Goal: Task Accomplishment & Management: Manage account settings

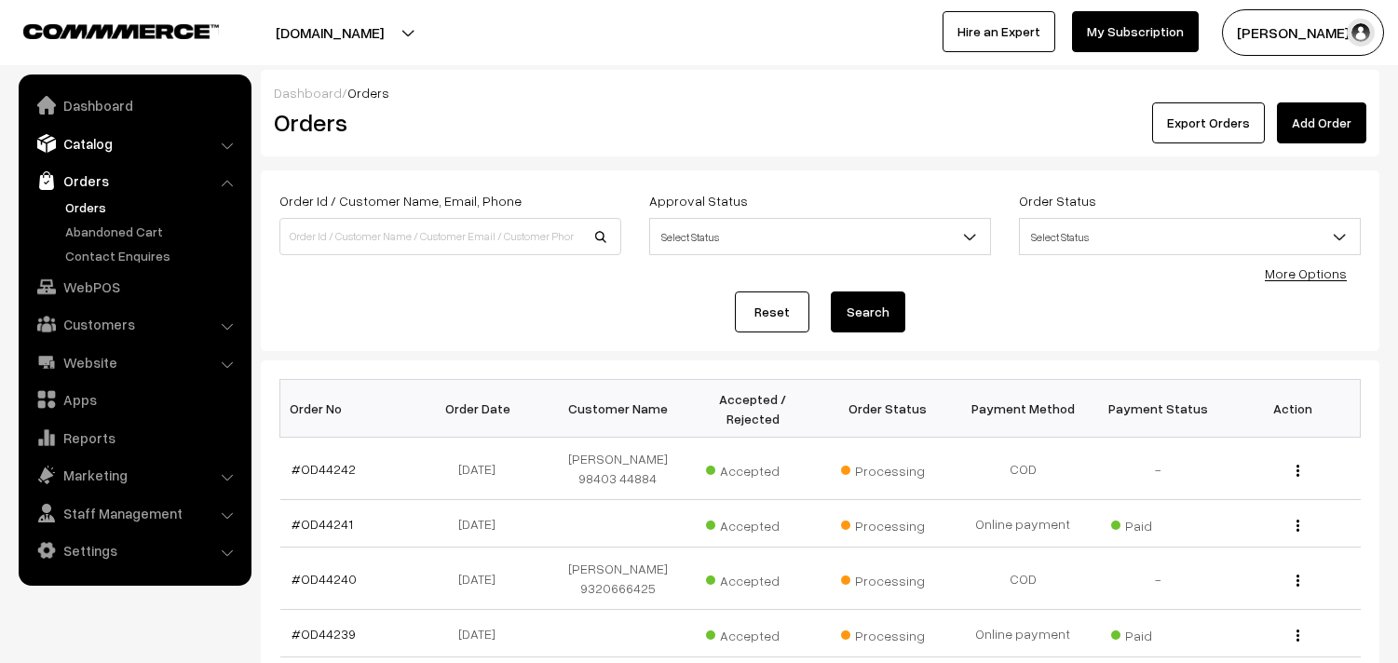
scroll to position [310, 0]
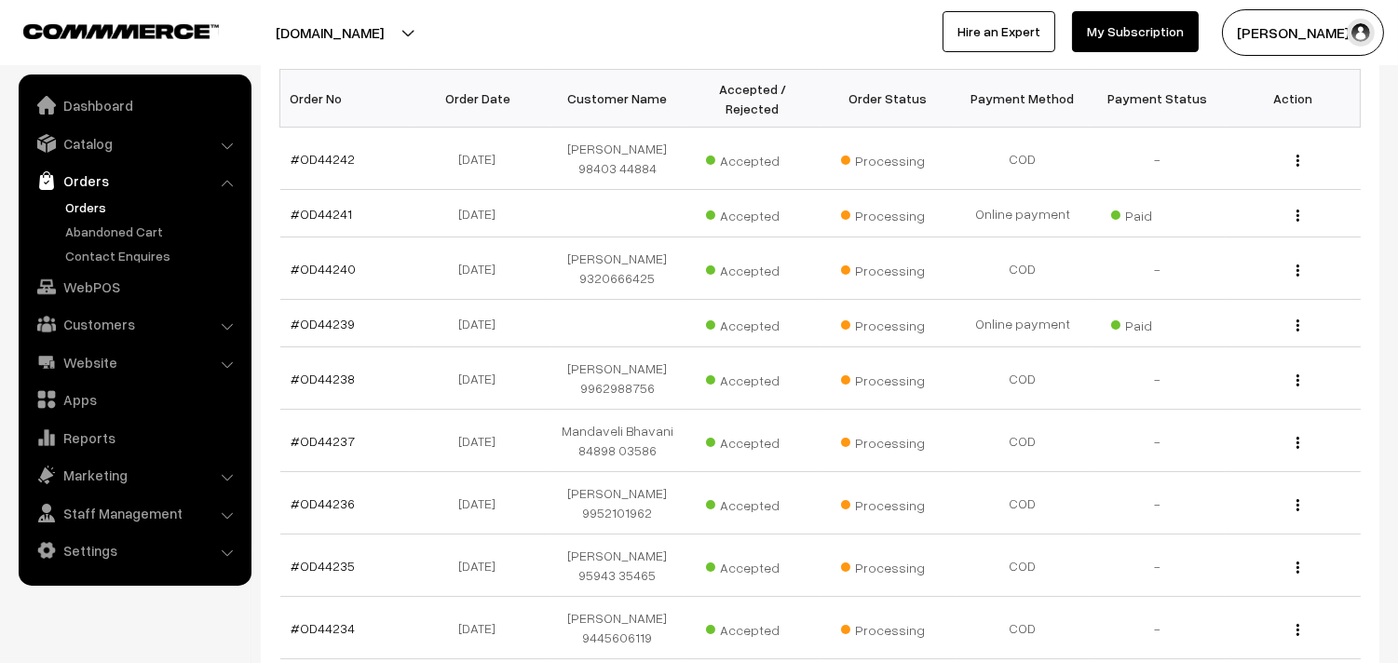
click at [89, 199] on link "Orders" at bounding box center [153, 207] width 184 height 20
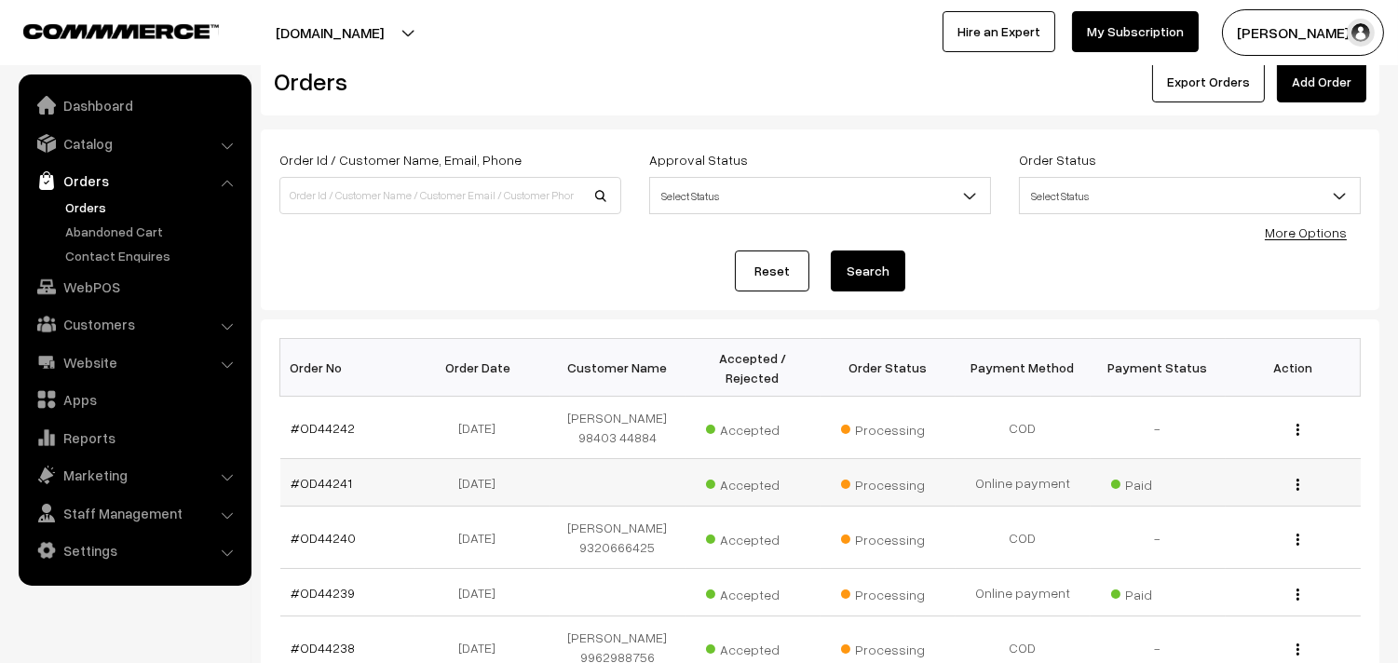
scroll to position [0, 0]
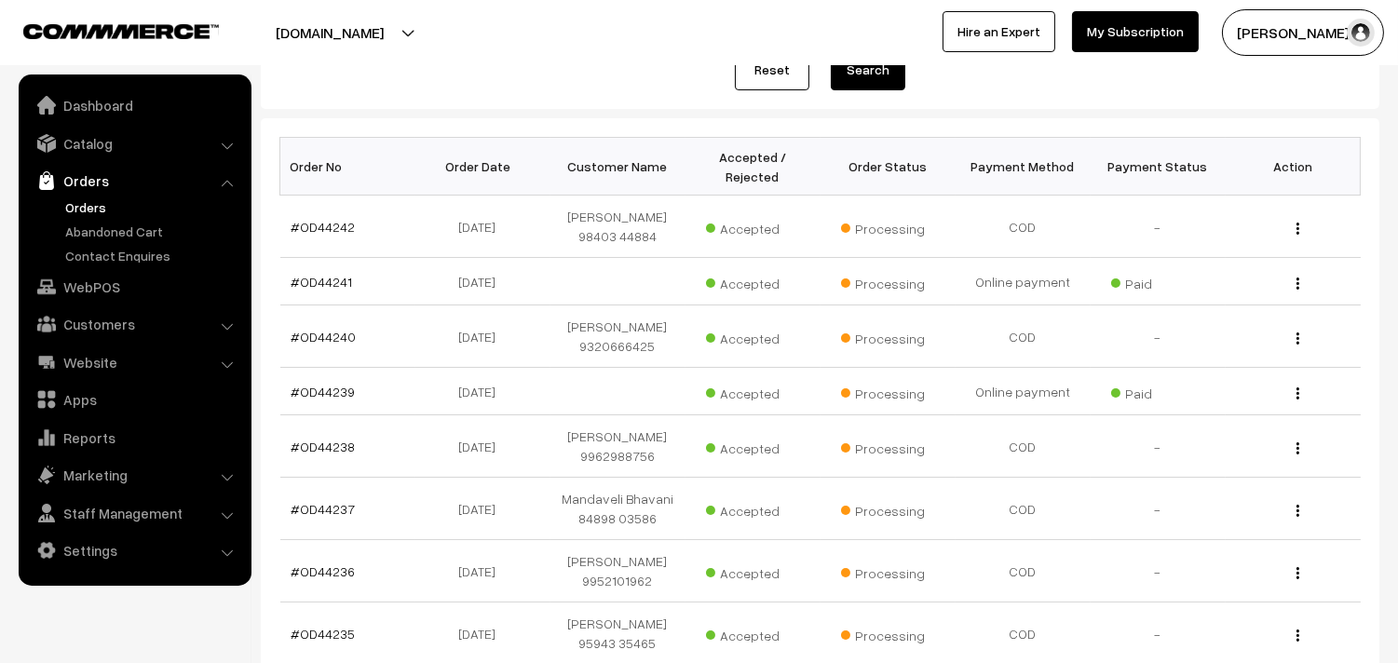
scroll to position [103, 0]
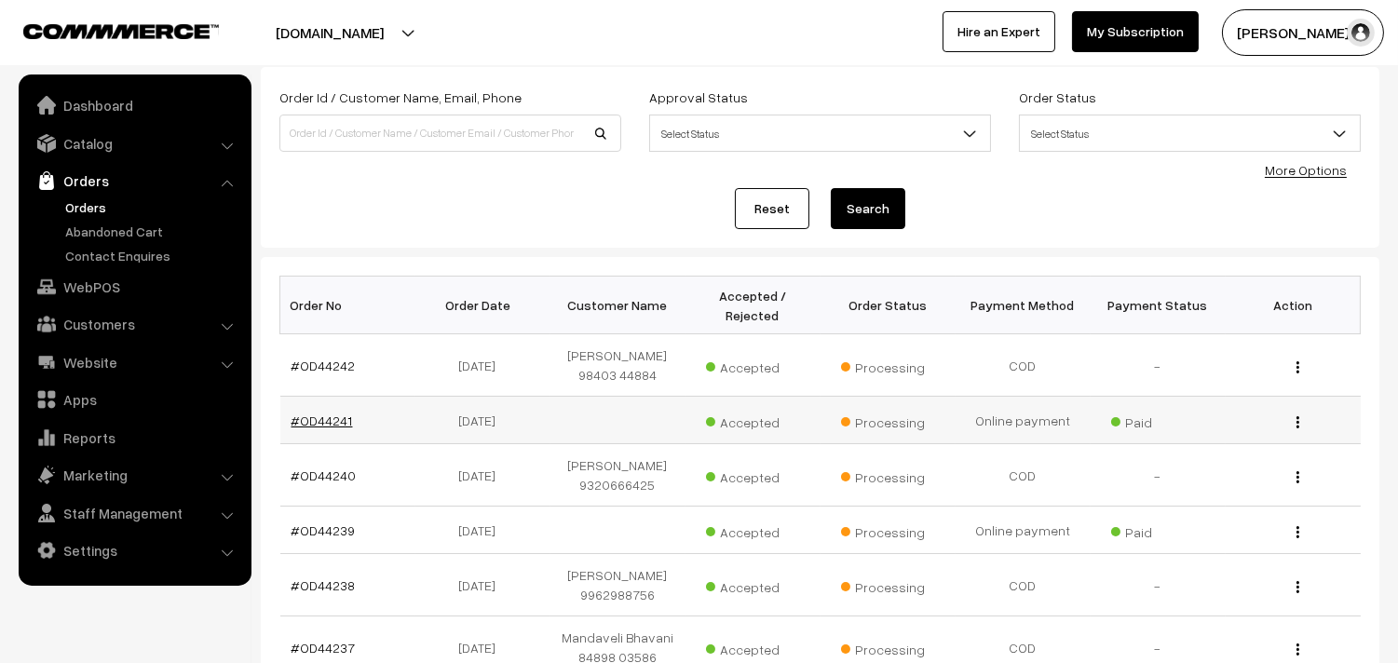
click at [347, 422] on link "#OD44241" at bounding box center [321, 421] width 61 height 16
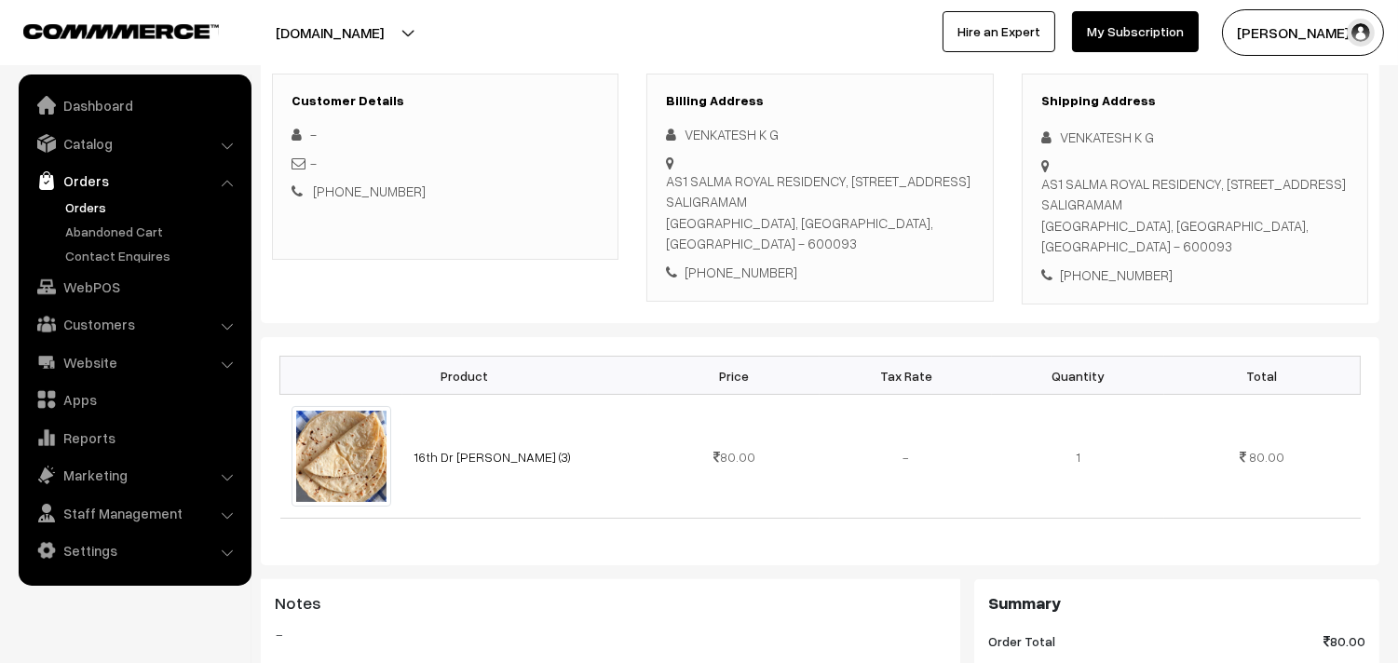
scroll to position [413, 0]
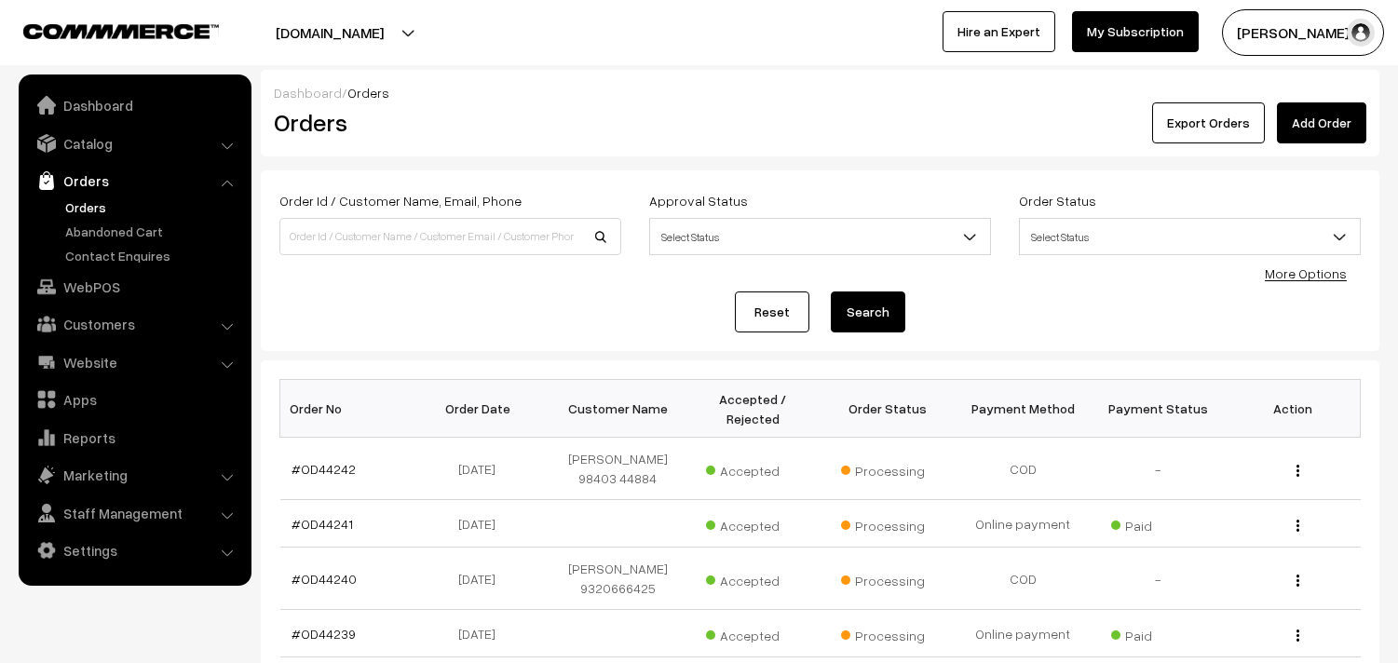
scroll to position [103, 0]
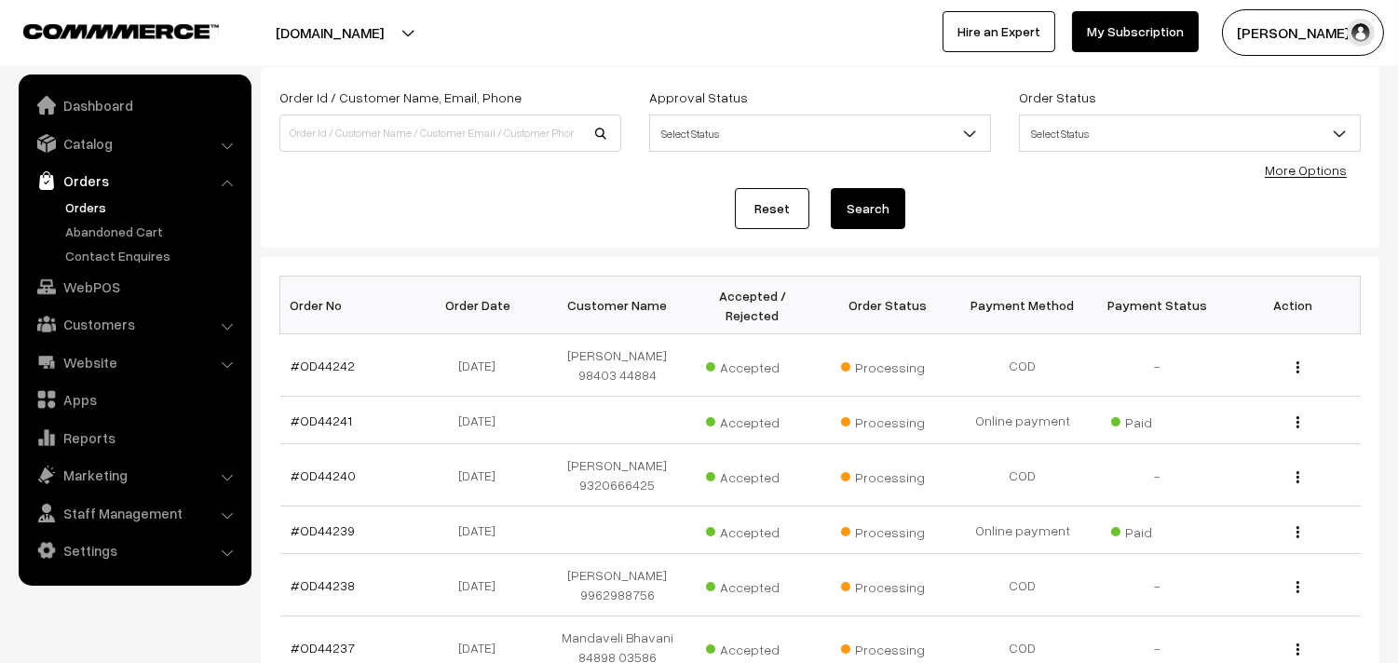
click at [82, 215] on link "Orders" at bounding box center [153, 207] width 184 height 20
click at [88, 203] on link "Orders" at bounding box center [153, 207] width 184 height 20
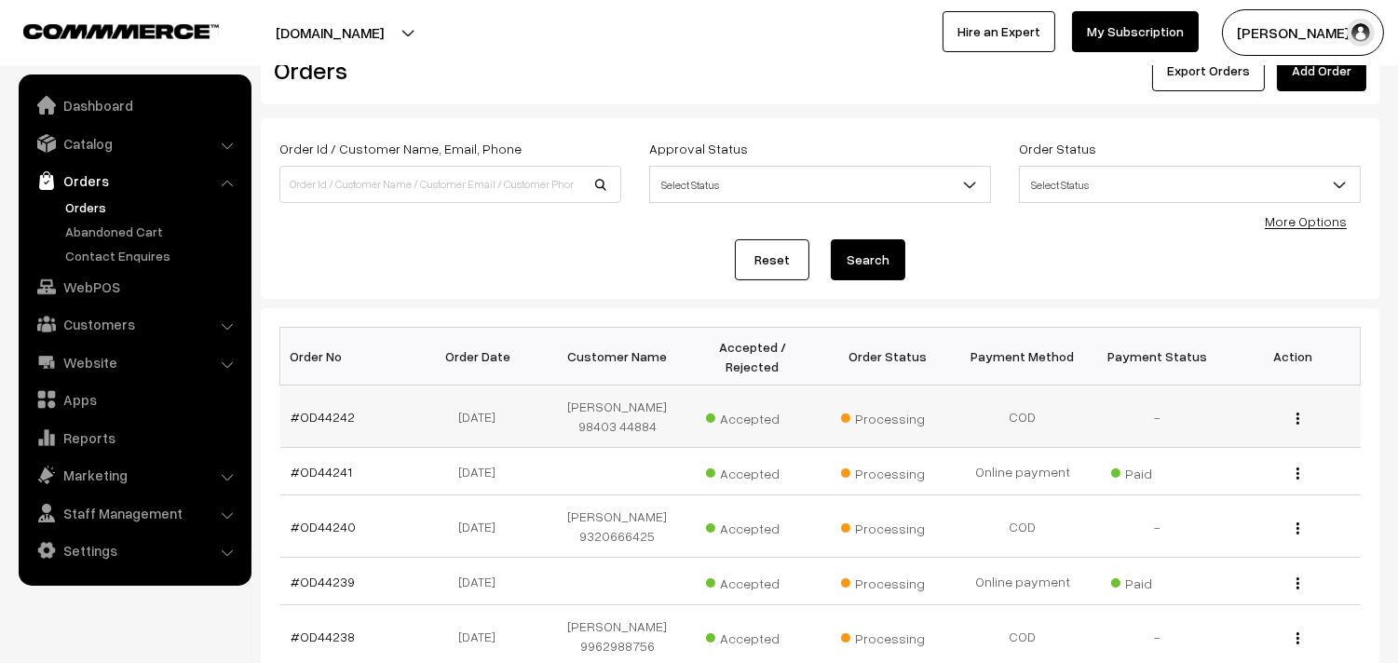
scroll to position [103, 0]
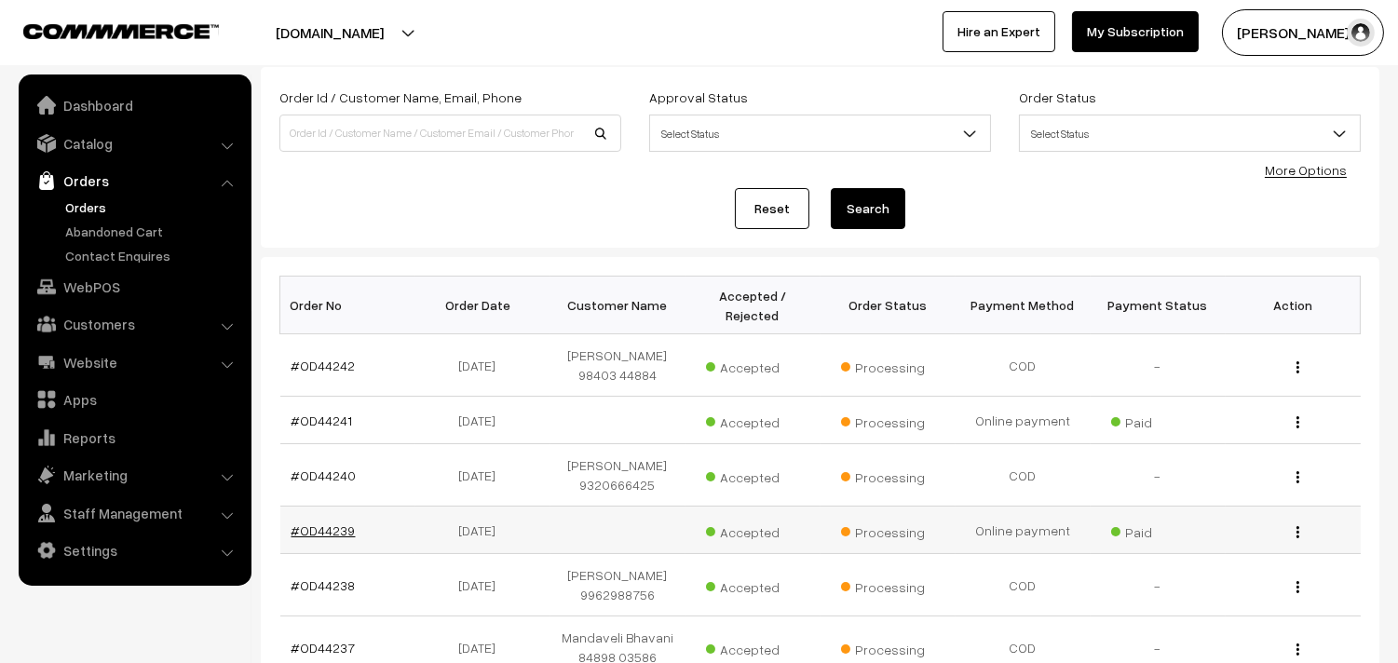
click at [328, 522] on link "#OD44239" at bounding box center [323, 530] width 64 height 16
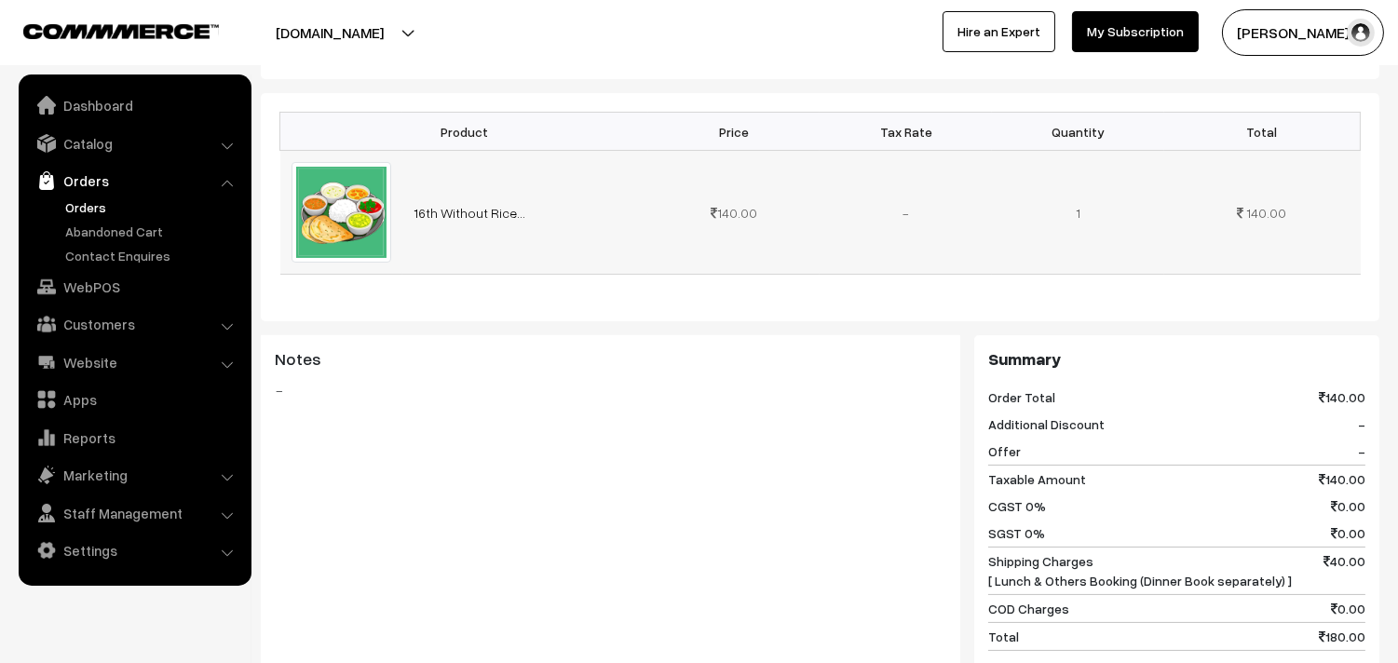
scroll to position [517, 0]
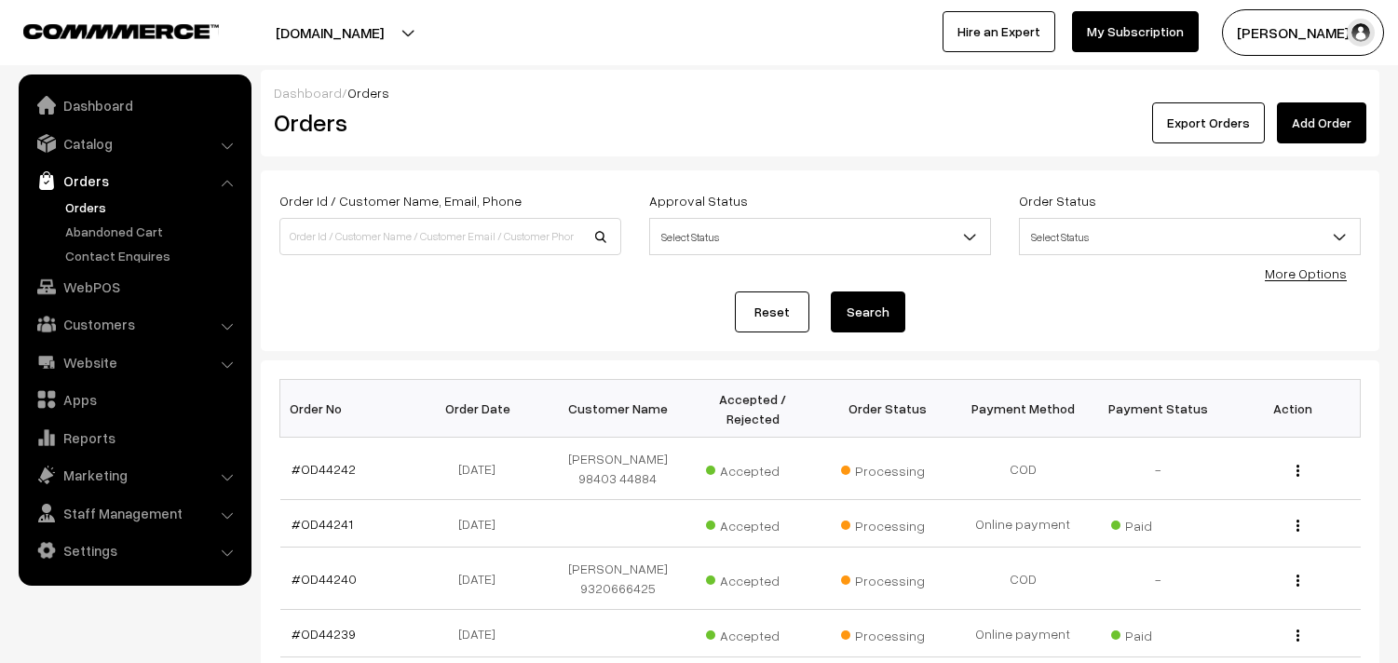
scroll to position [207, 0]
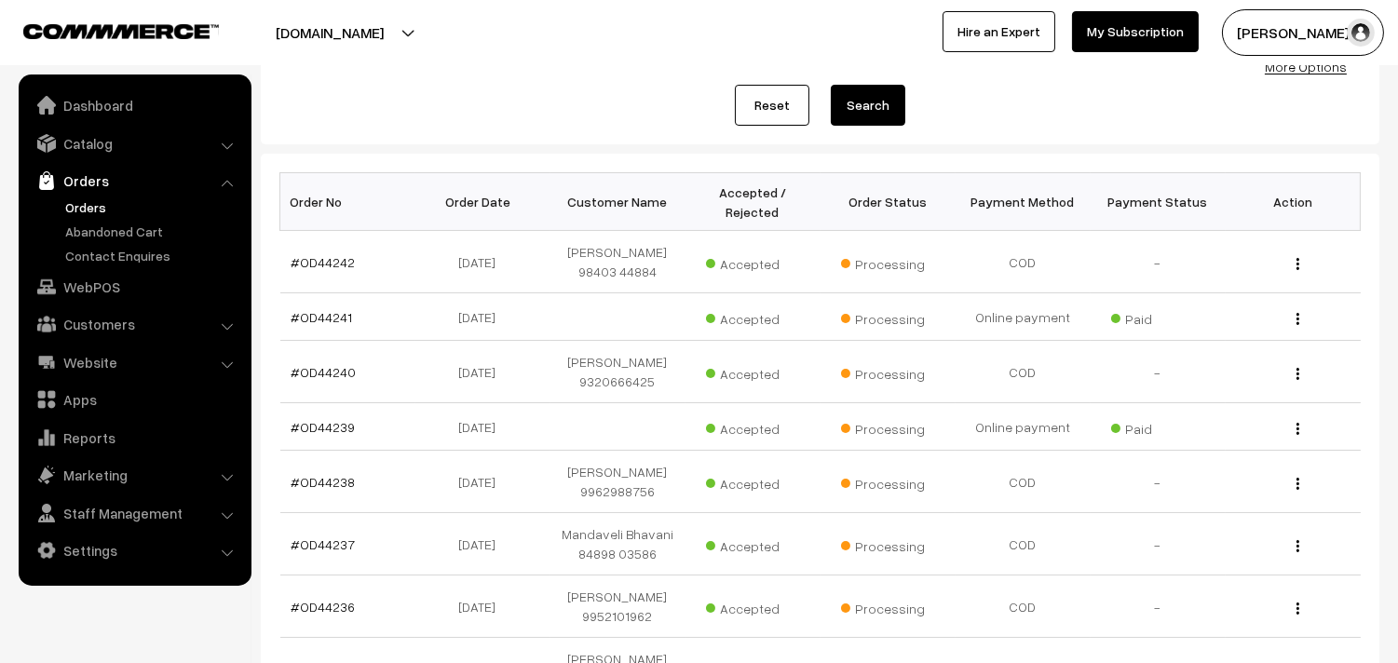
click at [81, 199] on link "Orders" at bounding box center [153, 207] width 184 height 20
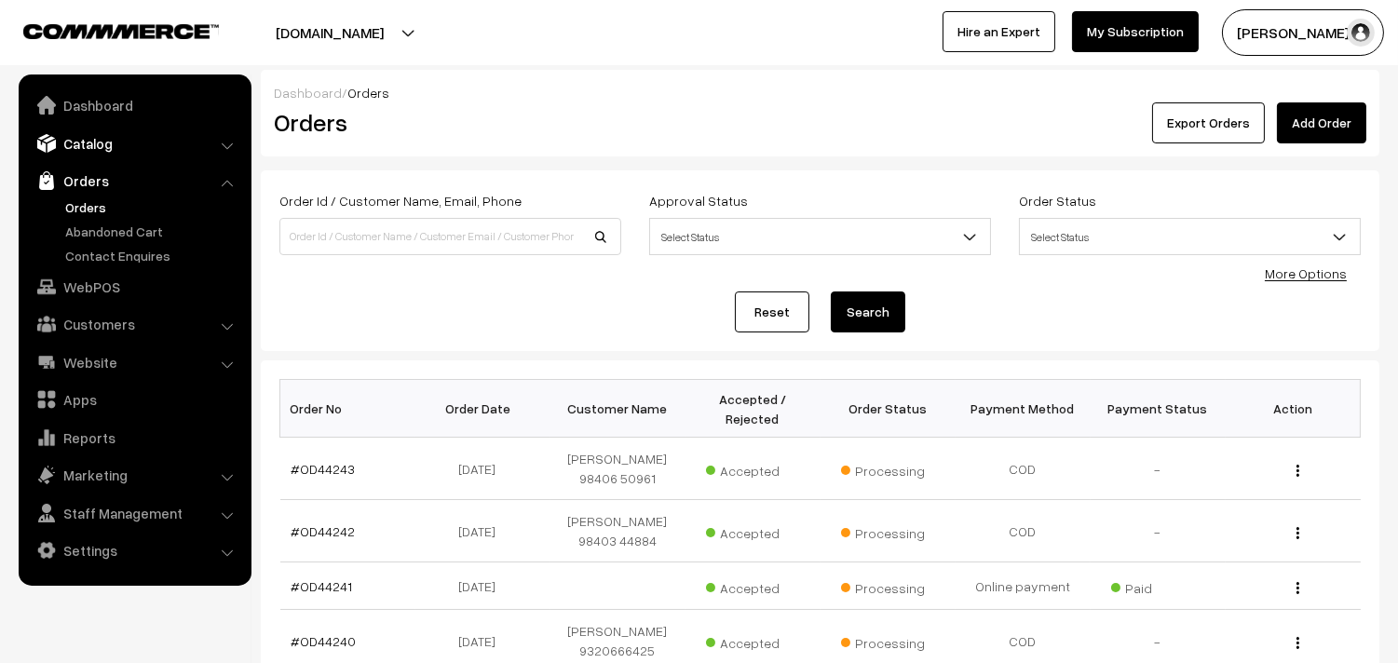
click at [99, 136] on link "Catalog" at bounding box center [134, 144] width 222 height 34
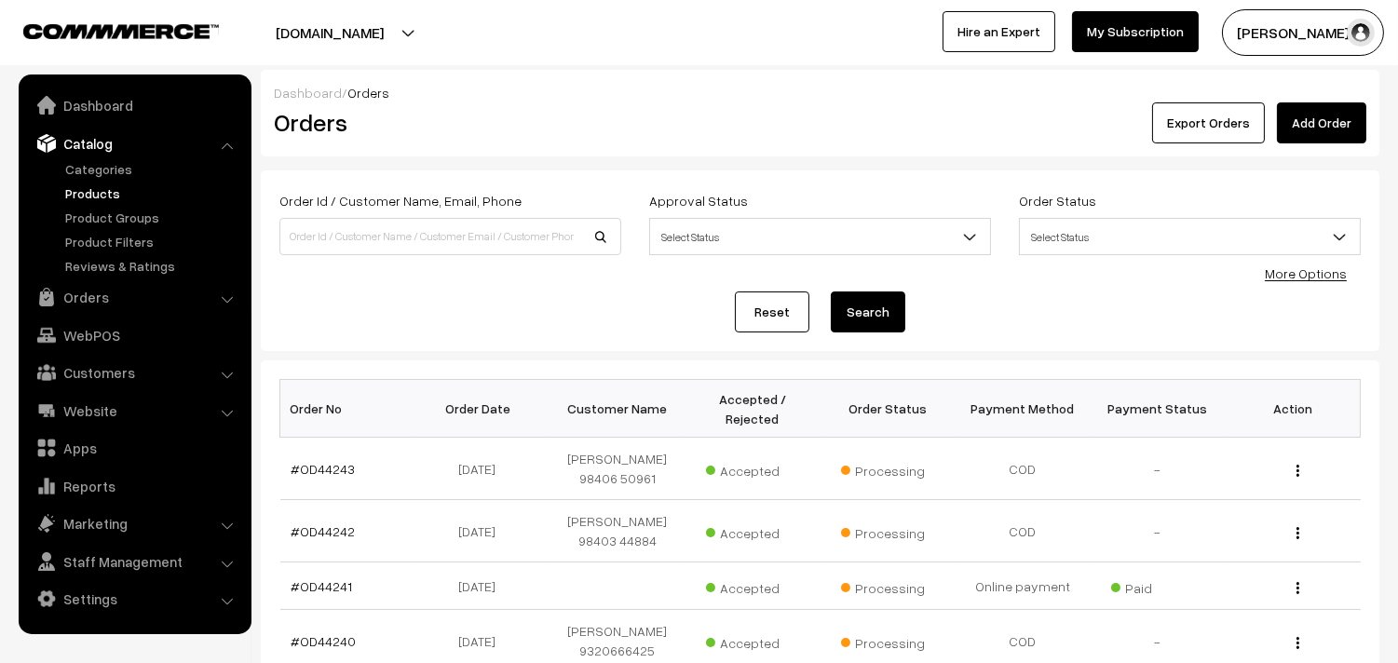
click at [97, 188] on link "Products" at bounding box center [153, 193] width 184 height 20
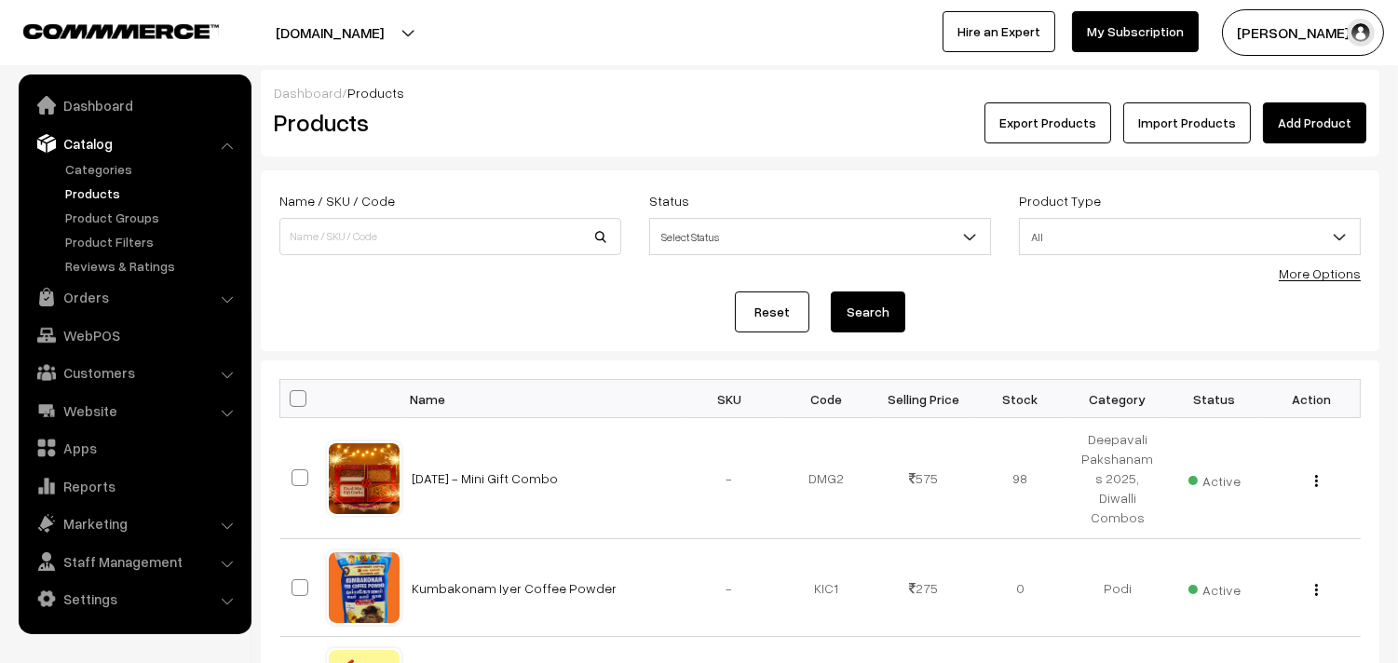
click at [1316, 270] on link "More Options" at bounding box center [1320, 273] width 82 height 16
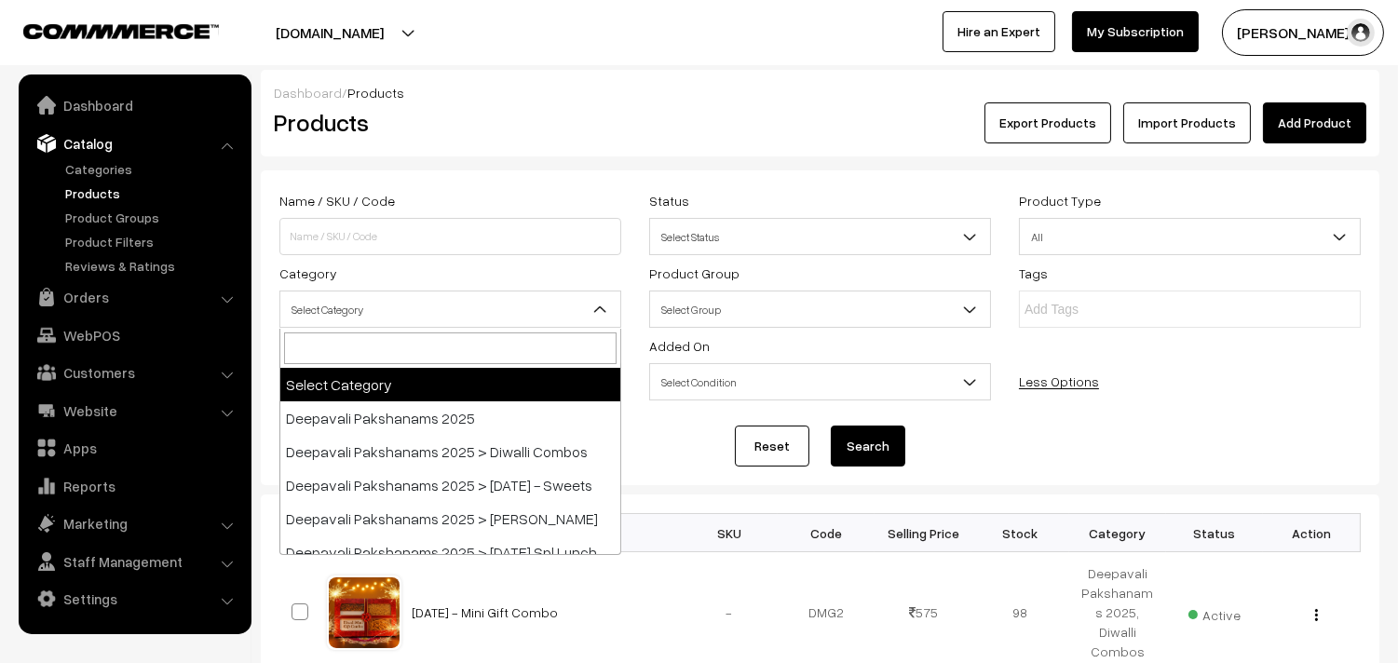
click at [337, 323] on span "Select Category" at bounding box center [450, 309] width 340 height 33
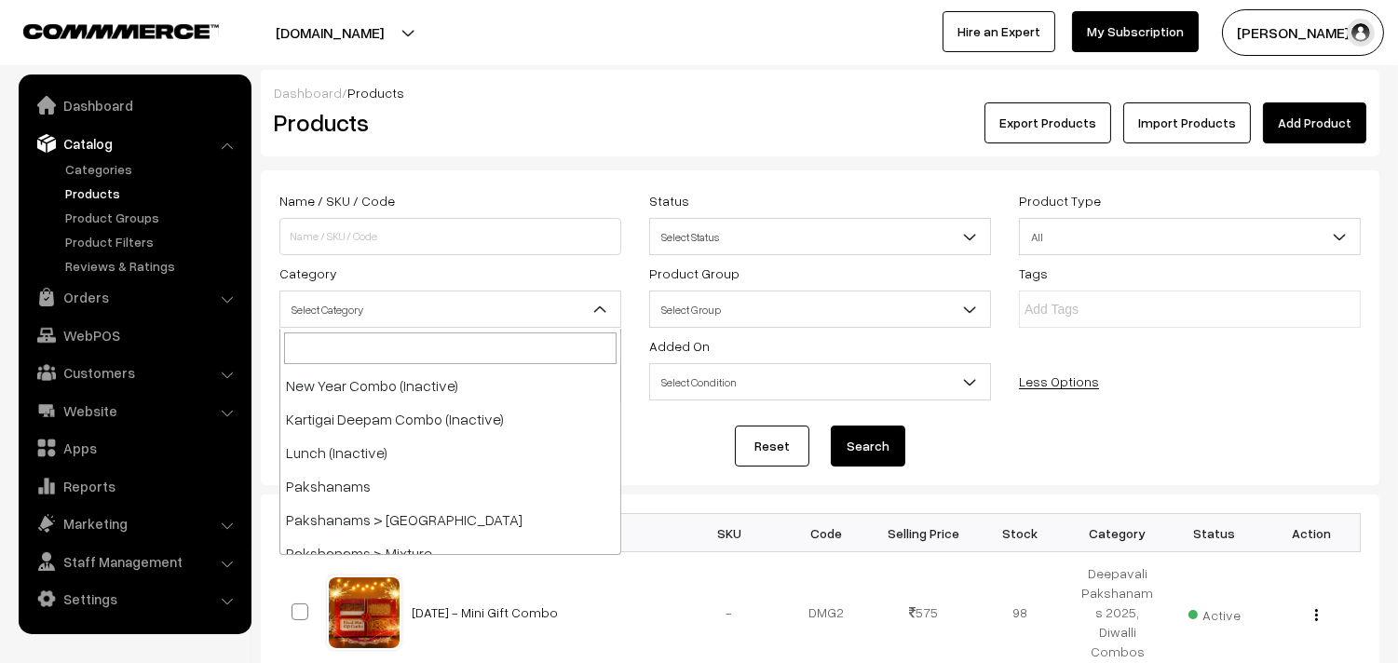
scroll to position [1138, 0]
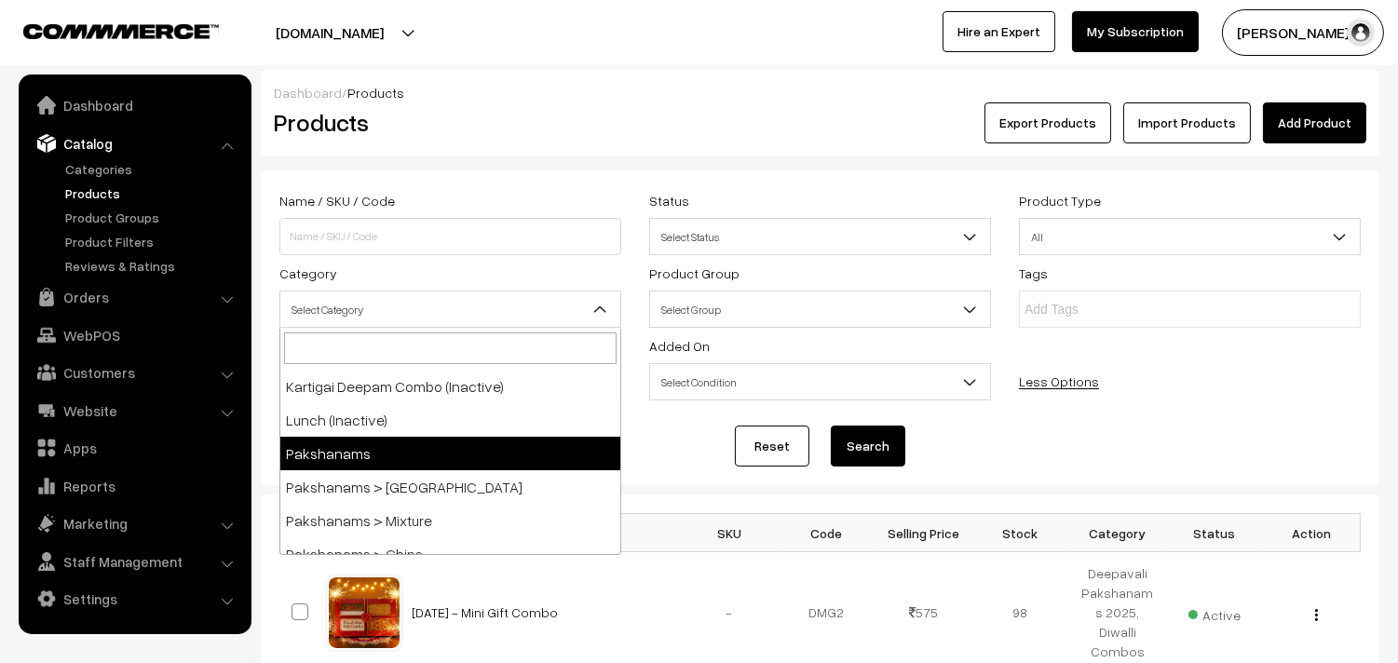
select select "2"
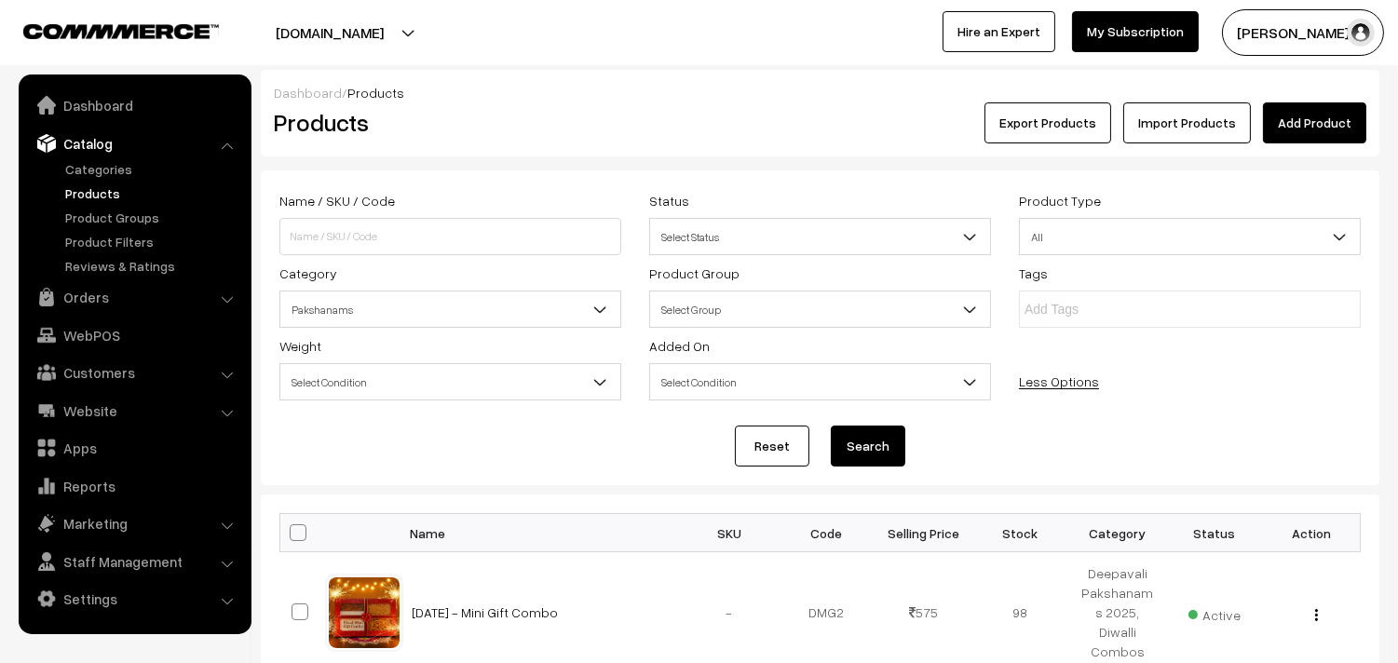
click at [887, 456] on button "Search" at bounding box center [868, 446] width 75 height 41
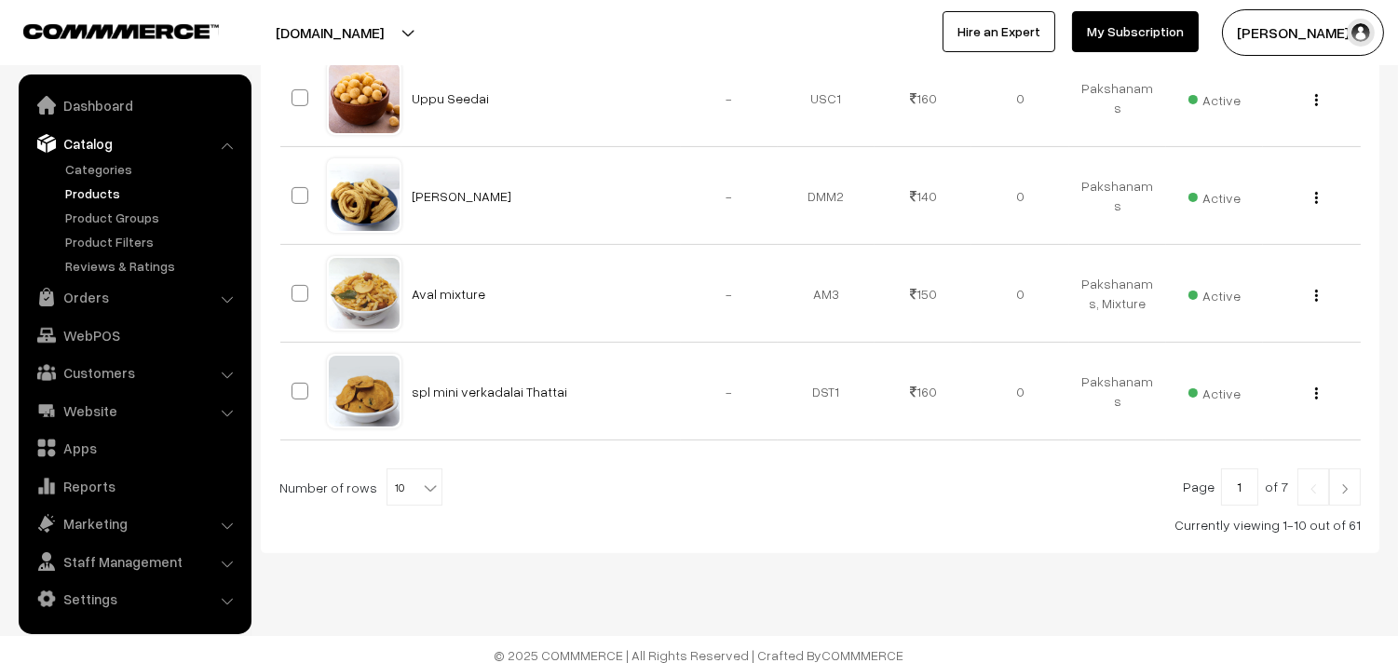
scroll to position [1103, 0]
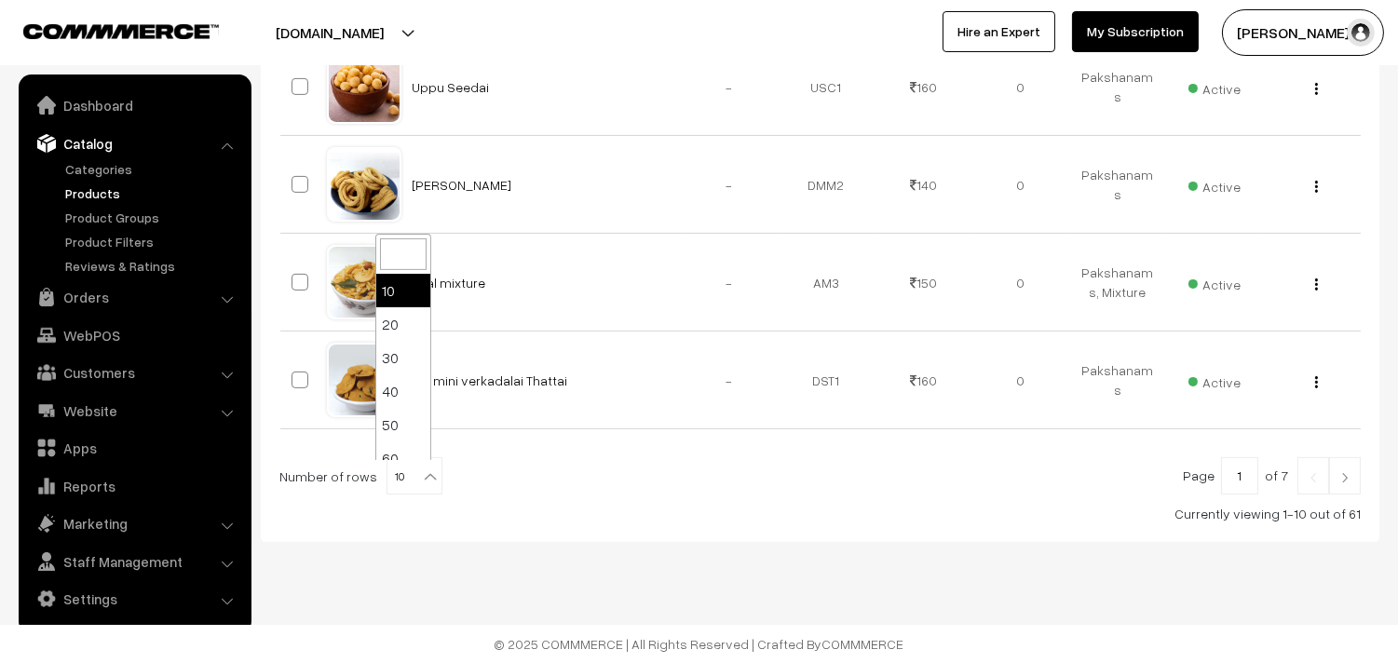
click at [423, 466] on span at bounding box center [432, 470] width 19 height 24
select select "100"
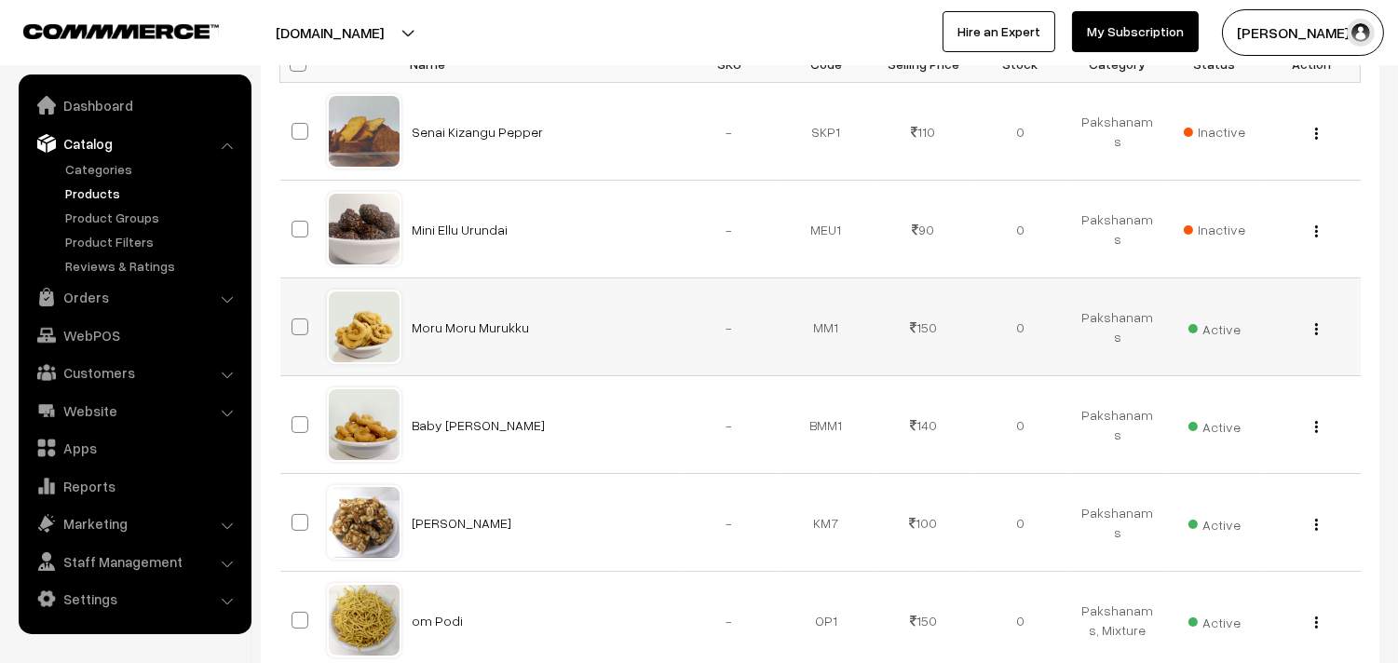
scroll to position [517, 0]
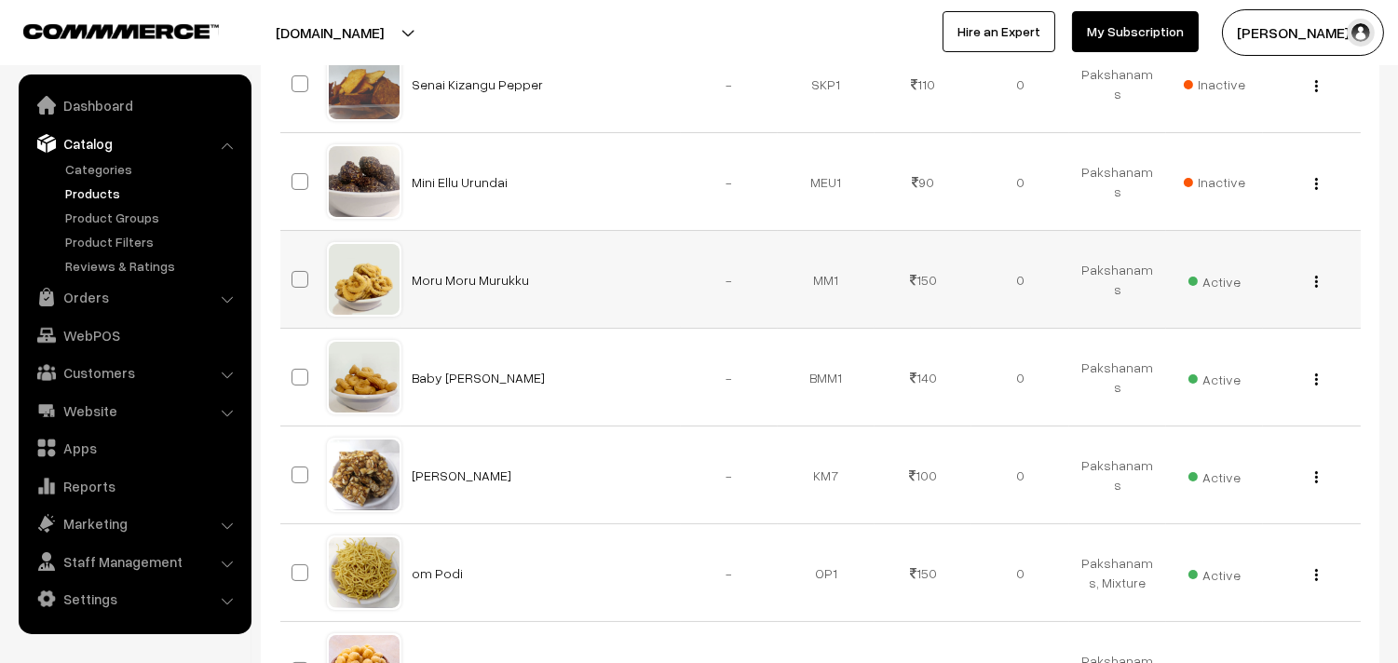
click at [1315, 277] on img "button" at bounding box center [1316, 282] width 3 height 12
click at [1227, 338] on link "Edit" at bounding box center [1233, 349] width 158 height 41
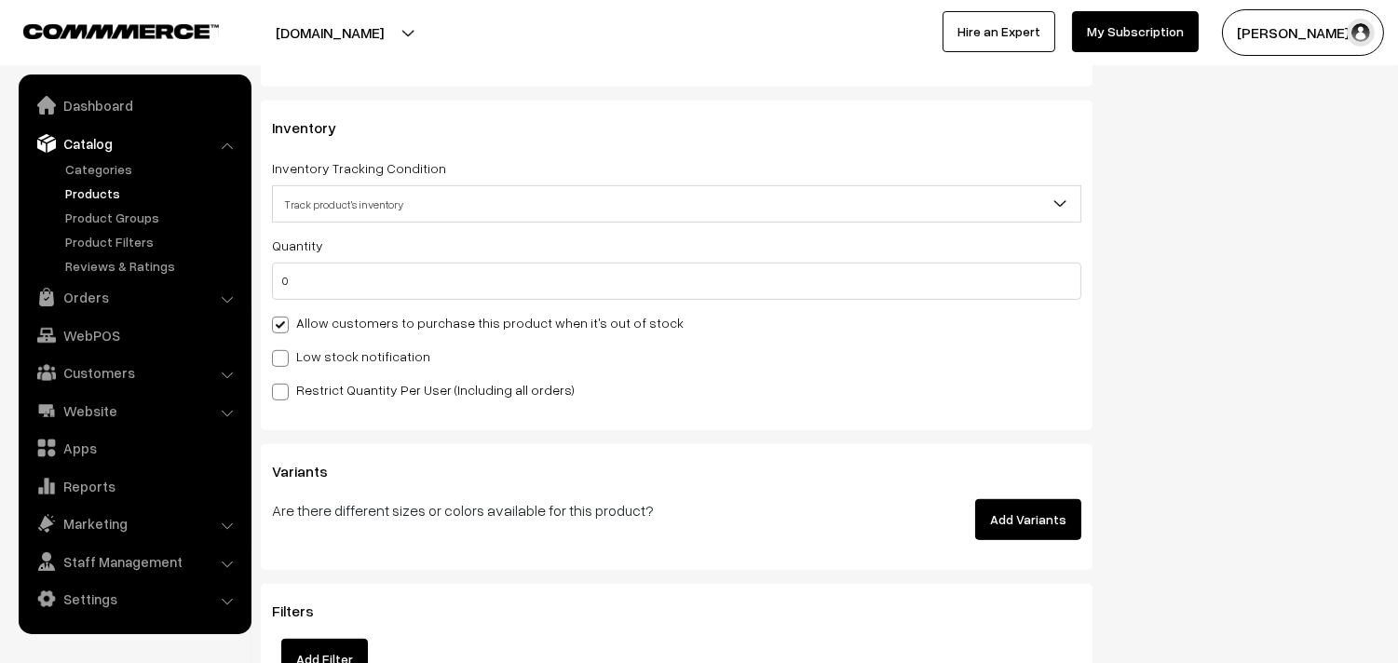
scroll to position [1863, 0]
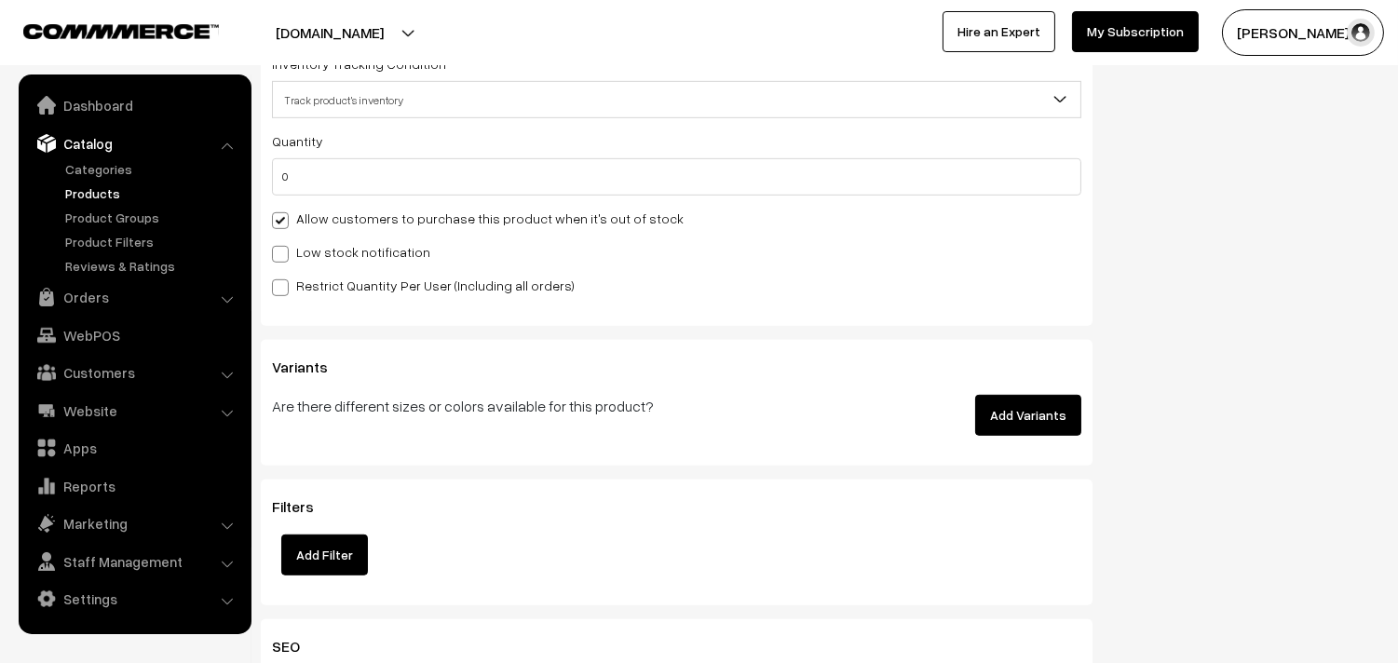
click at [387, 210] on label "Allow customers to purchase this product when it's out of stock" at bounding box center [478, 219] width 412 height 20
click at [284, 211] on input "Allow customers to purchase this product when it's out of stock" at bounding box center [278, 217] width 12 height 12
checkbox input "false"
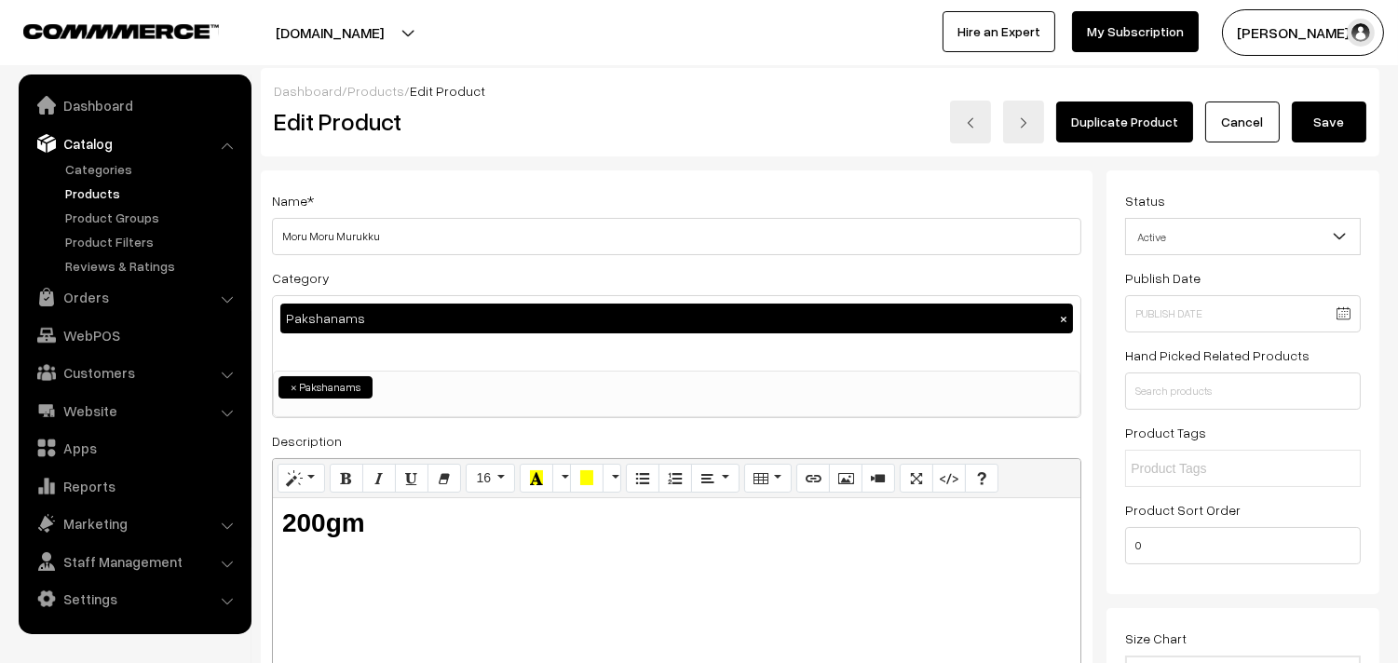
scroll to position [0, 0]
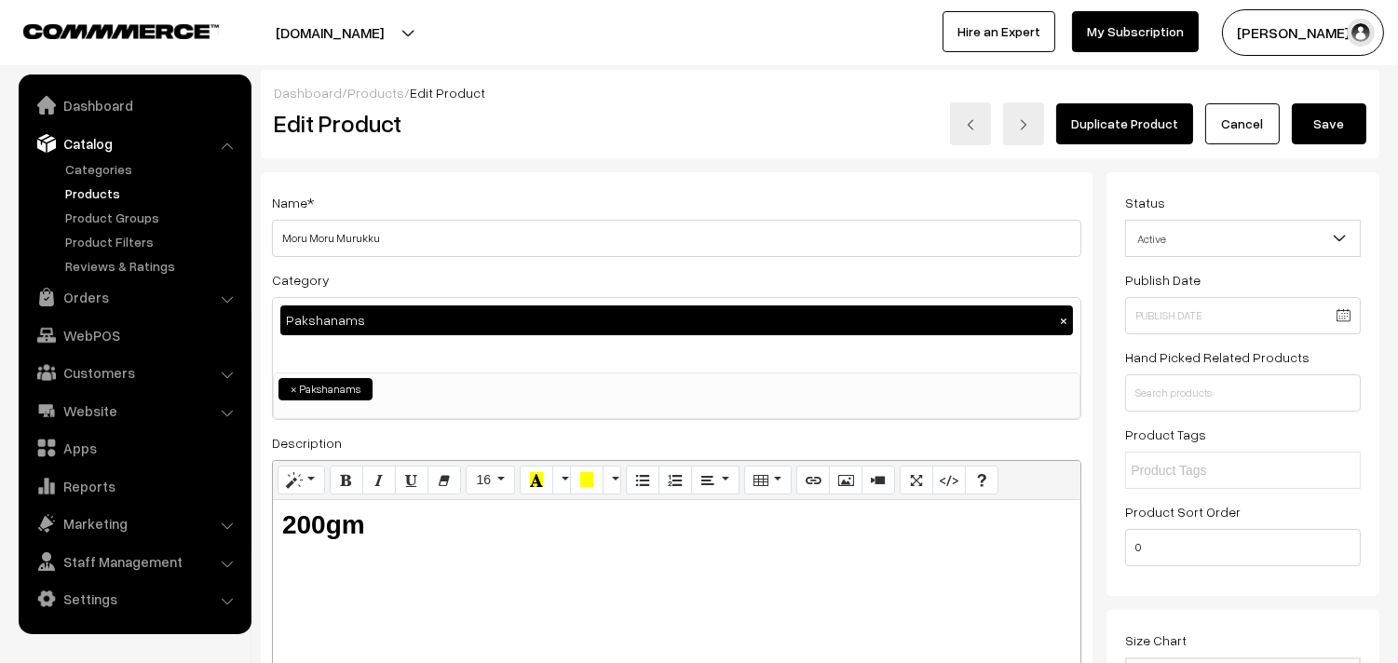
click at [1333, 123] on button "Save" at bounding box center [1329, 123] width 75 height 41
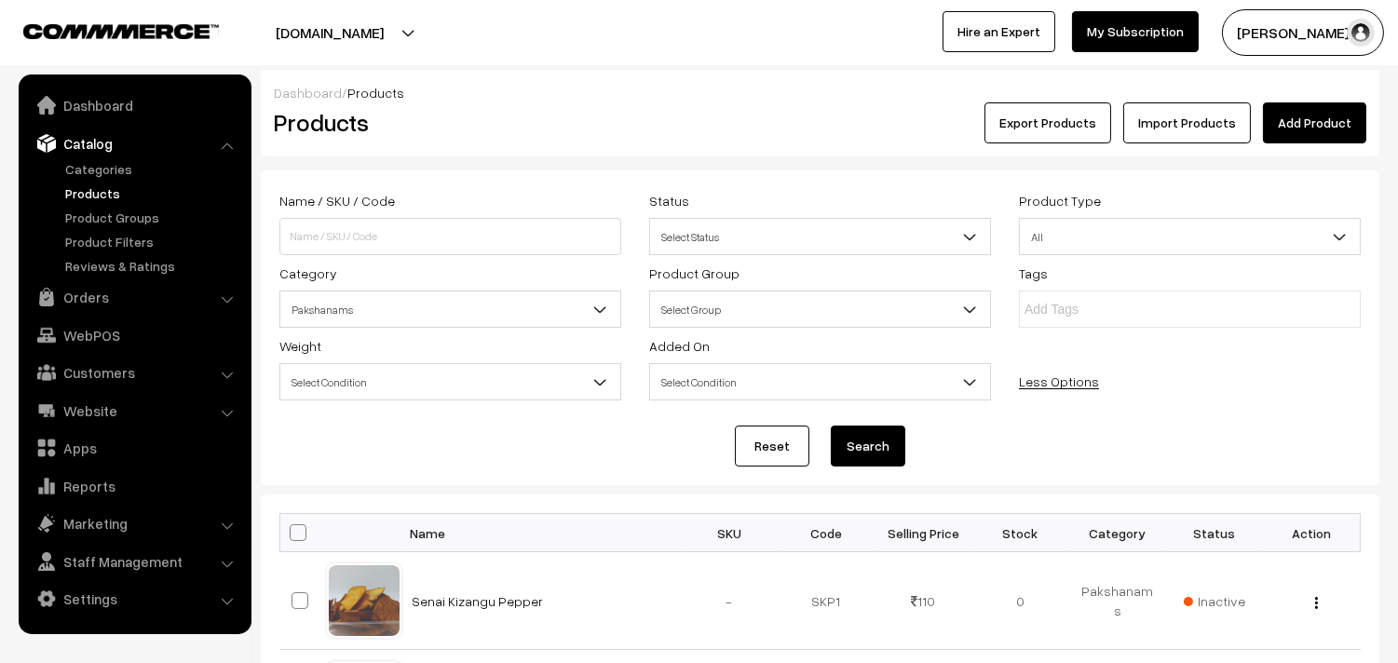
click at [296, 532] on span at bounding box center [298, 532] width 17 height 17
click at [292, 532] on input "checkbox" at bounding box center [286, 532] width 12 height 12
checkbox input "true"
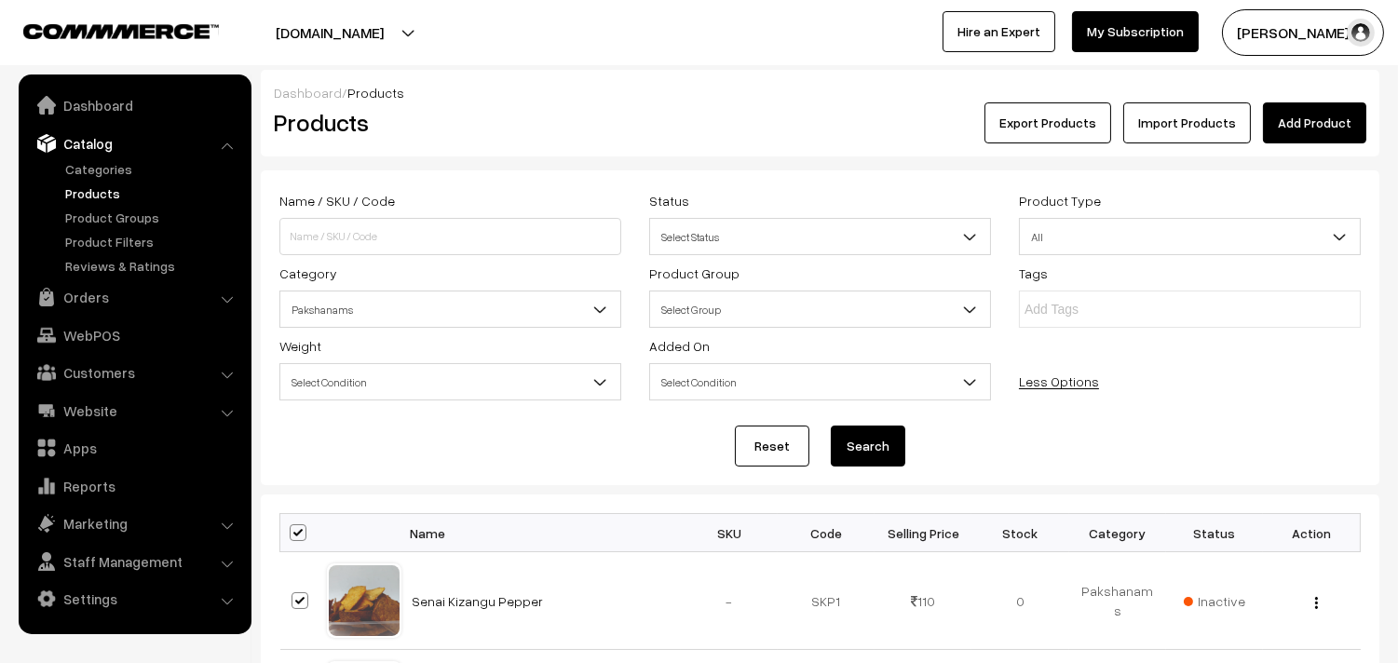
checkbox input "true"
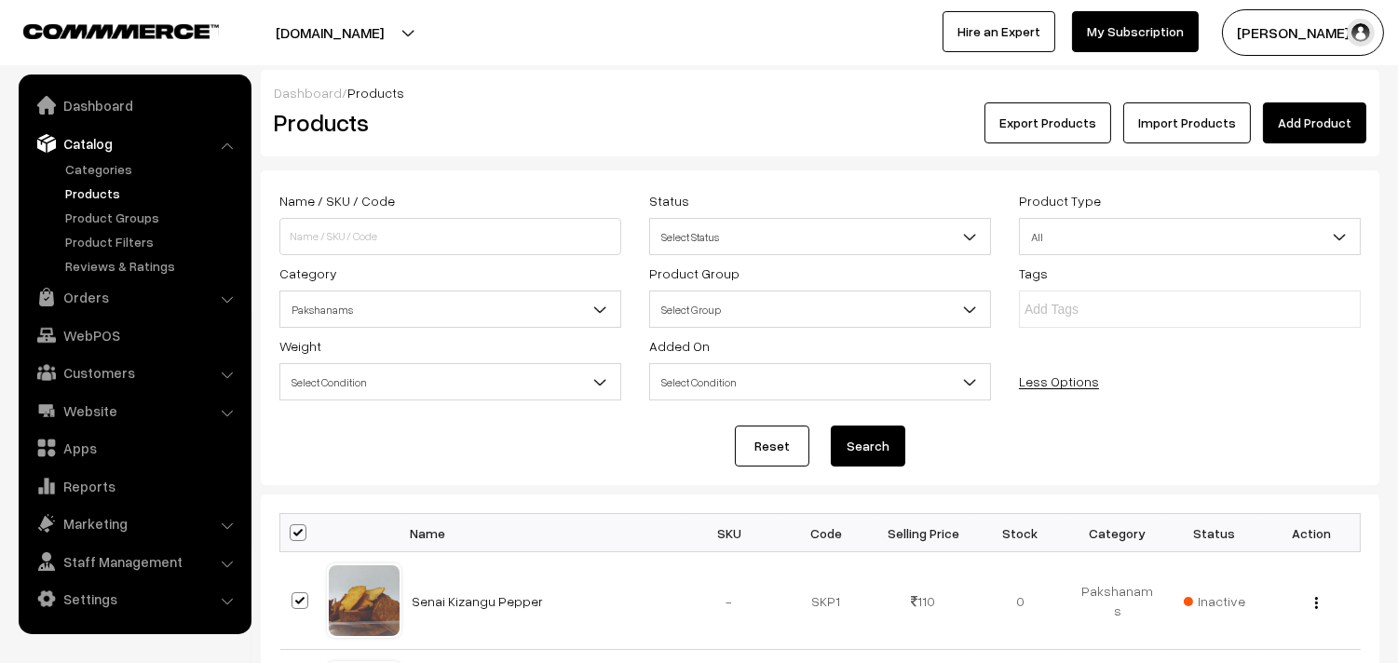
checkbox input "true"
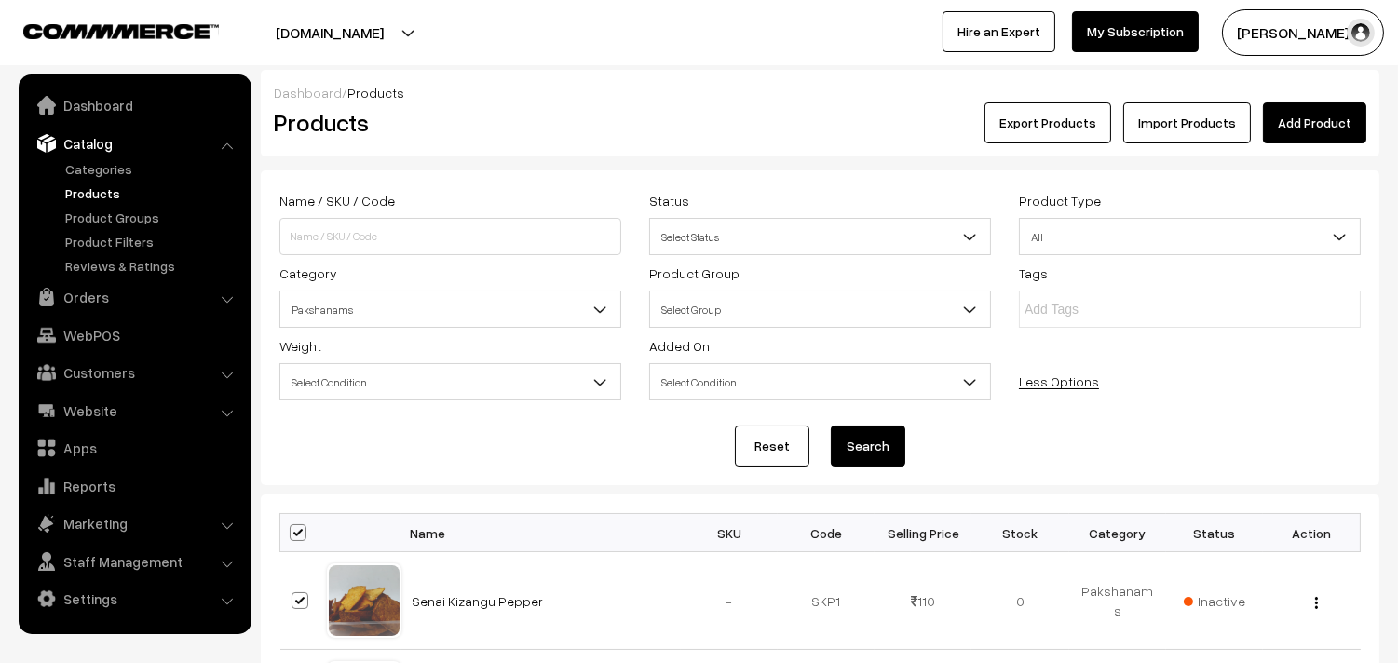
checkbox input "true"
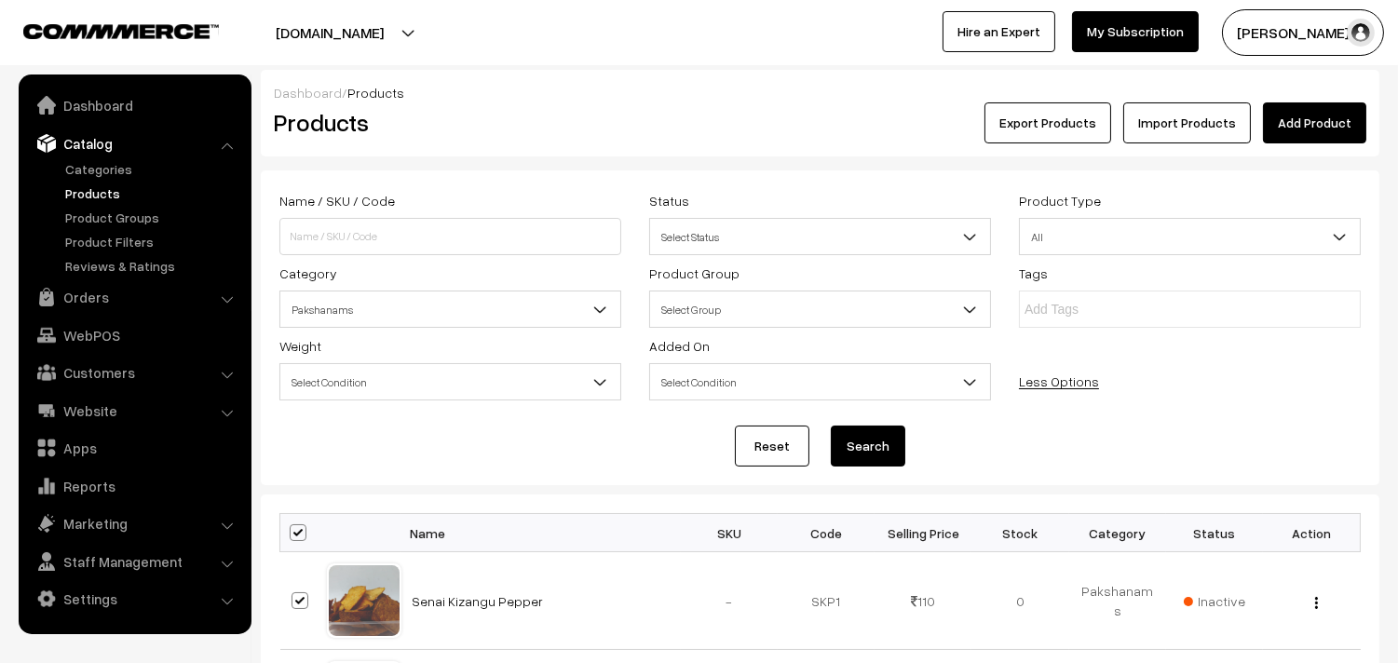
checkbox input "true"
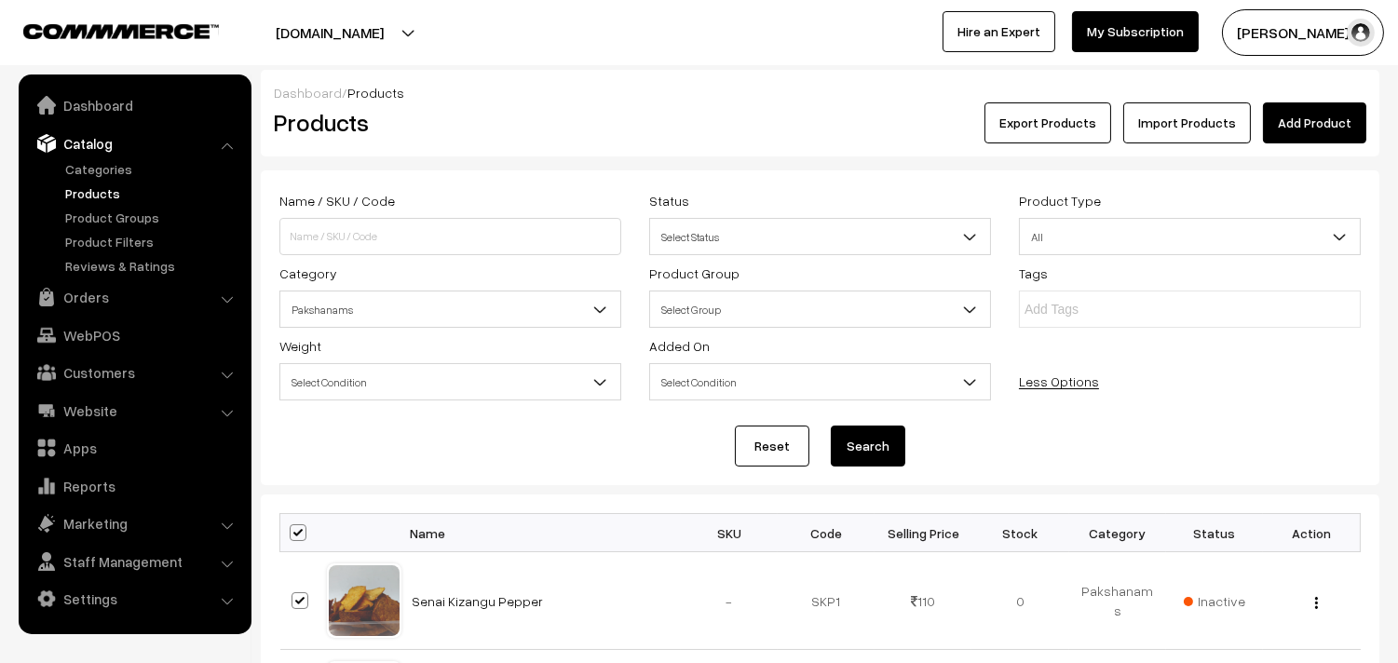
checkbox input "true"
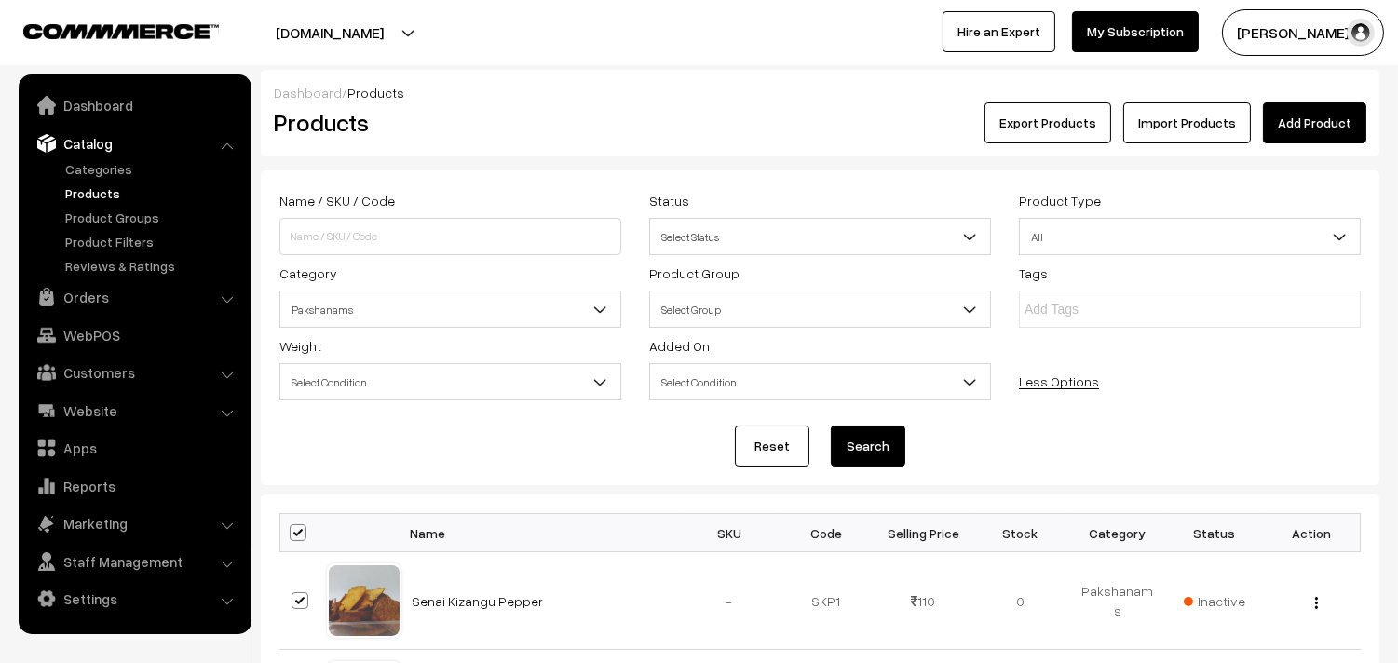
checkbox input "true"
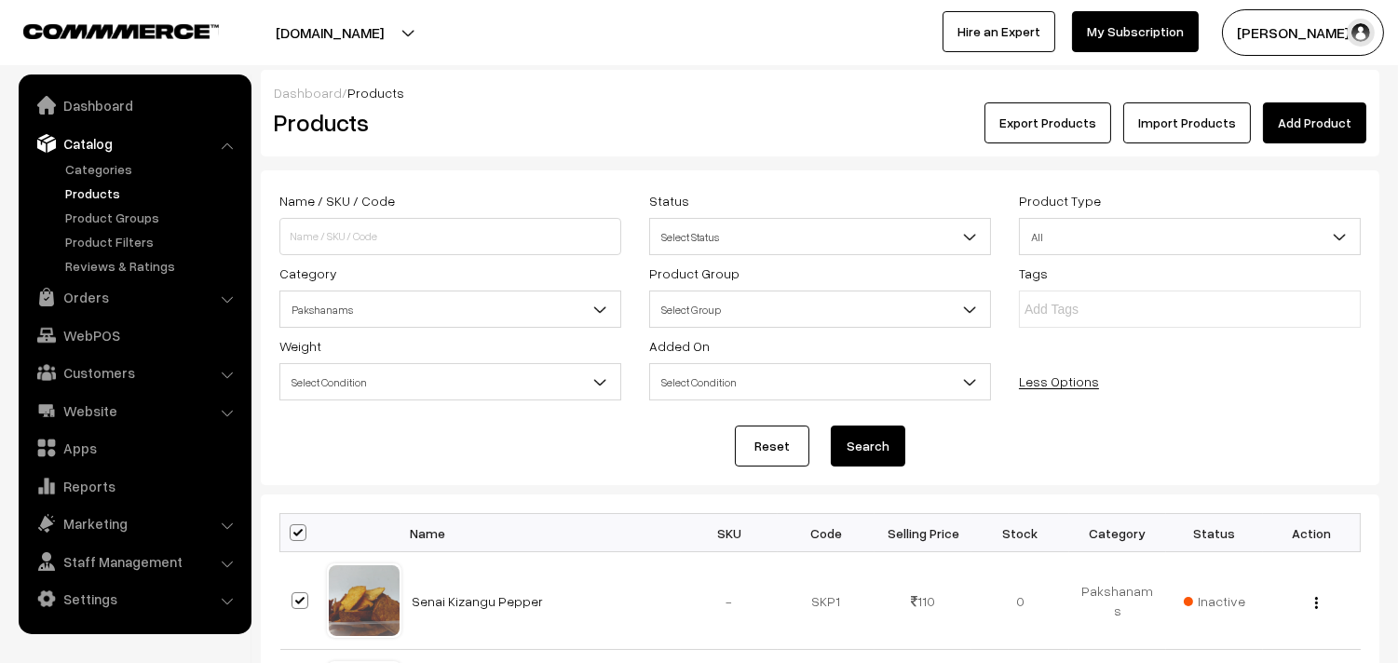
checkbox input "true"
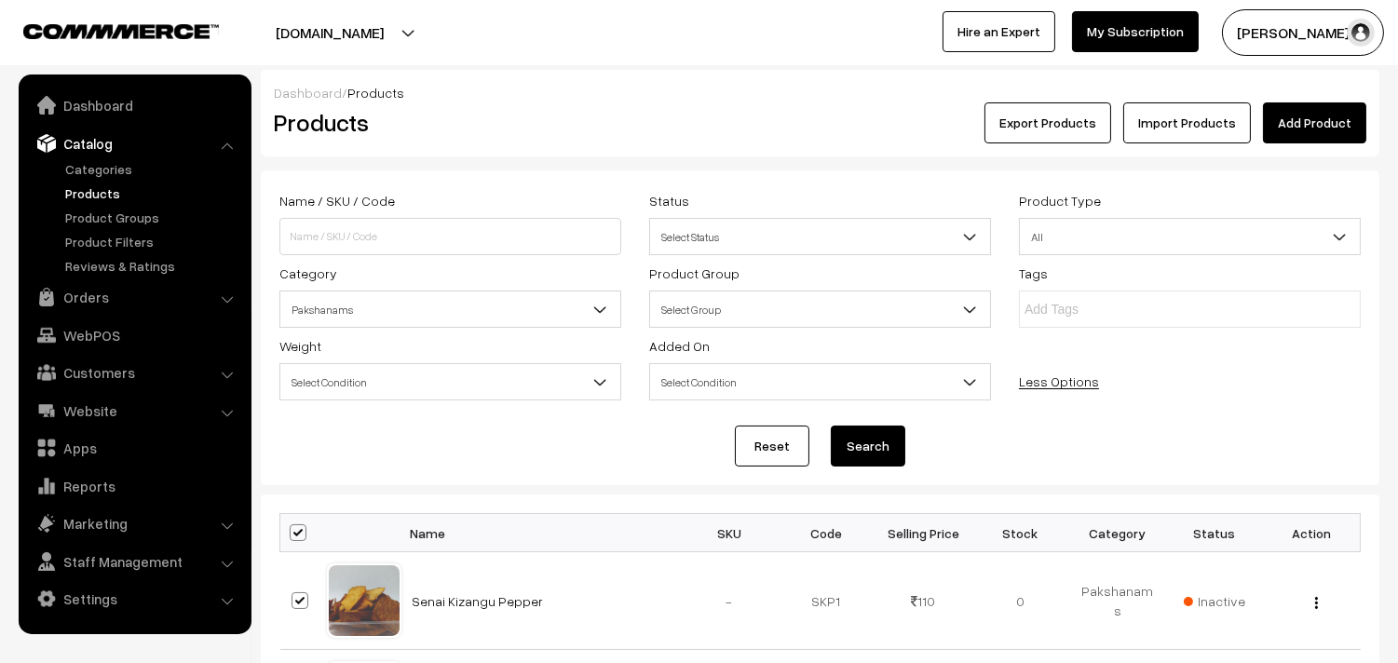
checkbox input "true"
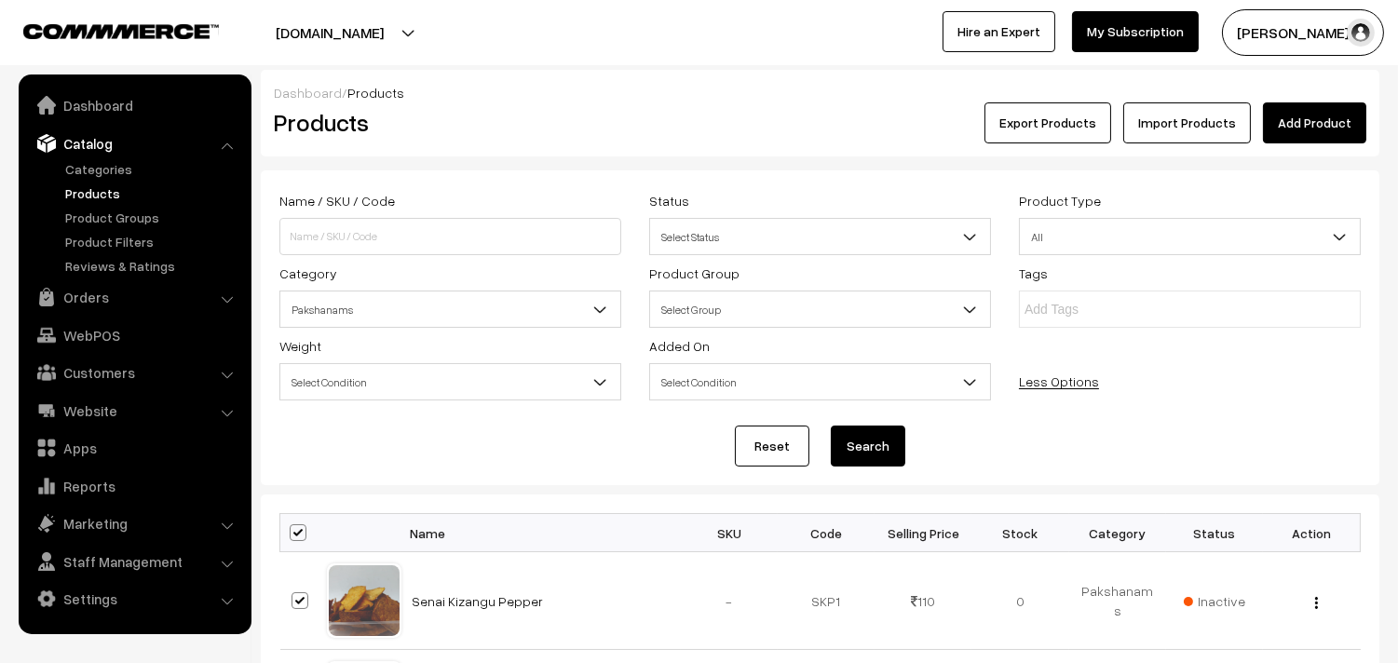
checkbox input "true"
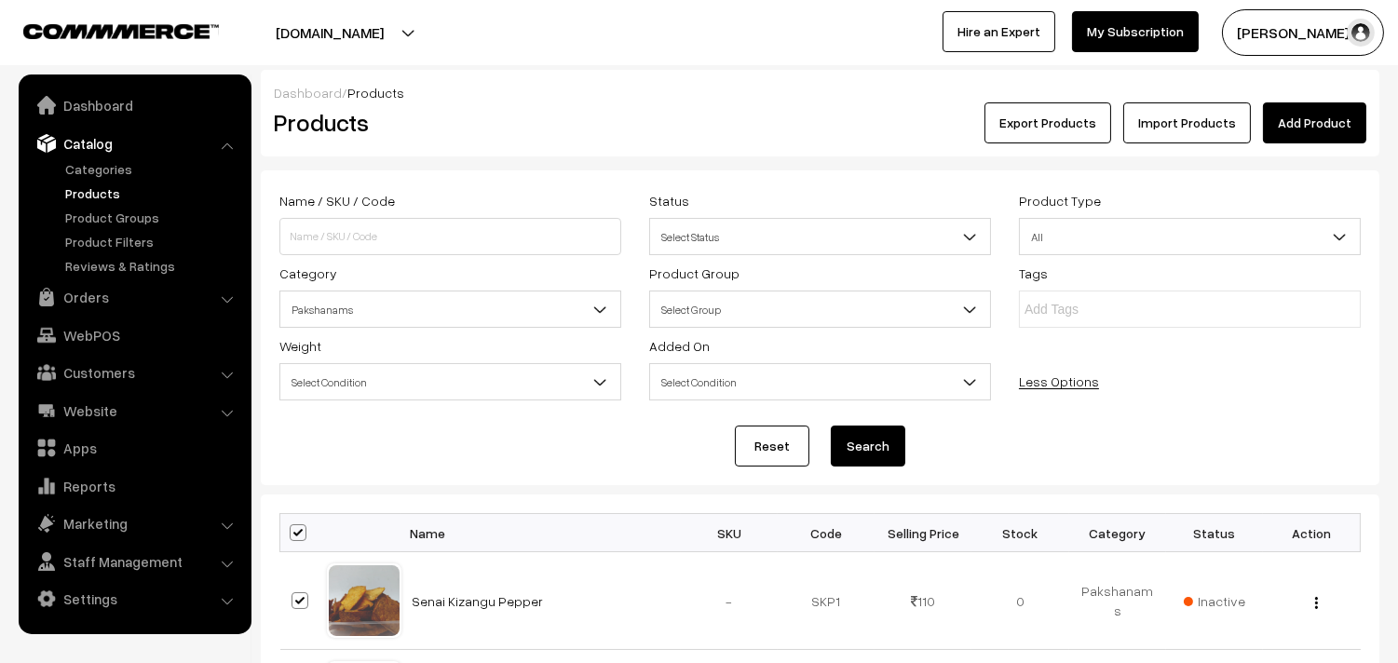
checkbox input "true"
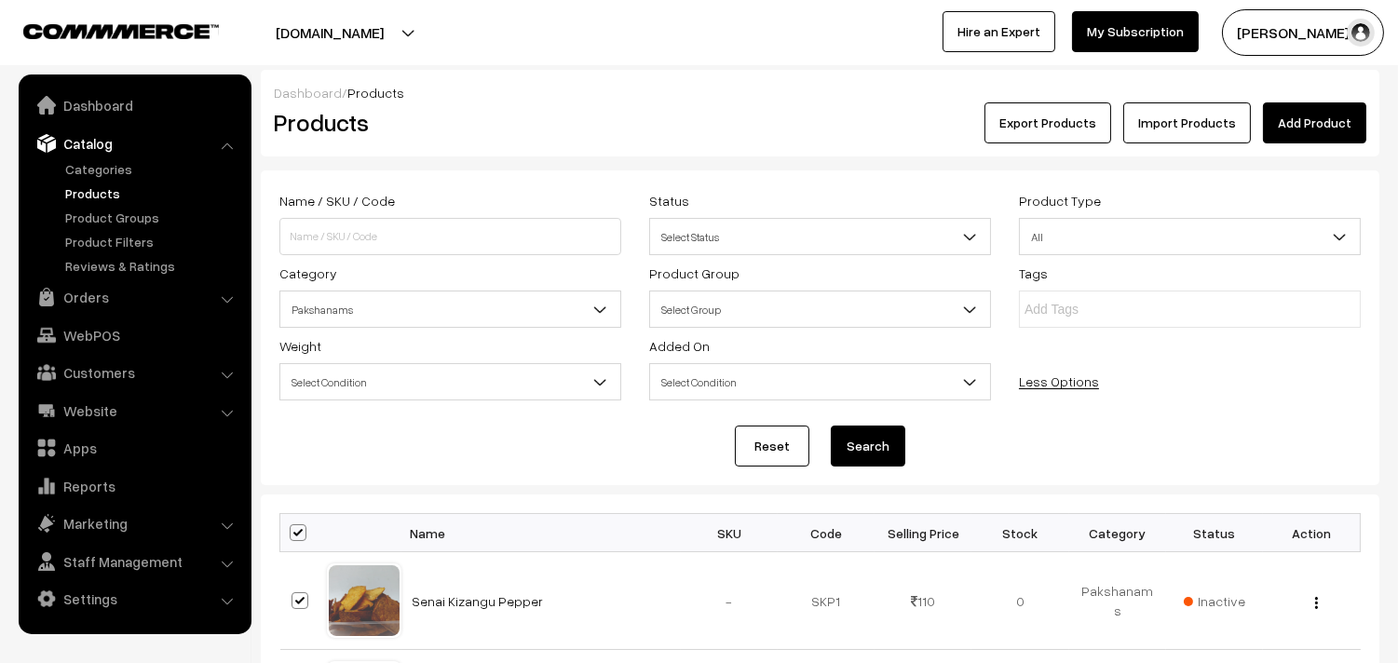
checkbox input "true"
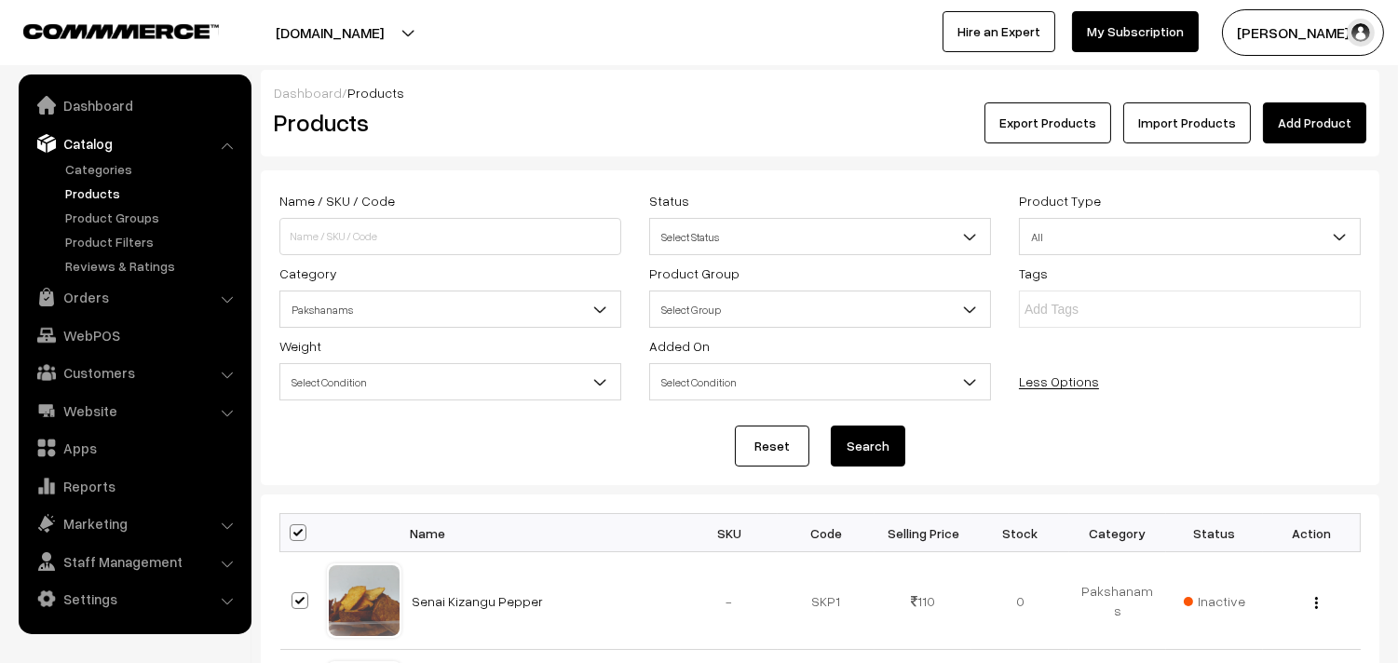
checkbox input "true"
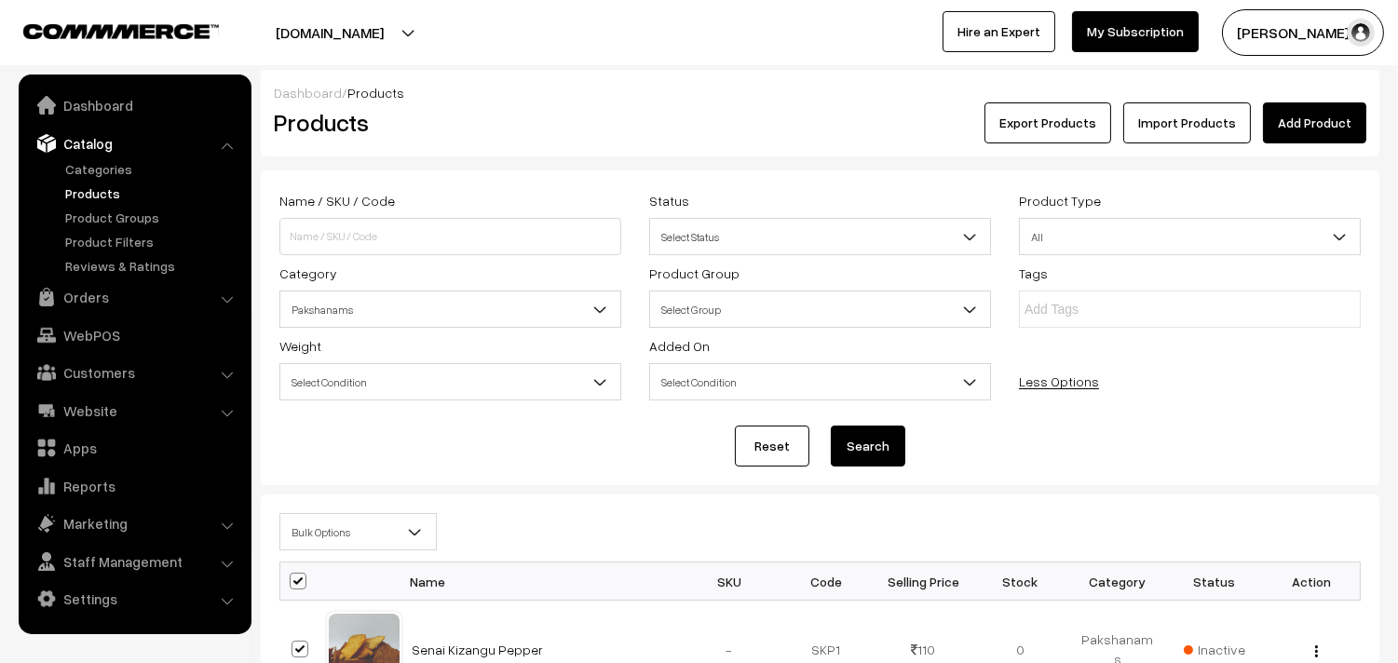
click at [327, 533] on span "Bulk Options" at bounding box center [358, 532] width 156 height 33
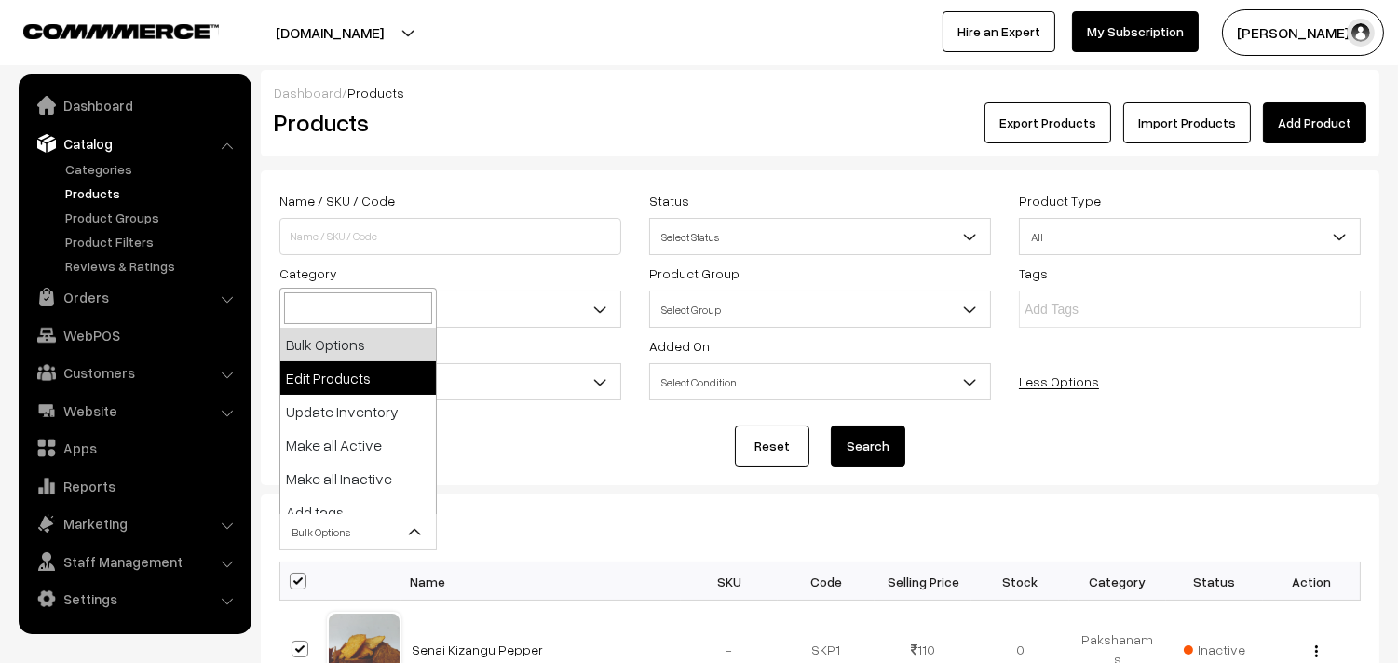
select select "editProduct"
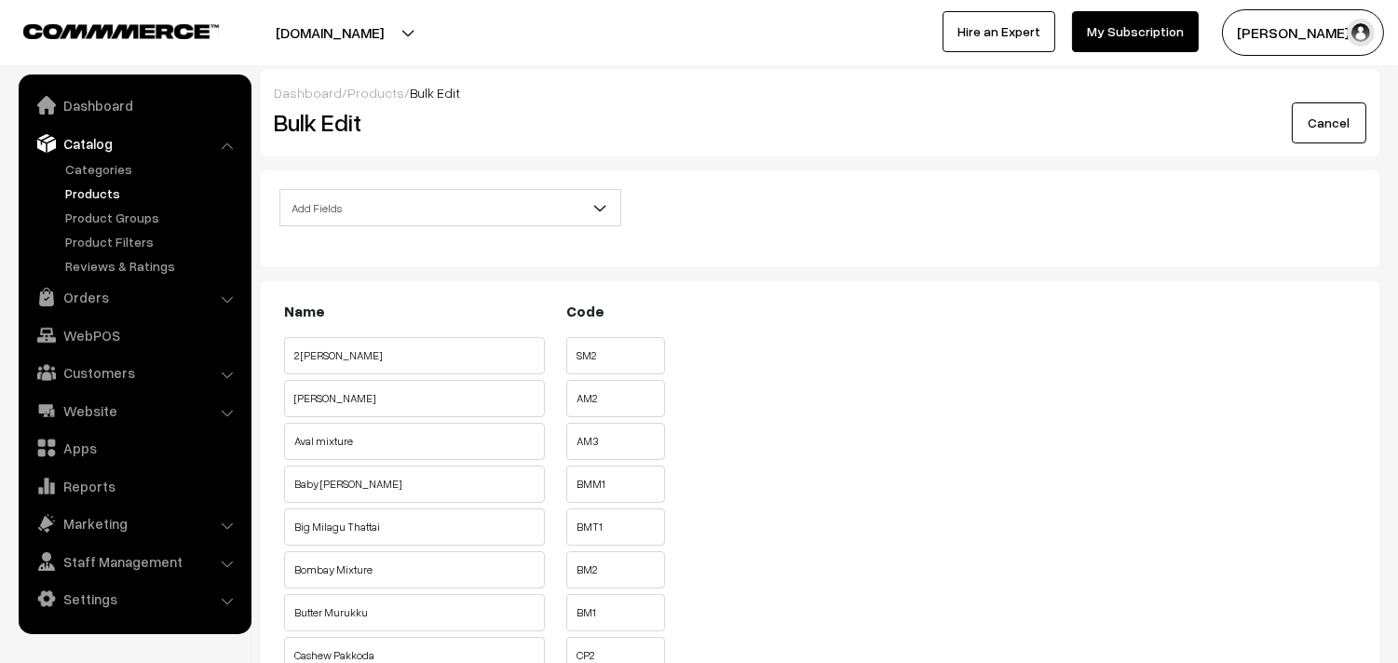
click at [408, 199] on span "Add Fields" at bounding box center [450, 208] width 340 height 33
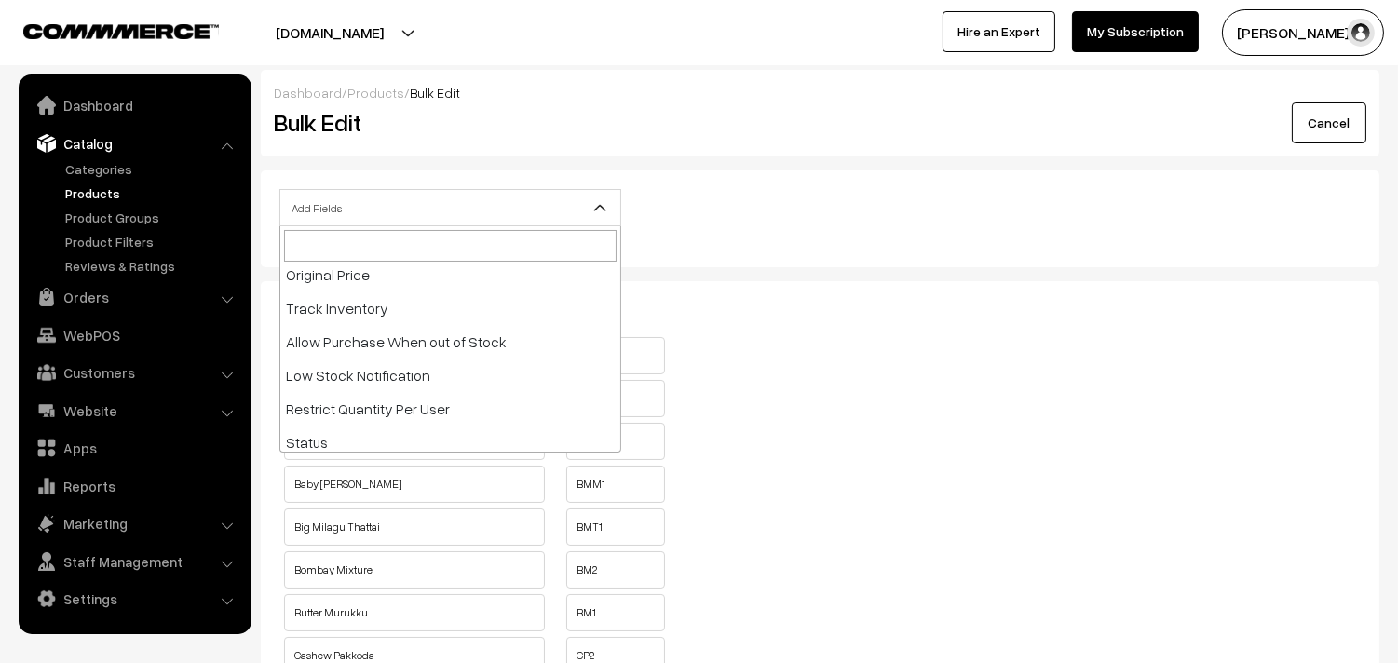
scroll to position [310, 0]
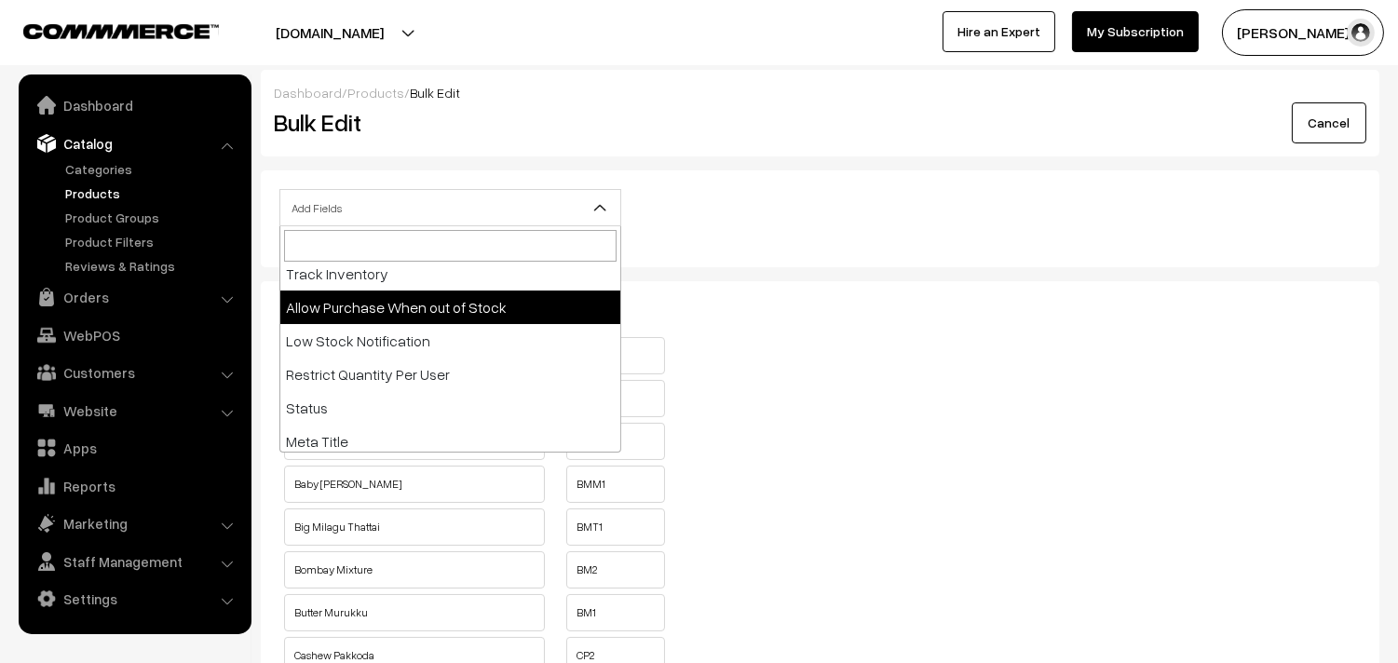
select select "allow-purchase"
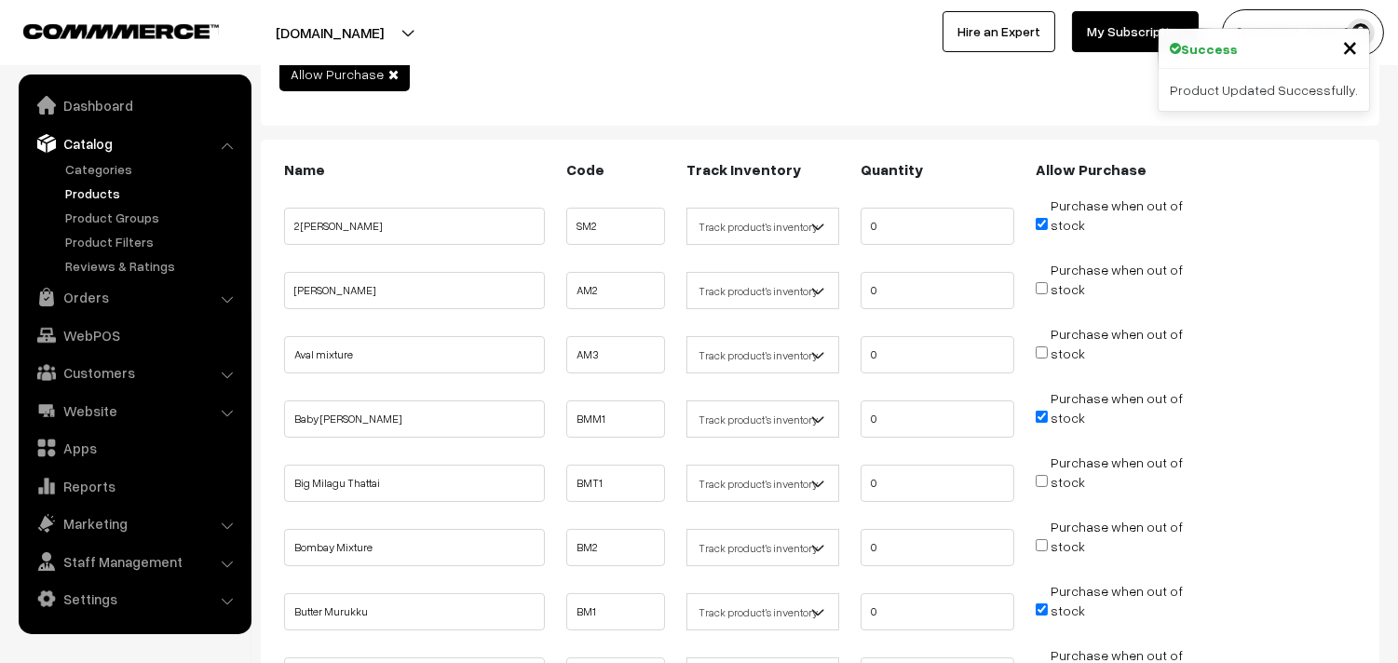
scroll to position [207, 0]
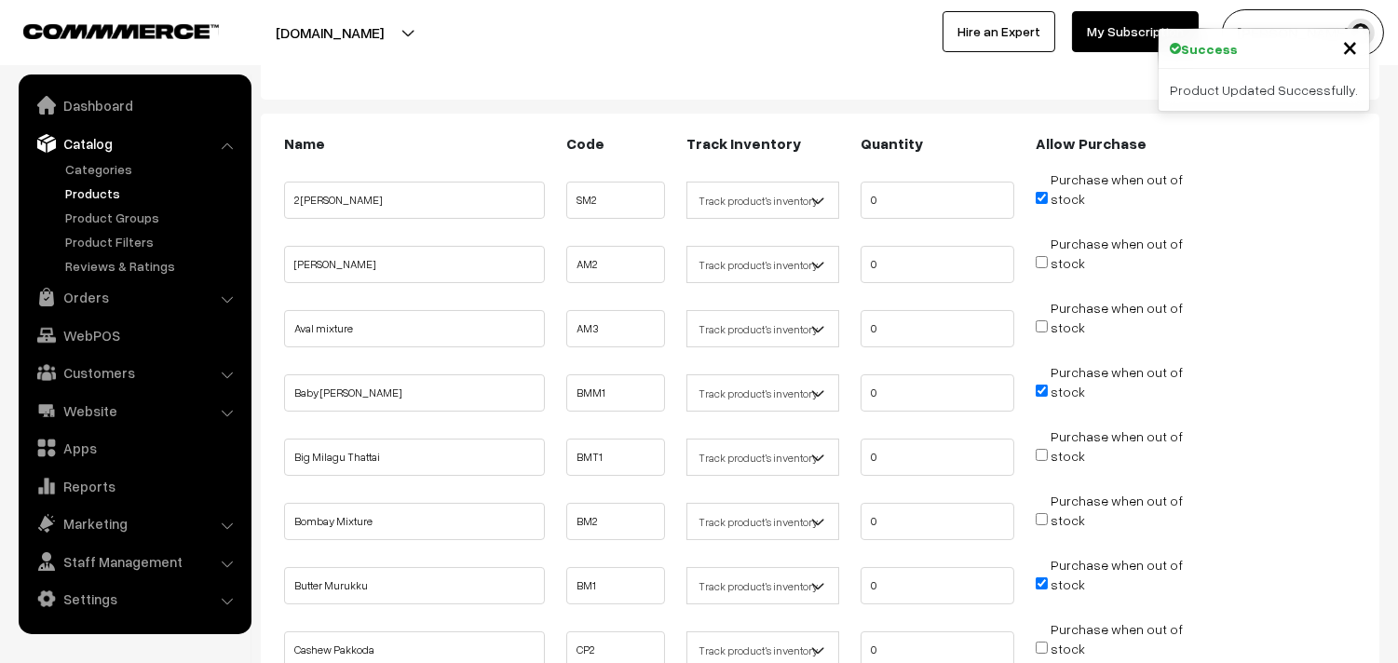
click at [1041, 197] on input "Purchase when out of stock" at bounding box center [1042, 198] width 12 height 12
checkbox input "false"
click at [1038, 386] on input "Purchase when out of stock" at bounding box center [1042, 391] width 12 height 12
checkbox input "false"
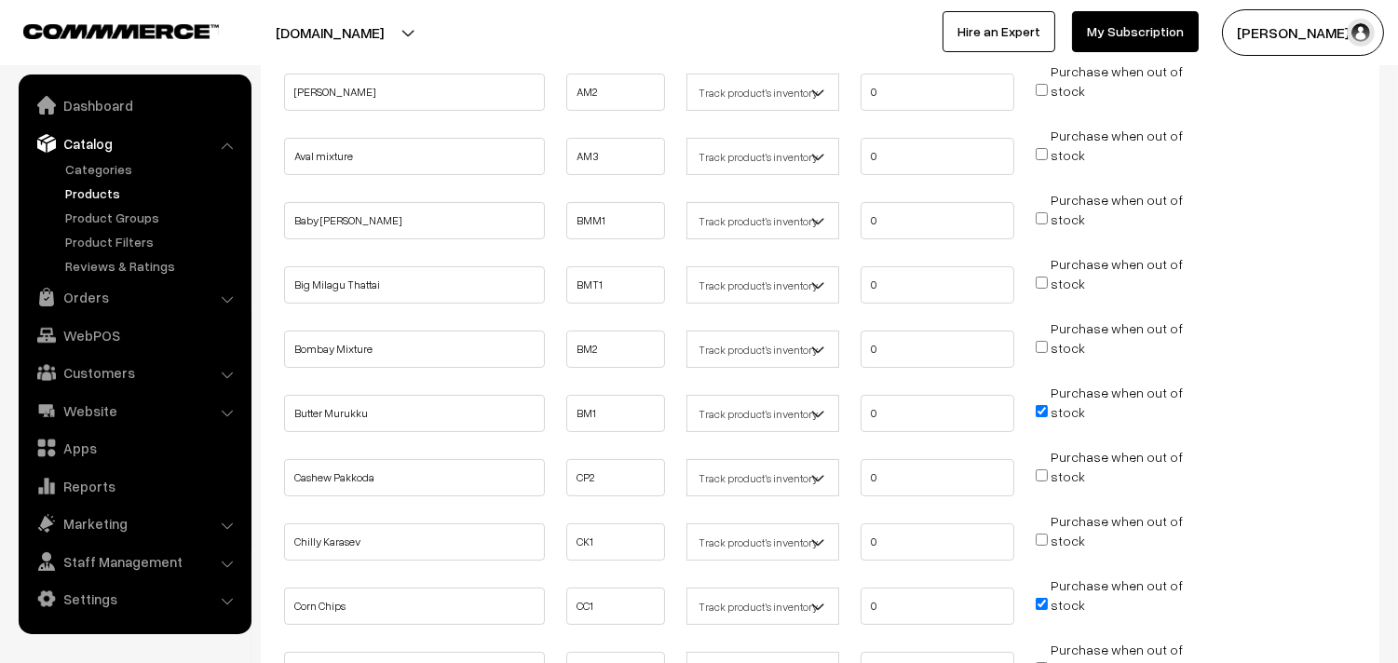
scroll to position [413, 0]
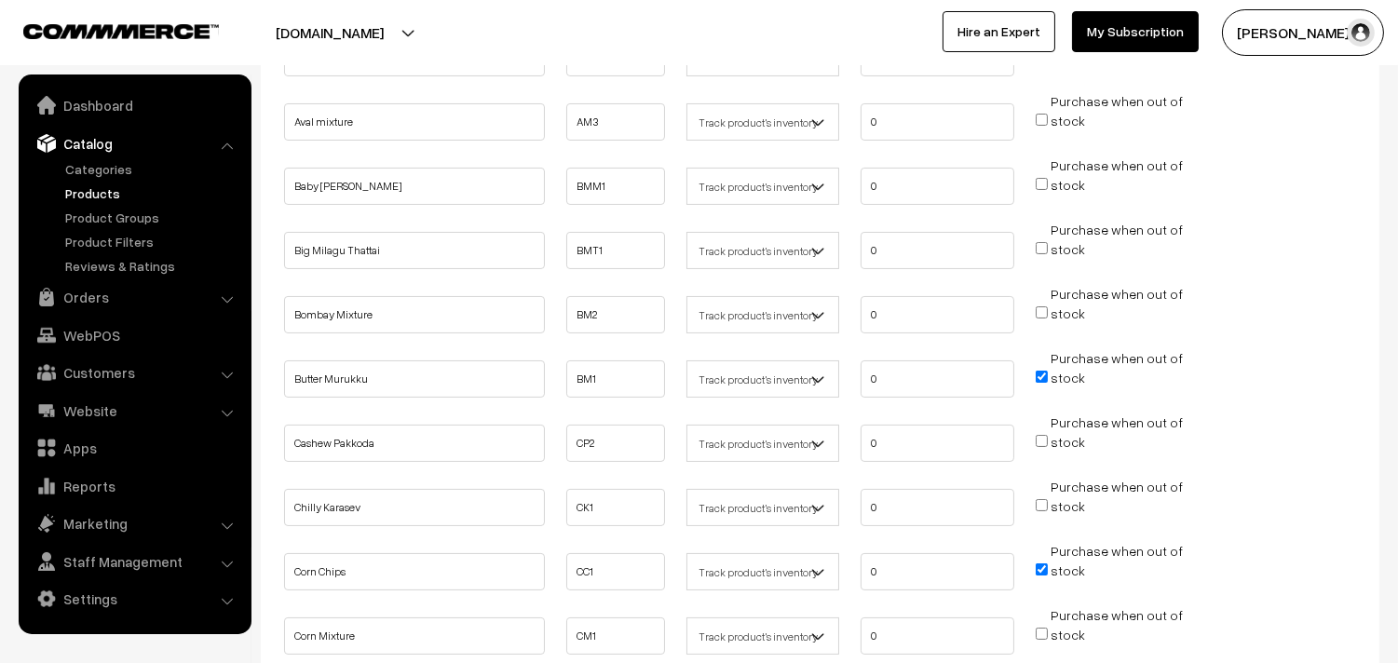
click at [1040, 371] on input "Purchase when out of stock" at bounding box center [1042, 377] width 12 height 12
checkbox input "false"
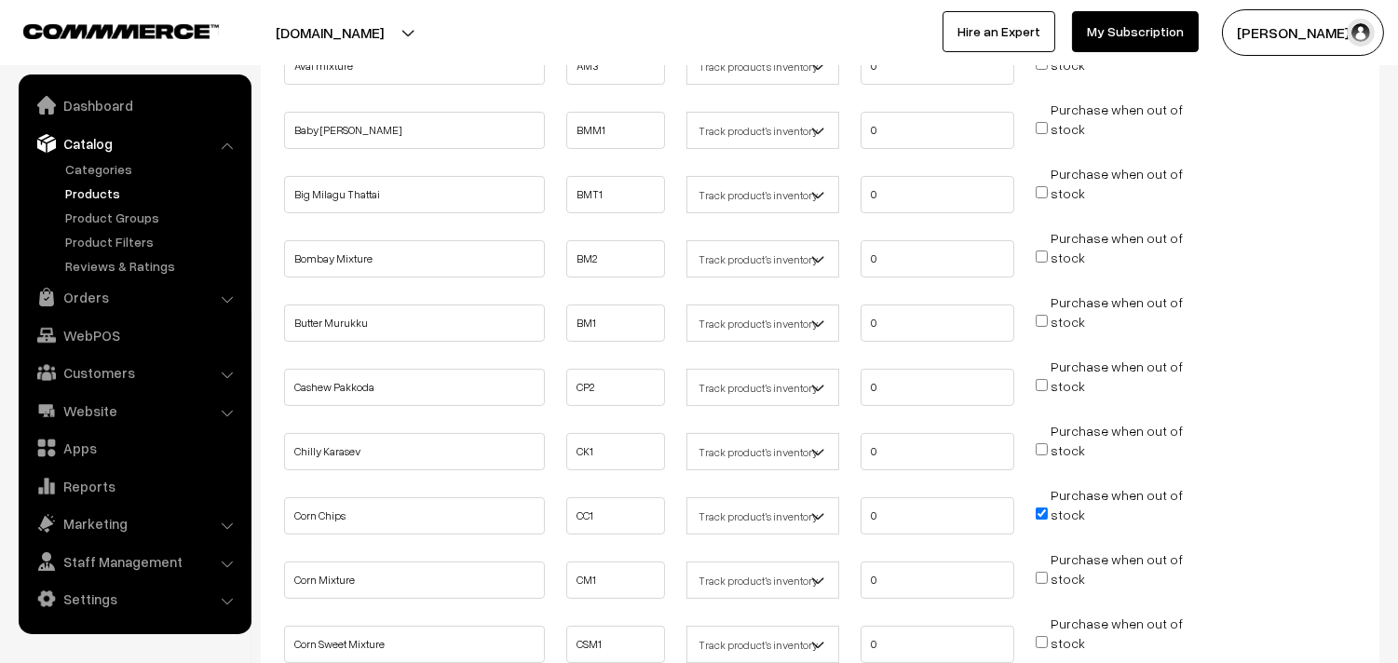
scroll to position [517, 0]
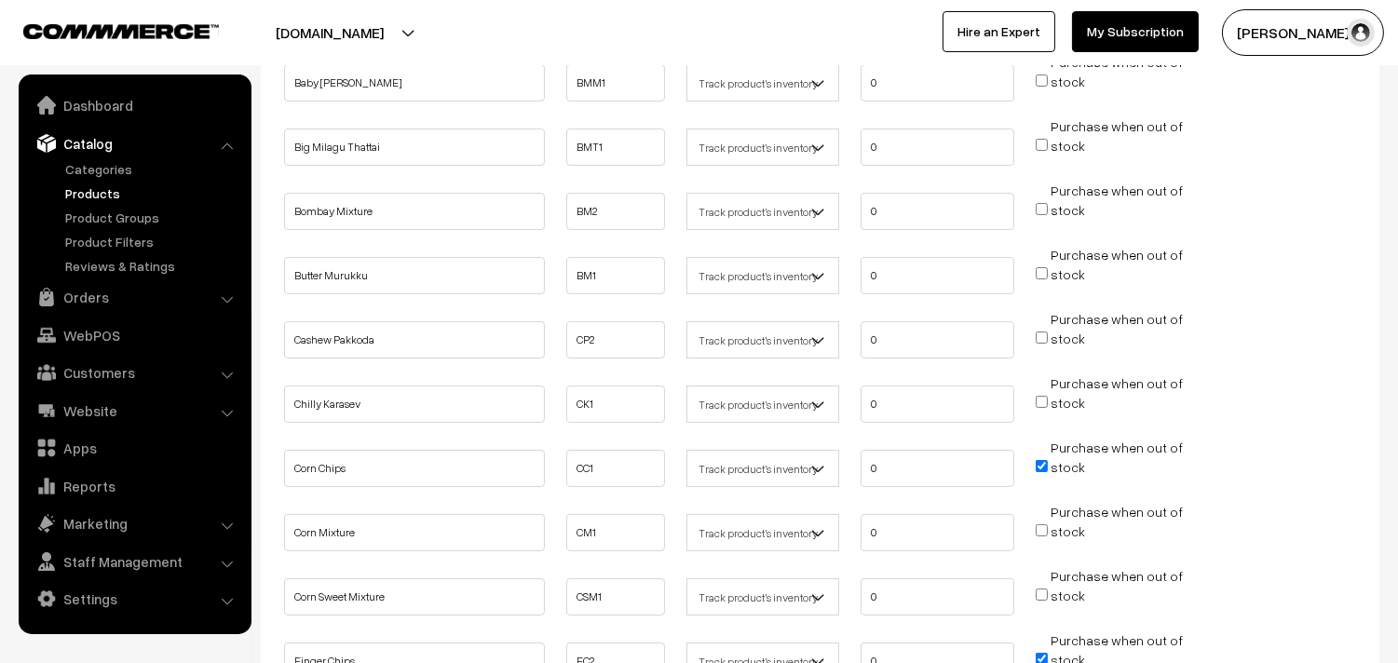
click at [1046, 463] on input "Purchase when out of stock" at bounding box center [1042, 466] width 12 height 12
checkbox input "false"
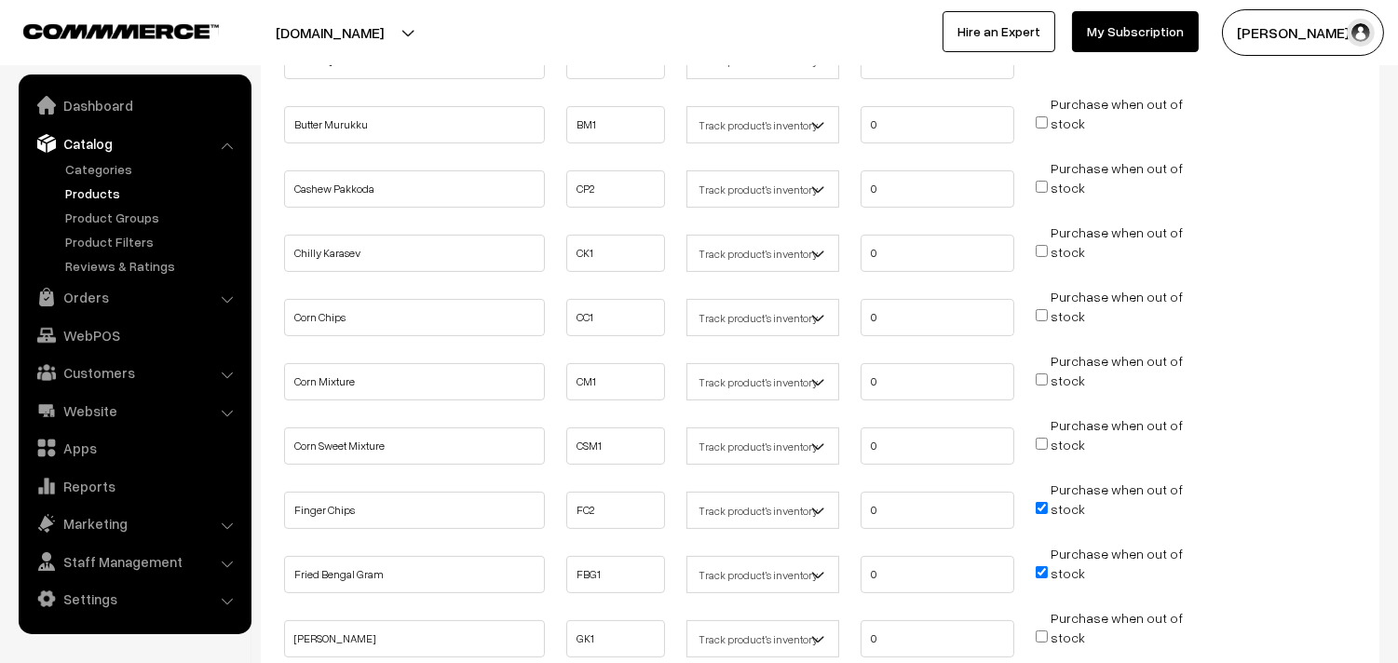
scroll to position [724, 0]
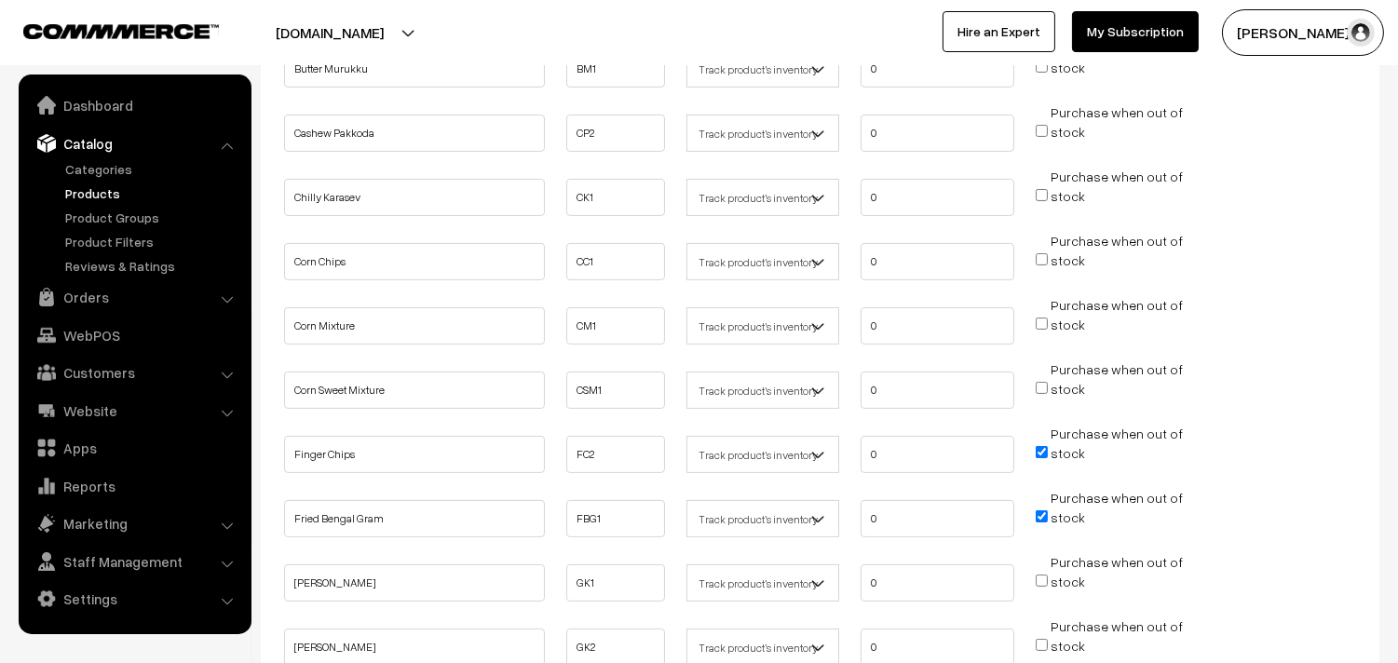
click at [1041, 446] on input "Purchase when out of stock" at bounding box center [1042, 452] width 12 height 12
checkbox input "false"
click at [1040, 510] on input "Purchase when out of stock" at bounding box center [1042, 516] width 12 height 12
checkbox input "false"
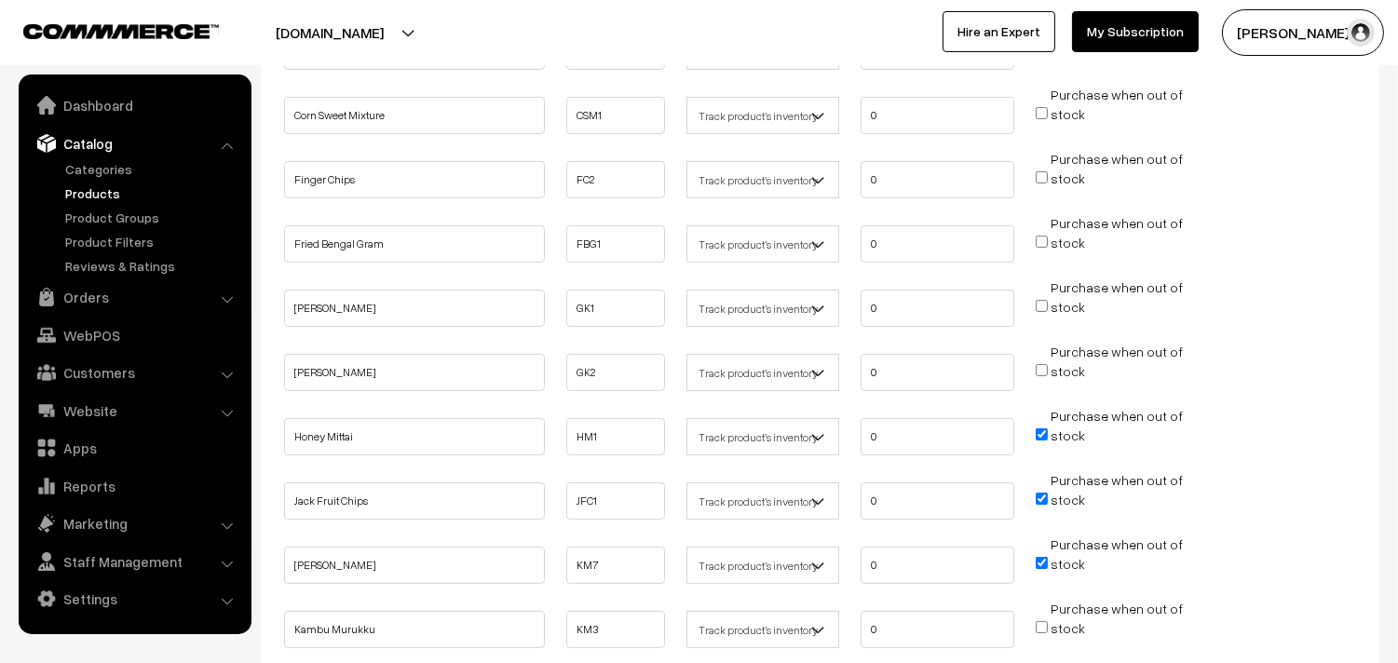
scroll to position [1035, 0]
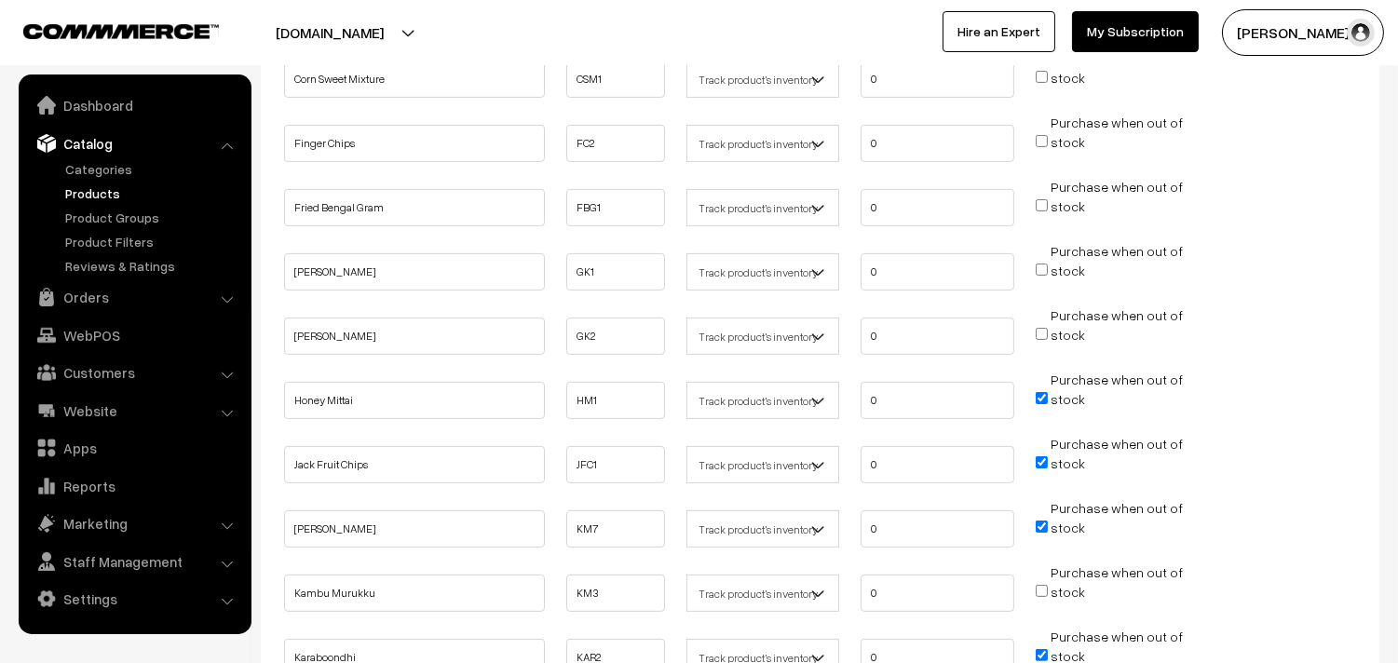
click at [1041, 392] on input "Purchase when out of stock" at bounding box center [1042, 398] width 12 height 12
checkbox input "false"
click at [1040, 456] on input "Purchase when out of stock" at bounding box center [1042, 462] width 12 height 12
checkbox input "false"
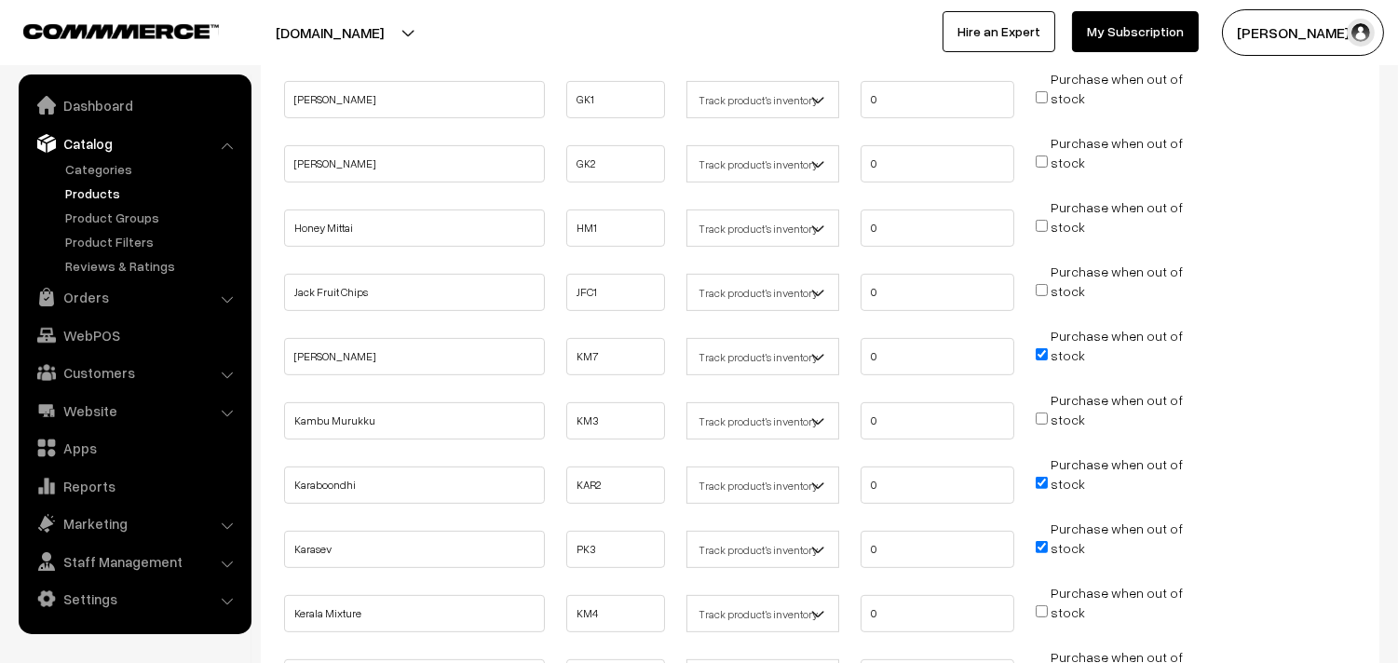
scroll to position [1241, 0]
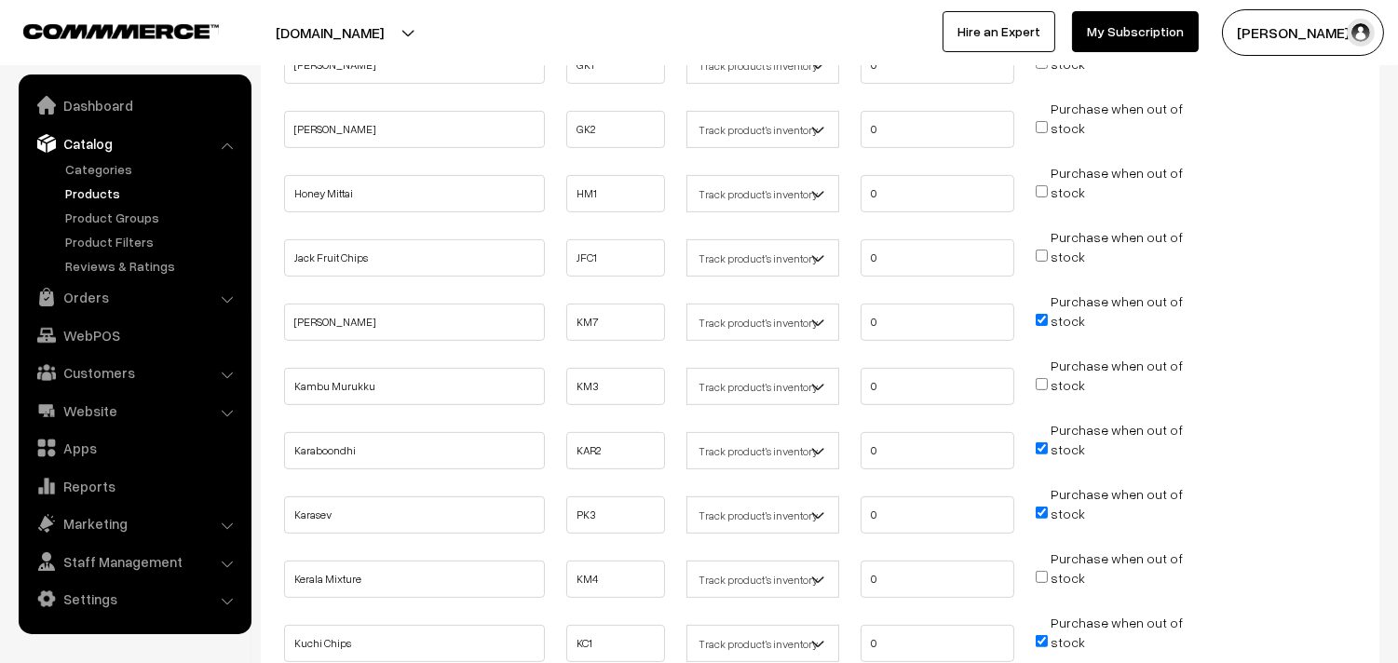
click at [1041, 442] on input "Purchase when out of stock" at bounding box center [1042, 448] width 12 height 12
checkbox input "false"
click at [1038, 507] on input "Purchase when out of stock" at bounding box center [1042, 513] width 12 height 12
checkbox input "false"
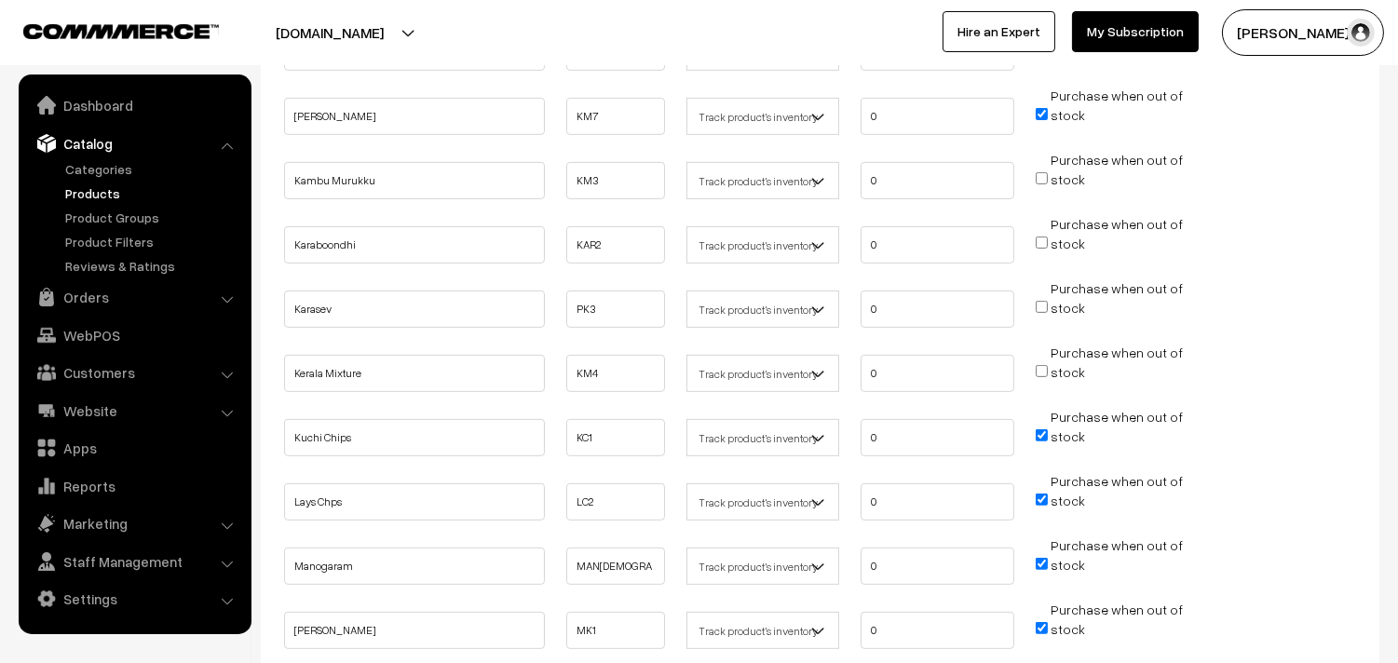
scroll to position [1448, 0]
click at [1044, 428] on input "Purchase when out of stock" at bounding box center [1042, 434] width 12 height 12
checkbox input "false"
click at [1037, 493] on input "Purchase when out of stock" at bounding box center [1042, 499] width 12 height 12
checkbox input "false"
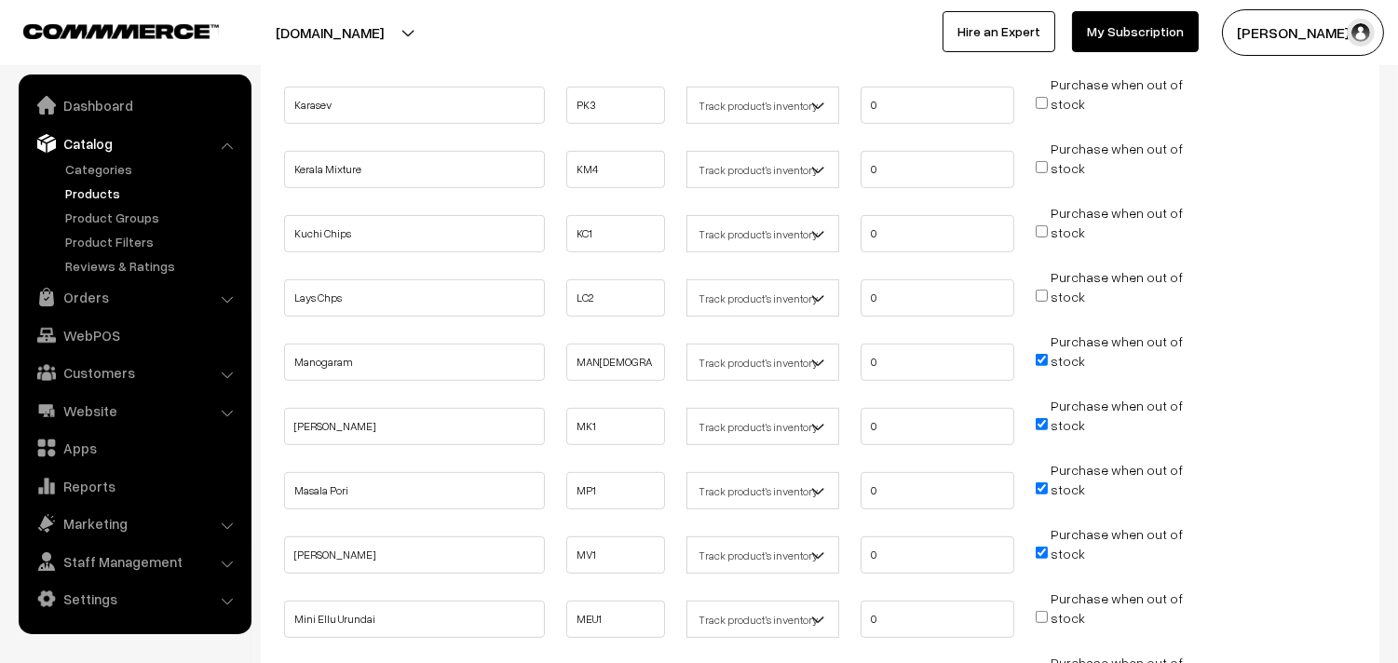
scroll to position [1655, 0]
click at [1043, 350] on input "Purchase when out of stock" at bounding box center [1042, 356] width 12 height 12
checkbox input "false"
click at [1045, 414] on input "Purchase when out of stock" at bounding box center [1042, 420] width 12 height 12
checkbox input "false"
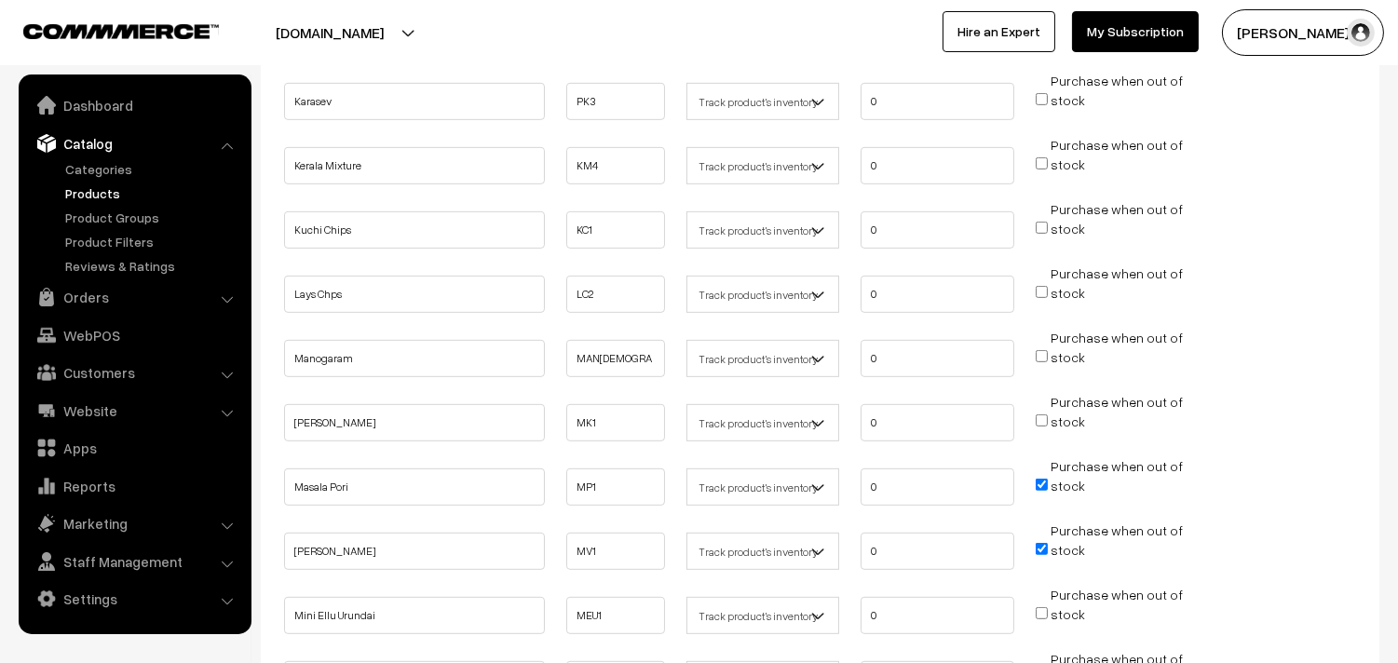
click at [1041, 481] on span "Purchase when out of stock" at bounding box center [1109, 485] width 147 height 19
click at [1040, 479] on input "Purchase when out of stock" at bounding box center [1042, 485] width 12 height 12
checkbox input "false"
click at [1037, 543] on input "Purchase when out of stock" at bounding box center [1042, 549] width 12 height 12
checkbox input "false"
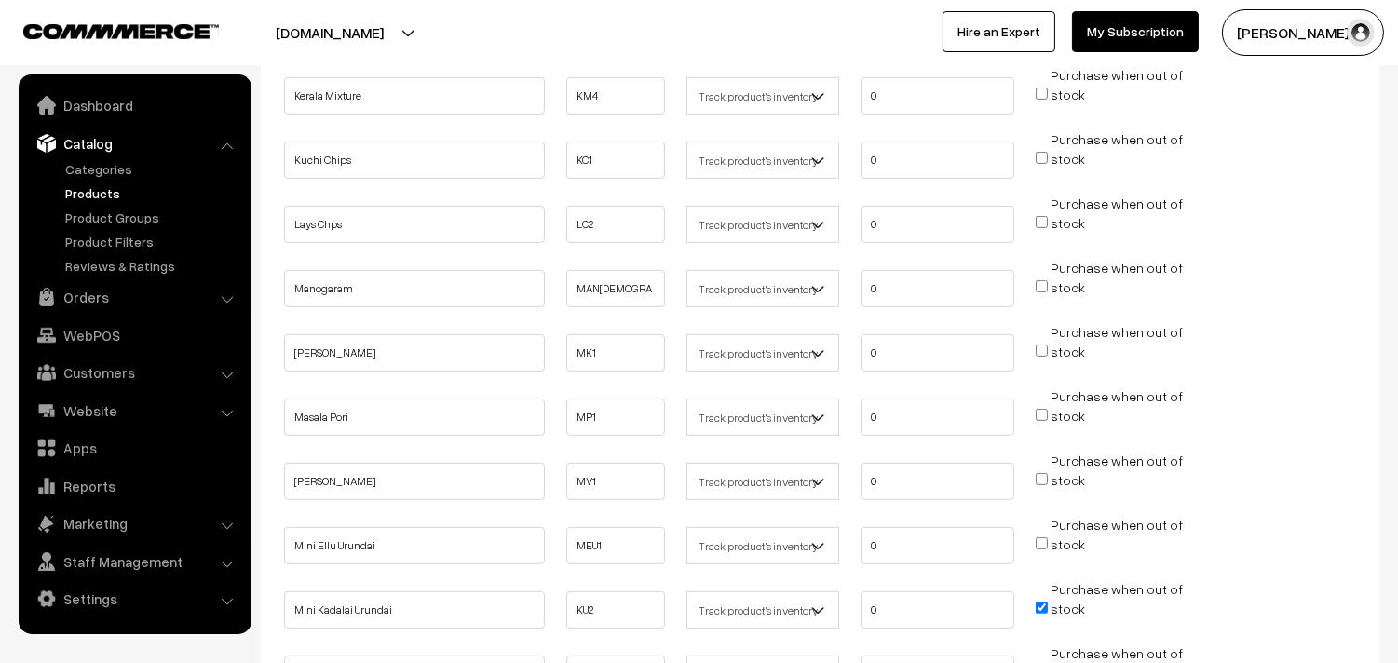
scroll to position [1758, 0]
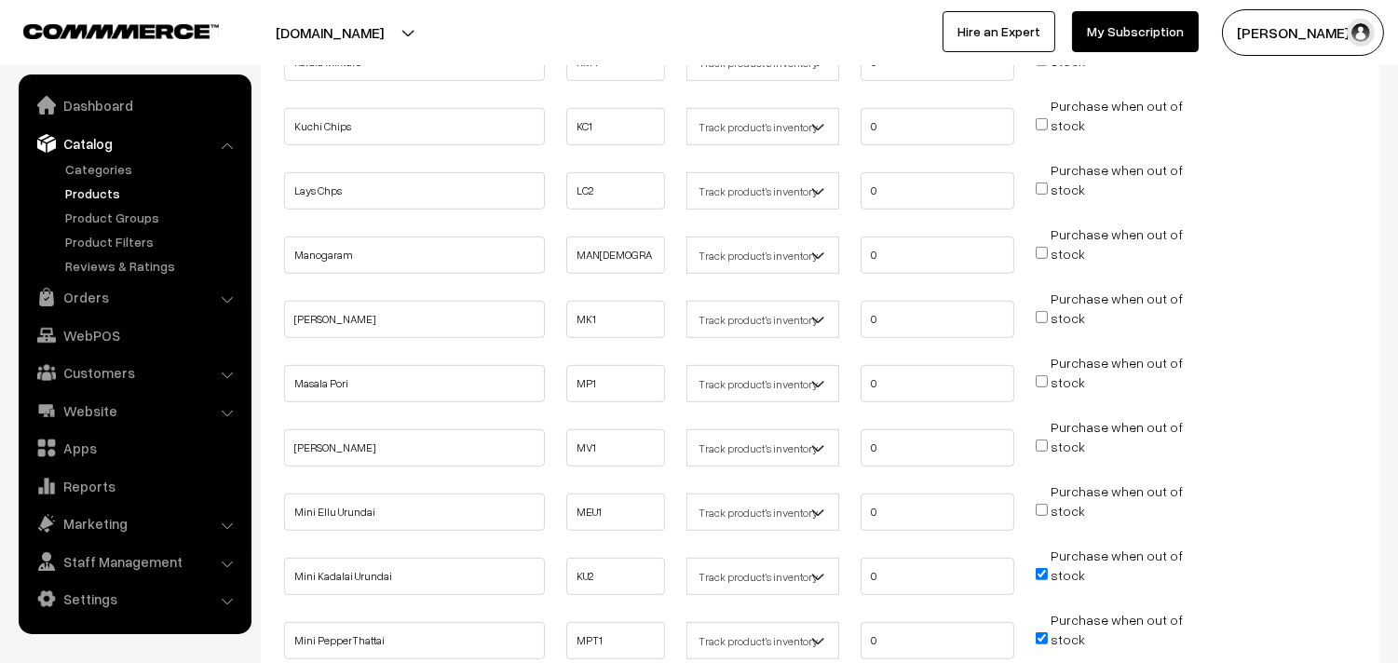
click at [1041, 568] on input "Purchase when out of stock" at bounding box center [1042, 574] width 12 height 12
checkbox input "false"
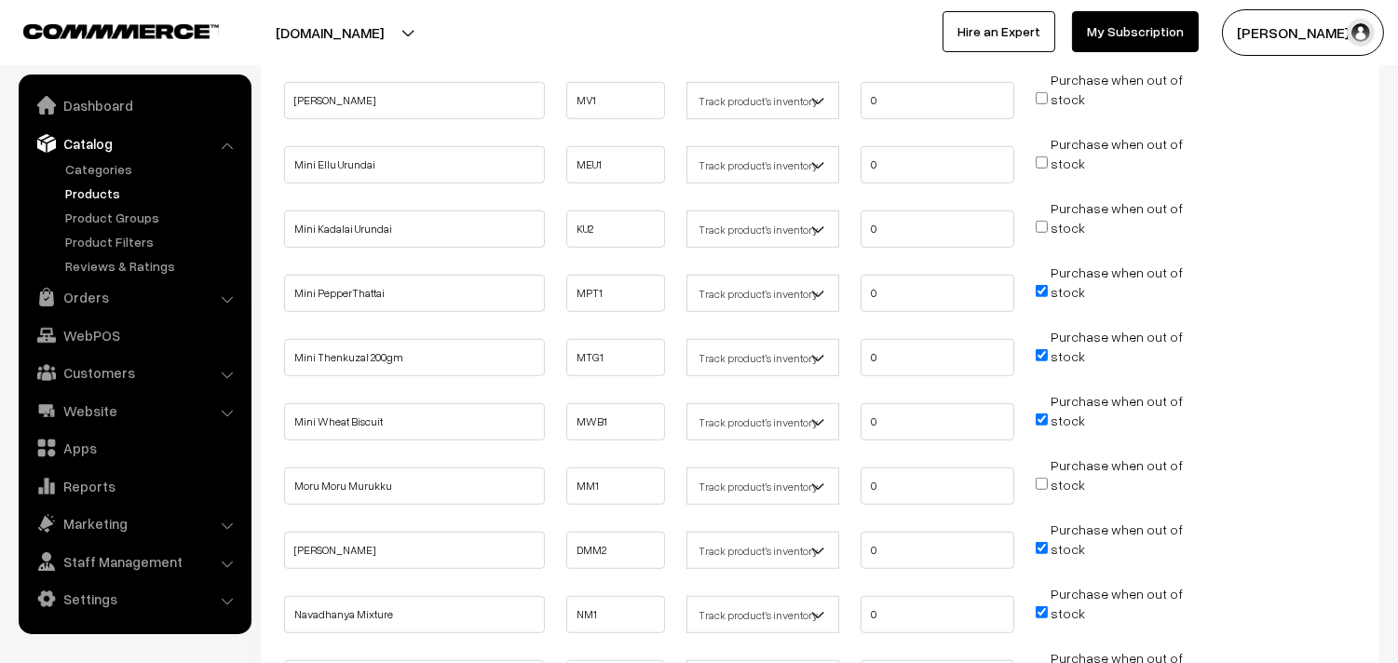
scroll to position [2069, 0]
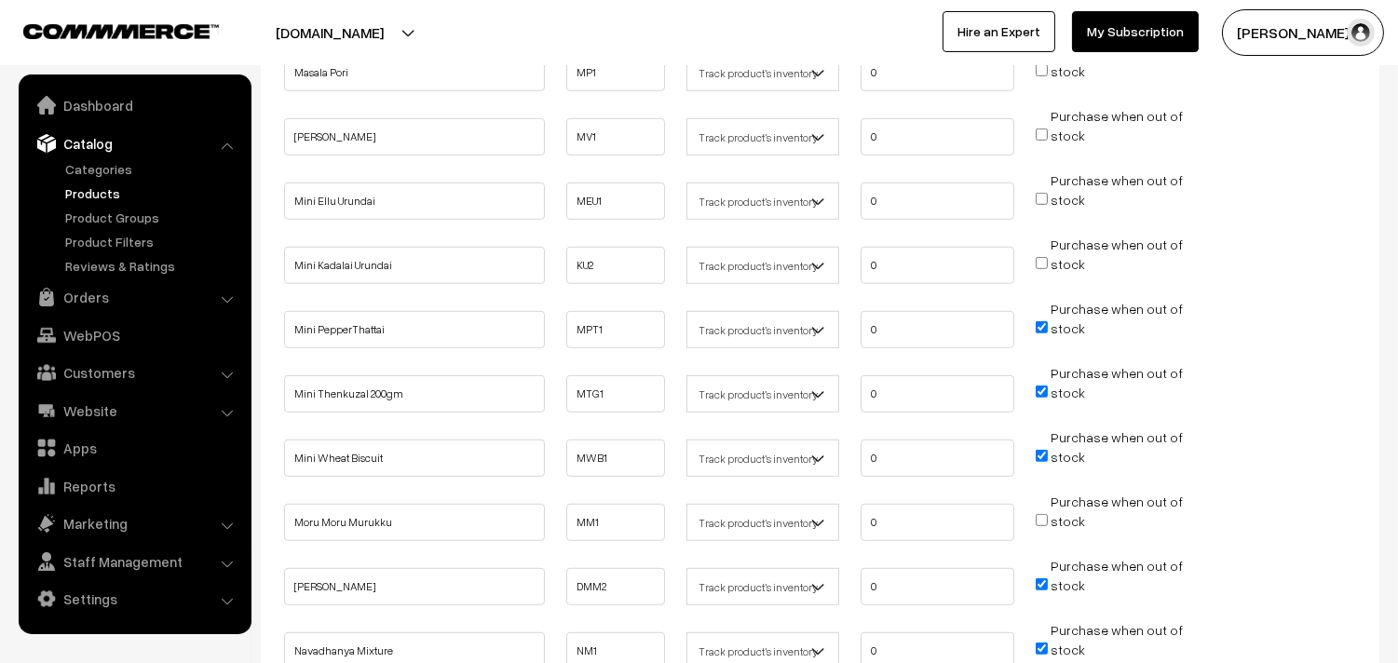
click at [1044, 321] on input "Purchase when out of stock" at bounding box center [1042, 327] width 12 height 12
checkbox input "false"
click at [1039, 386] on input "Purchase when out of stock" at bounding box center [1042, 392] width 12 height 12
checkbox input "false"
click at [1046, 450] on input "Purchase when out of stock" at bounding box center [1042, 456] width 12 height 12
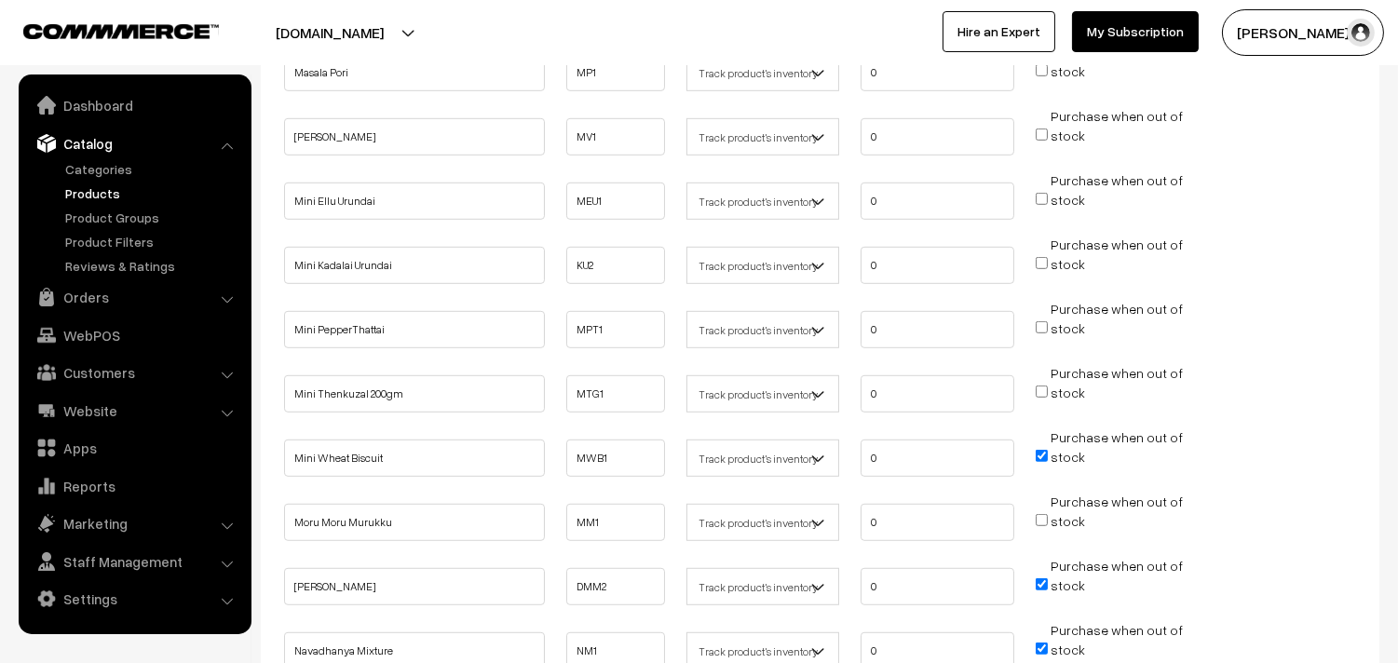
checkbox input "false"
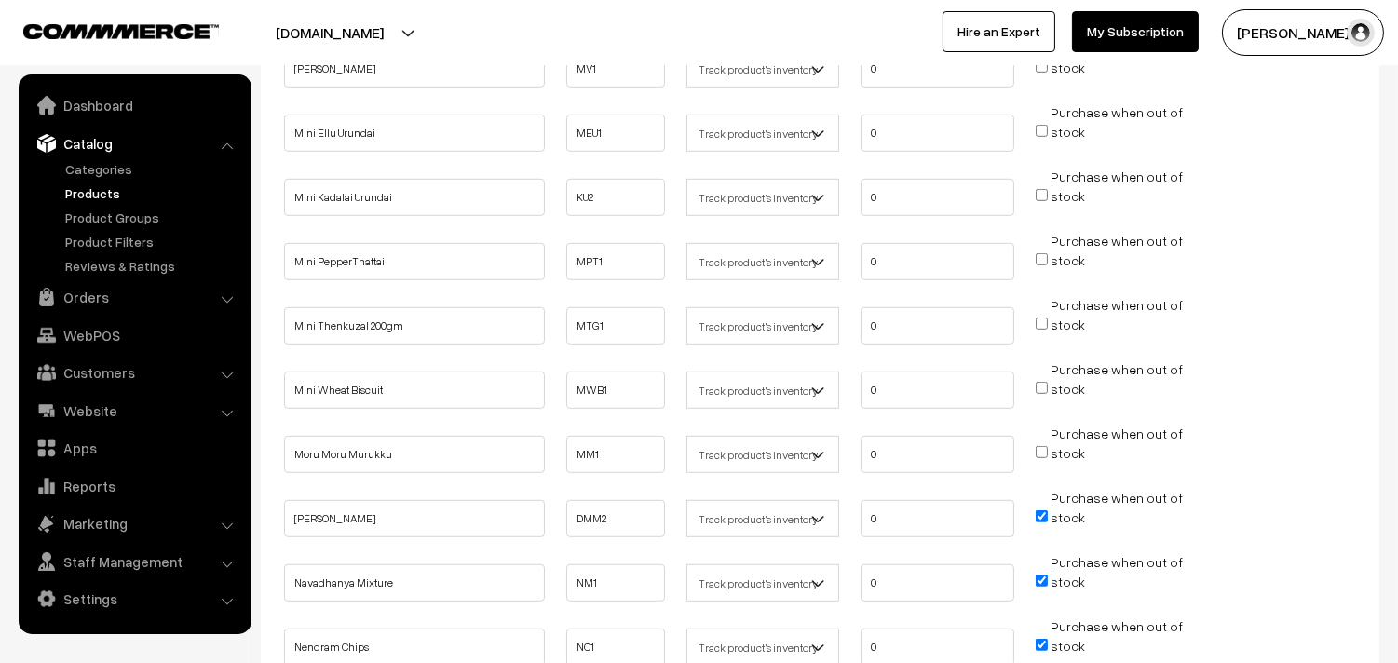
scroll to position [2173, 0]
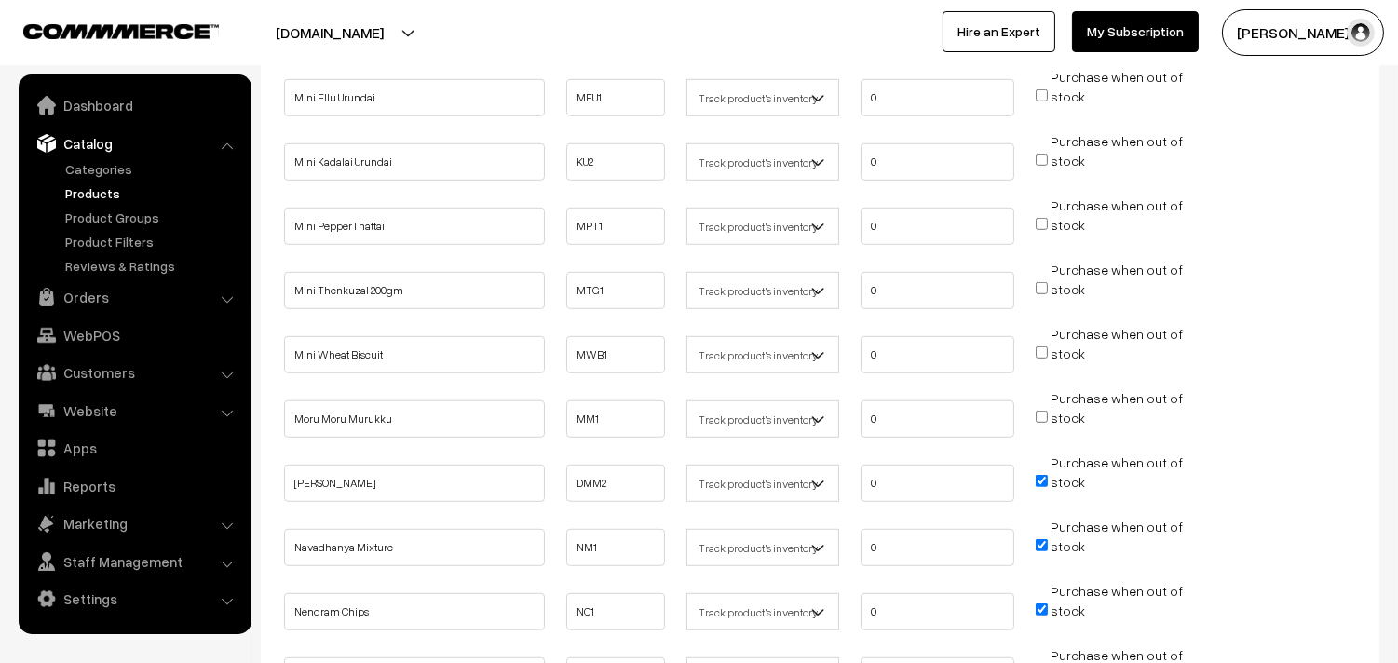
click at [1045, 475] on input "Purchase when out of stock" at bounding box center [1042, 481] width 12 height 12
checkbox input "false"
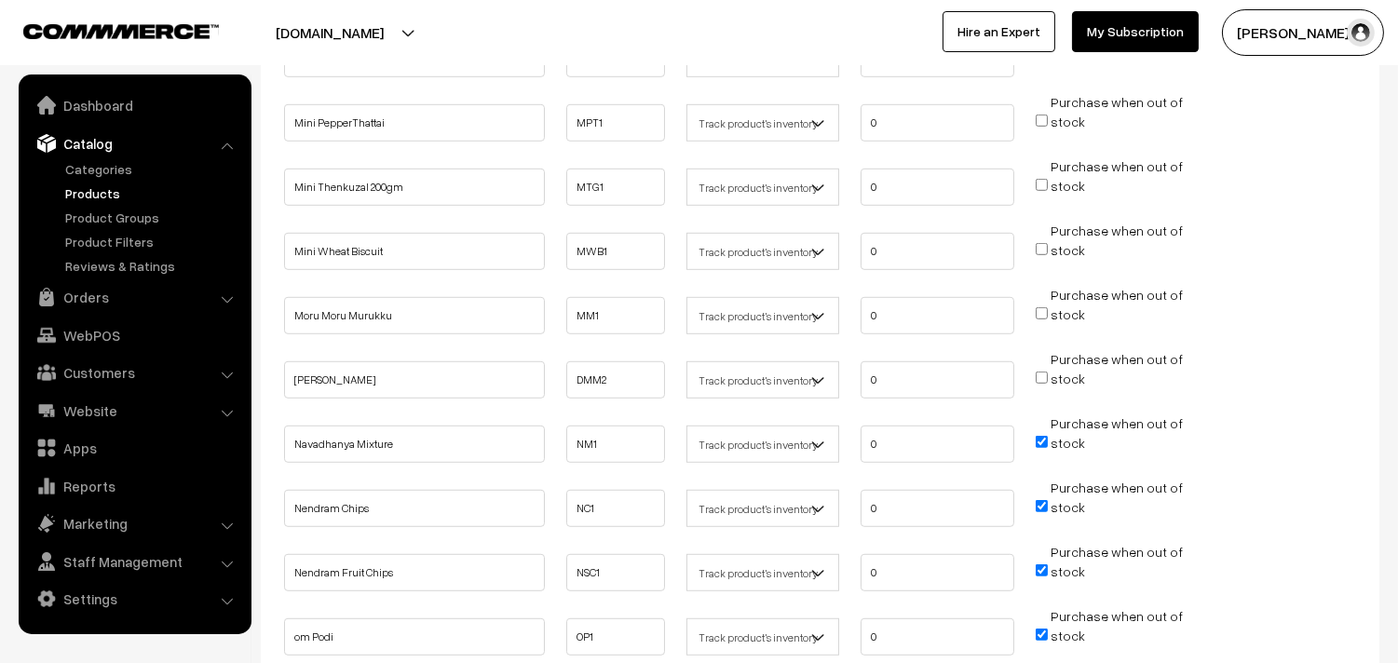
click at [1041, 436] on input "Purchase when out of stock" at bounding box center [1042, 442] width 12 height 12
checkbox input "false"
click at [1041, 500] on input "Purchase when out of stock" at bounding box center [1042, 506] width 12 height 12
checkbox input "false"
click at [1039, 564] on input "Purchase when out of stock" at bounding box center [1042, 570] width 12 height 12
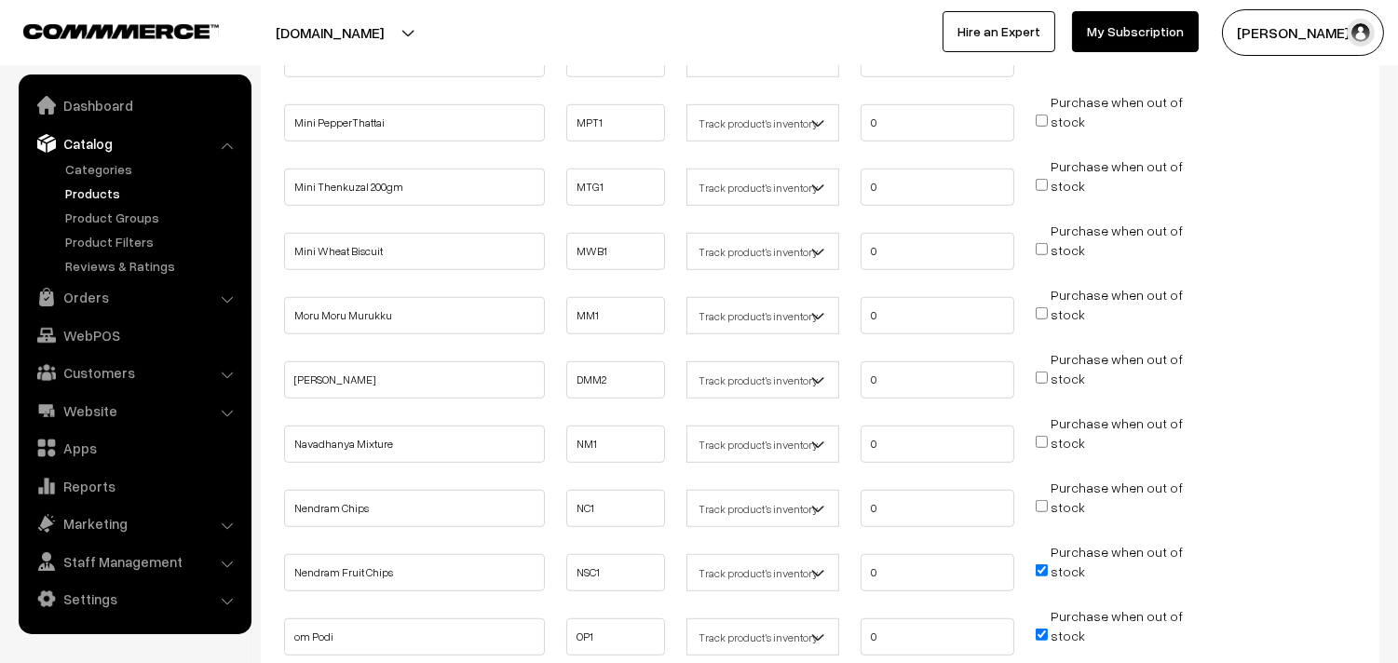
checkbox input "false"
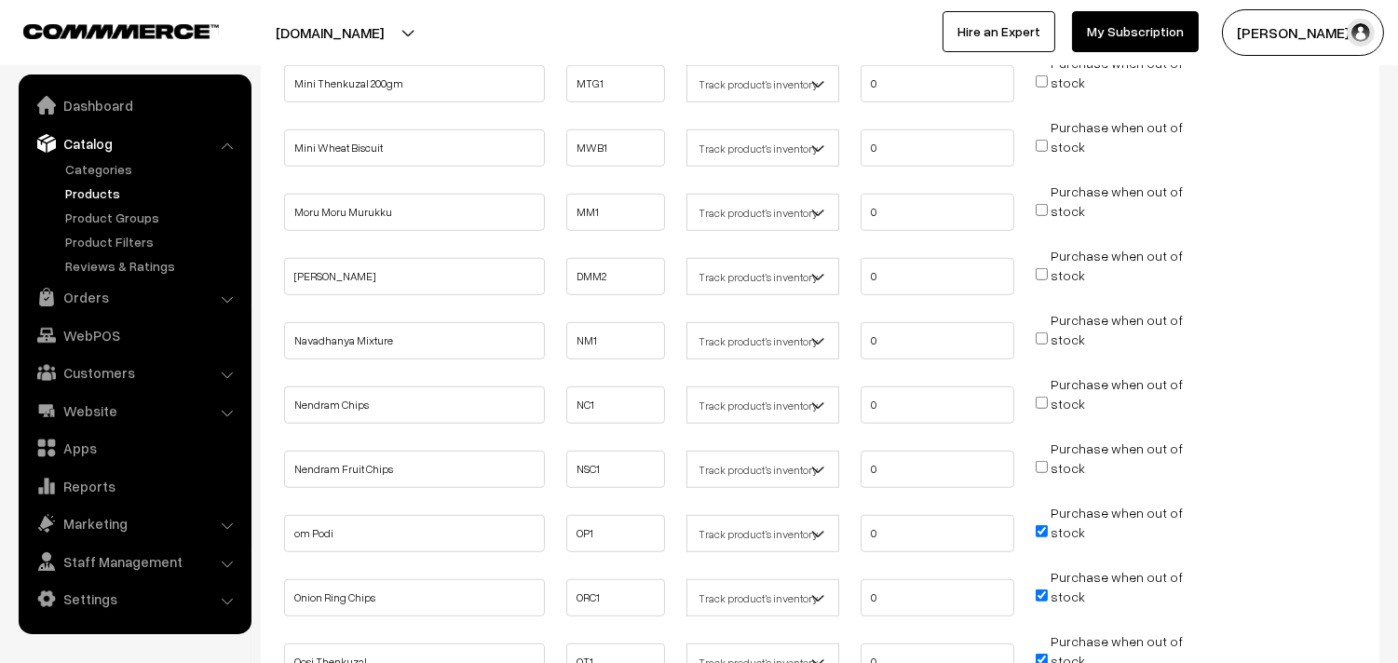
click at [1045, 525] on input "Purchase when out of stock" at bounding box center [1042, 531] width 12 height 12
checkbox input "false"
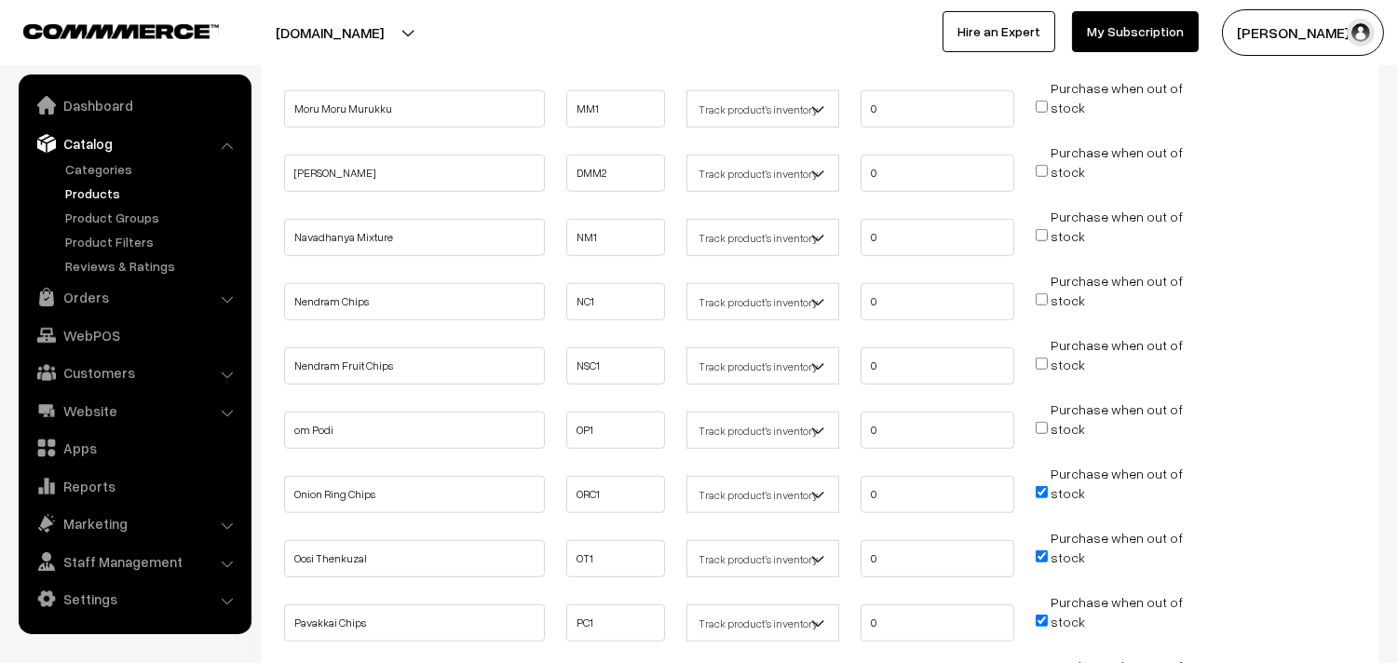
click at [1041, 486] on input "Purchase when out of stock" at bounding box center [1042, 492] width 12 height 12
checkbox input "false"
click at [1040, 548] on span "Purchase when out of stock" at bounding box center [1109, 557] width 147 height 19
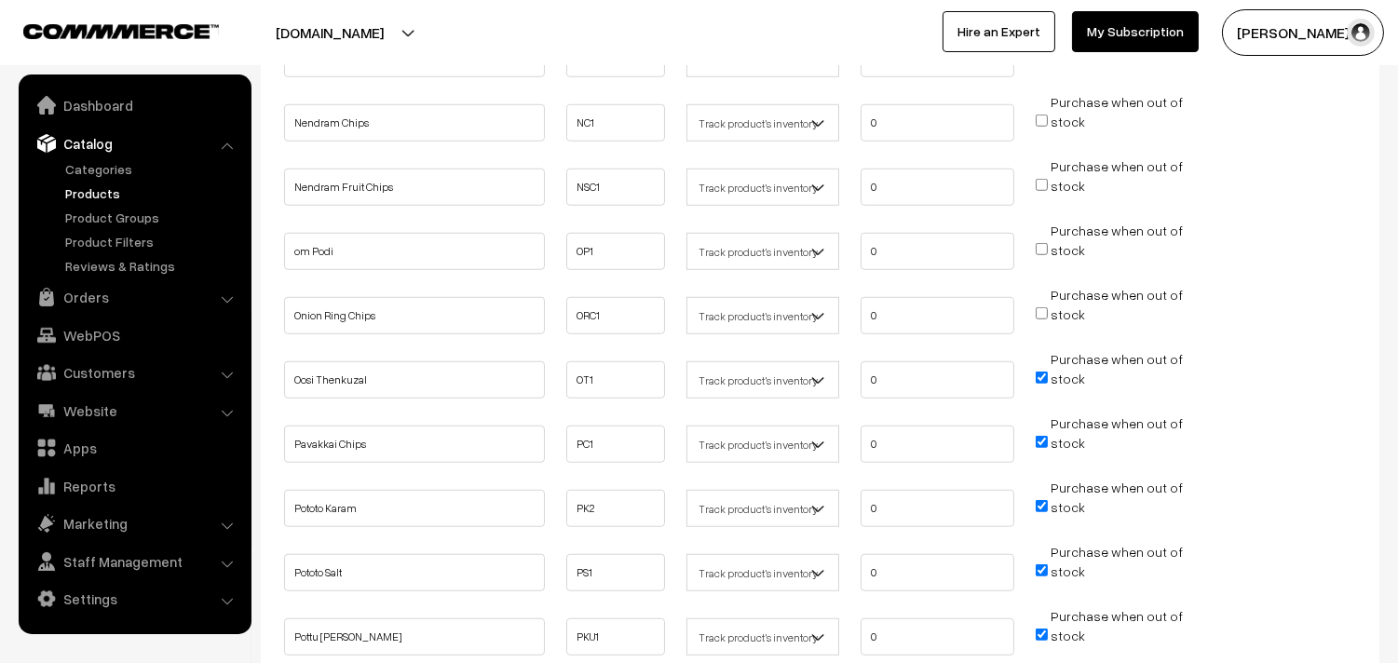
scroll to position [2689, 0]
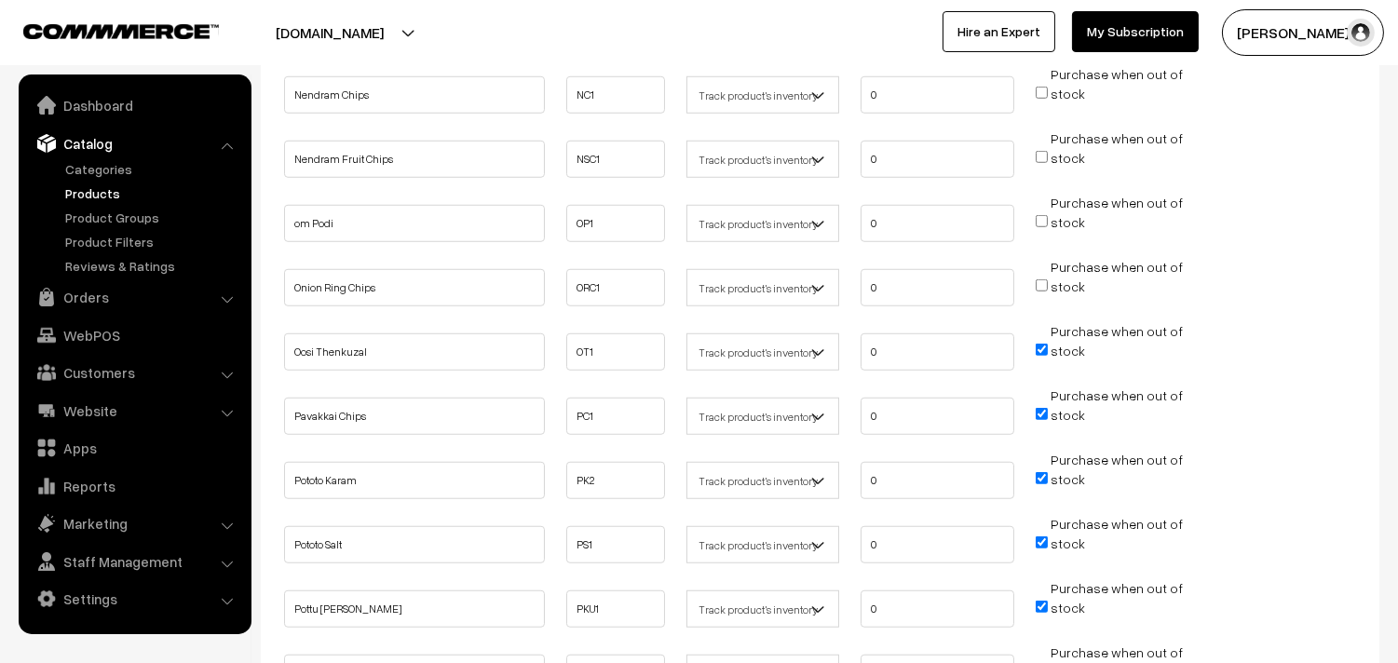
click at [1040, 344] on input "Purchase when out of stock" at bounding box center [1042, 350] width 12 height 12
checkbox input "false"
click at [1040, 408] on input "Purchase when out of stock" at bounding box center [1042, 414] width 12 height 12
checkbox input "false"
click at [1040, 472] on input "Purchase when out of stock" at bounding box center [1042, 478] width 12 height 12
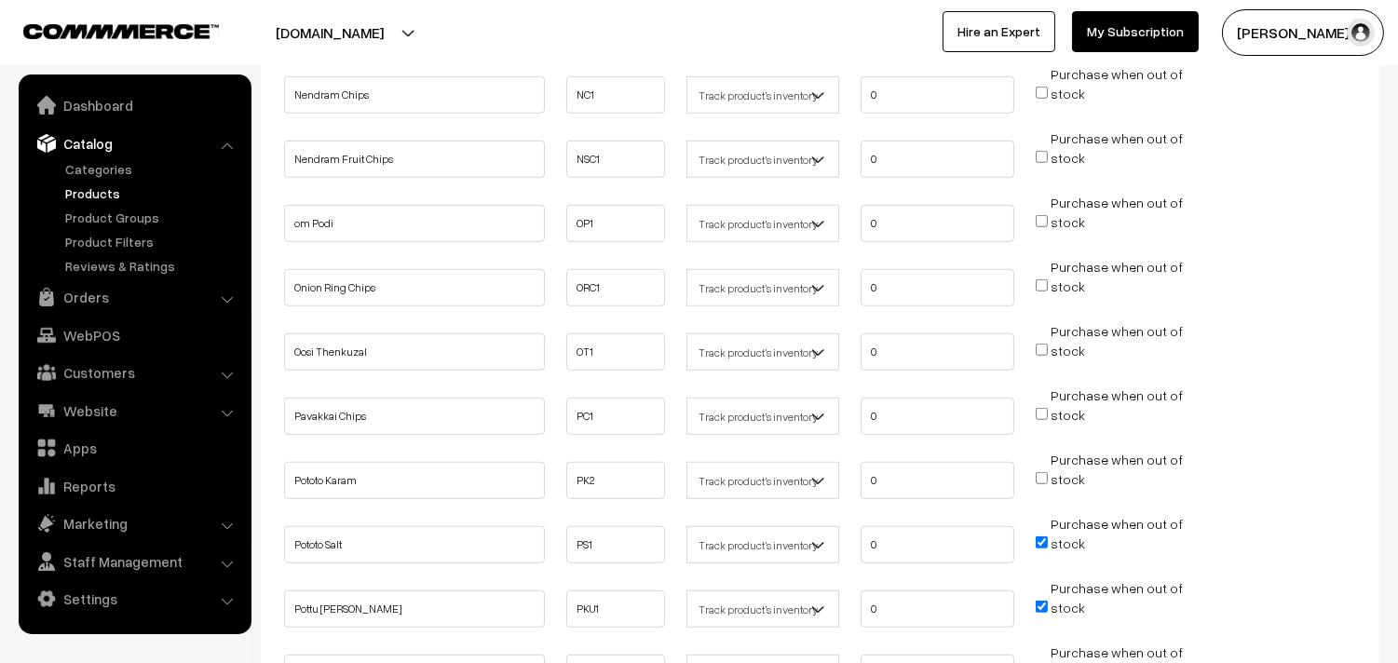
click at [1040, 472] on input "Purchase when out of stock" at bounding box center [1042, 478] width 12 height 12
checkbox input "true"
click at [1041, 601] on input "Purchase when out of stock" at bounding box center [1042, 607] width 12 height 12
checkbox input "false"
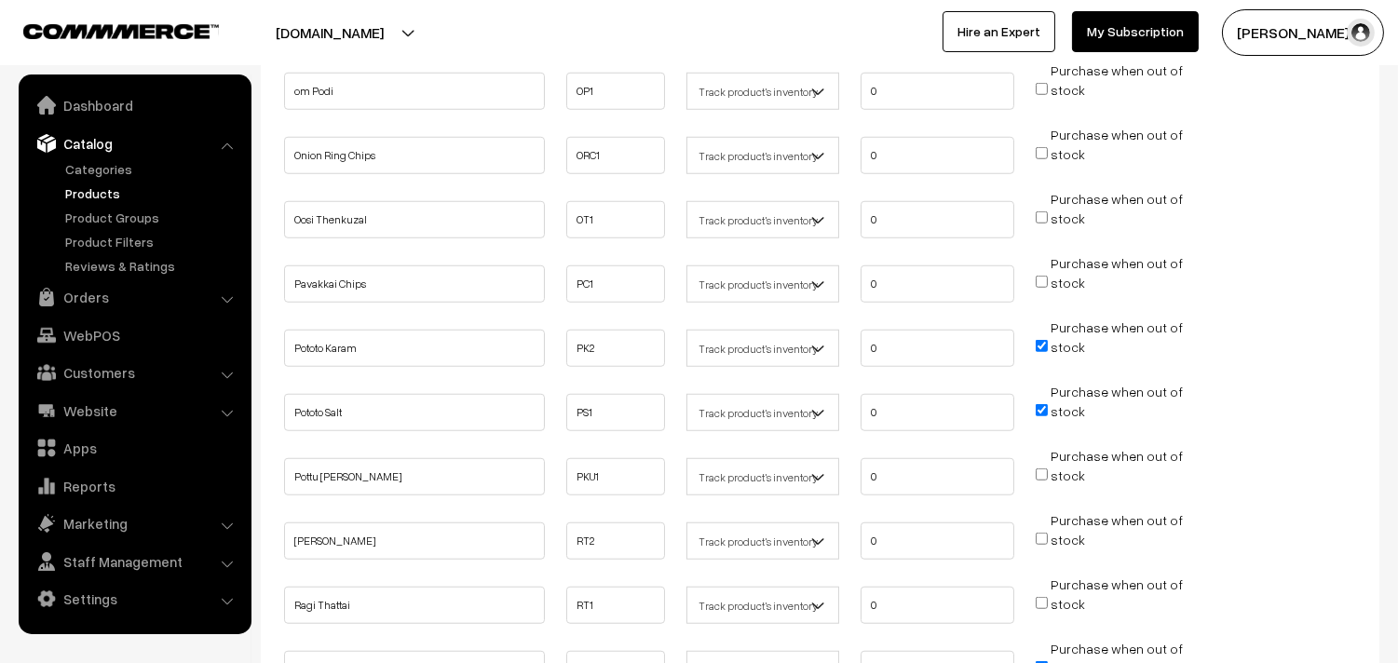
scroll to position [3001, 0]
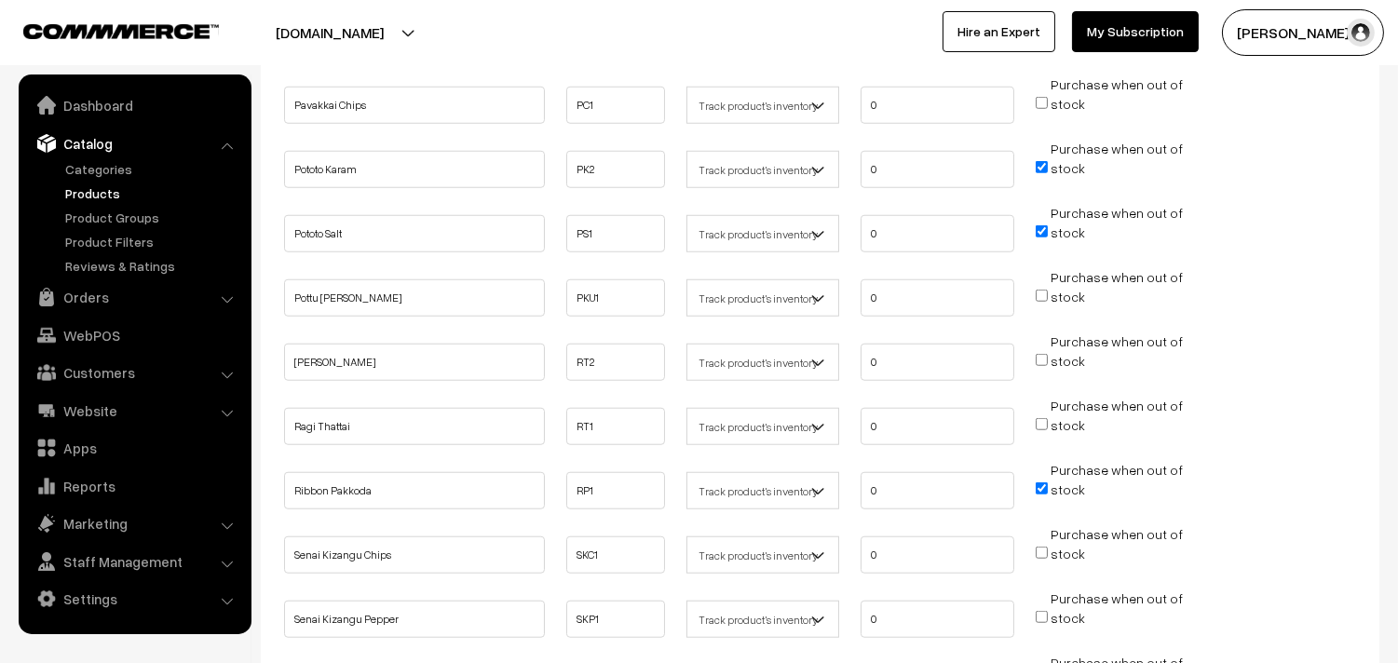
click at [1043, 482] on input "Purchase when out of stock" at bounding box center [1042, 488] width 12 height 12
checkbox input "false"
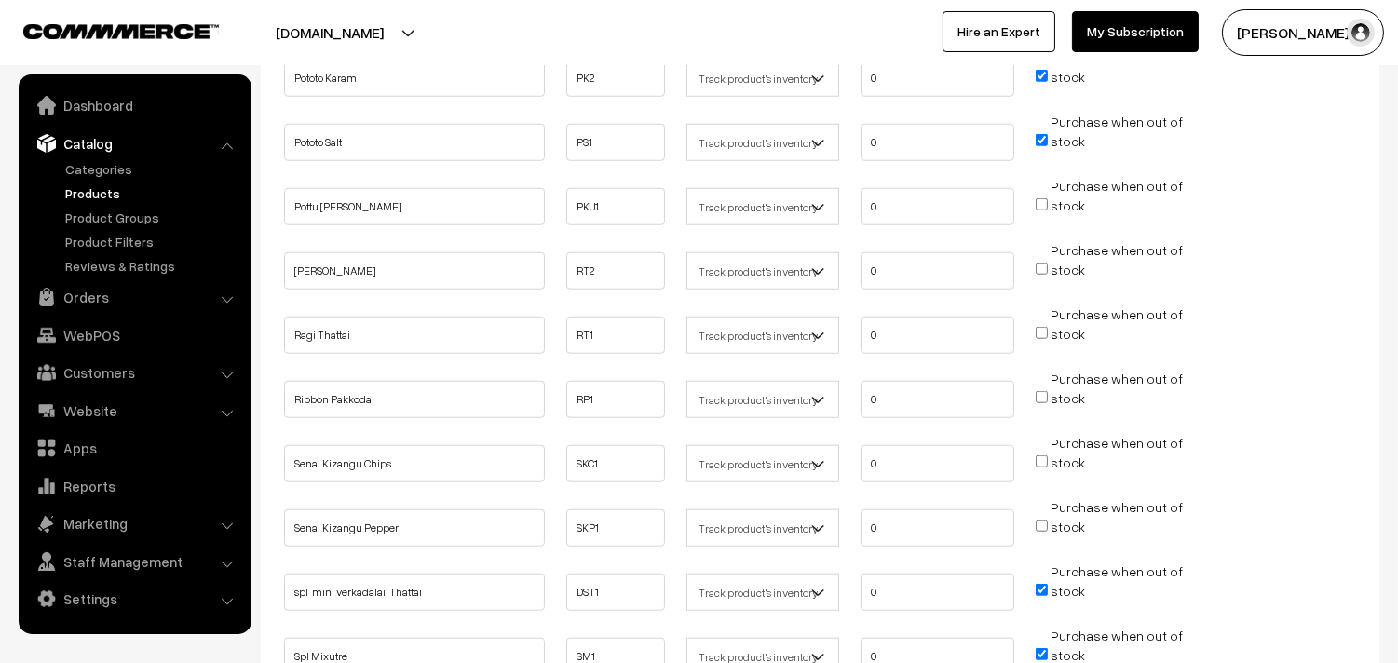
scroll to position [3207, 0]
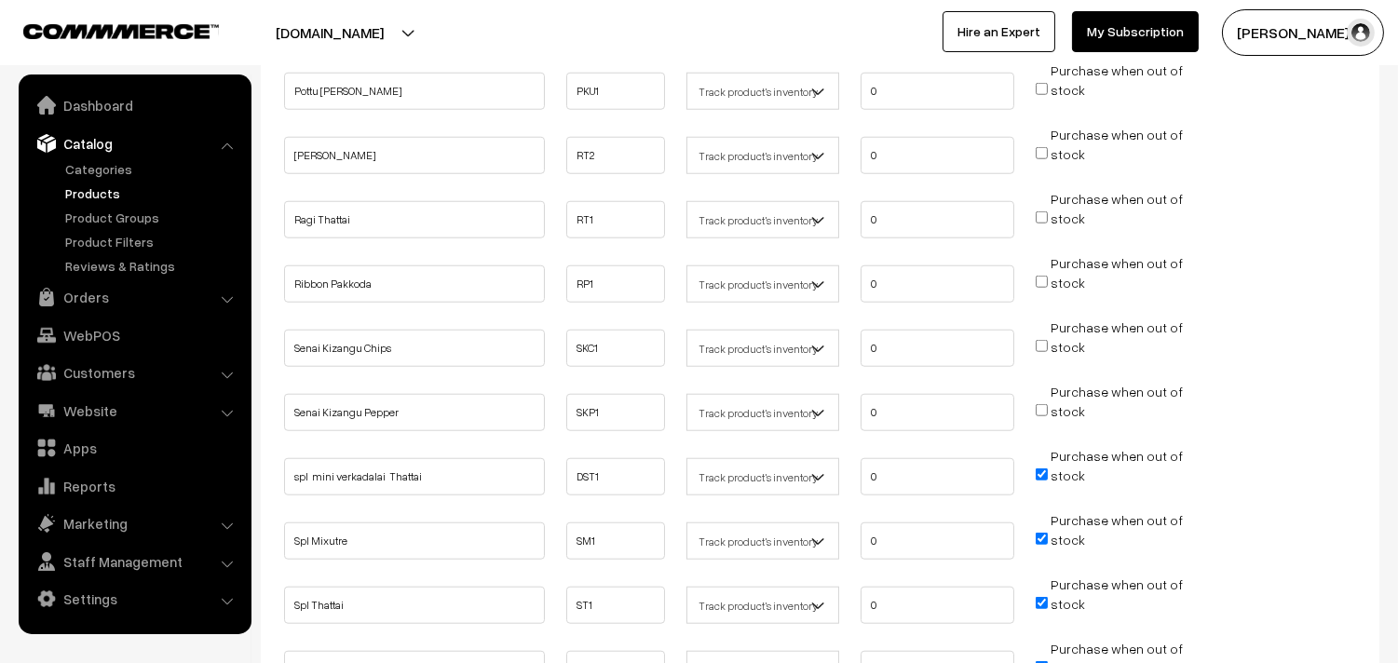
click at [1043, 468] on input "Purchase when out of stock" at bounding box center [1042, 474] width 12 height 12
checkbox input "false"
click at [1040, 533] on input "Purchase when out of stock" at bounding box center [1042, 539] width 12 height 12
checkbox input "false"
click at [1044, 597] on input "Purchase when out of stock" at bounding box center [1042, 603] width 12 height 12
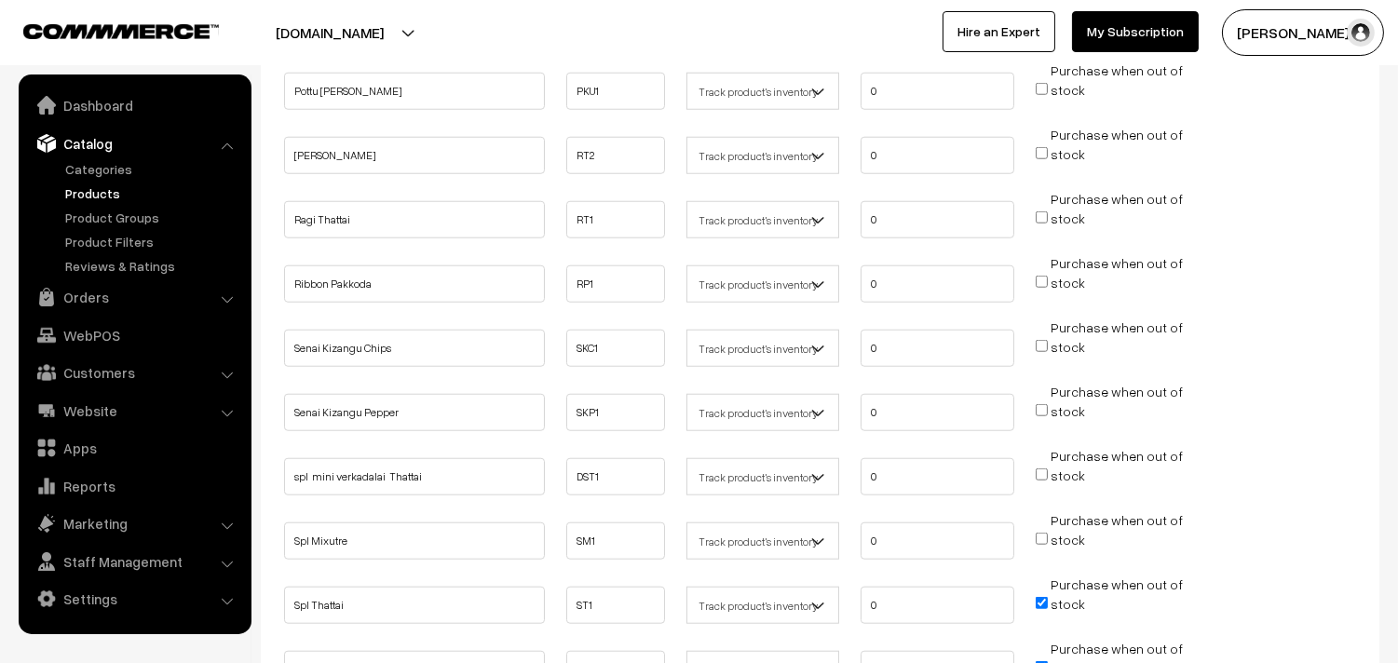
checkbox input "false"
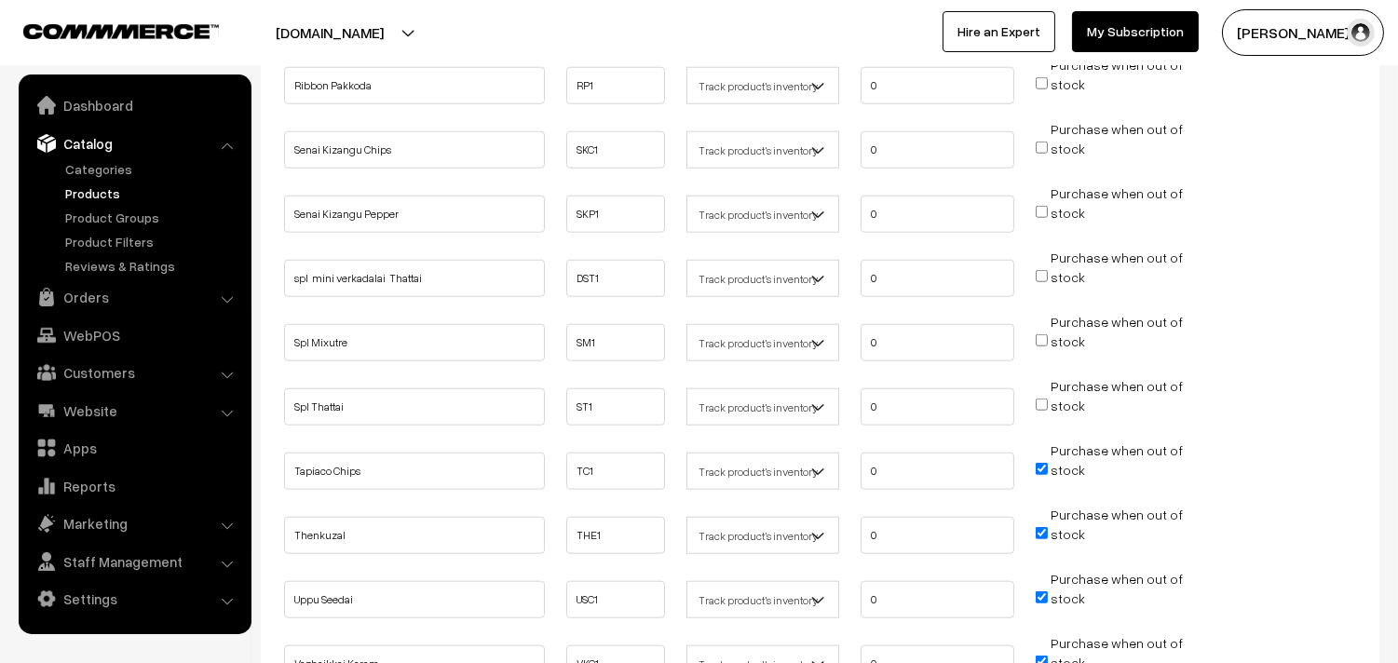
scroll to position [3414, 0]
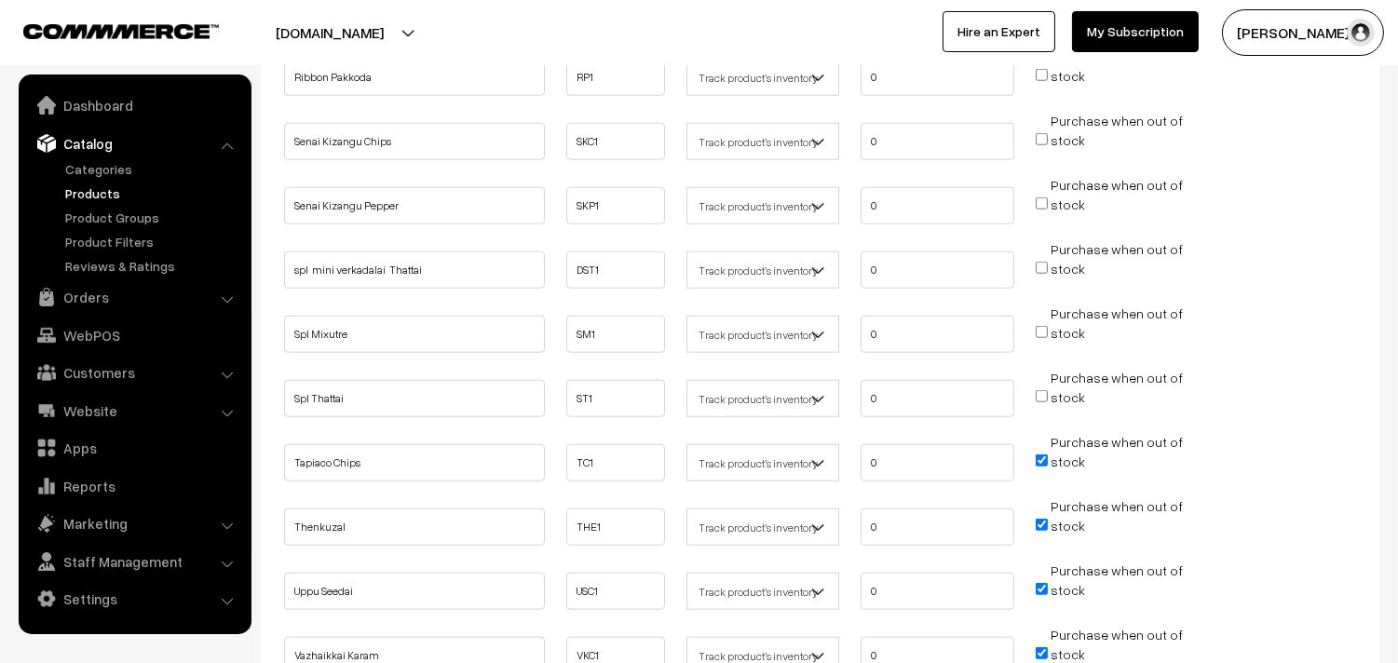
click at [1040, 454] on input "Purchase when out of stock" at bounding box center [1042, 460] width 12 height 12
checkbox input "false"
click at [1037, 519] on input "Purchase when out of stock" at bounding box center [1042, 525] width 12 height 12
checkbox input "false"
click at [1046, 583] on input "Purchase when out of stock" at bounding box center [1042, 589] width 12 height 12
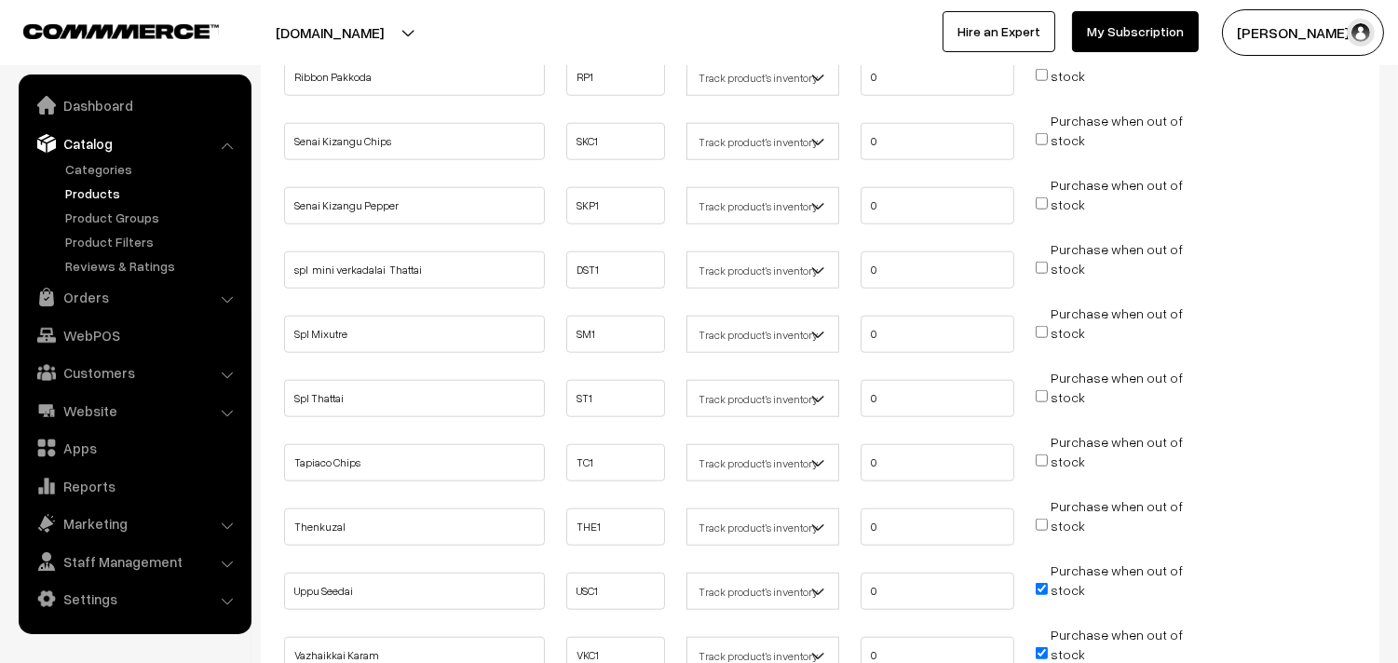
checkbox input "false"
click at [1037, 647] on input "Purchase when out of stock" at bounding box center [1042, 653] width 12 height 12
checkbox input "false"
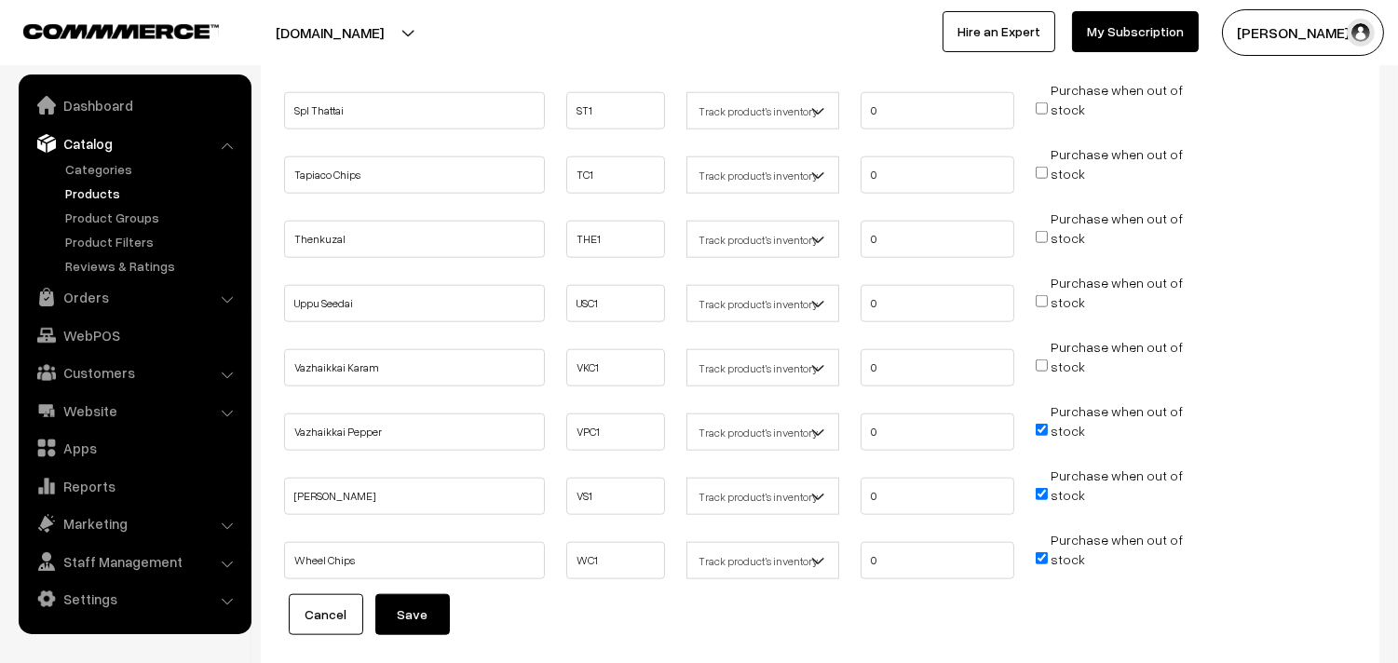
scroll to position [3725, 0]
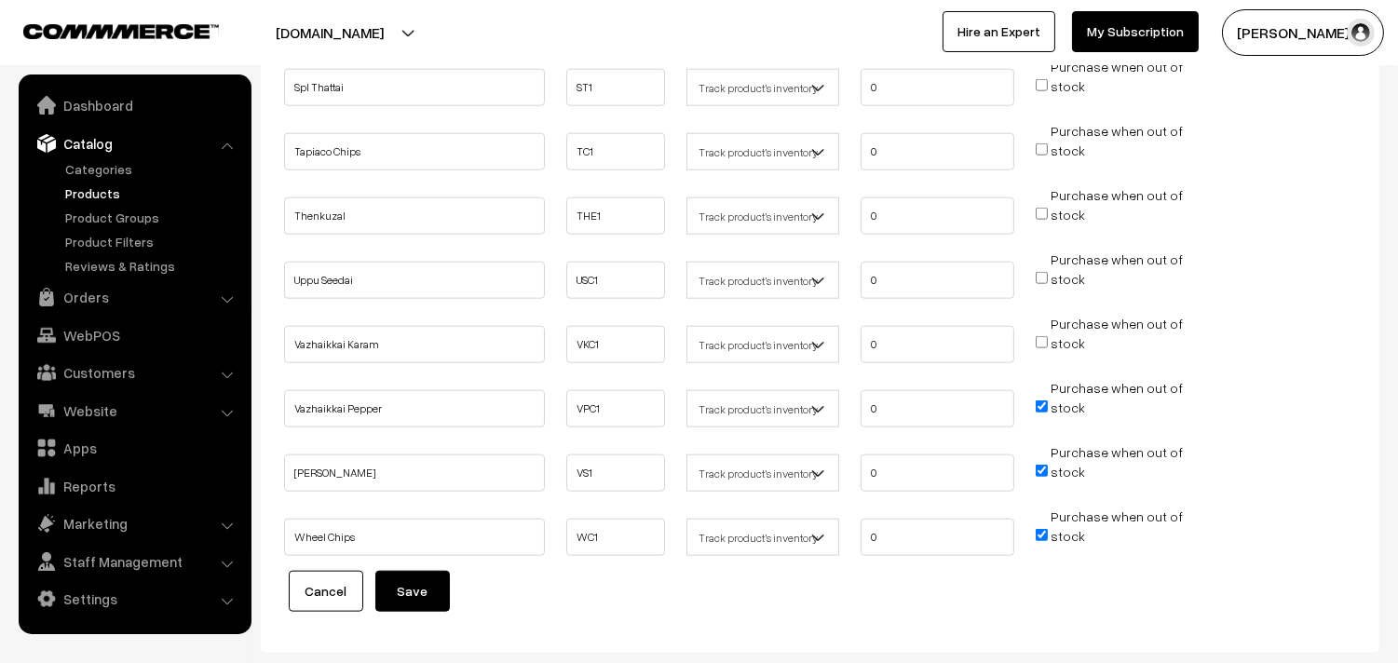
click at [1043, 400] on input "Purchase when out of stock" at bounding box center [1042, 406] width 12 height 12
checkbox input "false"
click at [1048, 462] on span "Purchase when out of stock" at bounding box center [1109, 471] width 147 height 19
click at [1040, 465] on input "Purchase when out of stock" at bounding box center [1042, 471] width 12 height 12
checkbox input "false"
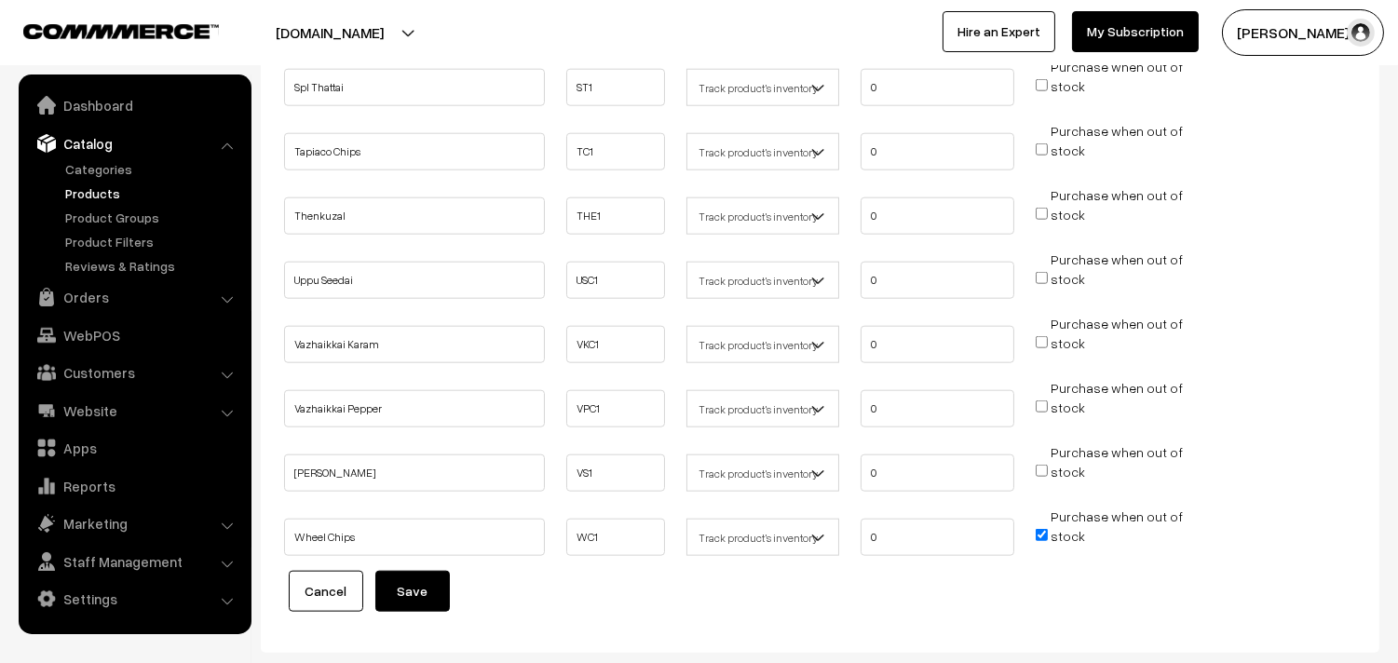
click at [1036, 529] on input "Purchase when out of stock" at bounding box center [1042, 535] width 12 height 12
checkbox input "false"
click at [396, 571] on button "Save" at bounding box center [412, 591] width 75 height 41
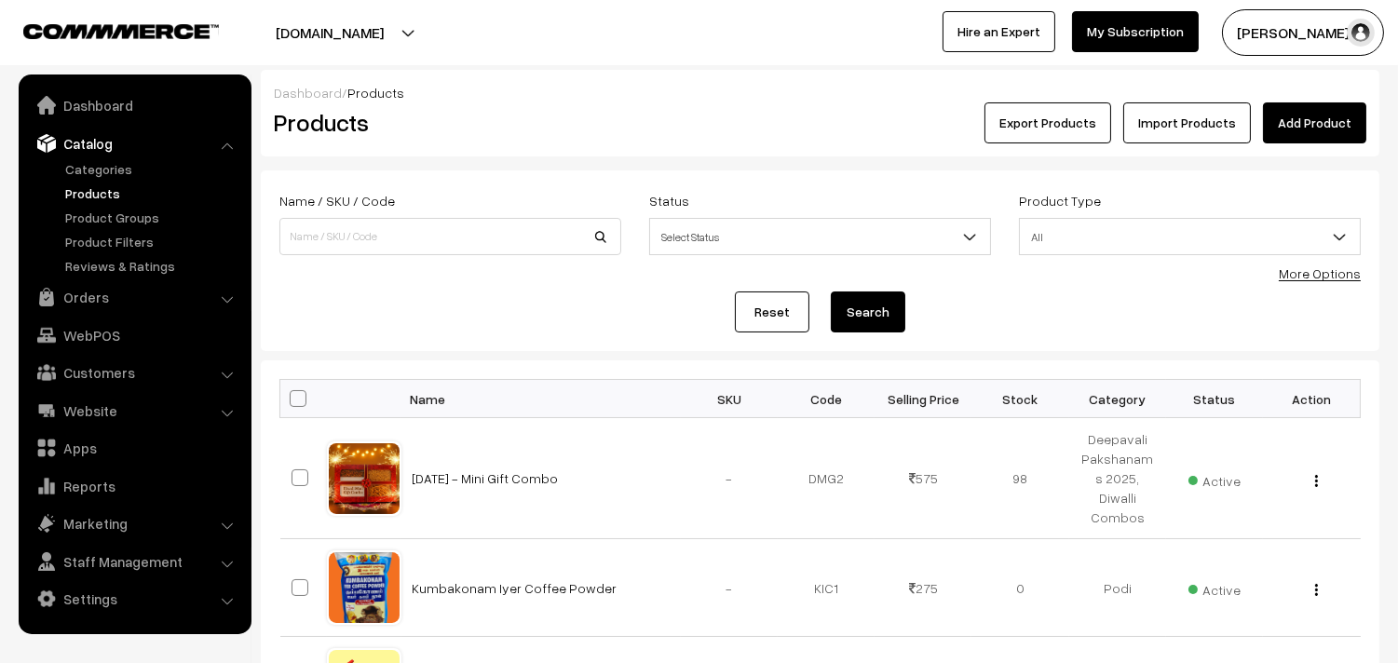
click at [1322, 276] on link "More Options" at bounding box center [1320, 273] width 82 height 16
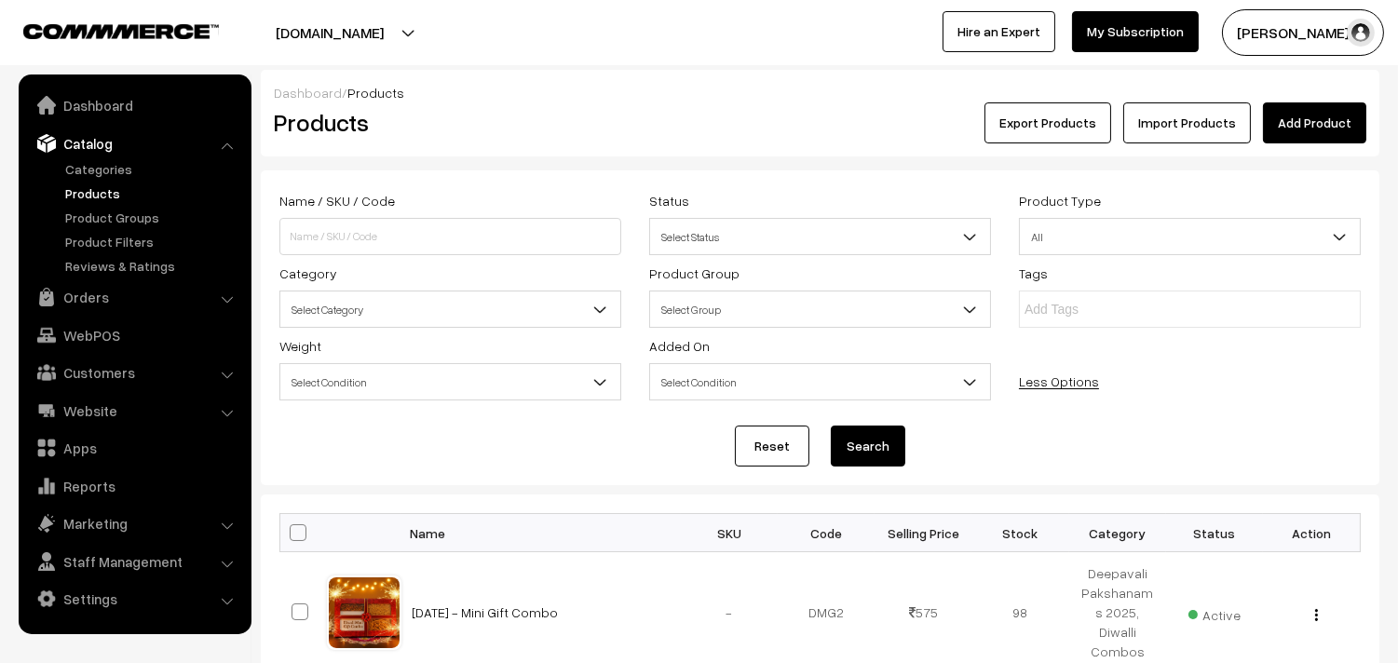
click at [335, 305] on span "Select Category" at bounding box center [450, 309] width 340 height 33
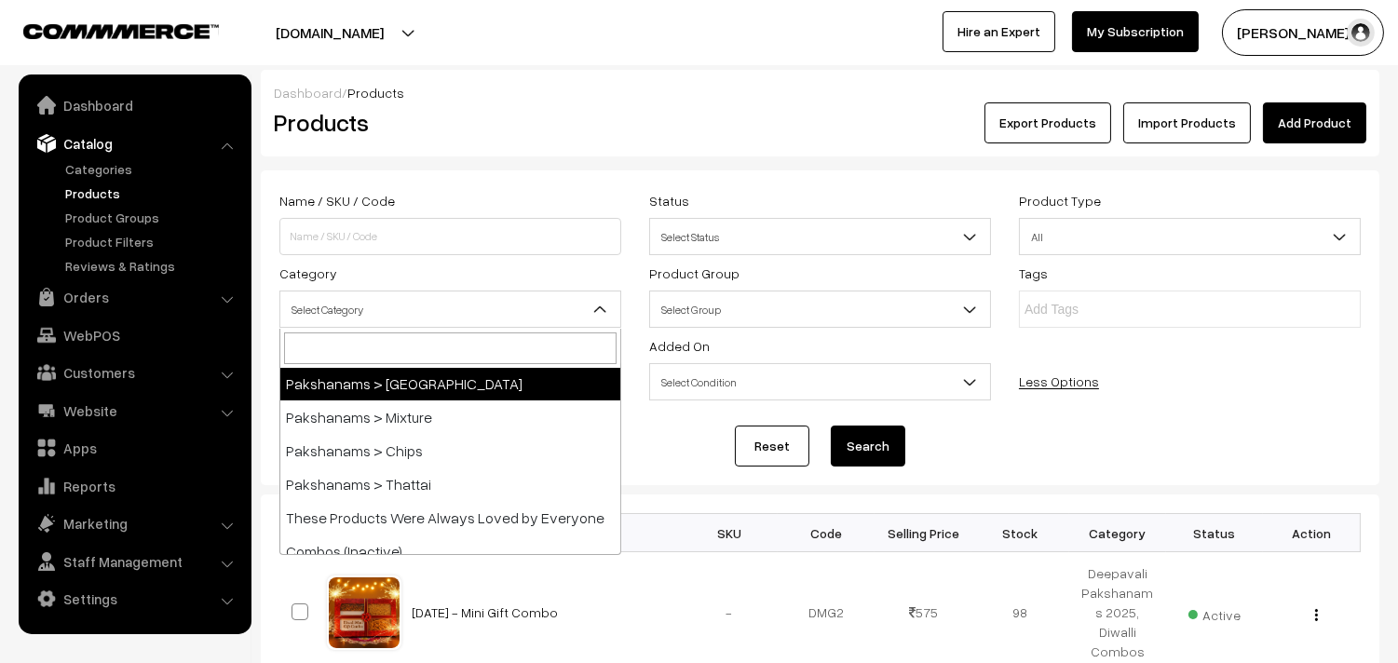
scroll to position [1448, 0]
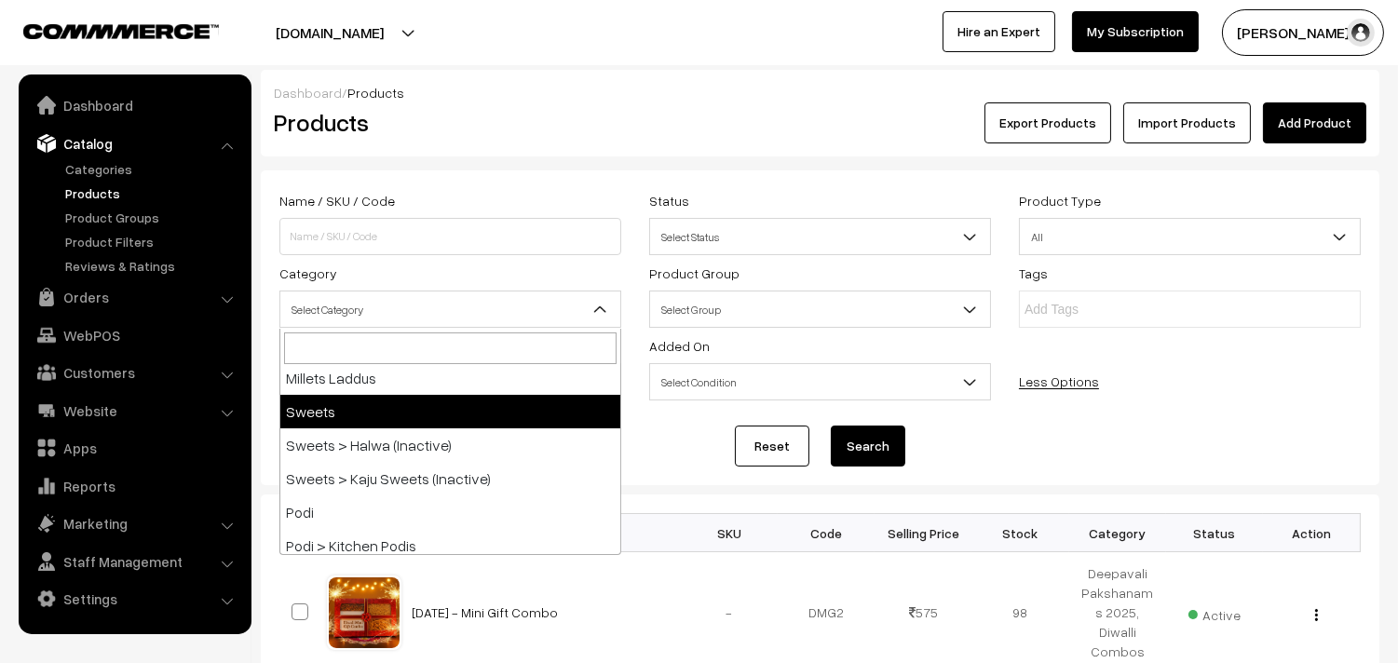
select select "12"
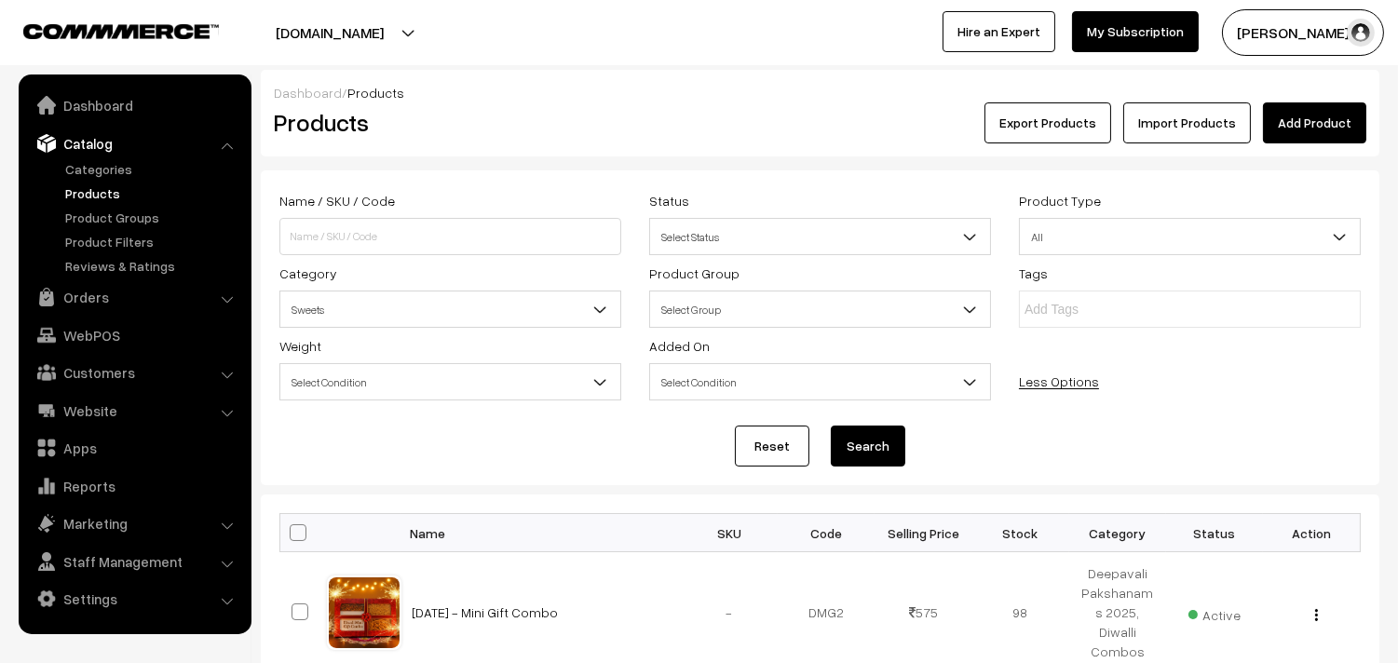
click at [855, 454] on button "Search" at bounding box center [868, 446] width 75 height 41
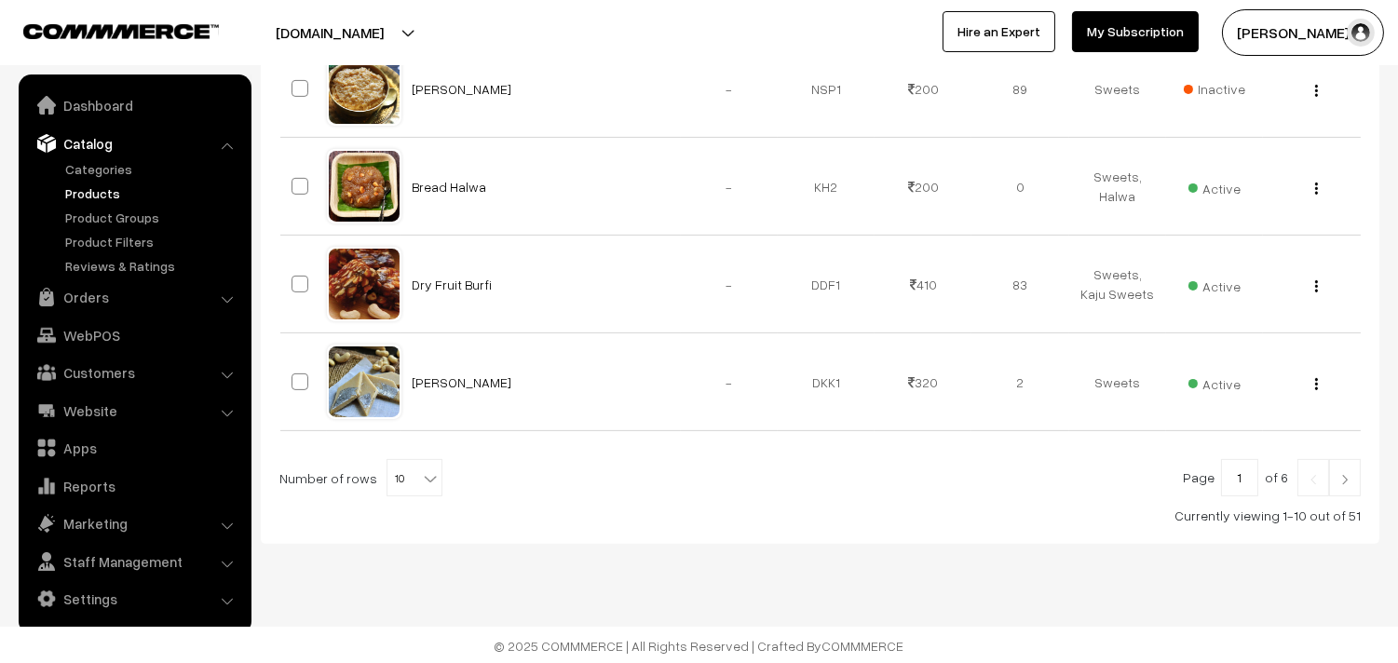
scroll to position [1103, 0]
click at [425, 478] on b at bounding box center [430, 476] width 19 height 19
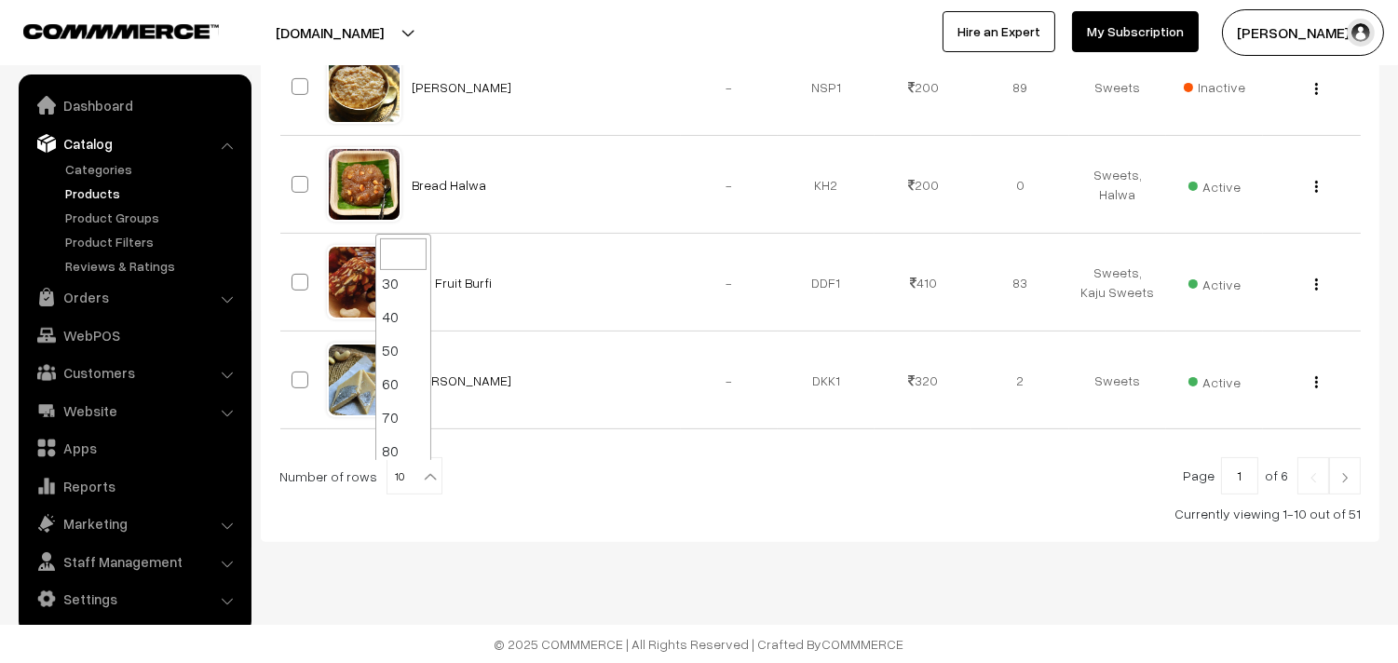
scroll to position [149, 0]
select select "100"
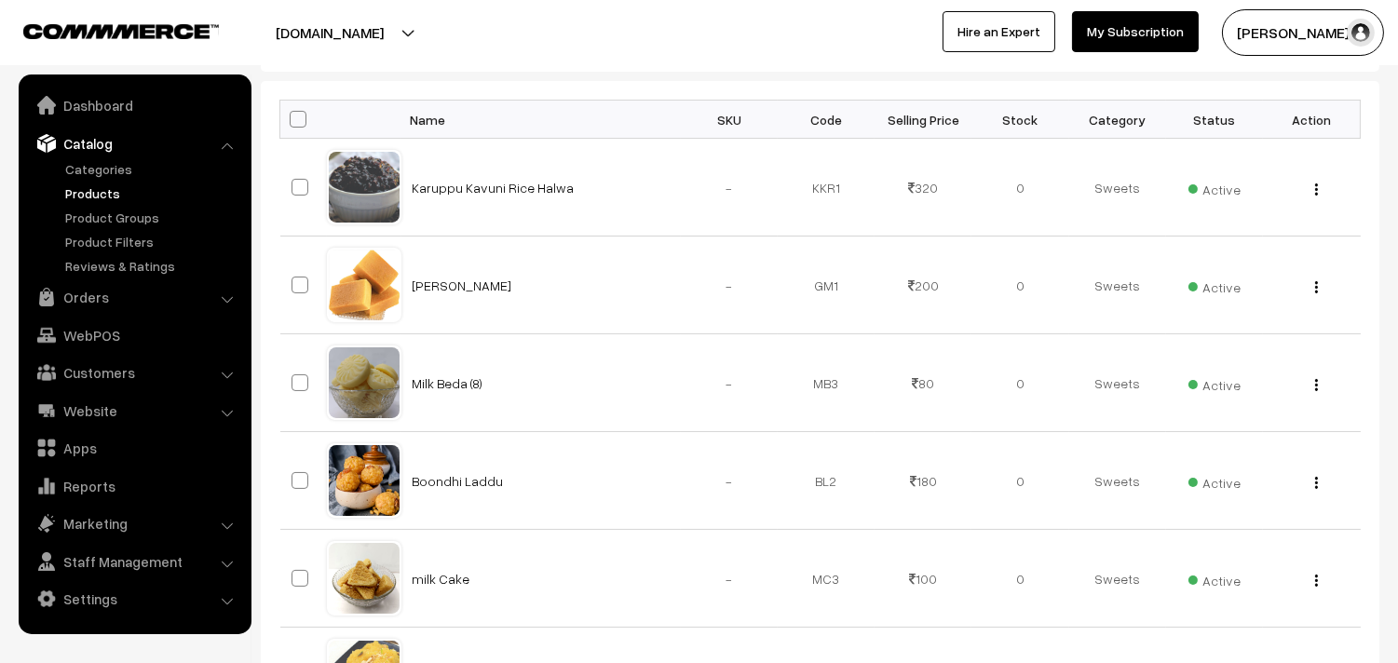
scroll to position [310, 0]
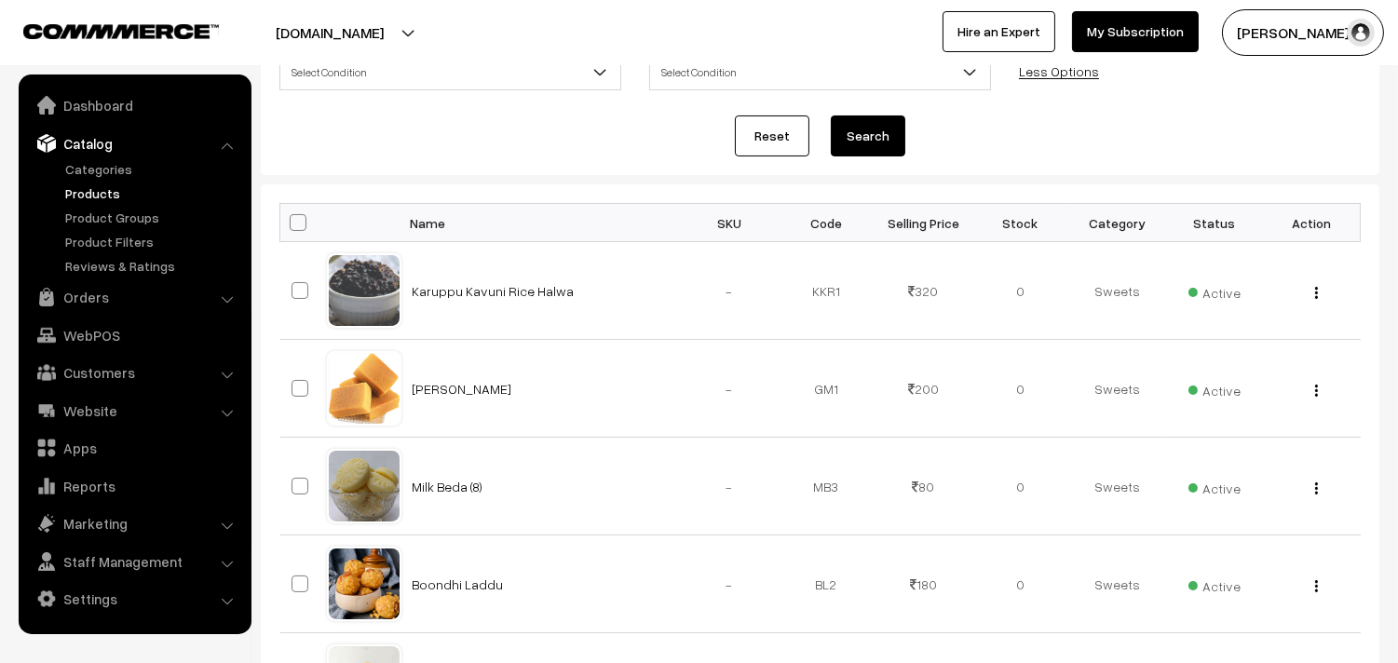
click at [301, 217] on span at bounding box center [298, 222] width 17 height 17
click at [292, 217] on input "checkbox" at bounding box center [286, 222] width 12 height 12
checkbox input "true"
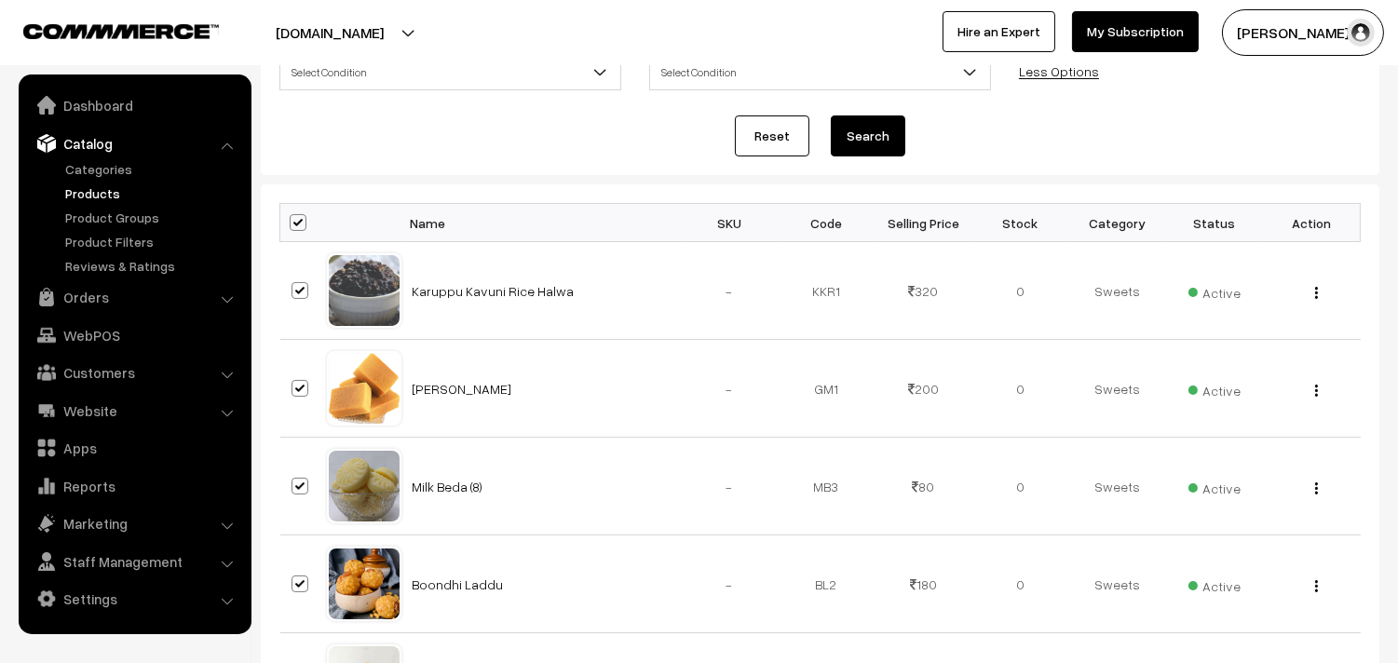
checkbox input "true"
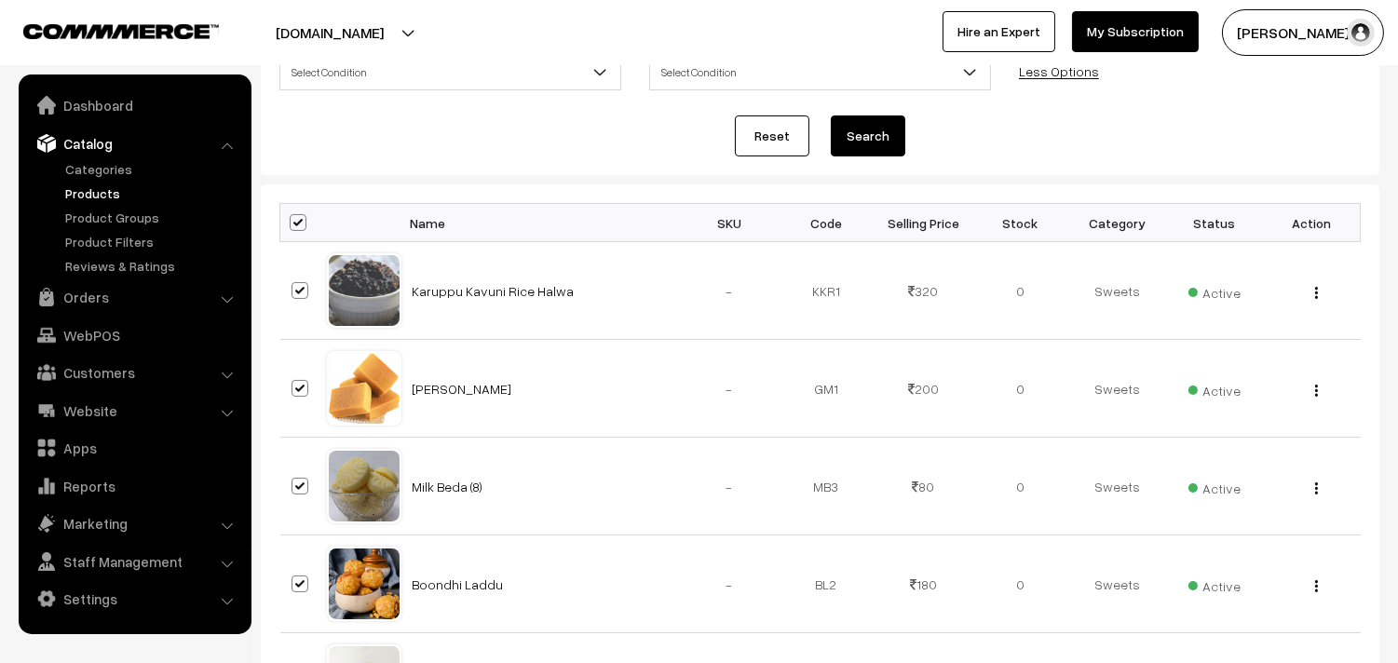
checkbox input "true"
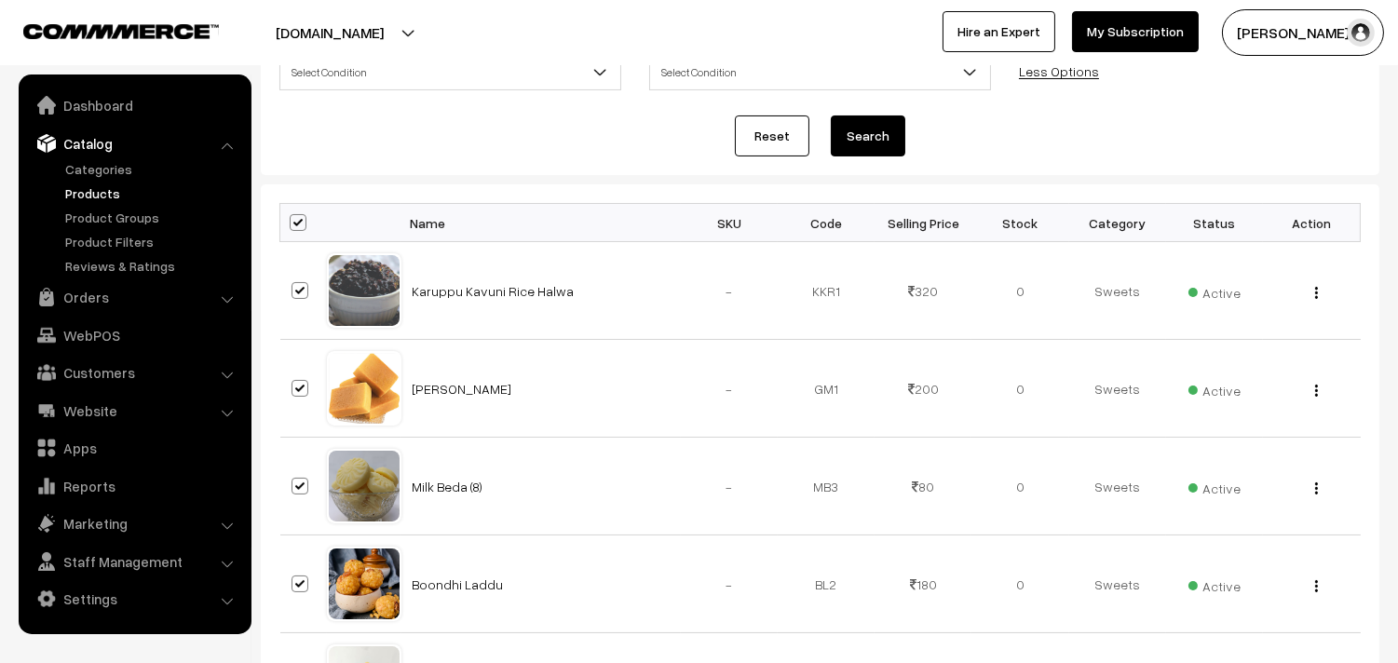
checkbox input "true"
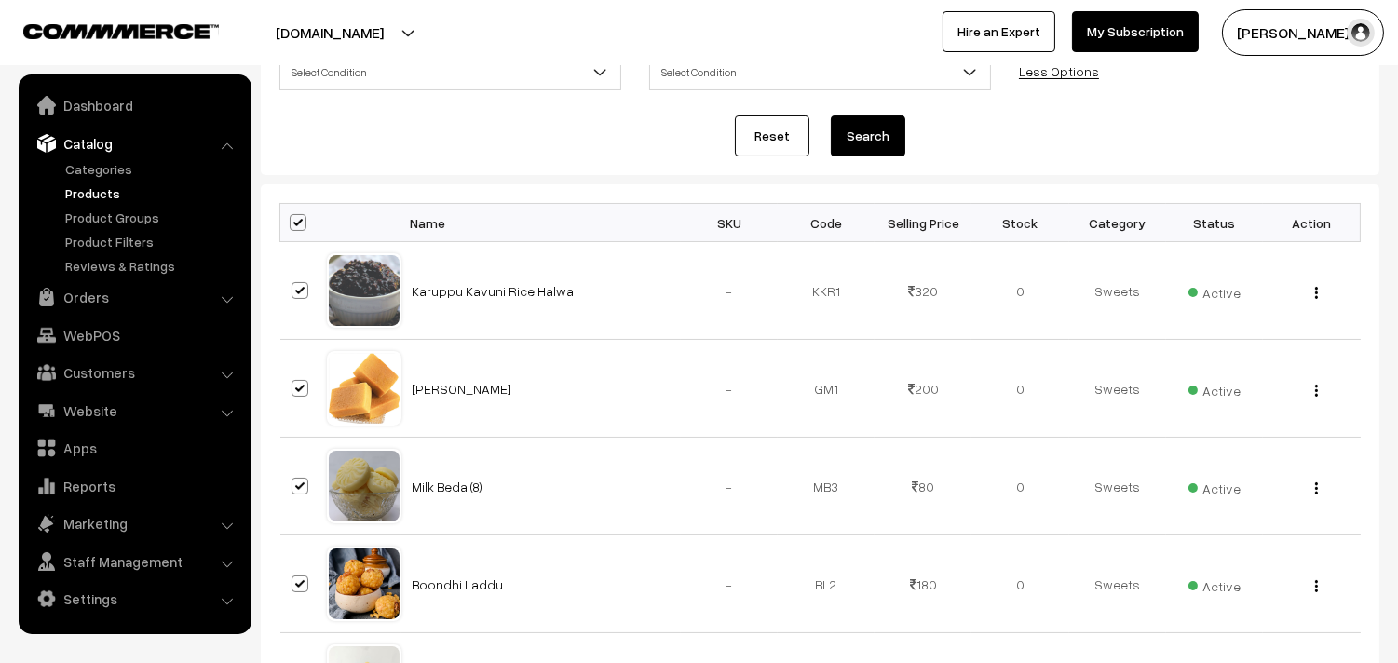
checkbox input "true"
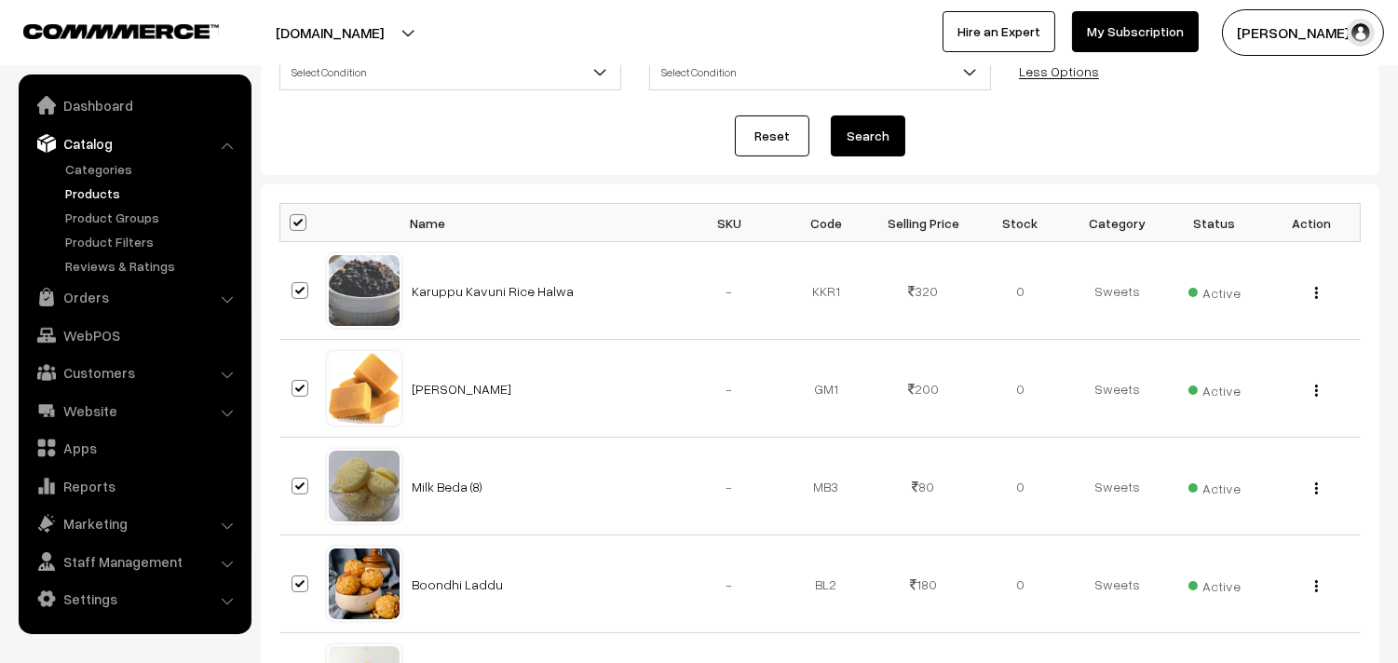
checkbox input "true"
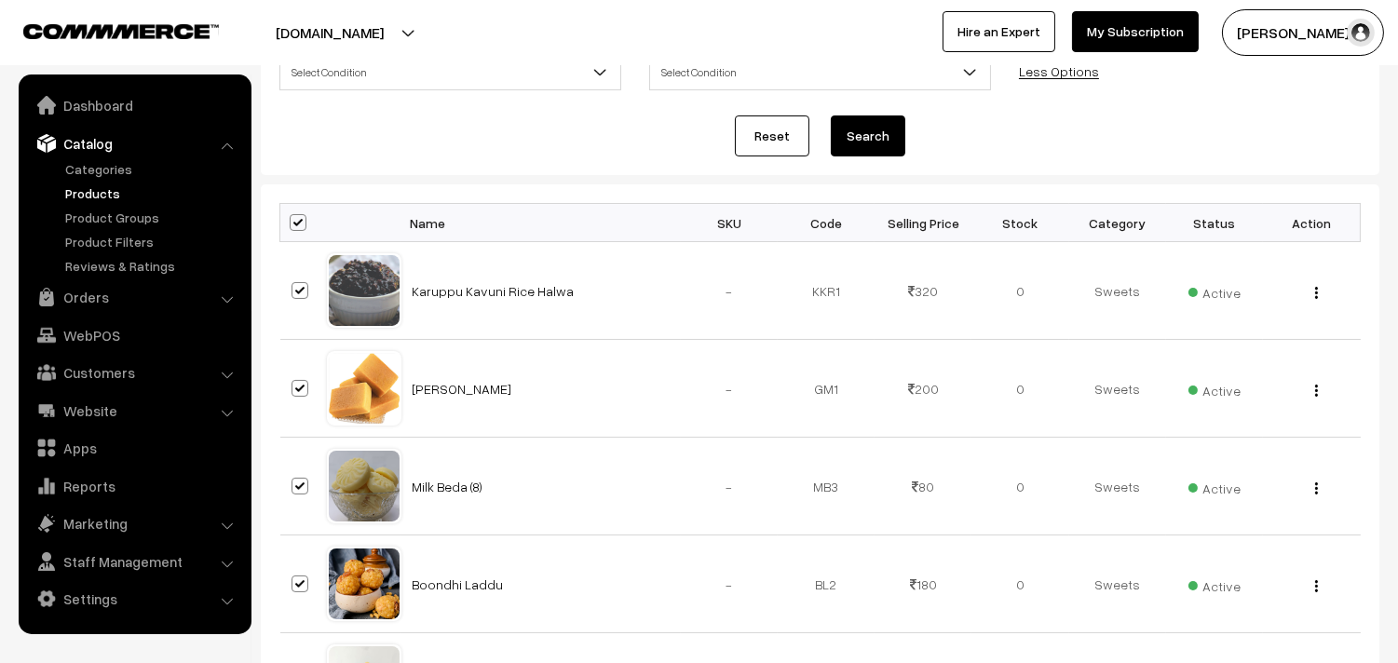
checkbox input "true"
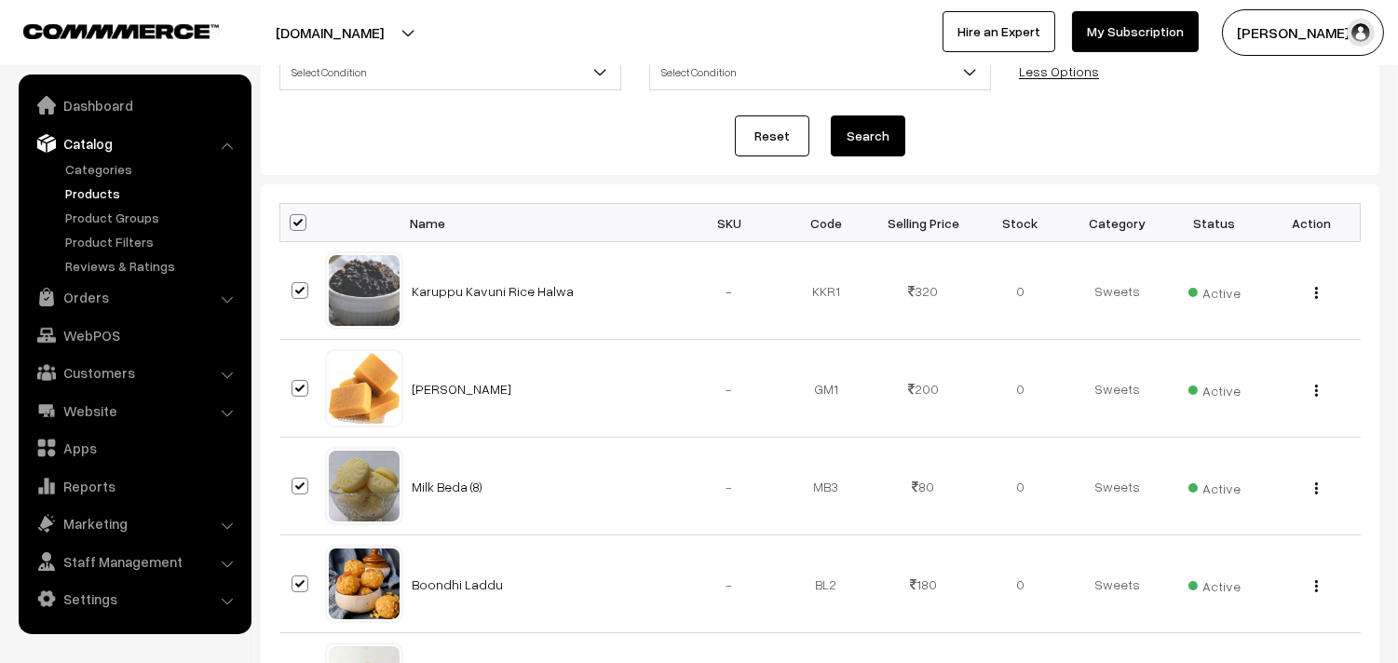
checkbox input "true"
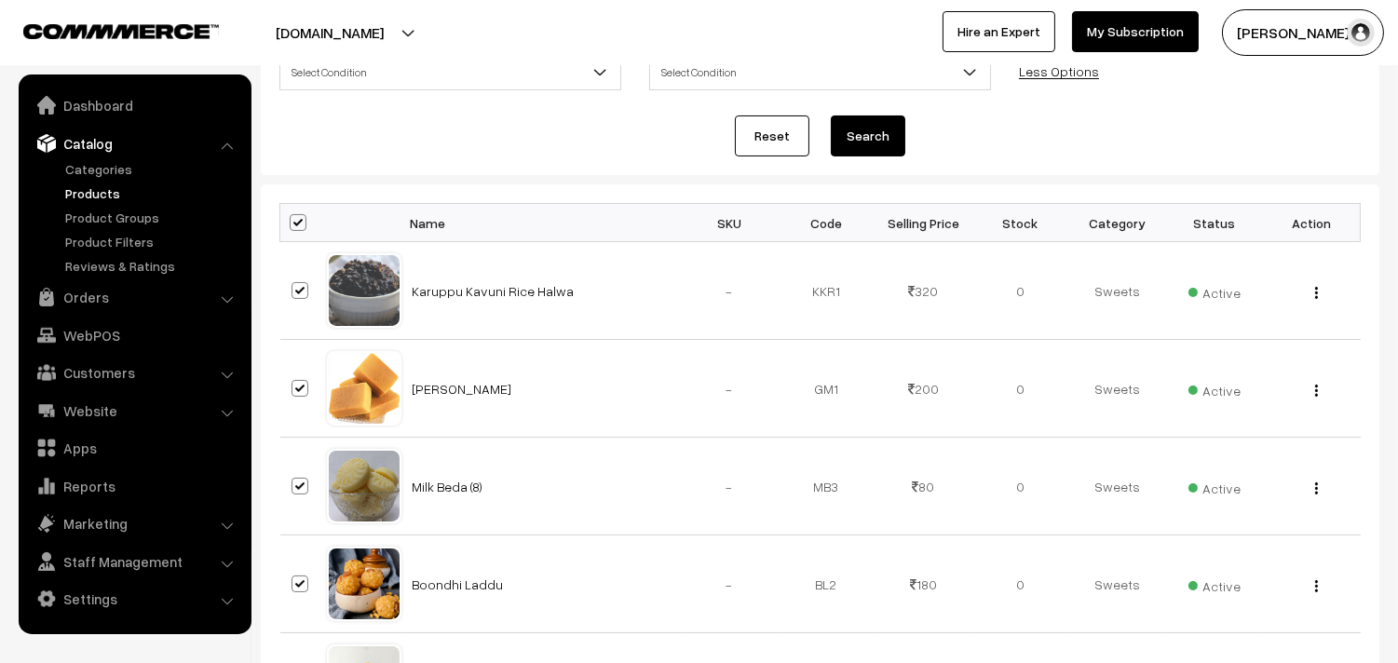
checkbox input "true"
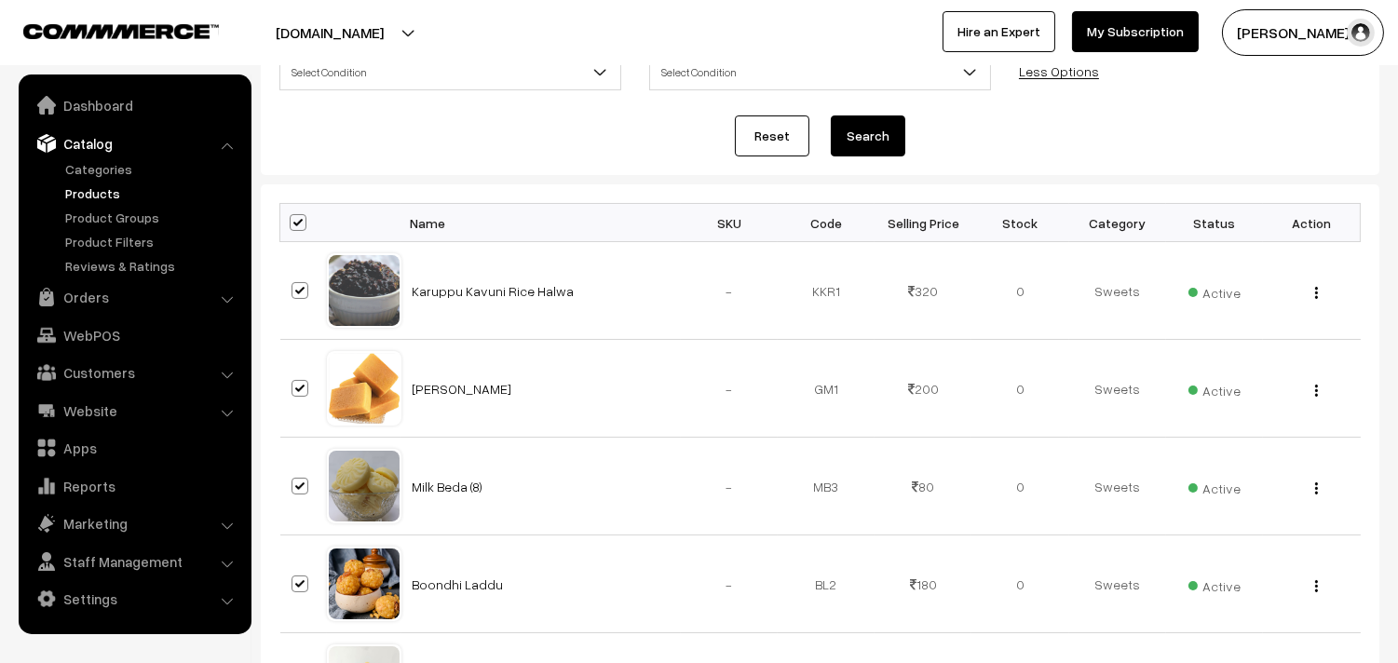
checkbox input "true"
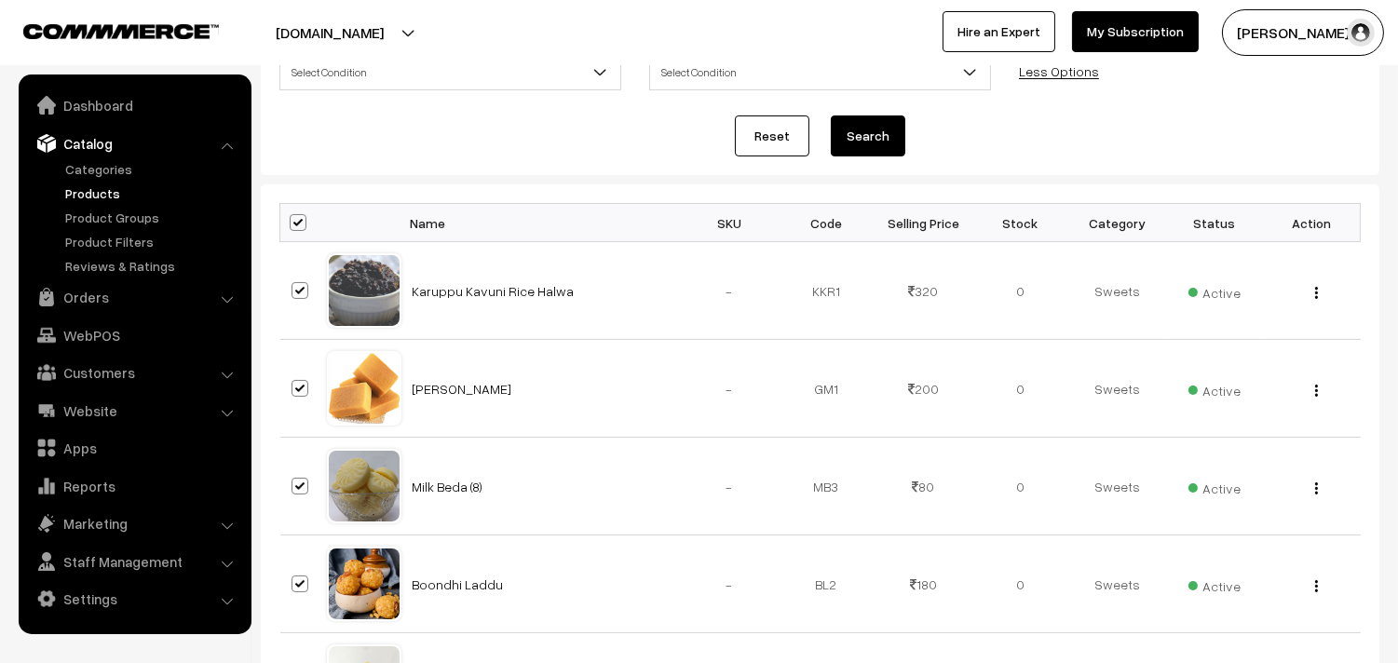
checkbox input "true"
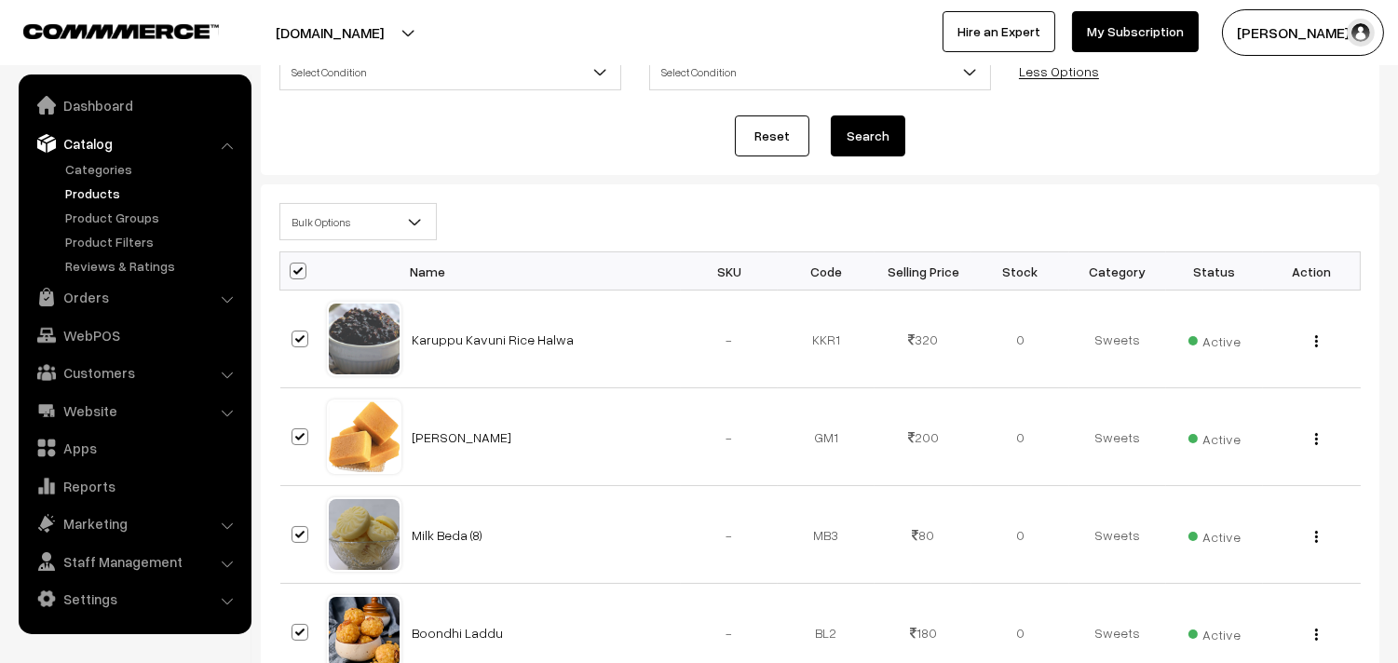
click at [328, 228] on span "Bulk Options" at bounding box center [358, 222] width 156 height 33
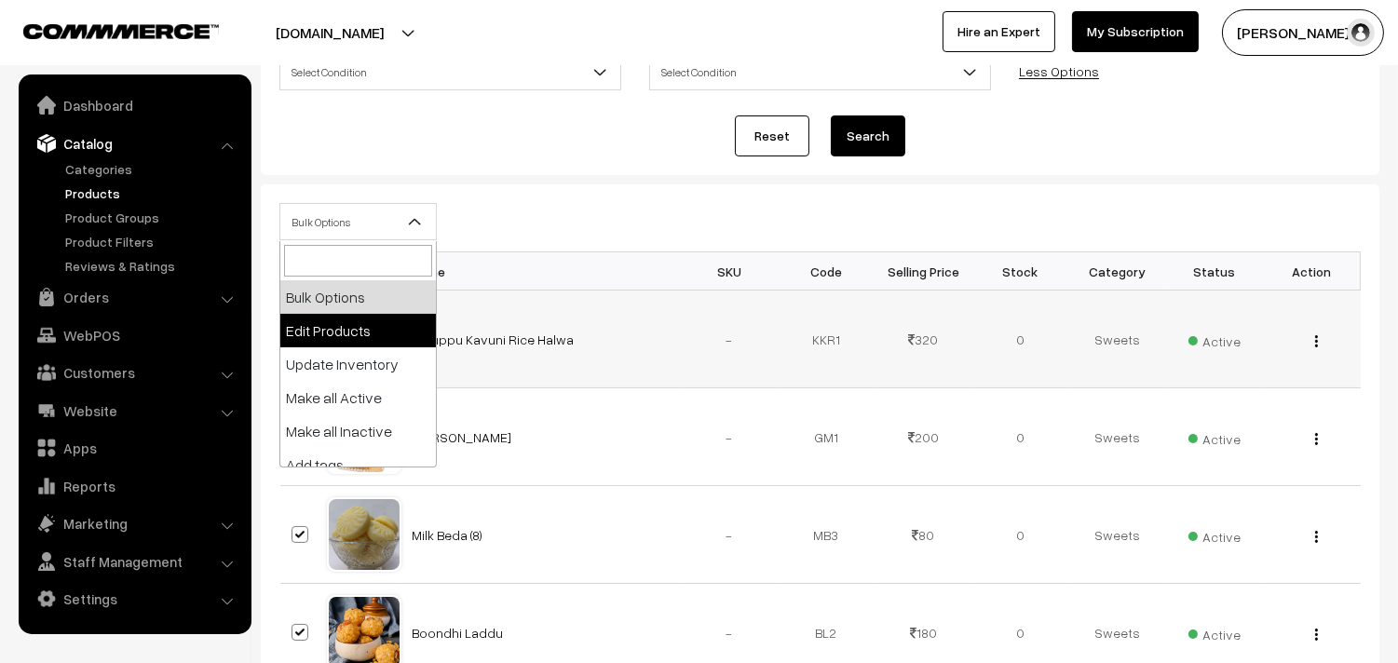
select select "editProduct"
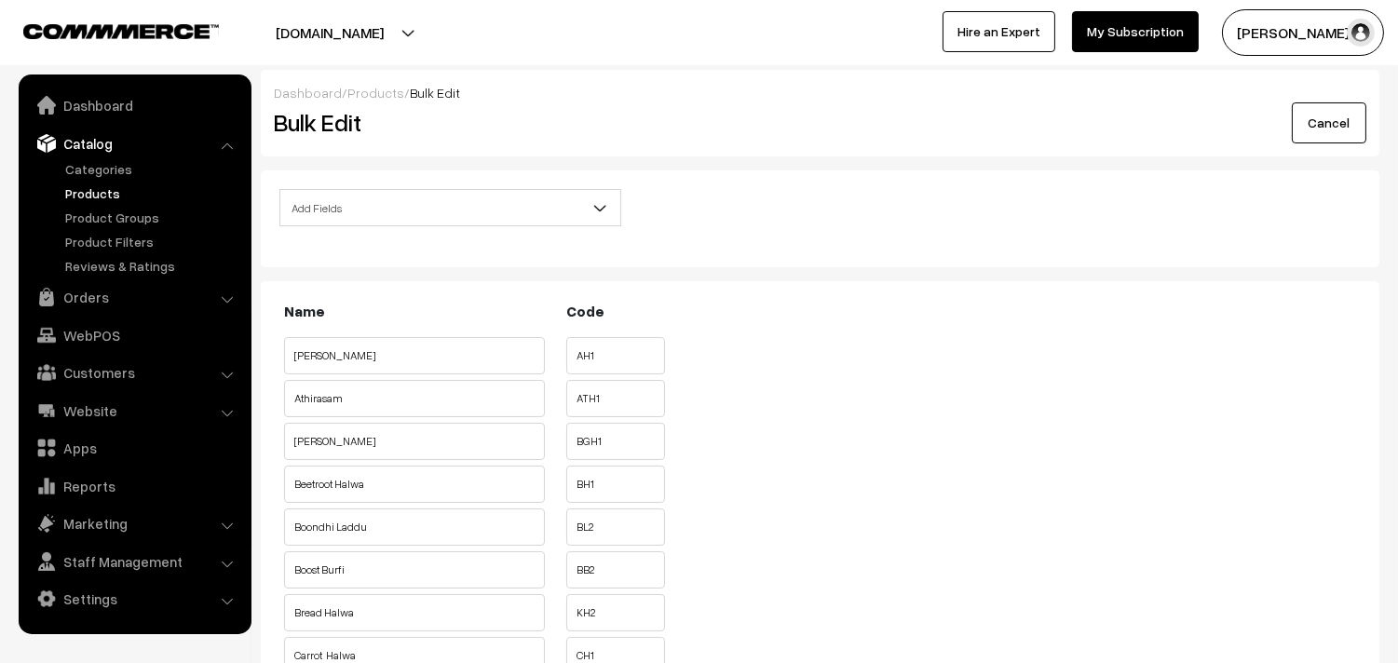
click at [414, 198] on span "Add Fields" at bounding box center [450, 208] width 340 height 33
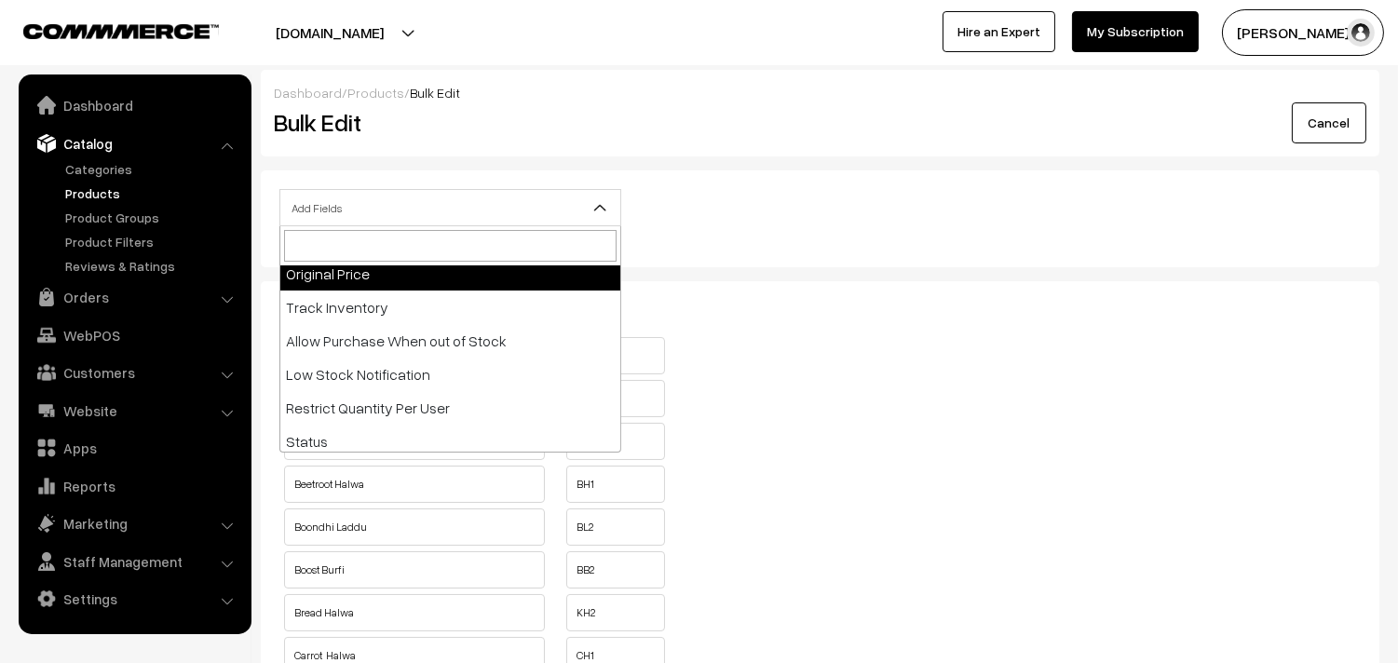
scroll to position [310, 0]
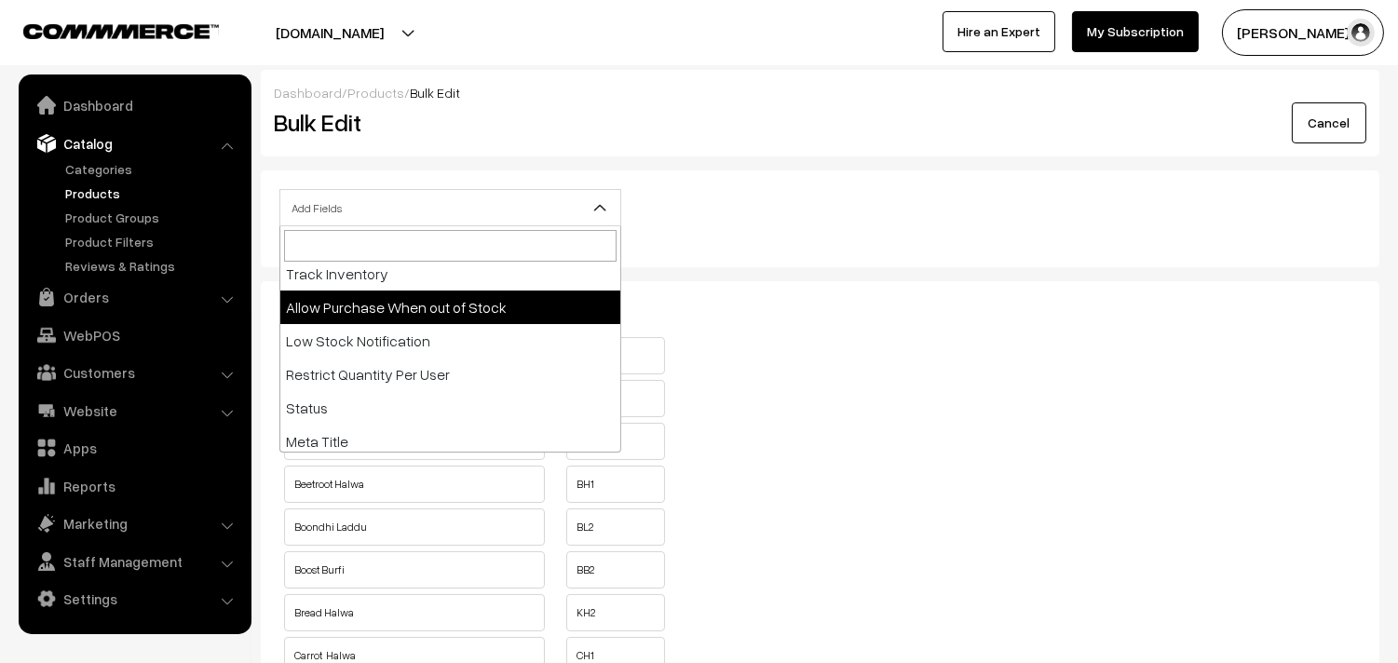
select select "allow-purchase"
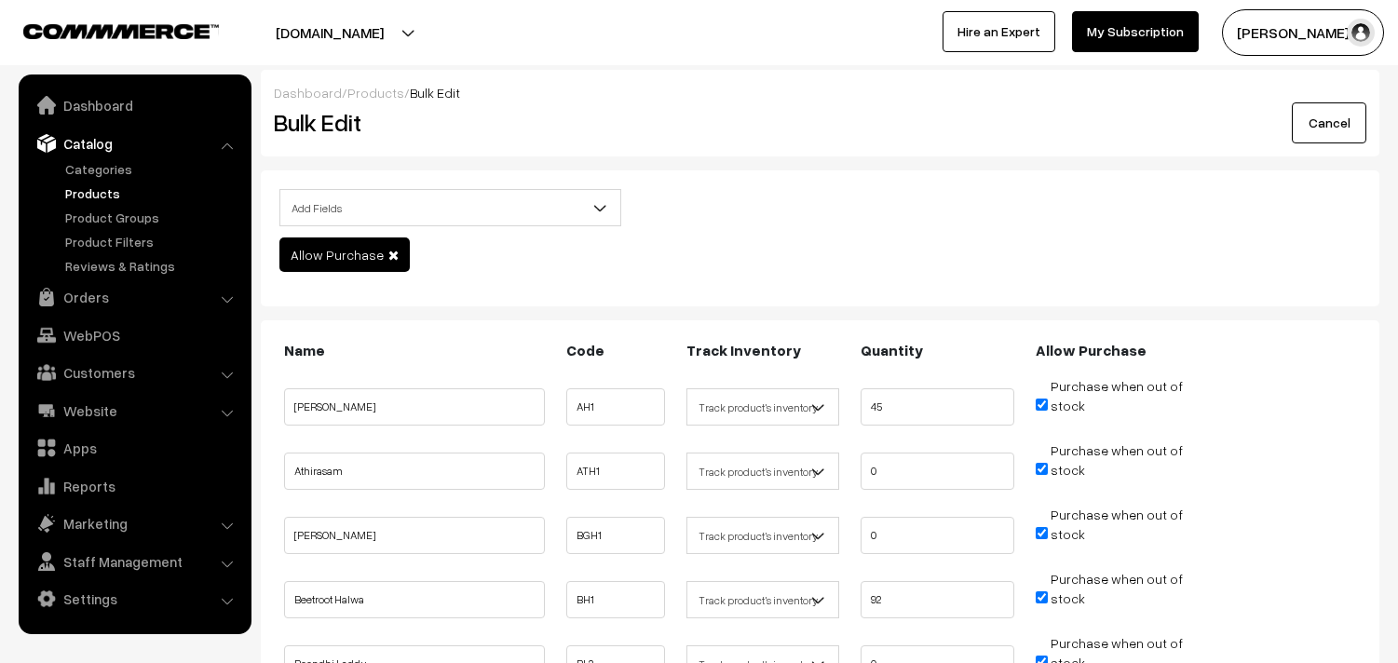
scroll to position [207, 0]
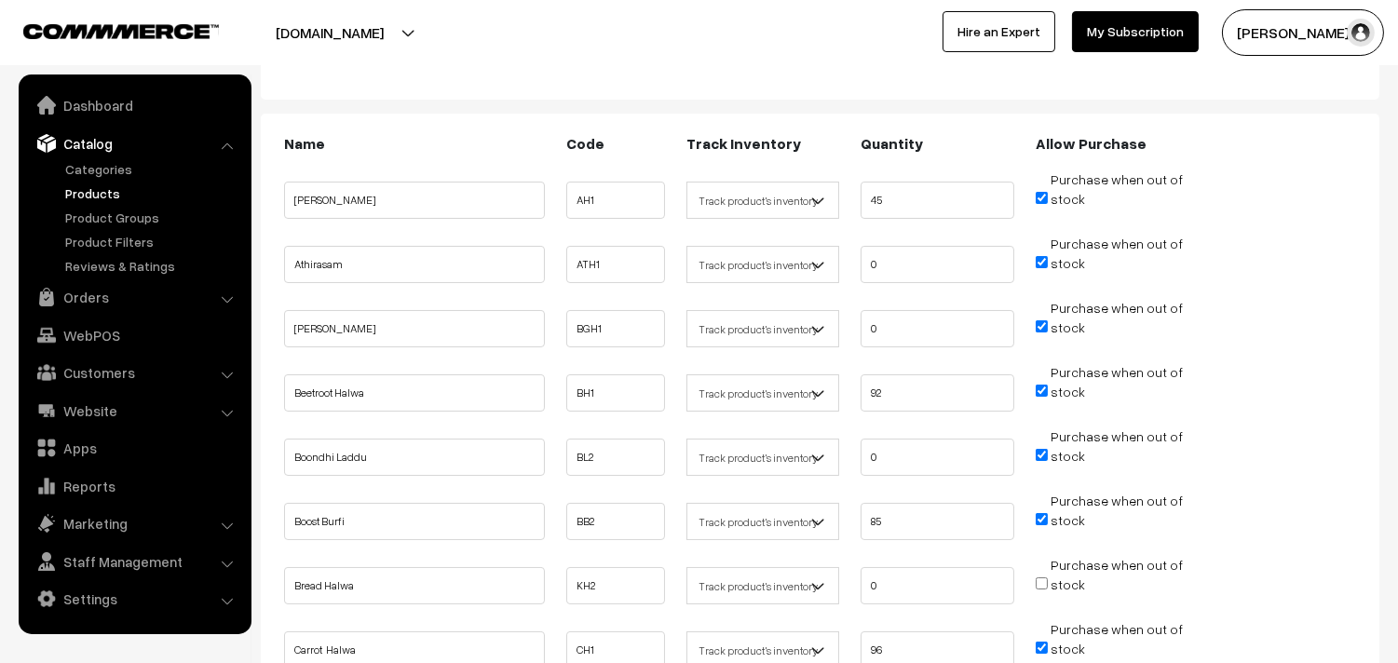
click at [1037, 197] on input "Purchase when out of stock" at bounding box center [1042, 198] width 12 height 12
checkbox input "false"
click at [1039, 259] on input "Purchase when out of stock" at bounding box center [1042, 262] width 12 height 12
checkbox input "false"
click at [1043, 320] on input "Purchase when out of stock" at bounding box center [1042, 326] width 12 height 12
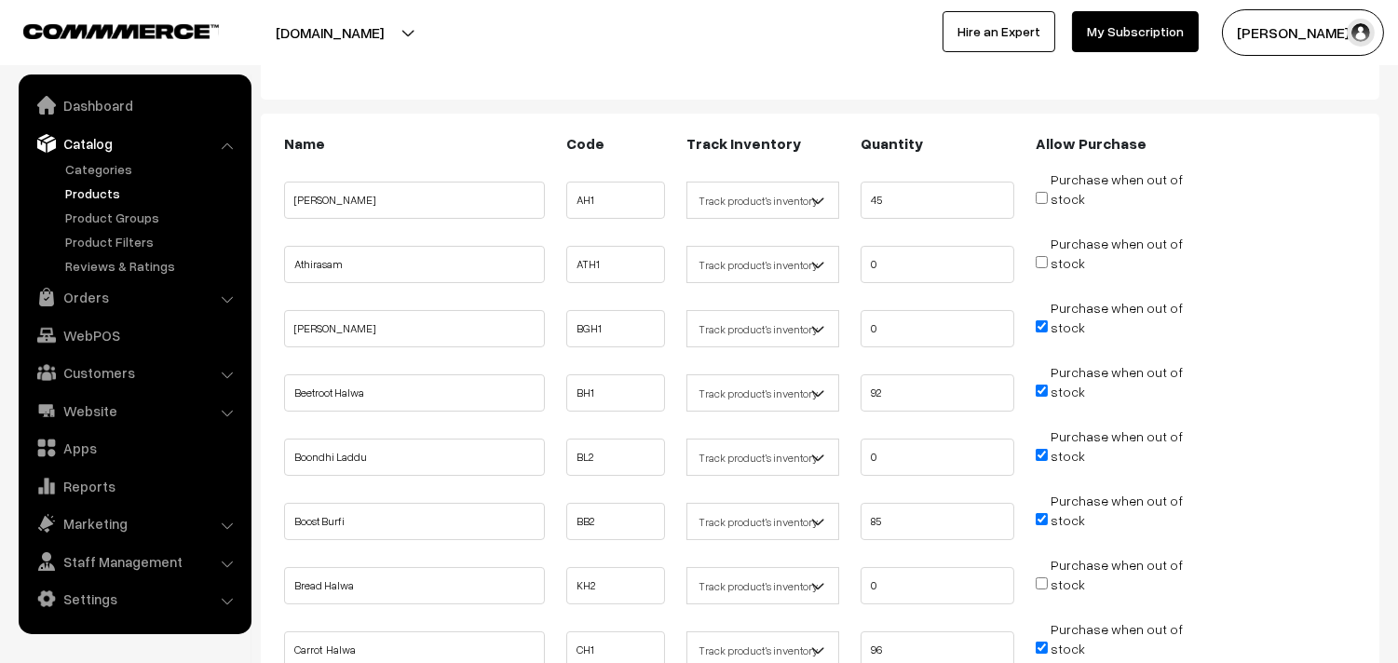
checkbox input "false"
click at [1045, 386] on input "Purchase when out of stock" at bounding box center [1042, 391] width 12 height 12
checkbox input "false"
click at [1044, 453] on input "Purchase when out of stock" at bounding box center [1042, 455] width 12 height 12
checkbox input "false"
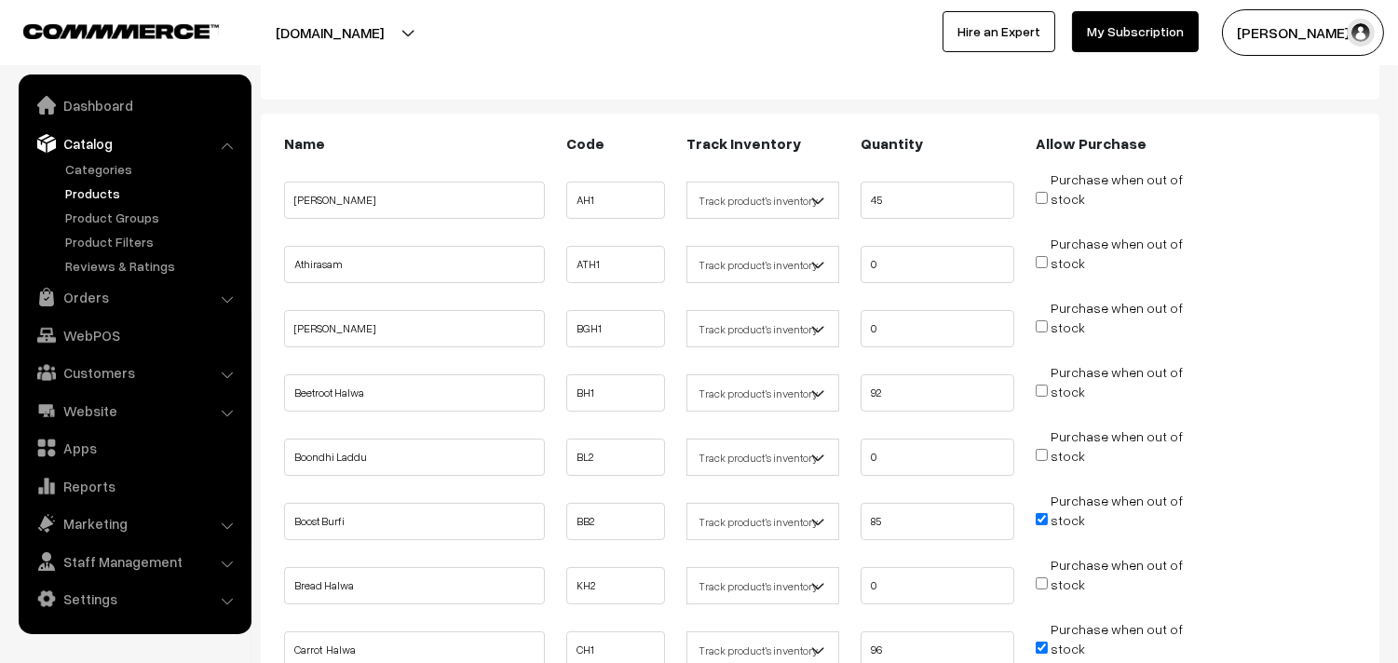
click at [1043, 517] on input "Purchase when out of stock" at bounding box center [1042, 519] width 12 height 12
checkbox input "false"
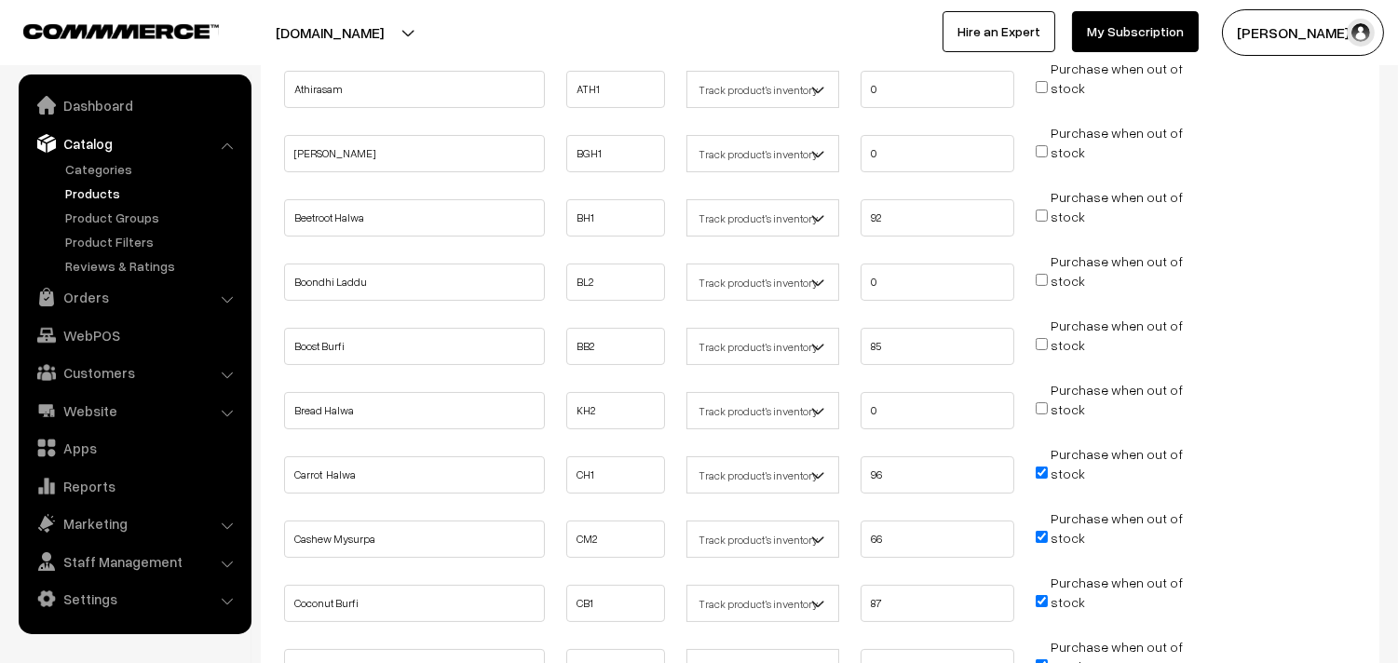
scroll to position [413, 0]
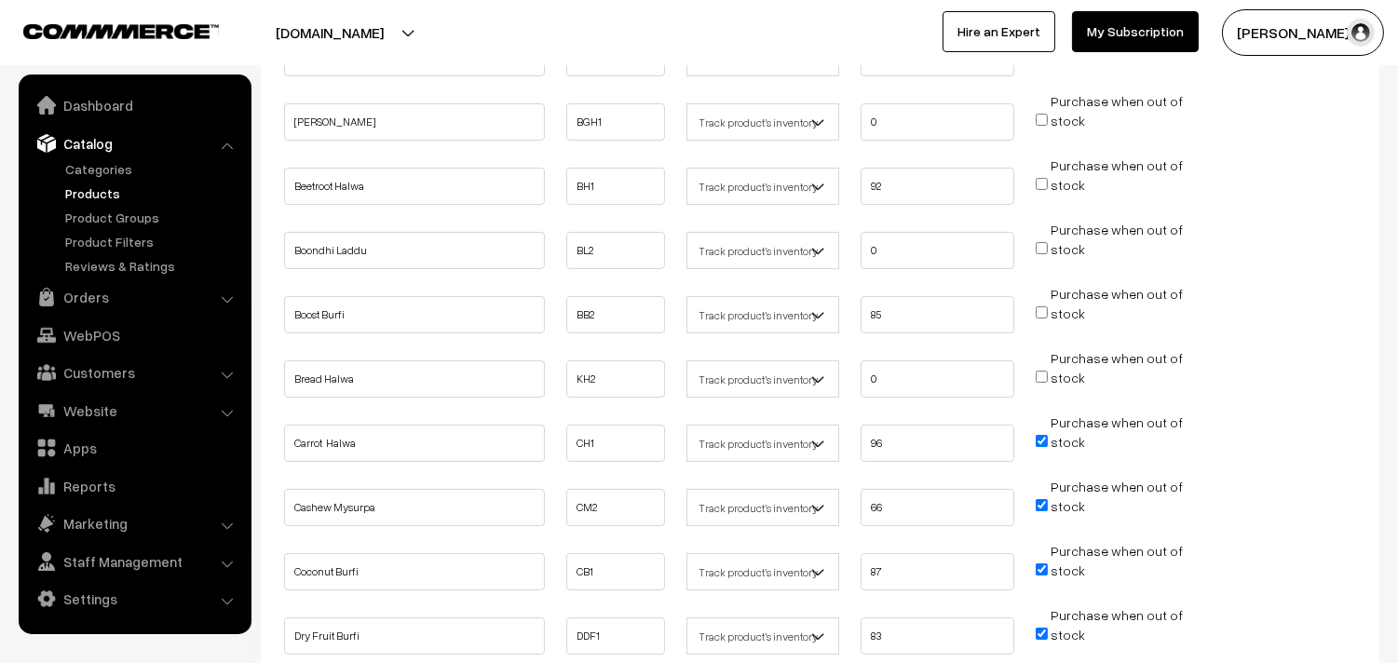
click at [1044, 439] on input "Purchase when out of stock" at bounding box center [1042, 441] width 12 height 12
checkbox input "false"
click at [1040, 499] on input "Purchase when out of stock" at bounding box center [1042, 505] width 12 height 12
checkbox input "false"
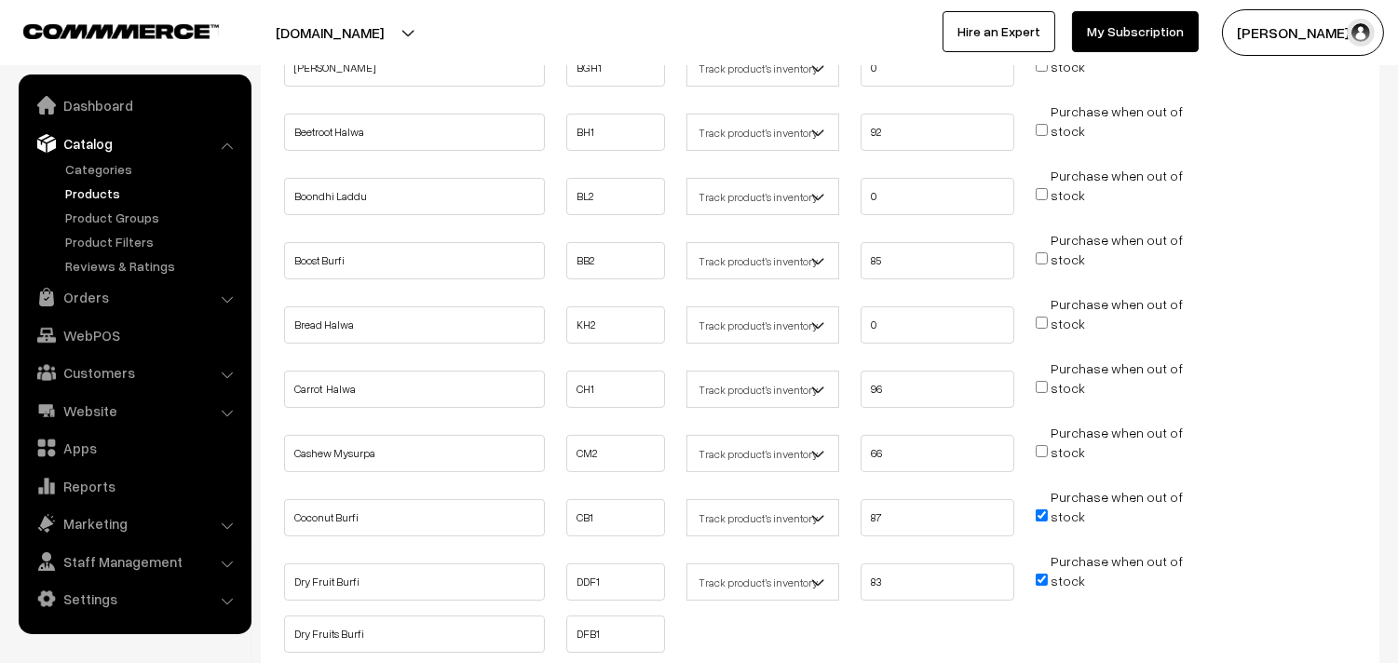
scroll to position [517, 0]
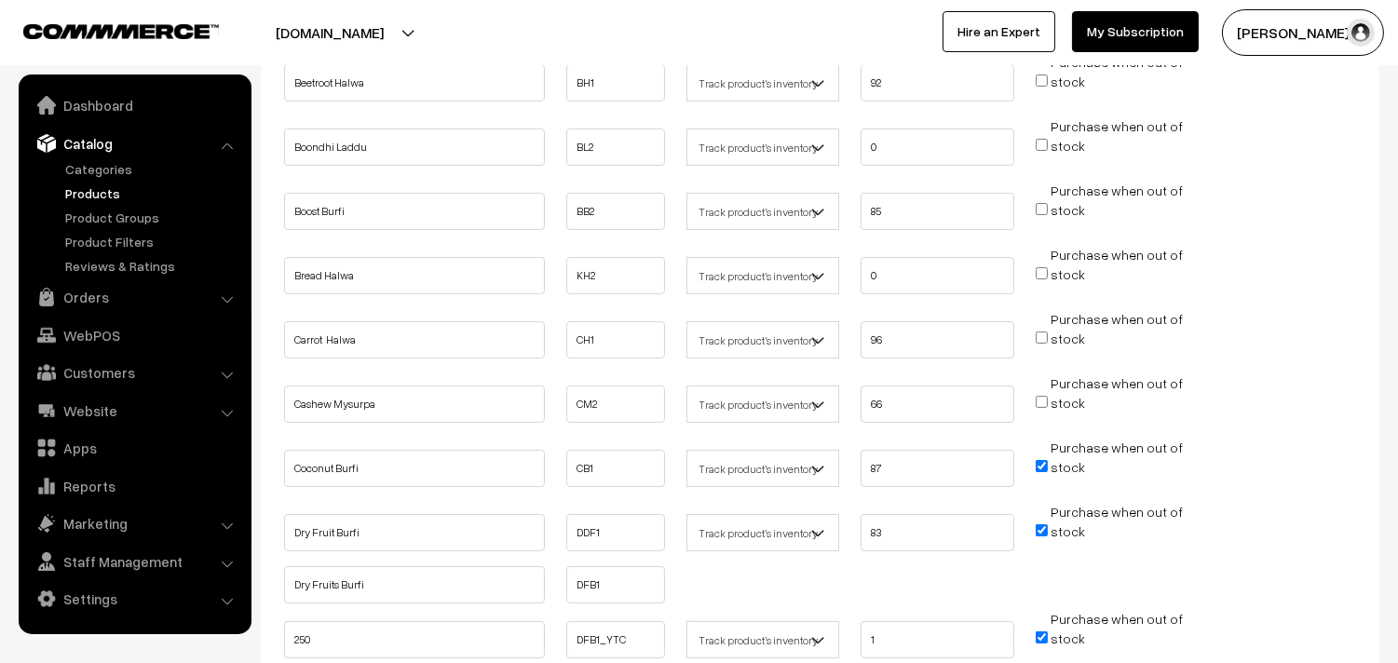
click at [1039, 462] on input "Purchase when out of stock" at bounding box center [1042, 466] width 12 height 12
checkbox input "false"
click at [1037, 524] on input "Purchase when out of stock" at bounding box center [1042, 530] width 12 height 12
checkbox input "false"
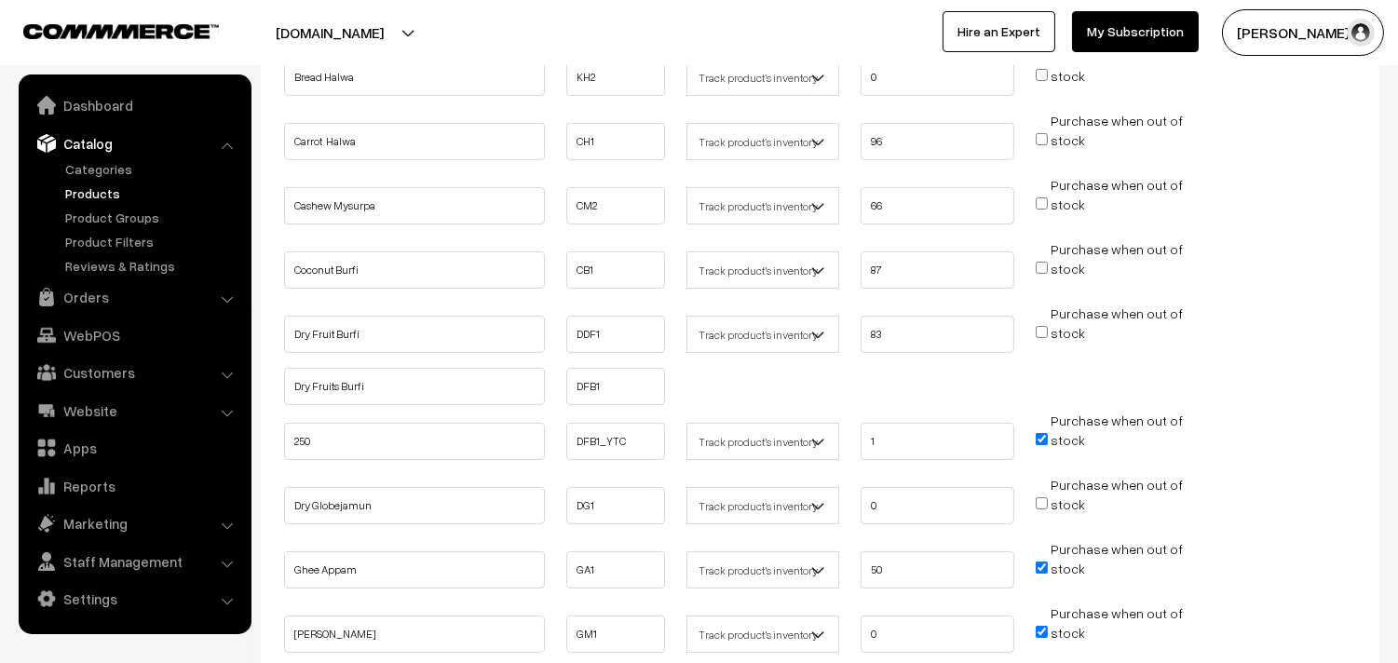
scroll to position [724, 0]
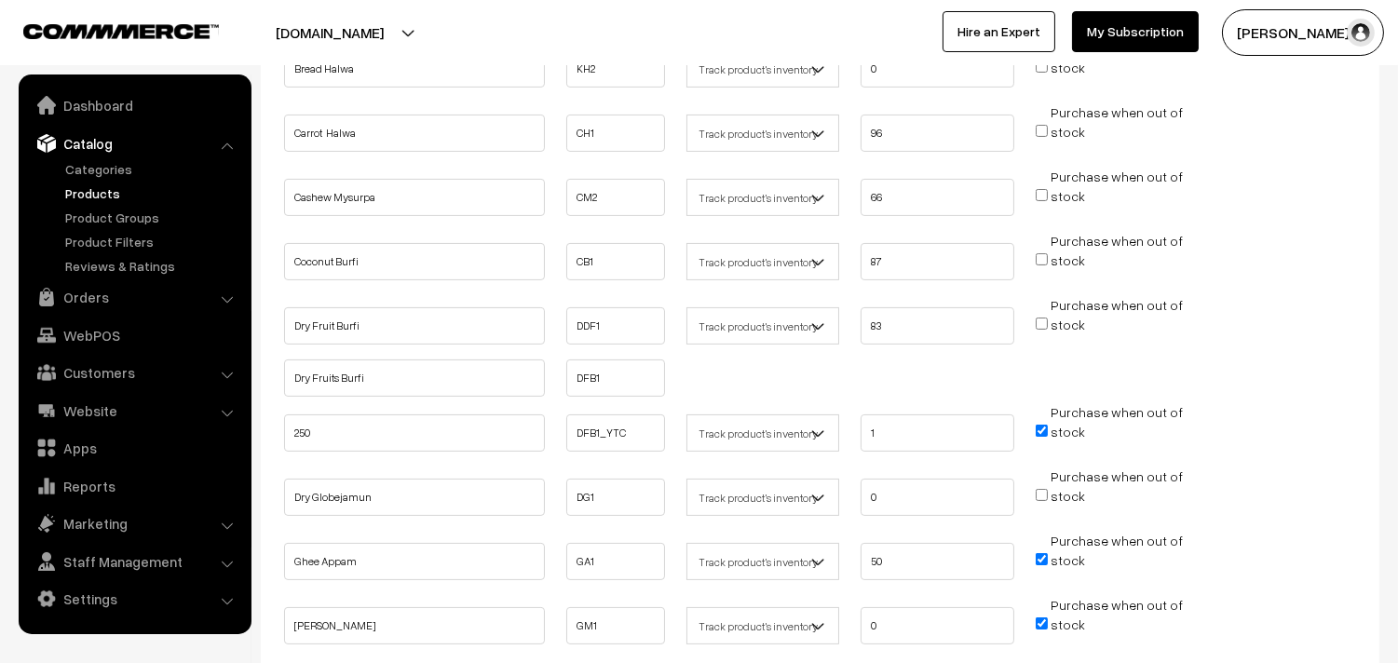
click at [1044, 427] on input "Purchase when out of stock" at bounding box center [1042, 431] width 12 height 12
checkbox input "false"
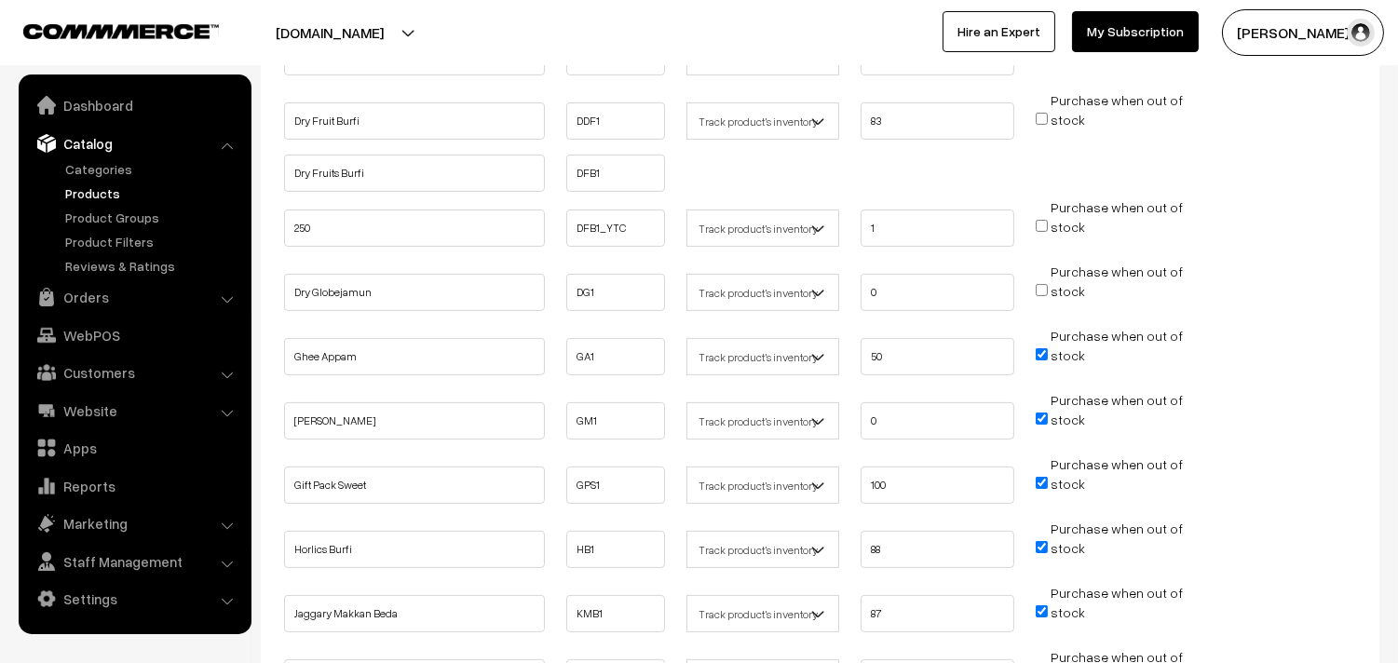
scroll to position [931, 0]
click at [1038, 345] on input "Purchase when out of stock" at bounding box center [1042, 351] width 12 height 12
checkbox input "false"
click at [1041, 413] on input "Purchase when out of stock" at bounding box center [1042, 416] width 12 height 12
checkbox input "false"
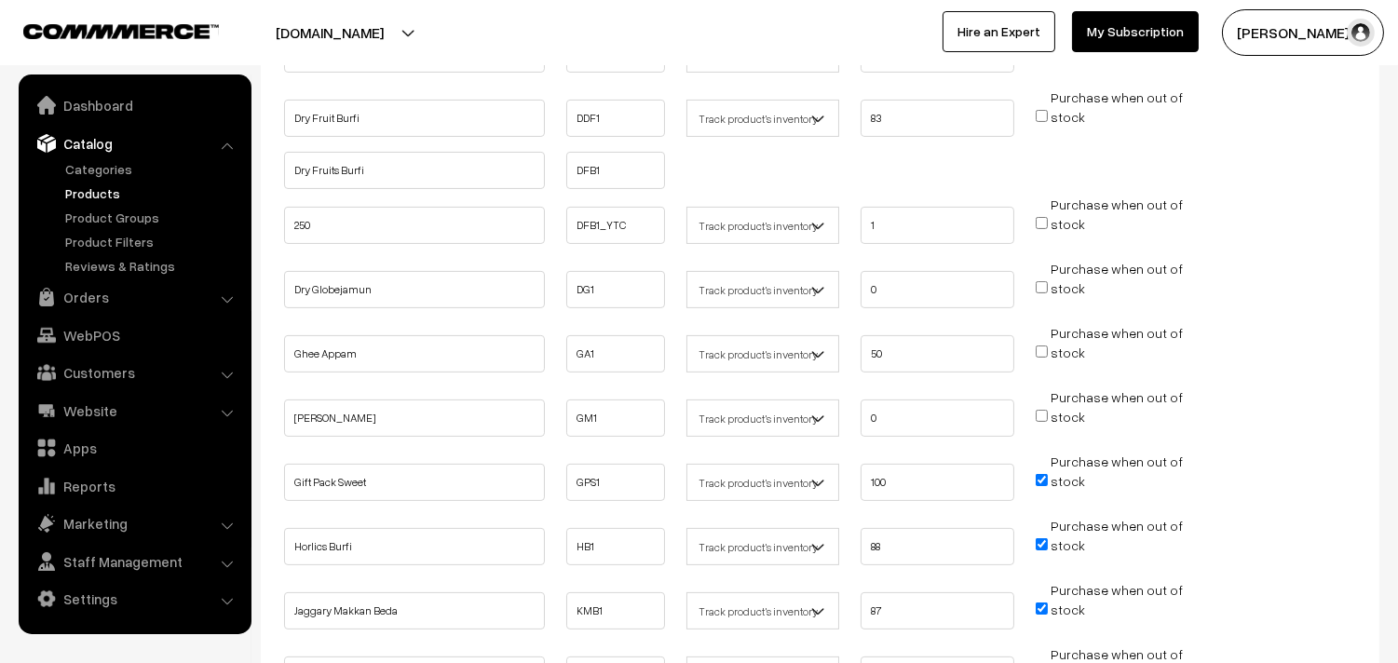
click at [1038, 474] on input "Purchase when out of stock" at bounding box center [1042, 480] width 12 height 12
checkbox input "false"
click at [1038, 538] on input "Purchase when out of stock" at bounding box center [1042, 544] width 12 height 12
checkbox input "false"
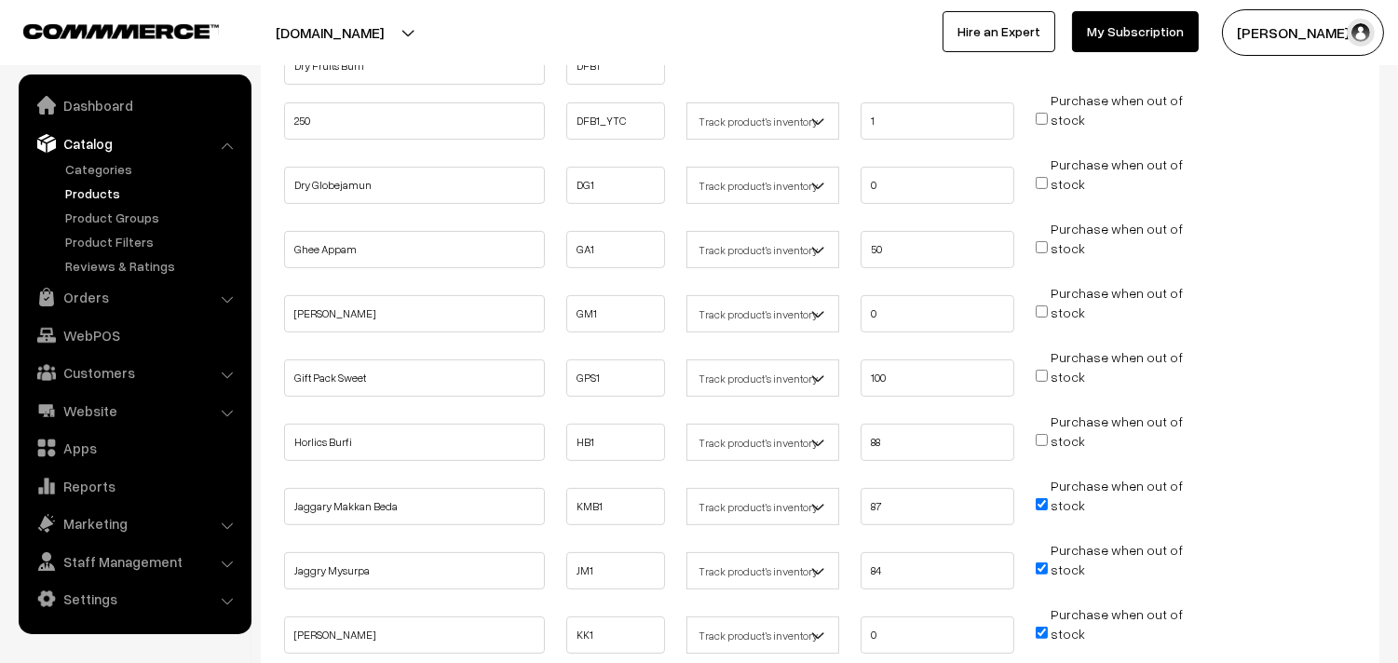
scroll to position [1241, 0]
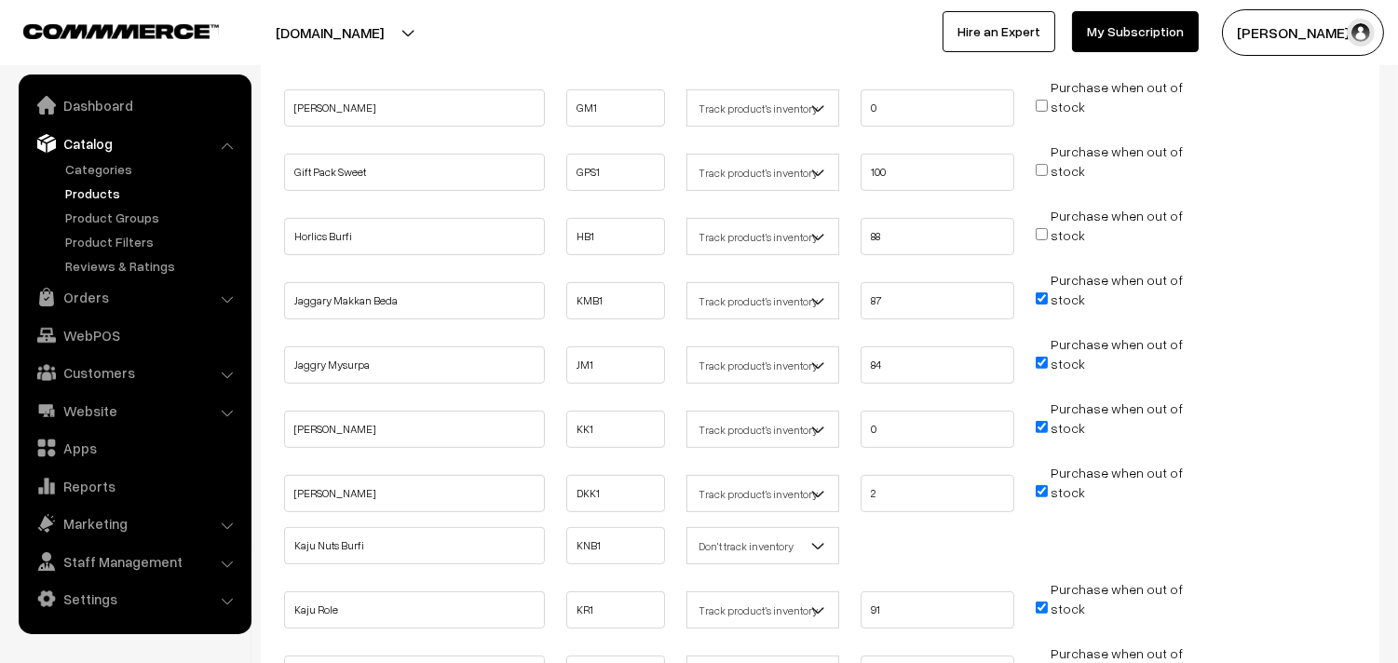
click at [1041, 292] on input "Purchase when out of stock" at bounding box center [1042, 298] width 12 height 12
checkbox input "false"
click at [1043, 357] on input "Purchase when out of stock" at bounding box center [1042, 363] width 12 height 12
checkbox input "false"
click at [1043, 421] on input "Purchase when out of stock" at bounding box center [1042, 427] width 12 height 12
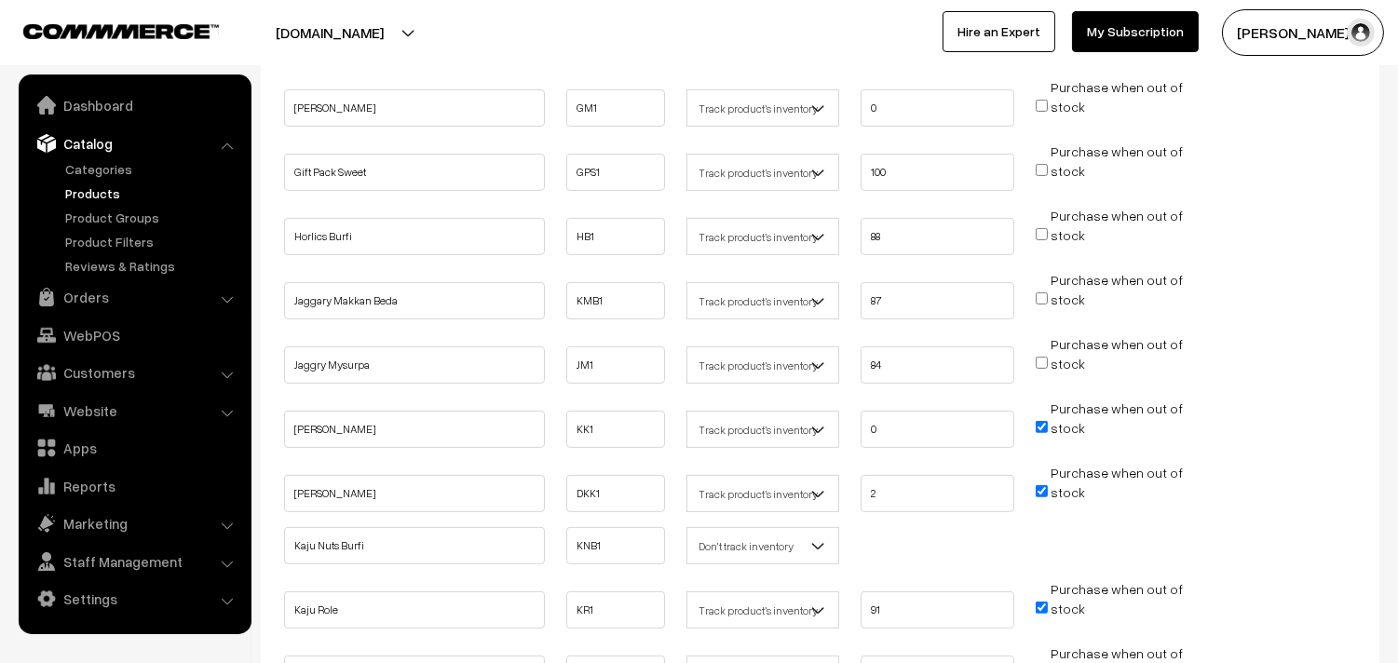
checkbox input "false"
click at [1045, 485] on input "Purchase when out of stock" at bounding box center [1042, 491] width 12 height 12
checkbox input "false"
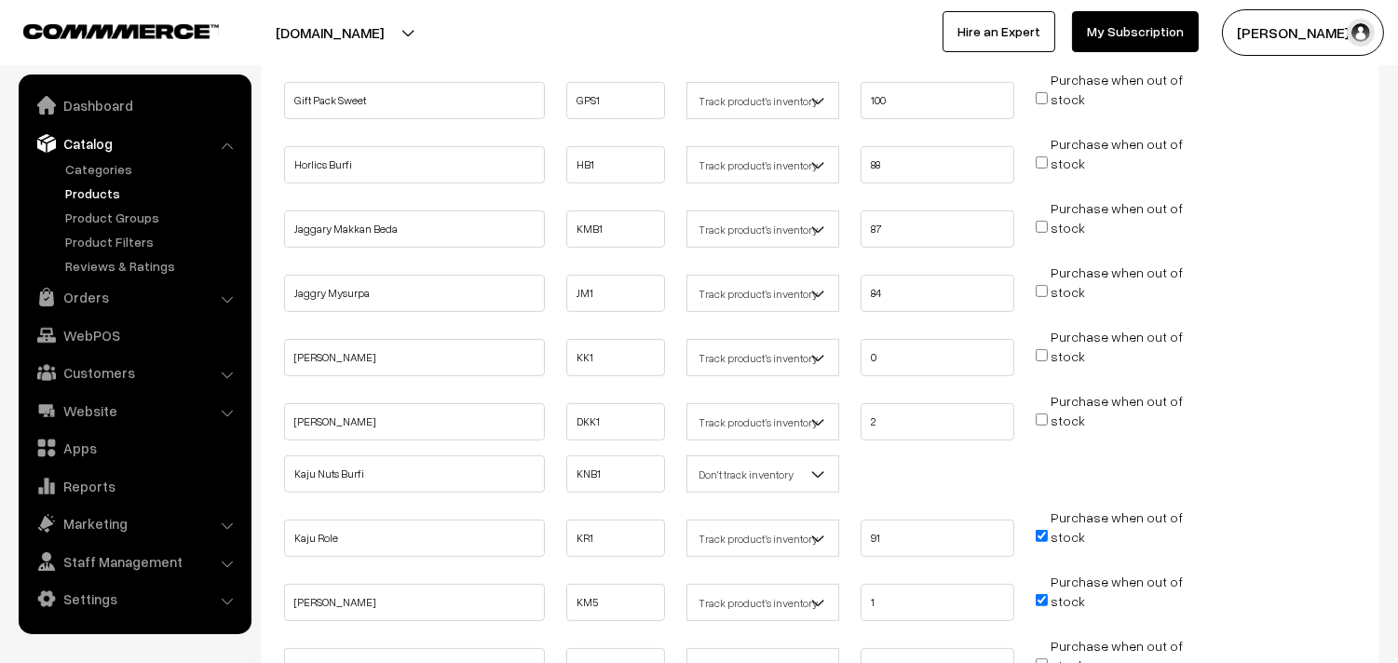
scroll to position [1345, 0]
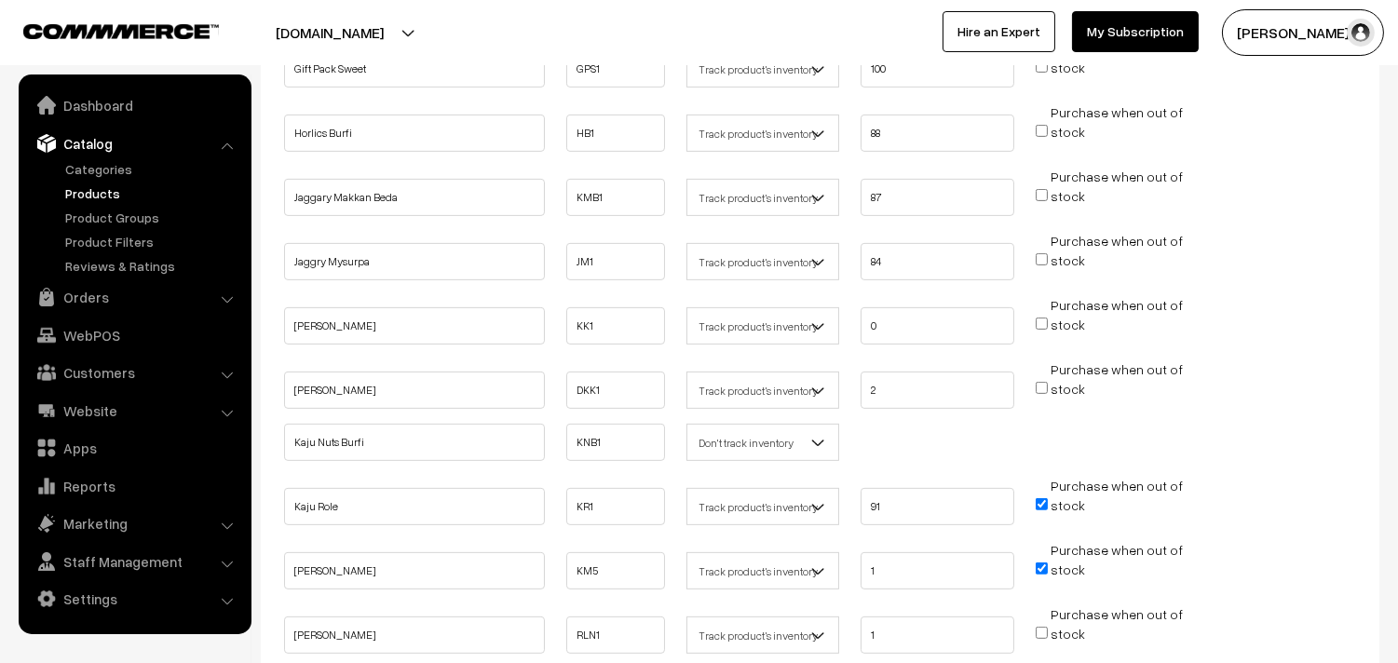
click at [1043, 498] on input "Purchase when out of stock" at bounding box center [1042, 504] width 12 height 12
checkbox input "false"
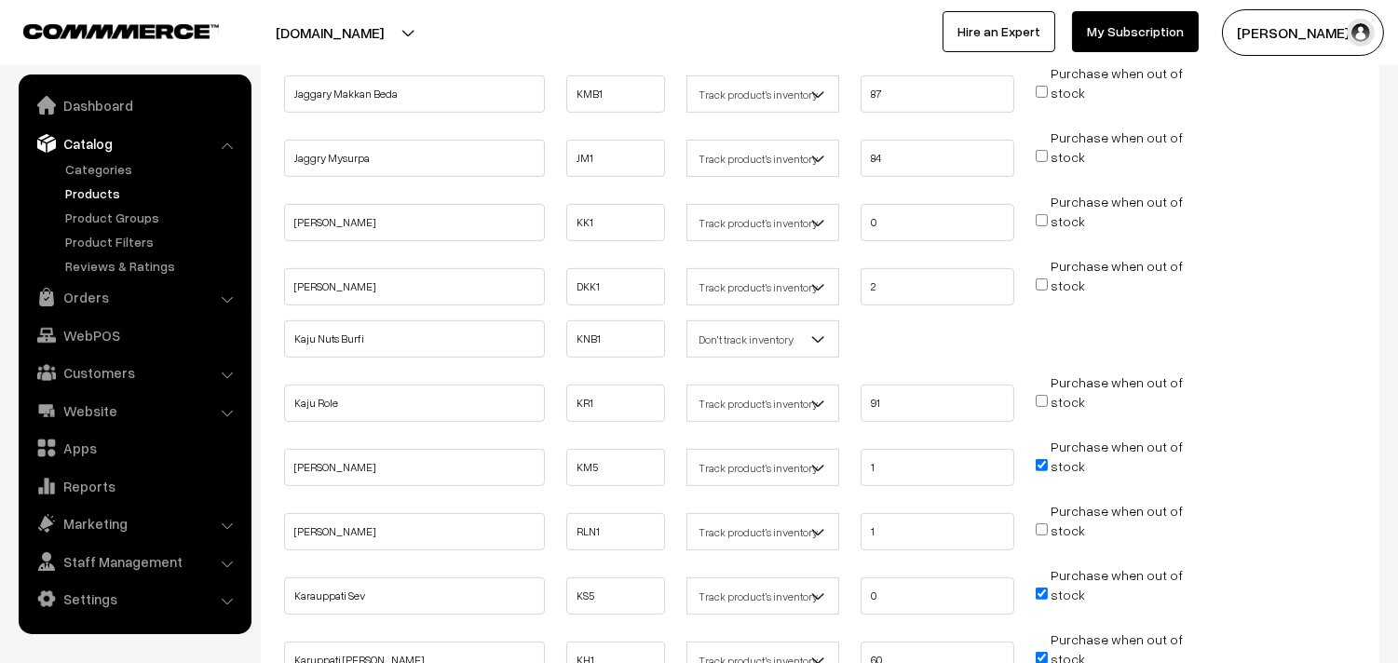
click at [1043, 459] on input "Purchase when out of stock" at bounding box center [1042, 465] width 12 height 12
checkbox input "false"
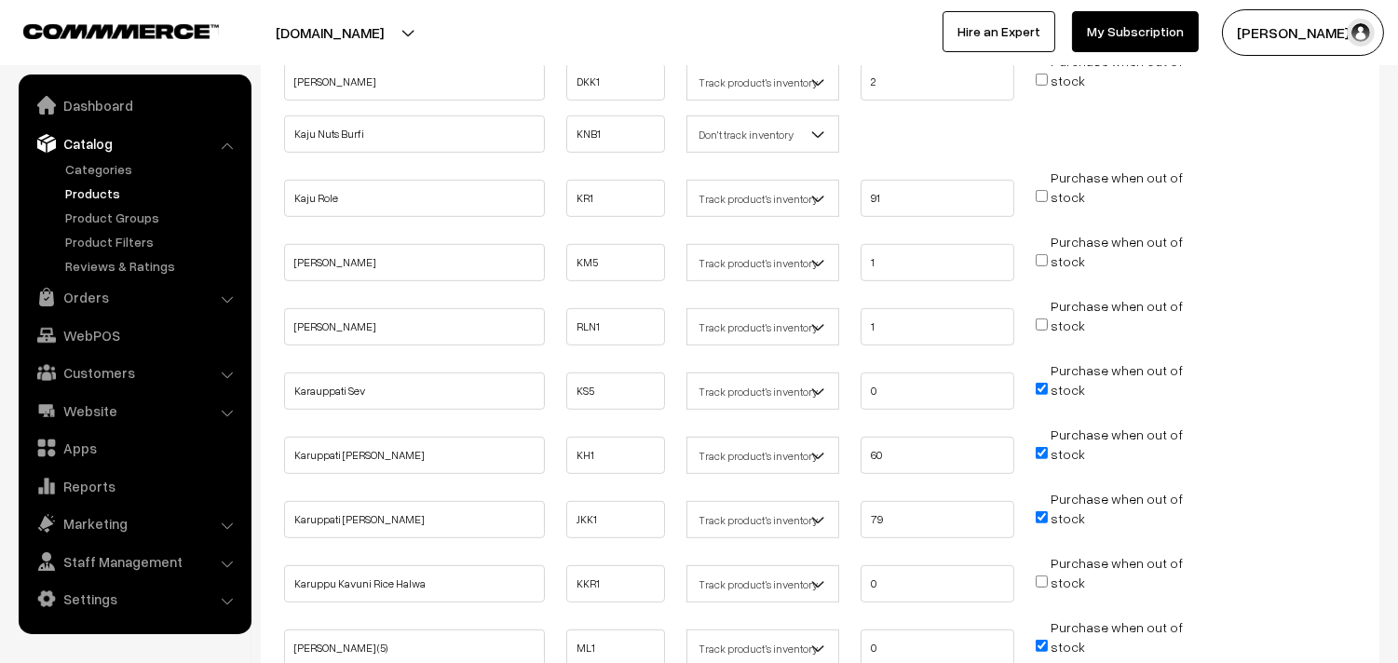
scroll to position [1655, 0]
click at [1041, 381] on input "Purchase when out of stock" at bounding box center [1042, 387] width 12 height 12
checkbox input "false"
click at [1040, 445] on input "Purchase when out of stock" at bounding box center [1042, 451] width 12 height 12
checkbox input "false"
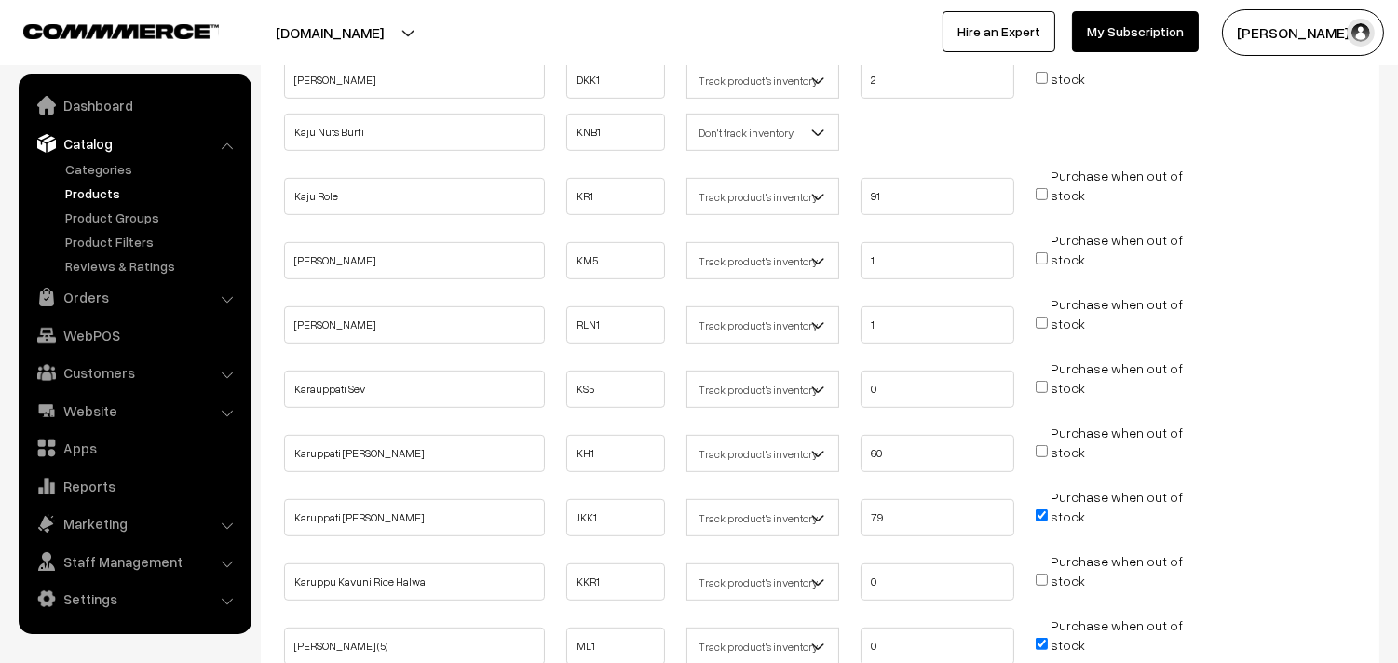
click at [1045, 509] on input "Purchase when out of stock" at bounding box center [1042, 515] width 12 height 12
checkbox input "false"
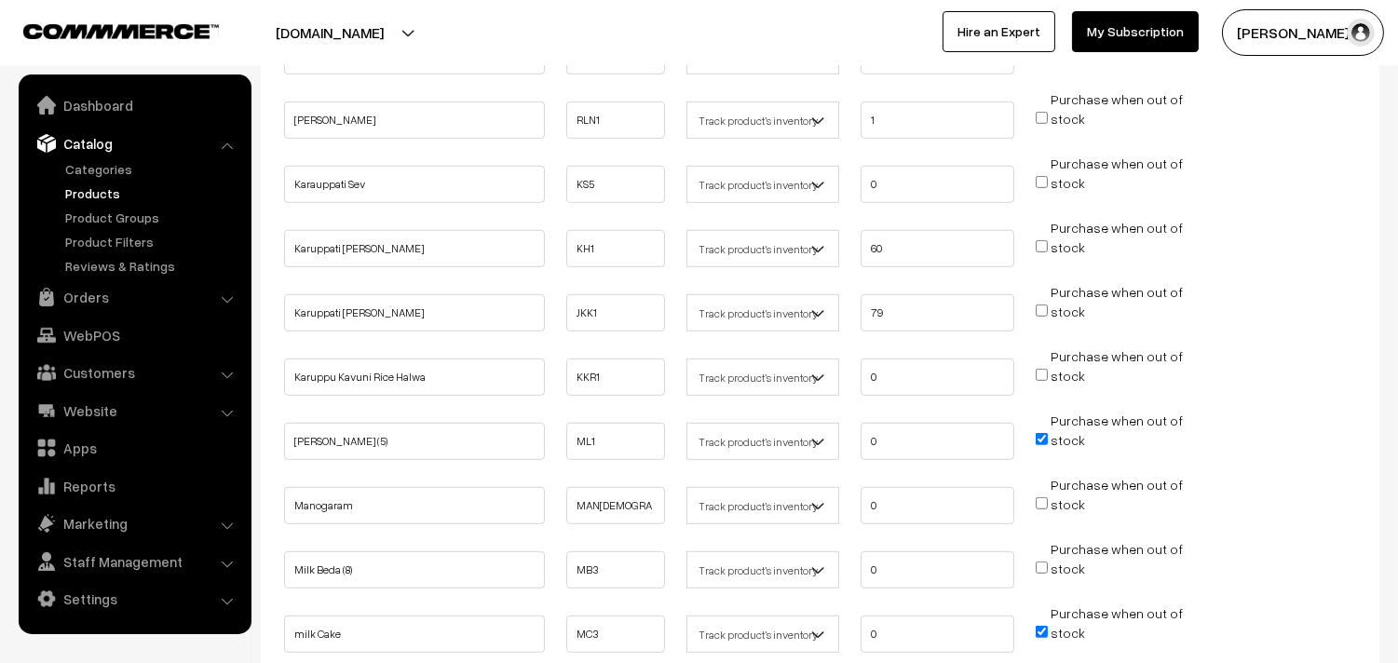
scroll to position [1863, 0]
click at [1041, 430] on input "Purchase when out of stock" at bounding box center [1042, 436] width 12 height 12
checkbox input "false"
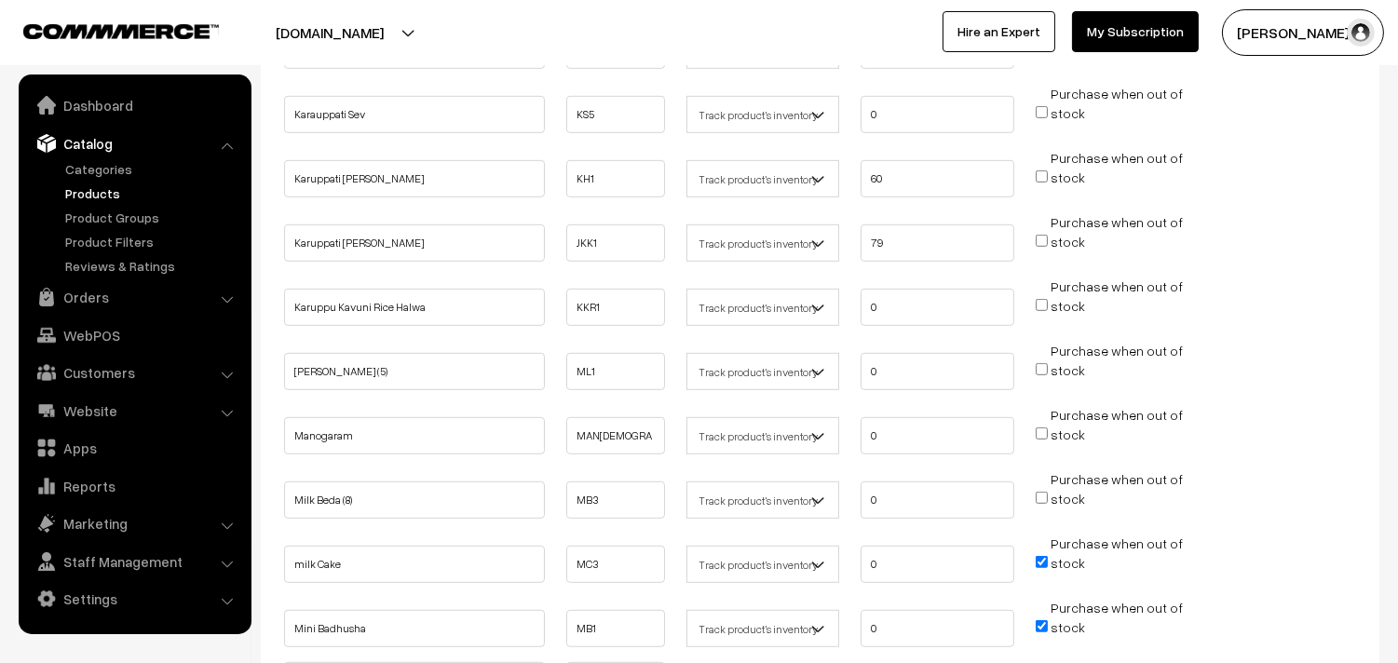
scroll to position [1966, 0]
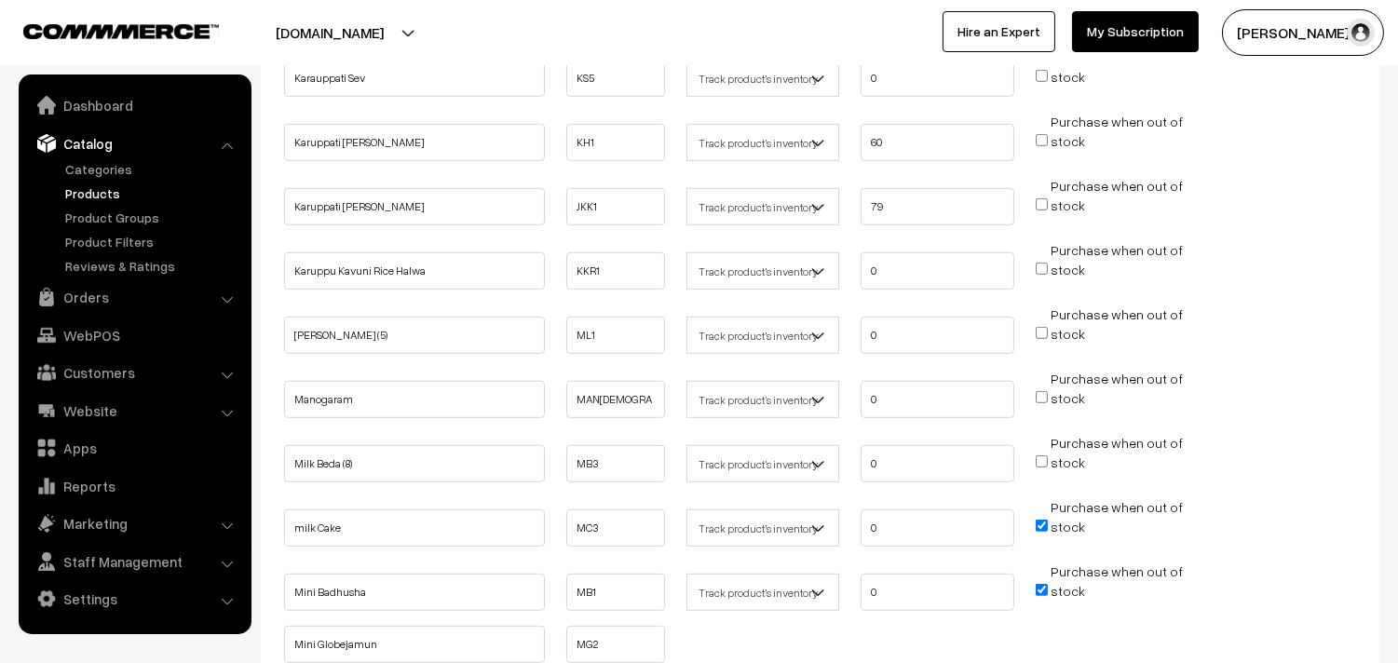
drag, startPoint x: 1035, startPoint y: 507, endPoint x: 1043, endPoint y: 517, distance: 13.2
click at [1036, 507] on li "Purchase when out of stock" at bounding box center [1112, 520] width 162 height 47
click at [1044, 584] on input "Purchase when out of stock" at bounding box center [1042, 590] width 12 height 12
checkbox input "false"
click at [1045, 520] on input "Purchase when out of stock" at bounding box center [1042, 526] width 12 height 12
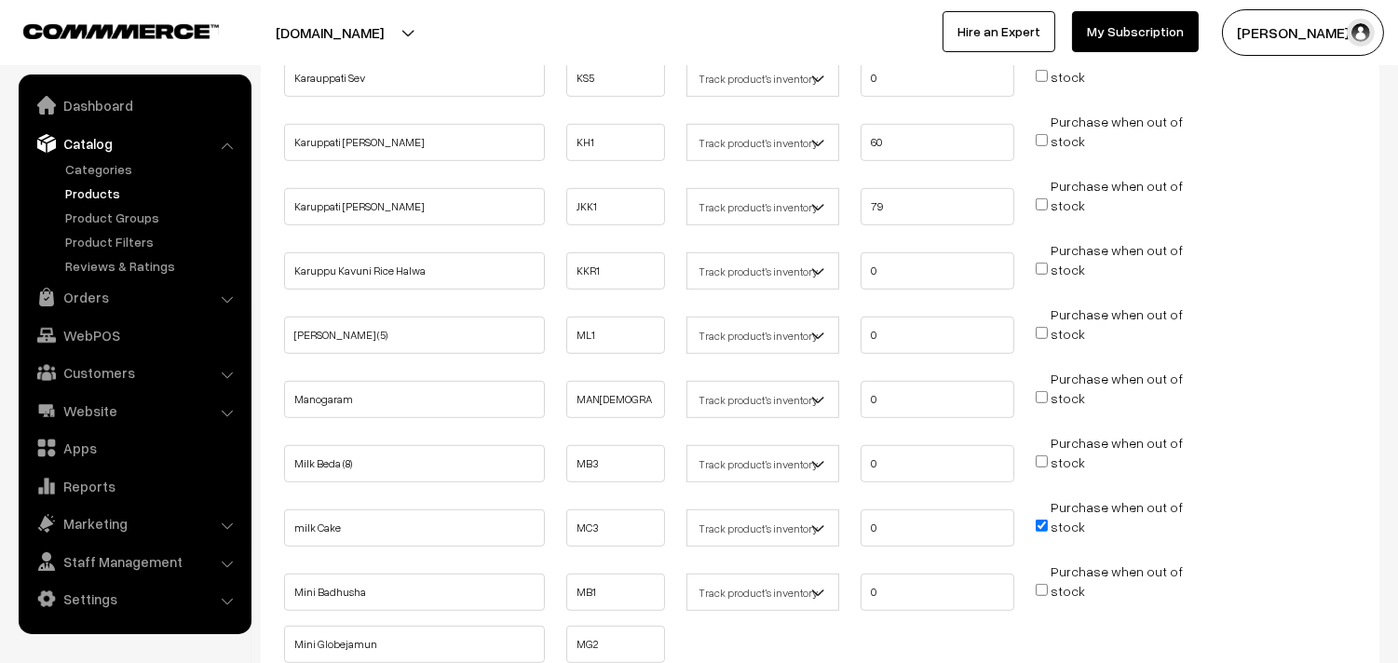
checkbox input "false"
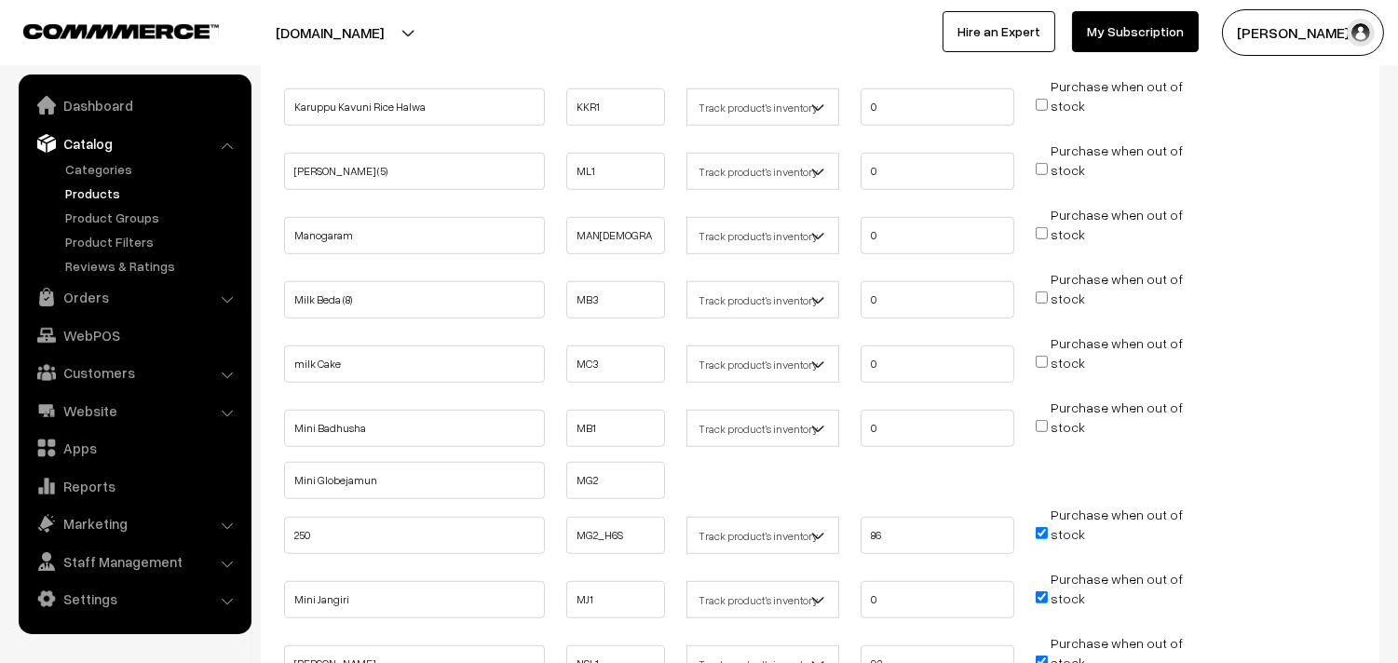
scroll to position [2379, 0]
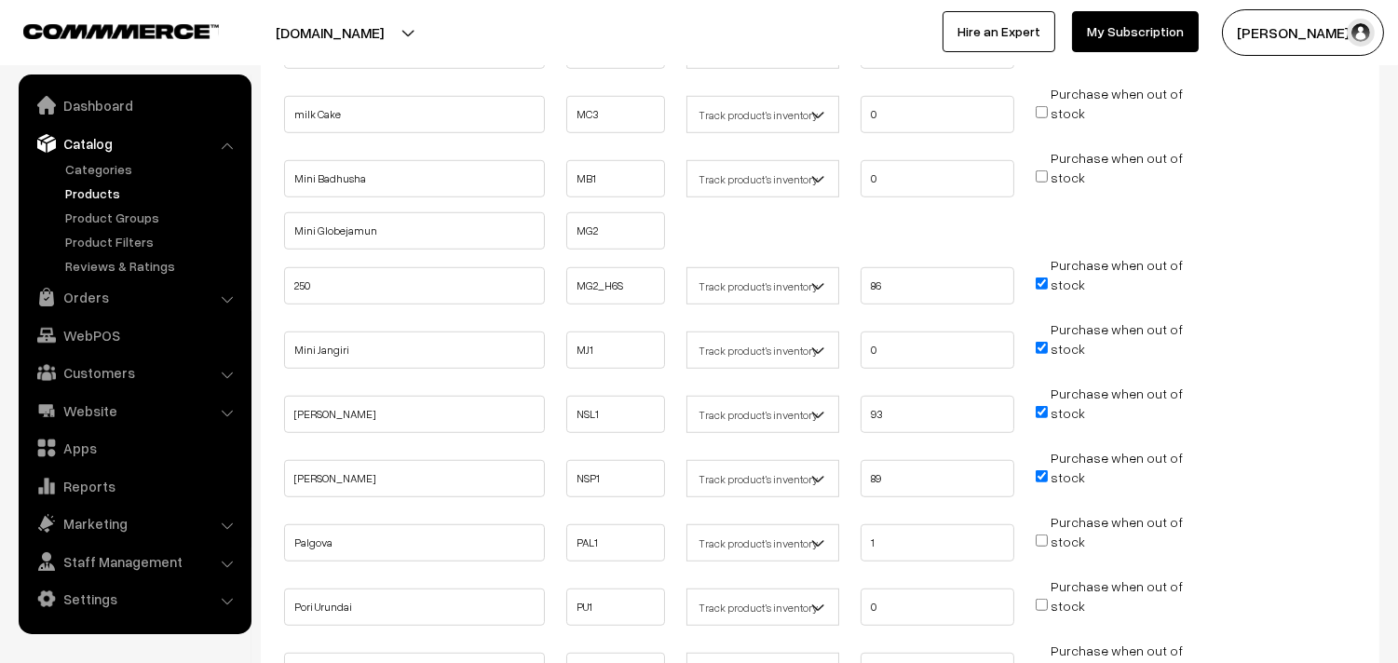
click at [1043, 278] on input "Purchase when out of stock" at bounding box center [1042, 284] width 12 height 12
checkbox input "false"
click at [1044, 342] on input "Purchase when out of stock" at bounding box center [1042, 348] width 12 height 12
checkbox input "false"
click at [1041, 406] on input "Purchase when out of stock" at bounding box center [1042, 412] width 12 height 12
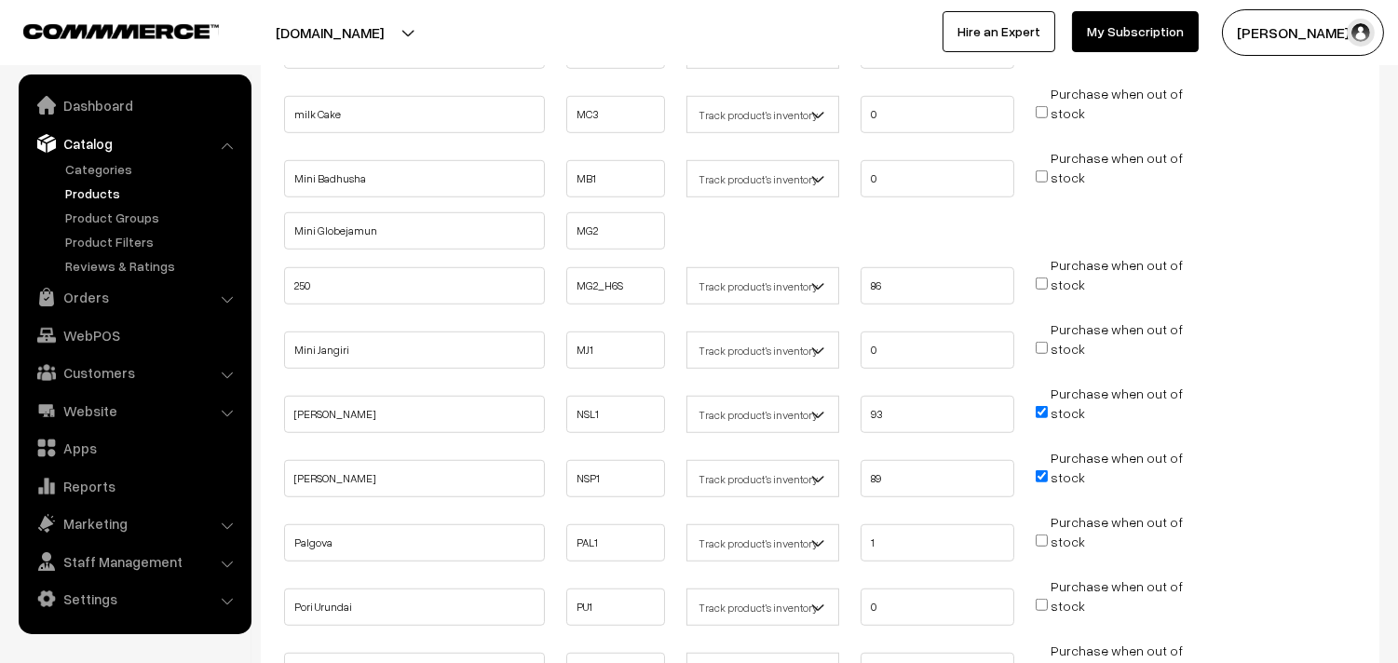
checkbox input "false"
click at [1043, 470] on input "Purchase when out of stock" at bounding box center [1042, 476] width 12 height 12
checkbox input "false"
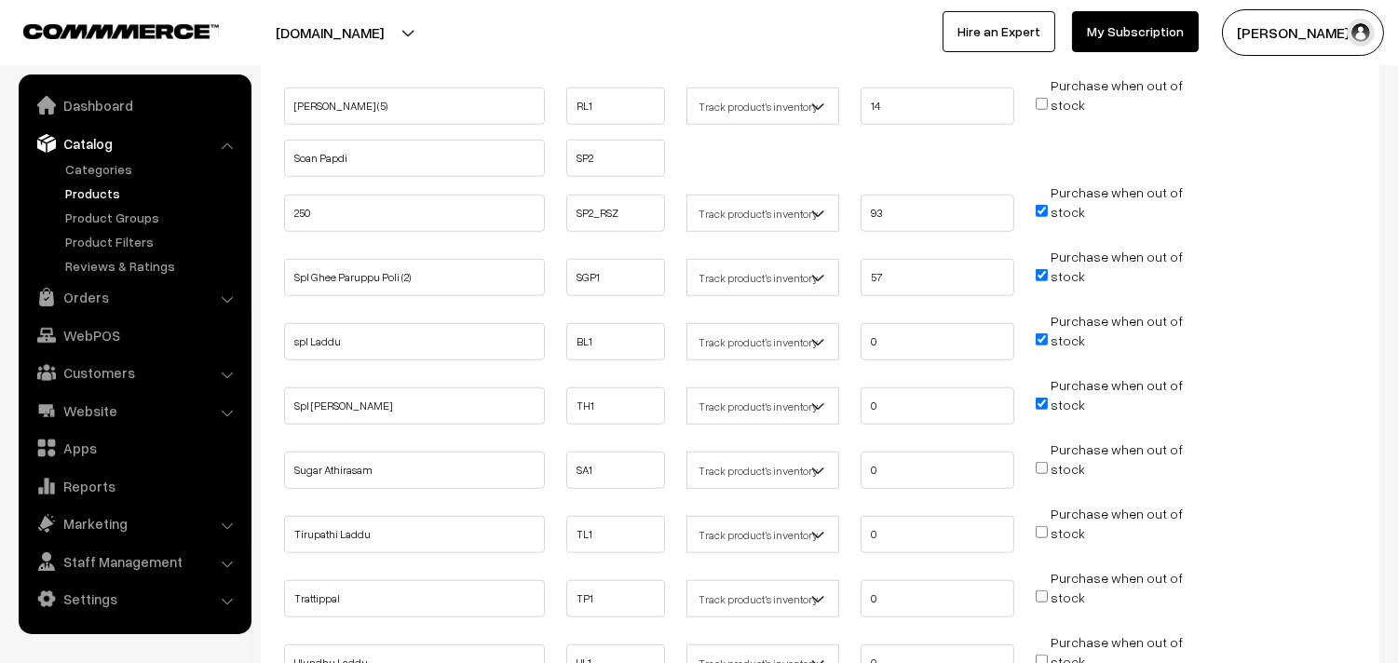
scroll to position [3001, 0]
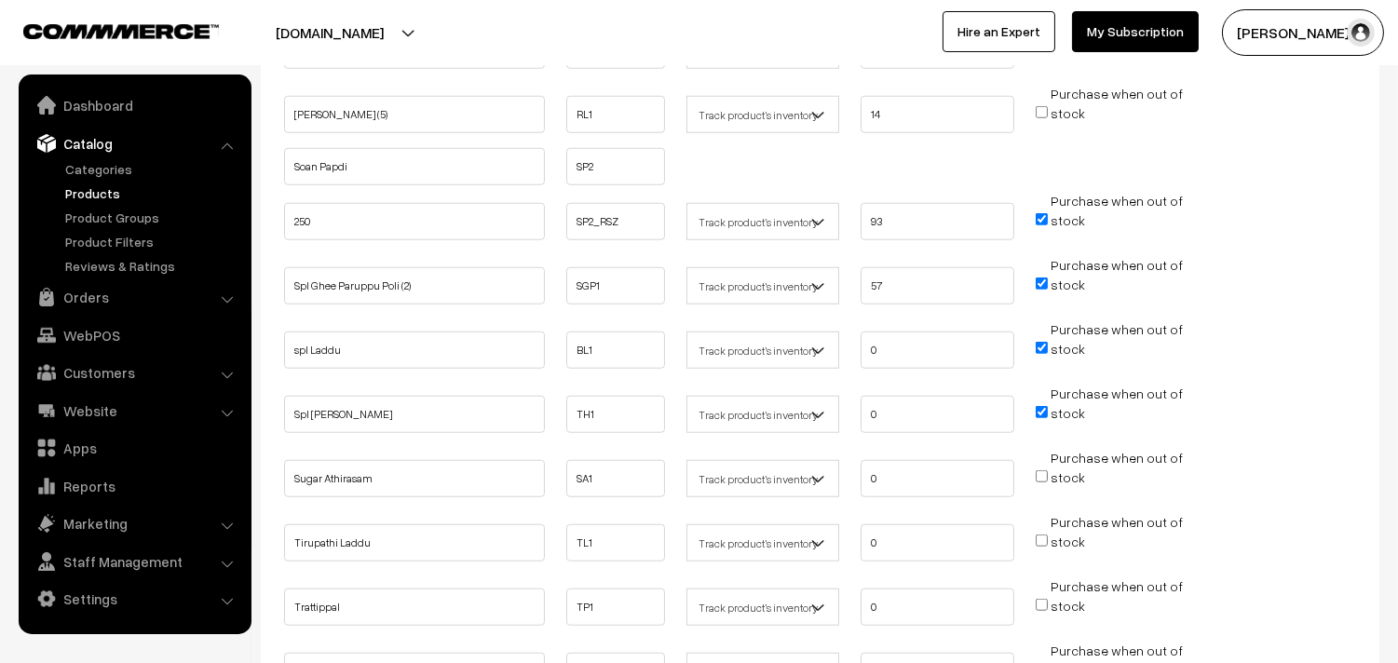
click at [1047, 213] on input "Purchase when out of stock" at bounding box center [1042, 219] width 12 height 12
checkbox input "false"
click at [1043, 278] on input "Purchase when out of stock" at bounding box center [1042, 284] width 12 height 12
checkbox input "false"
click at [1043, 340] on li "Purchase when out of stock" at bounding box center [1112, 342] width 162 height 47
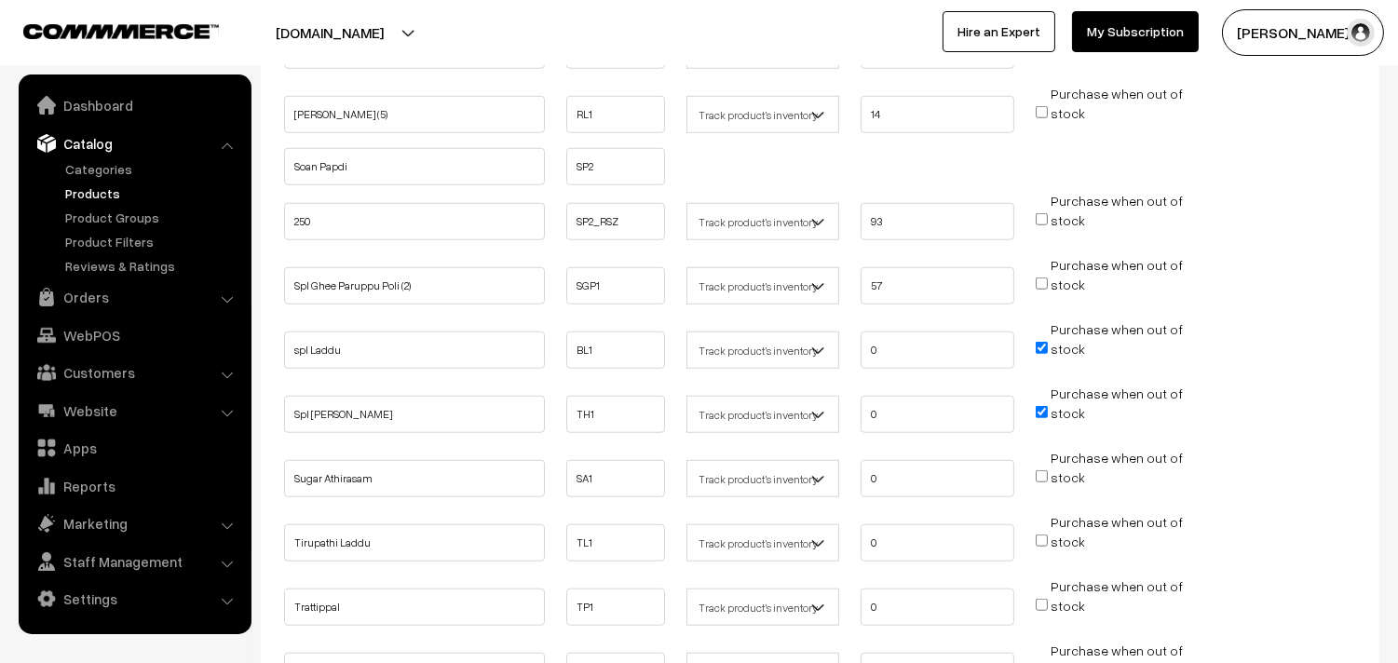
click at [1043, 342] on input "Purchase when out of stock" at bounding box center [1042, 348] width 12 height 12
checkbox input "false"
click at [1041, 406] on input "Purchase when out of stock" at bounding box center [1042, 412] width 12 height 12
checkbox input "false"
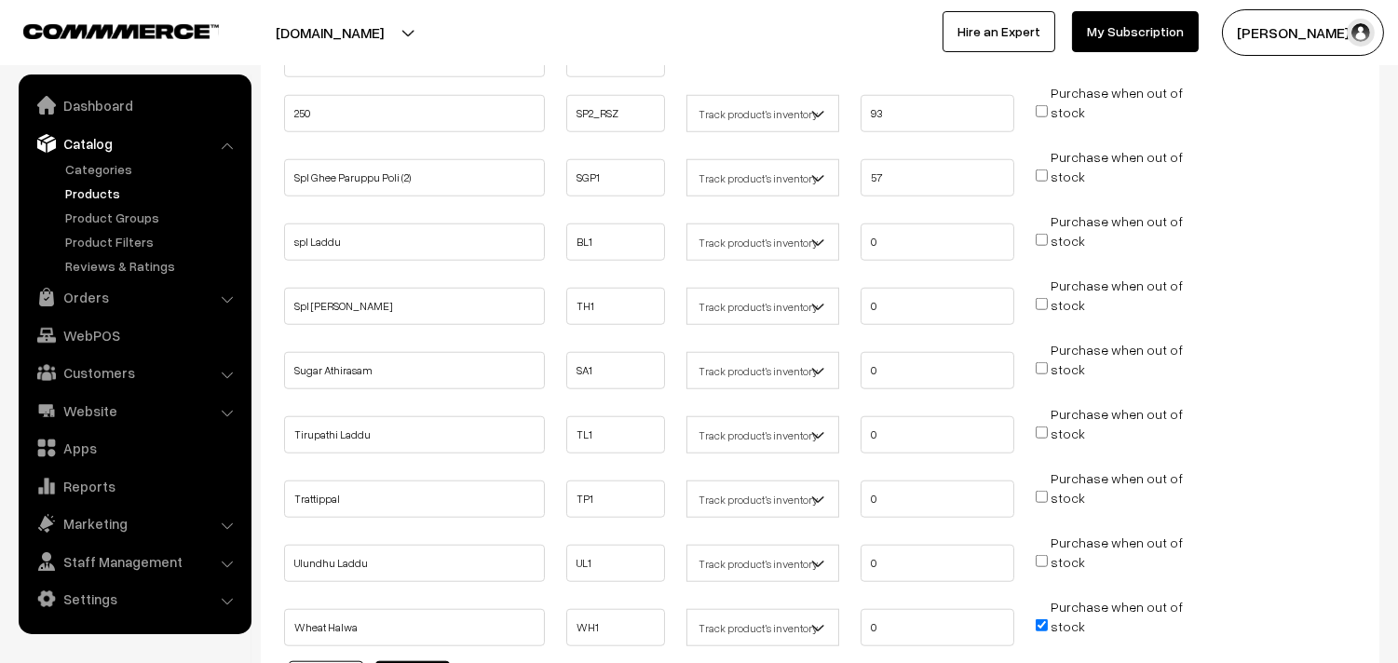
scroll to position [3290, 0]
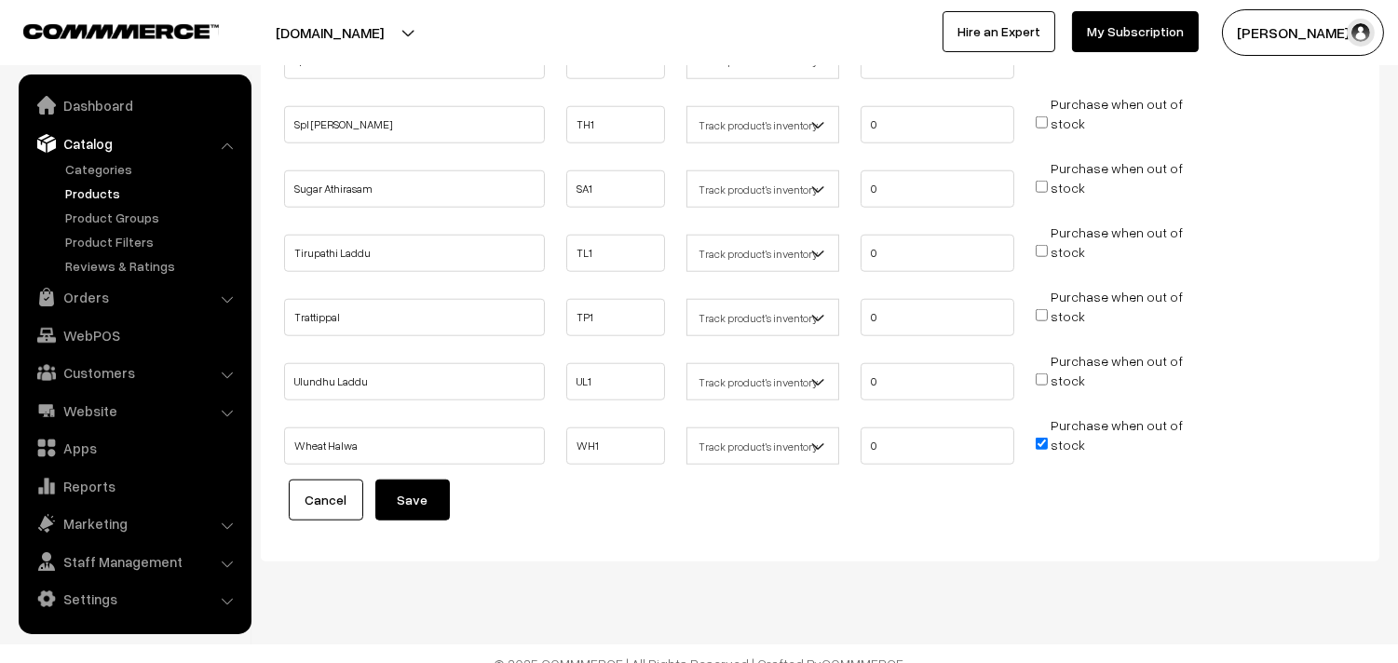
click at [1040, 438] on input "Purchase when out of stock" at bounding box center [1042, 444] width 12 height 12
checkbox input "false"
click at [438, 480] on button "Save" at bounding box center [412, 500] width 75 height 41
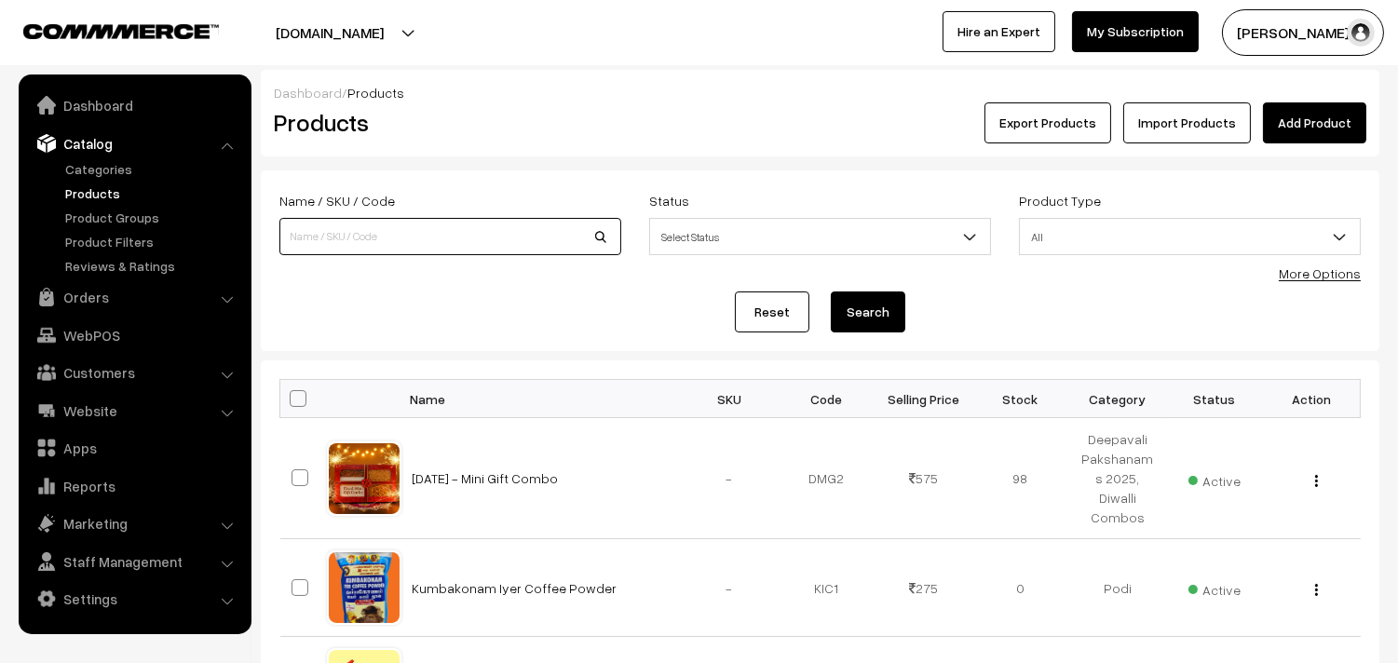
click at [346, 240] on input at bounding box center [450, 236] width 342 height 37
click at [1321, 278] on link "More Options" at bounding box center [1320, 273] width 82 height 16
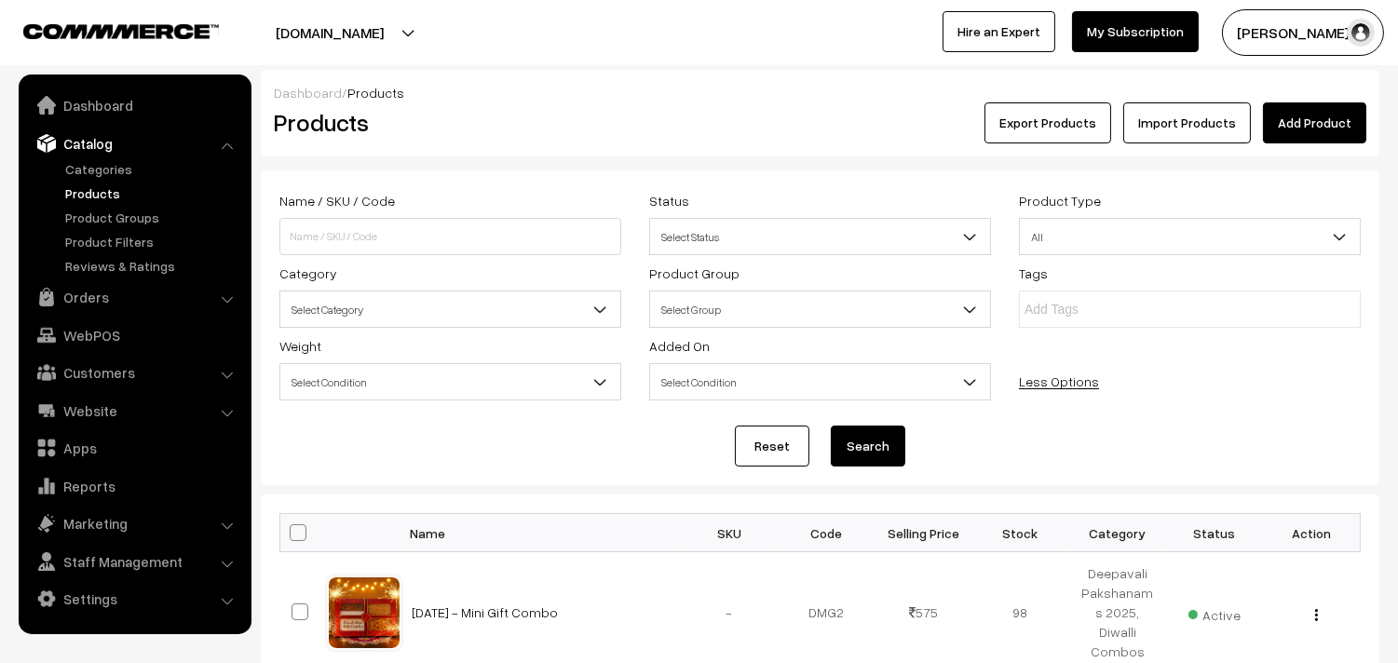
click at [328, 310] on span "Select Category" at bounding box center [450, 309] width 340 height 33
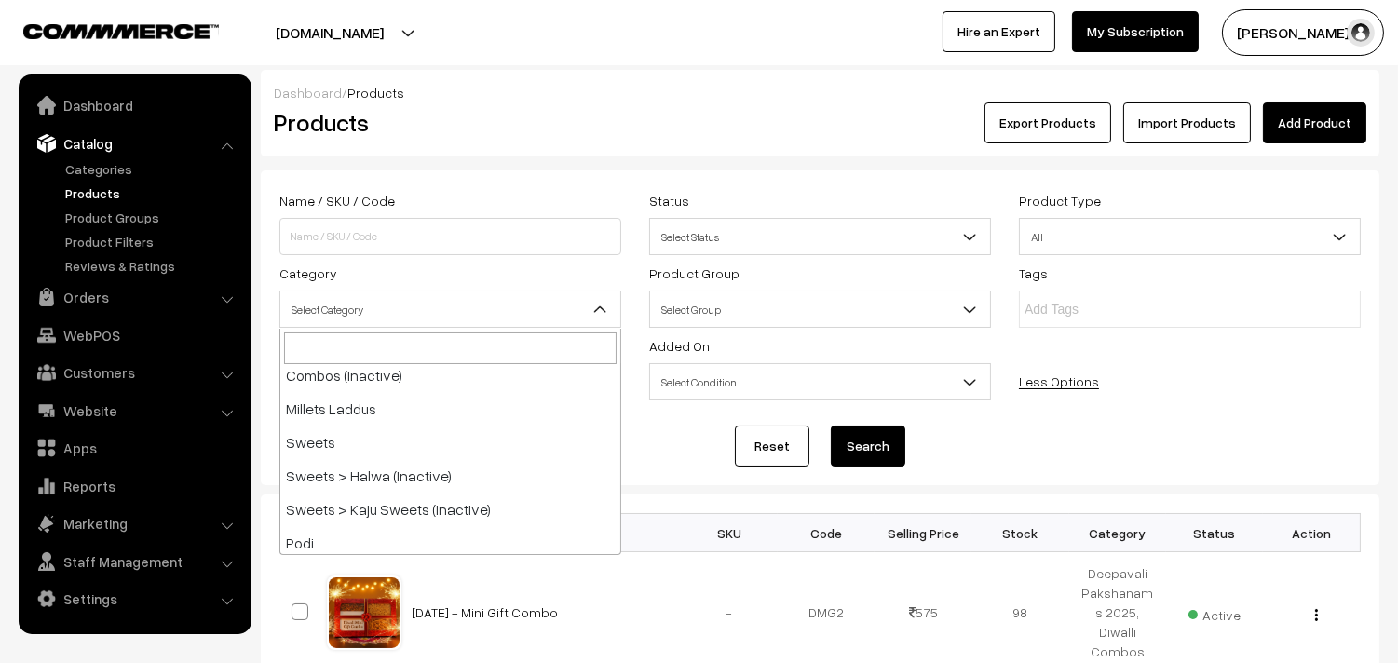
scroll to position [1448, 0]
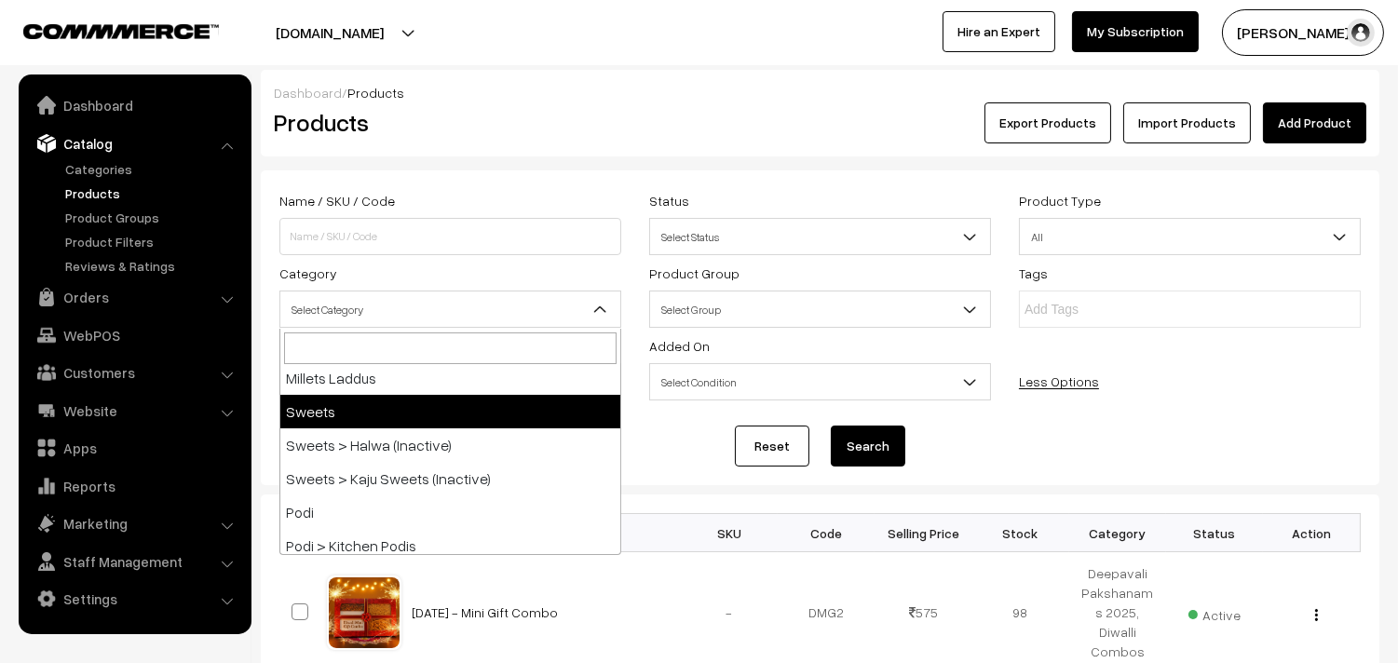
select select "12"
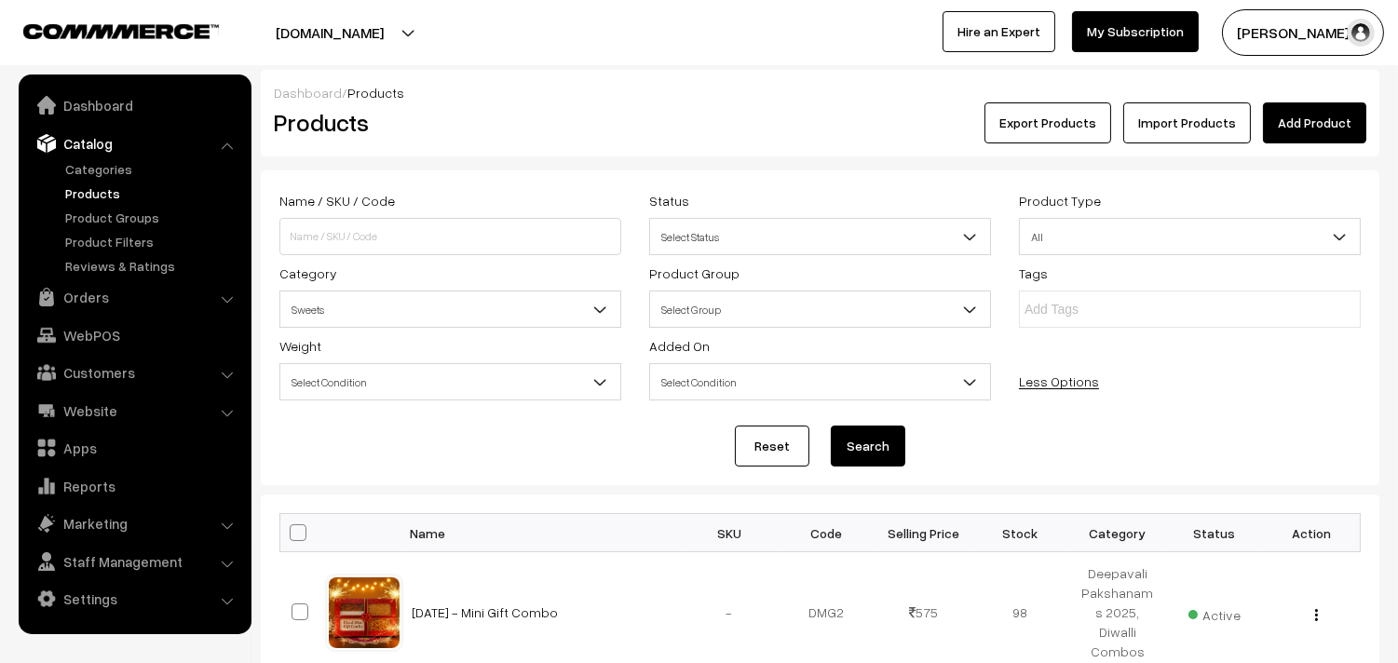
click at [862, 441] on button "Search" at bounding box center [868, 446] width 75 height 41
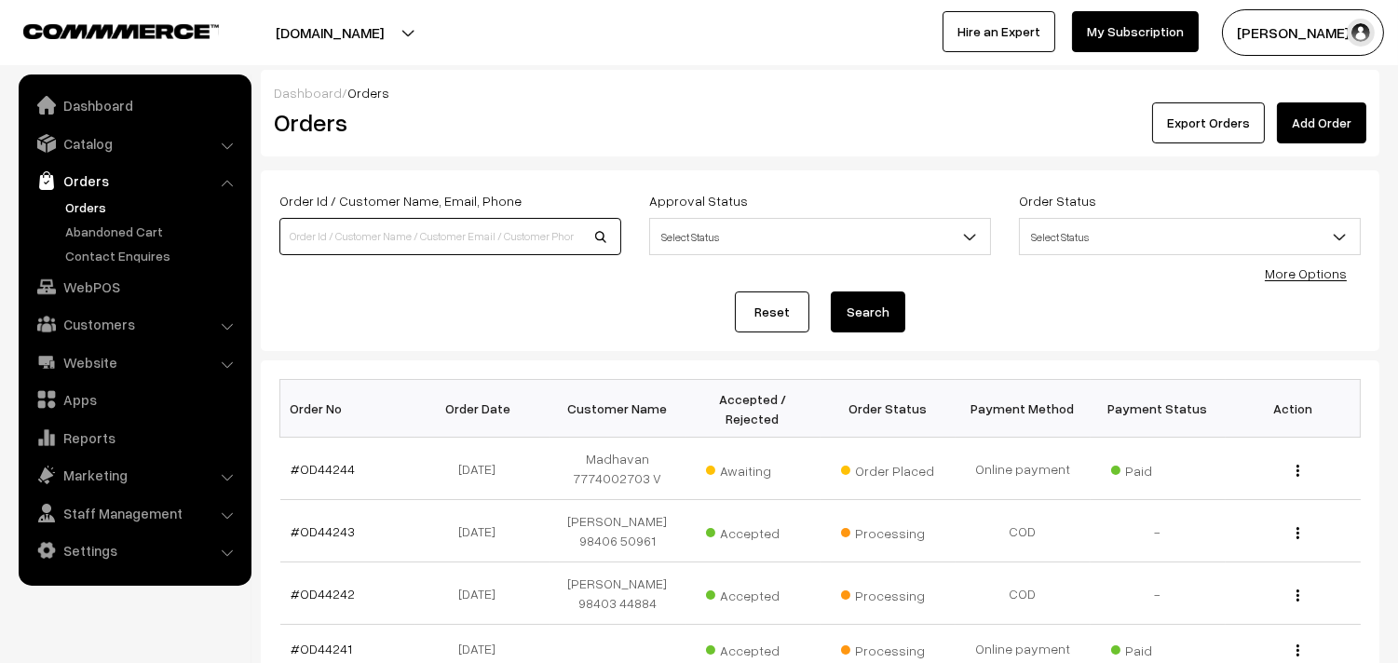
drag, startPoint x: 357, startPoint y: 229, endPoint x: 343, endPoint y: 230, distance: 14.0
click at [357, 229] on input at bounding box center [450, 236] width 342 height 37
paste input "98844 65338"
drag, startPoint x: 313, startPoint y: 234, endPoint x: 358, endPoint y: 234, distance: 44.7
click at [313, 234] on input "98844 65338" at bounding box center [450, 236] width 342 height 37
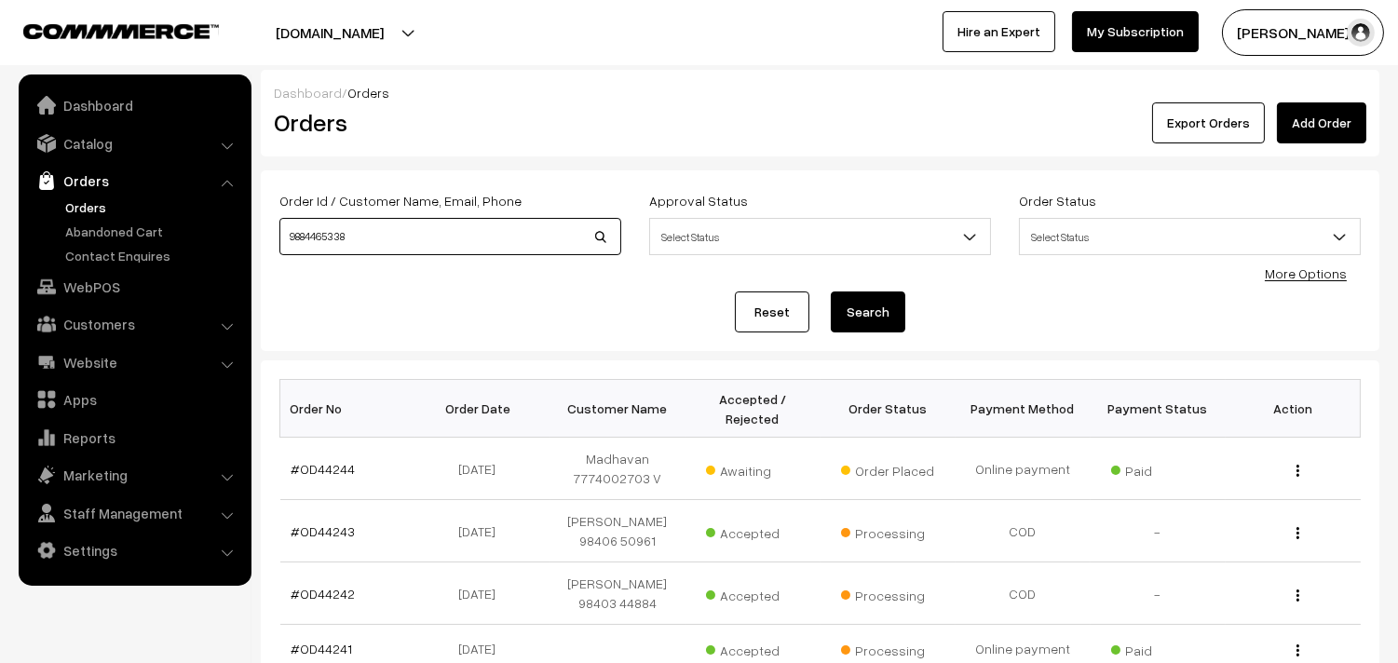
type input "9884465338"
click at [831, 291] on button "Search" at bounding box center [868, 311] width 75 height 41
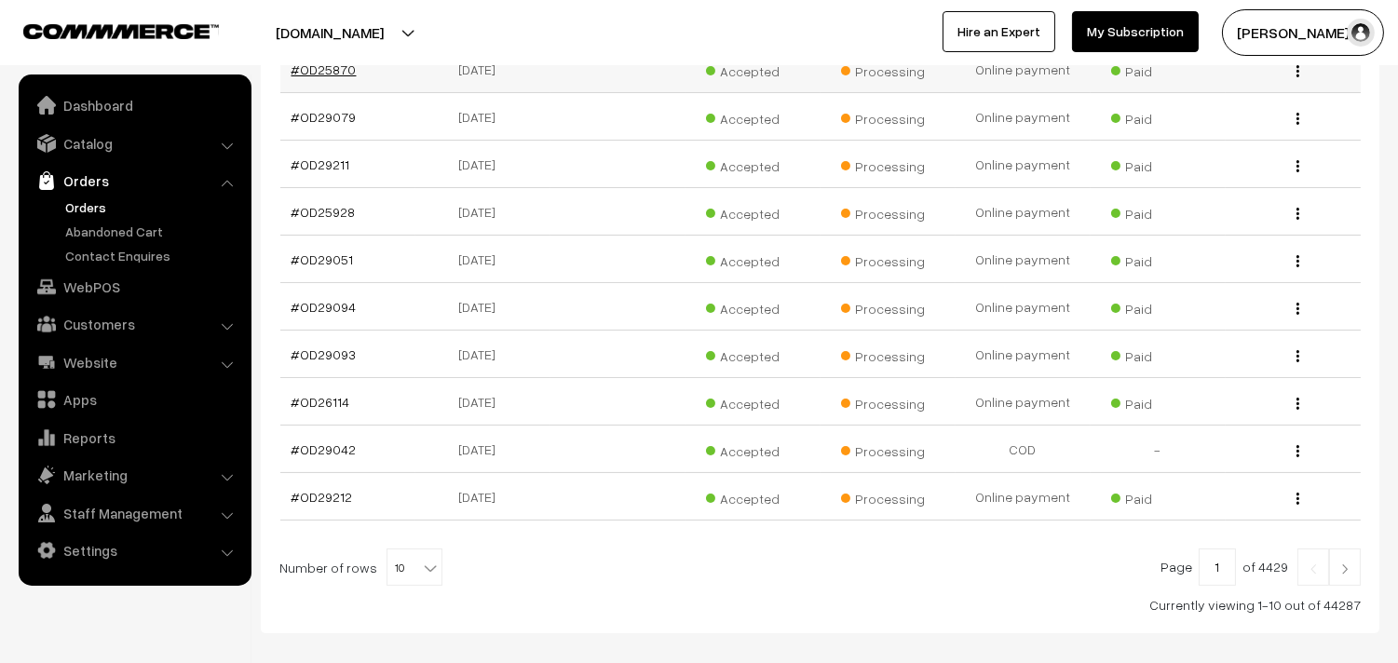
scroll to position [413, 0]
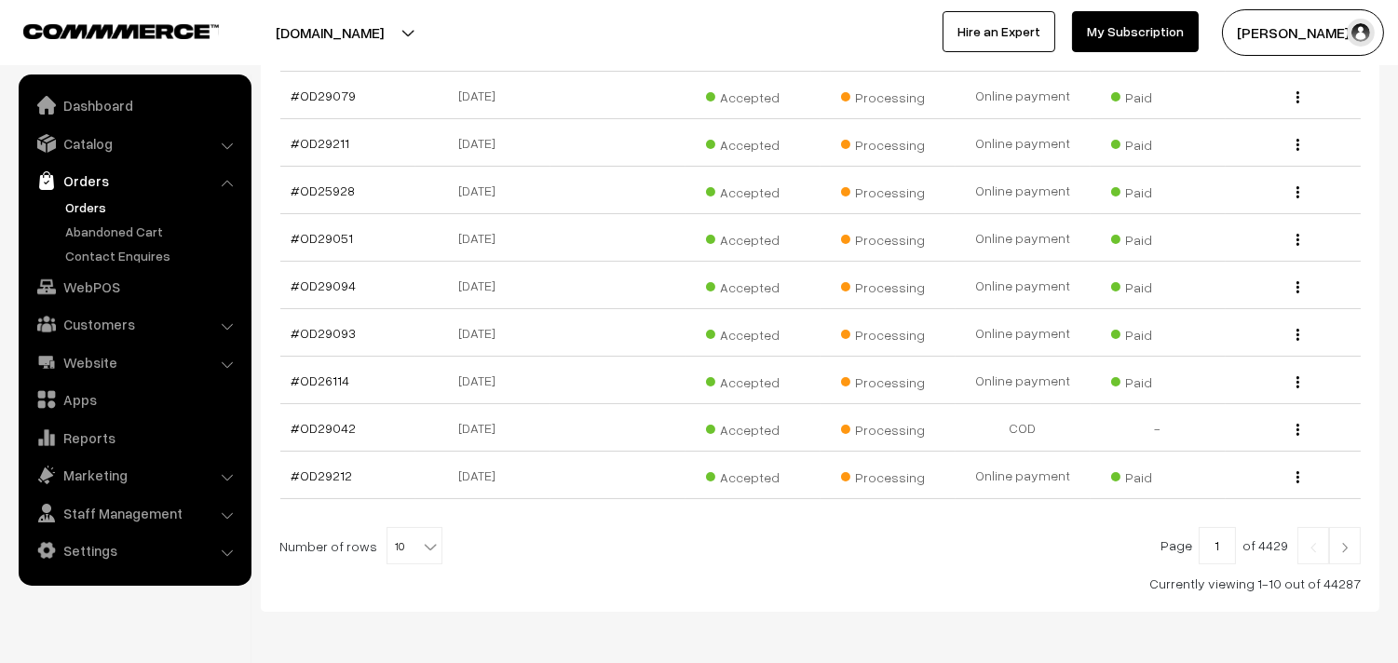
click at [98, 202] on link "Orders" at bounding box center [153, 207] width 184 height 20
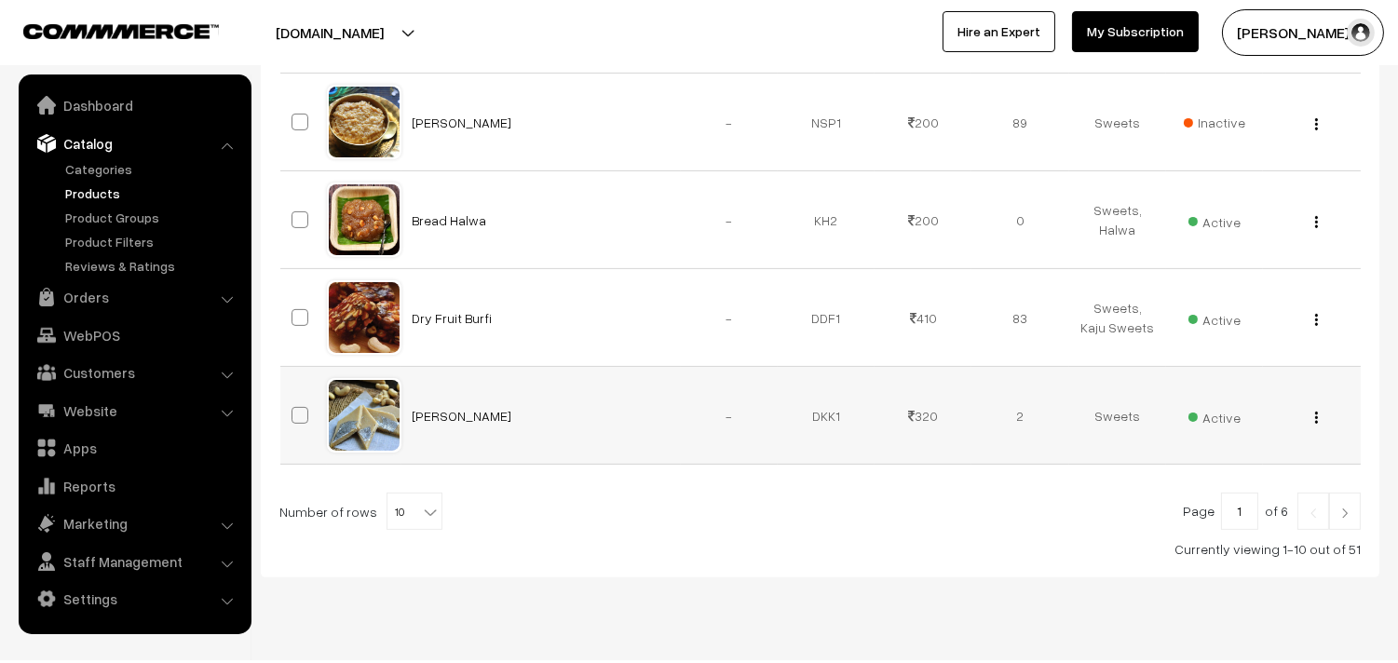
scroll to position [1103, 0]
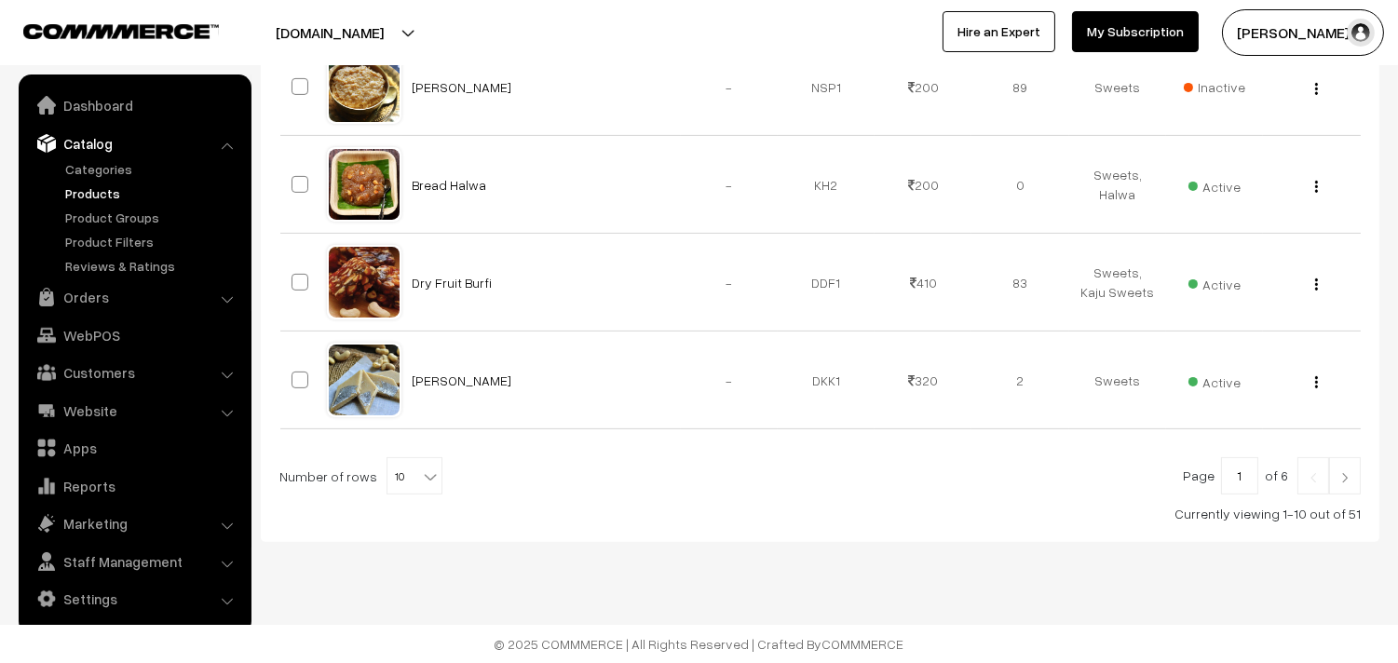
click at [395, 471] on span "10" at bounding box center [414, 476] width 54 height 37
select select "100"
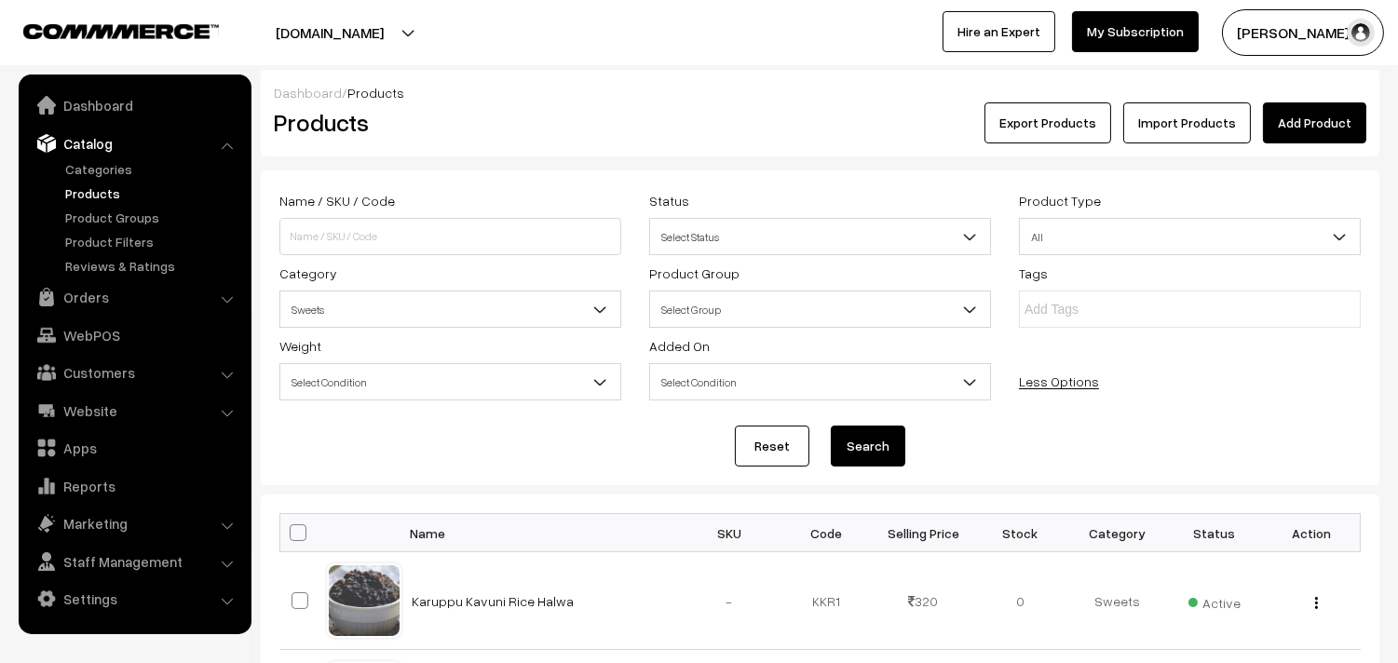
click at [298, 534] on span at bounding box center [298, 532] width 17 height 17
click at [292, 534] on input "checkbox" at bounding box center [286, 532] width 12 height 12
checkbox input "true"
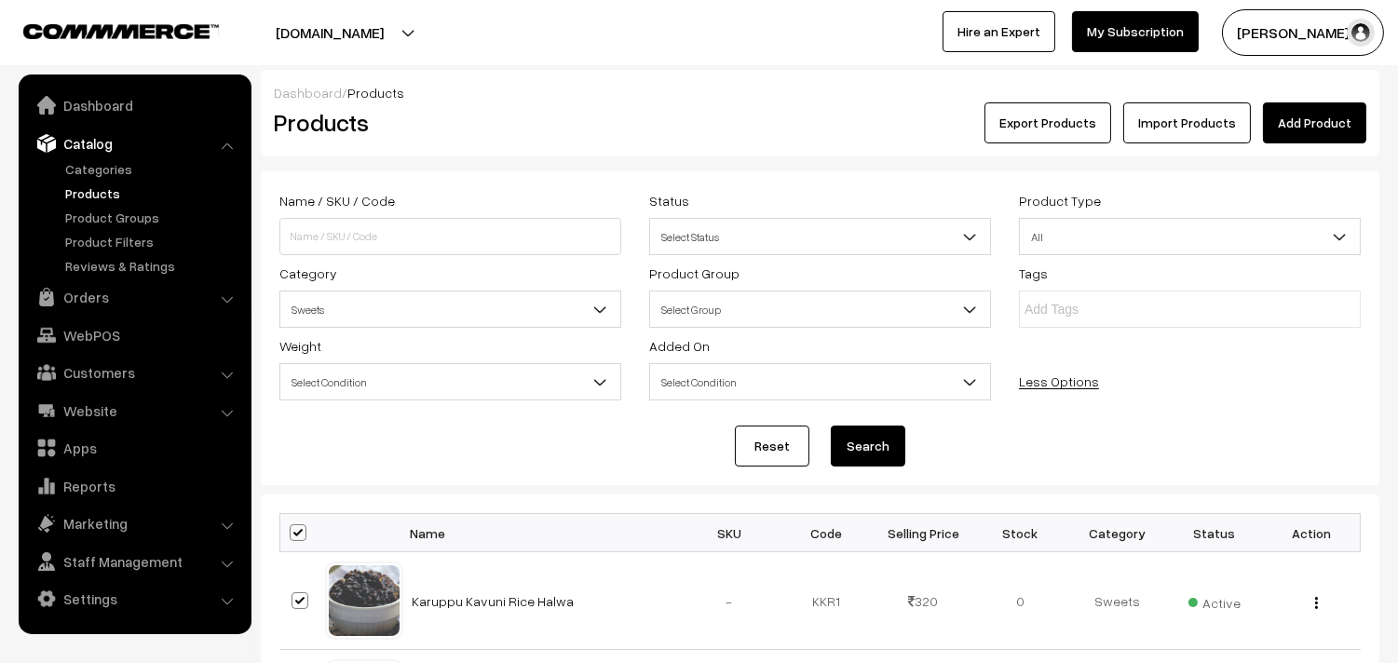
checkbox input "true"
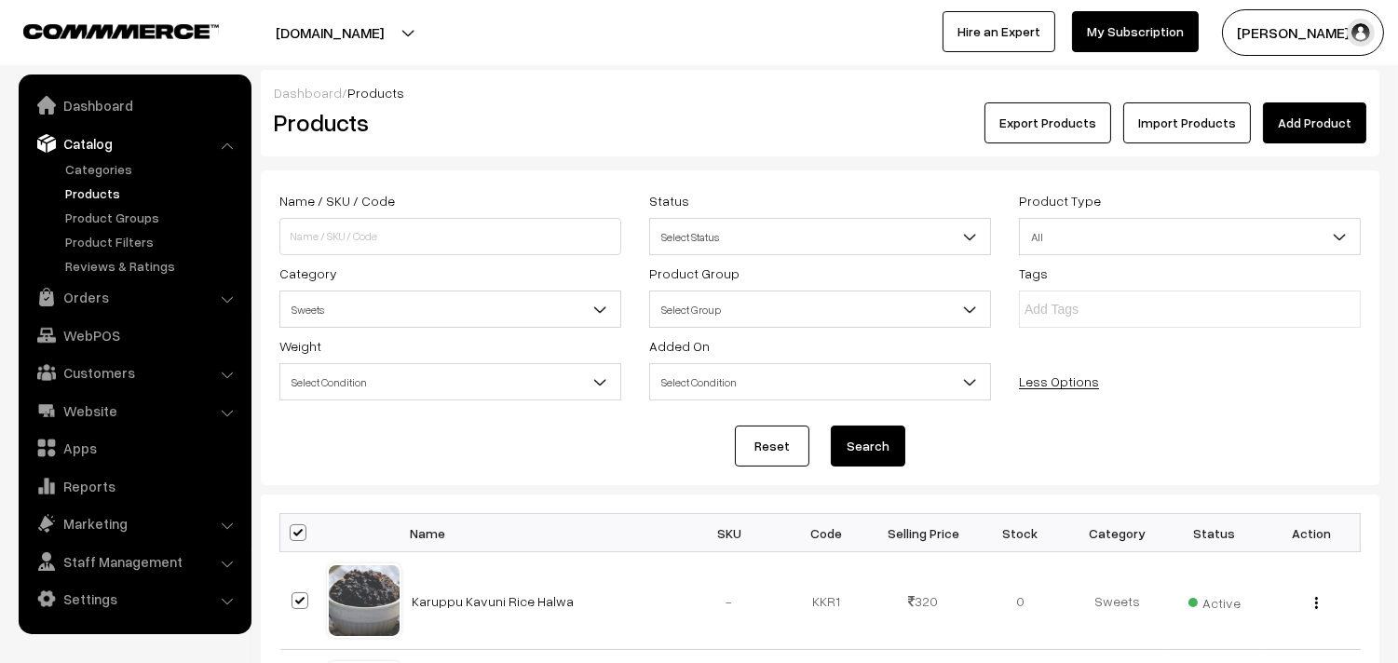
checkbox input "true"
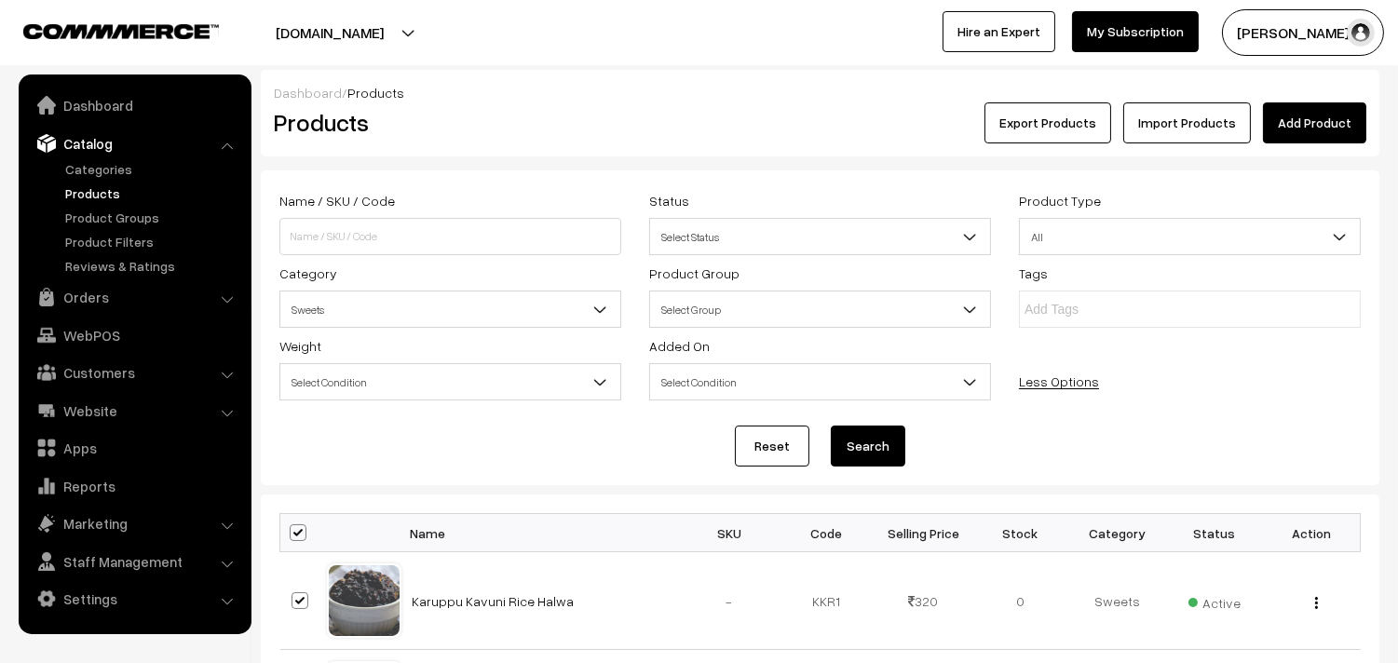
checkbox input "true"
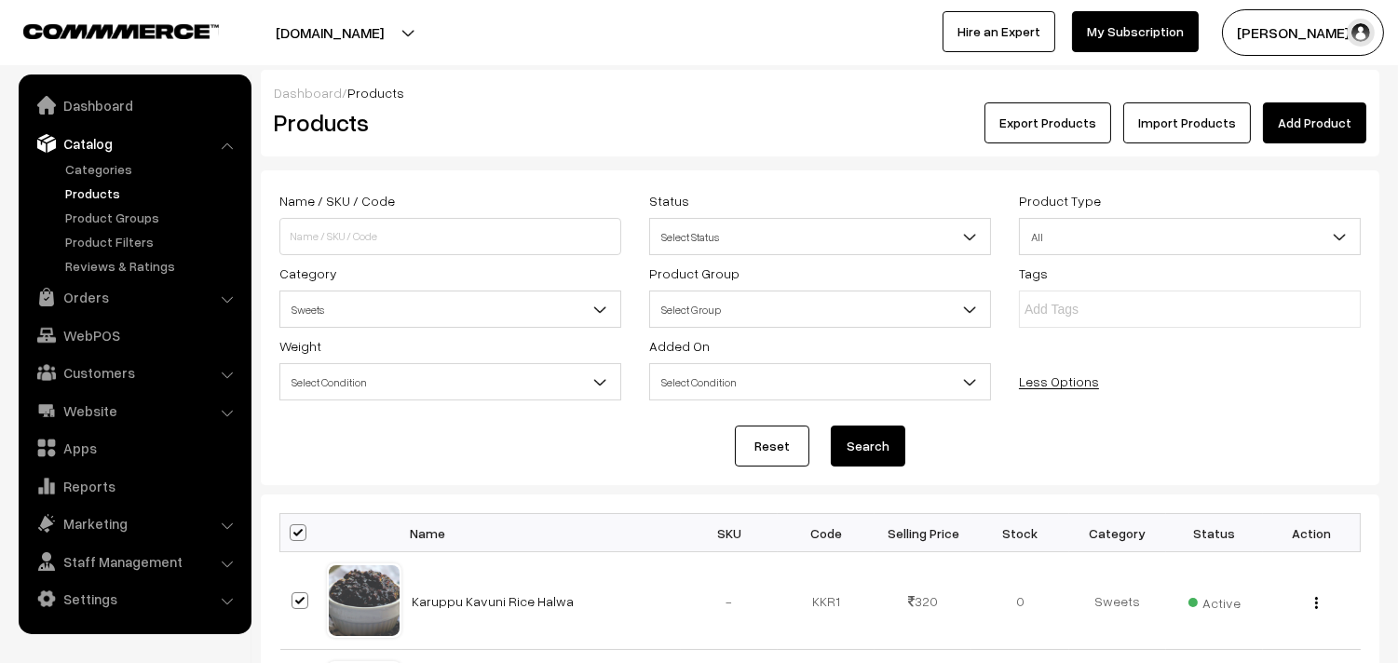
checkbox input "true"
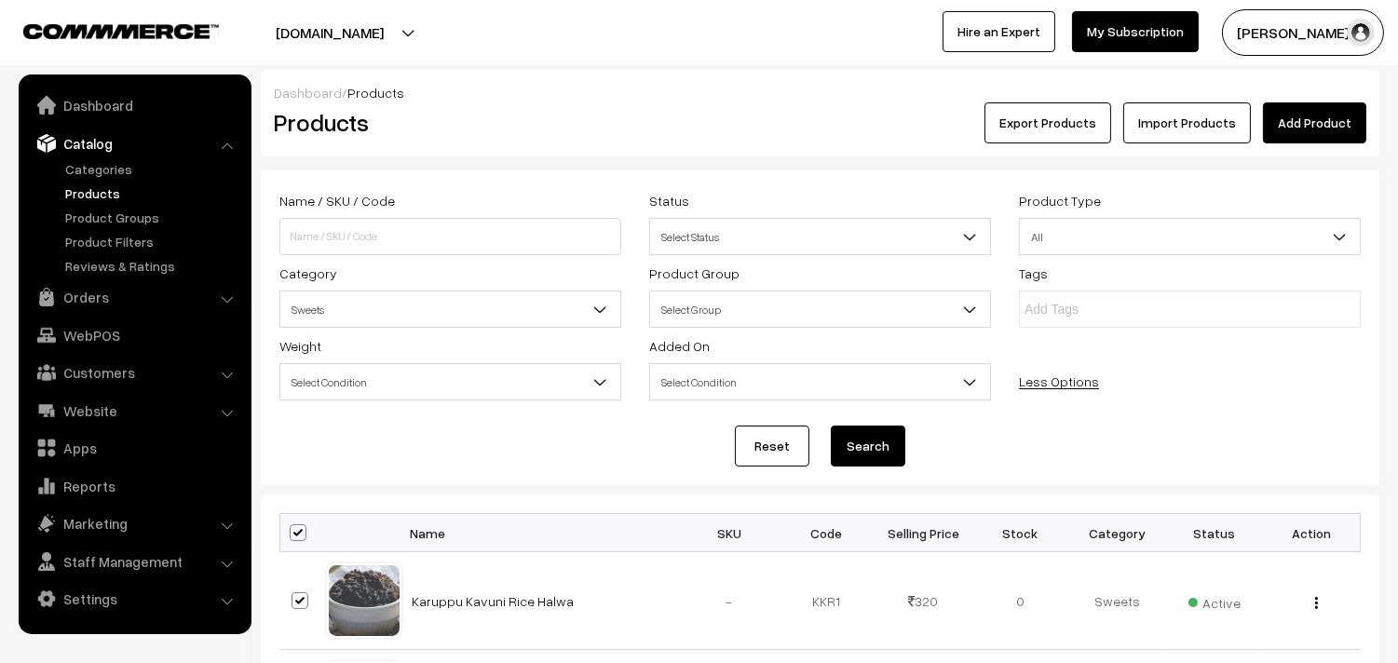
checkbox input "true"
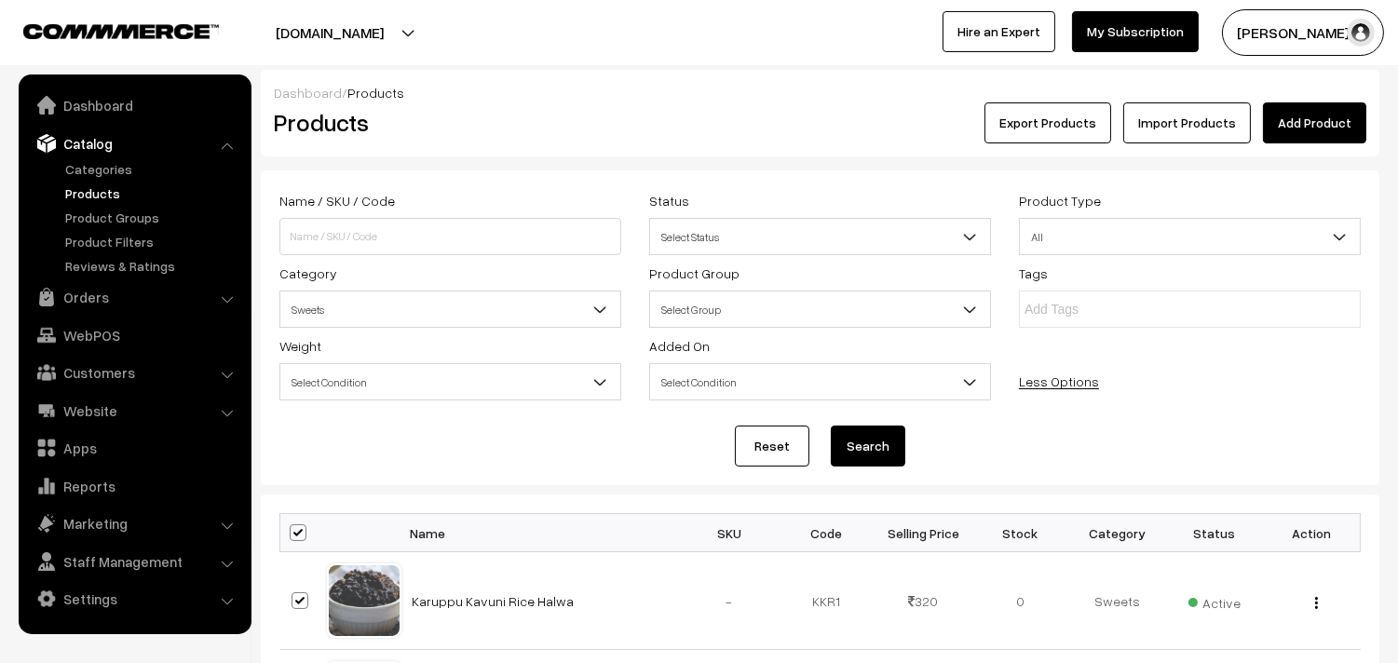
checkbox input "true"
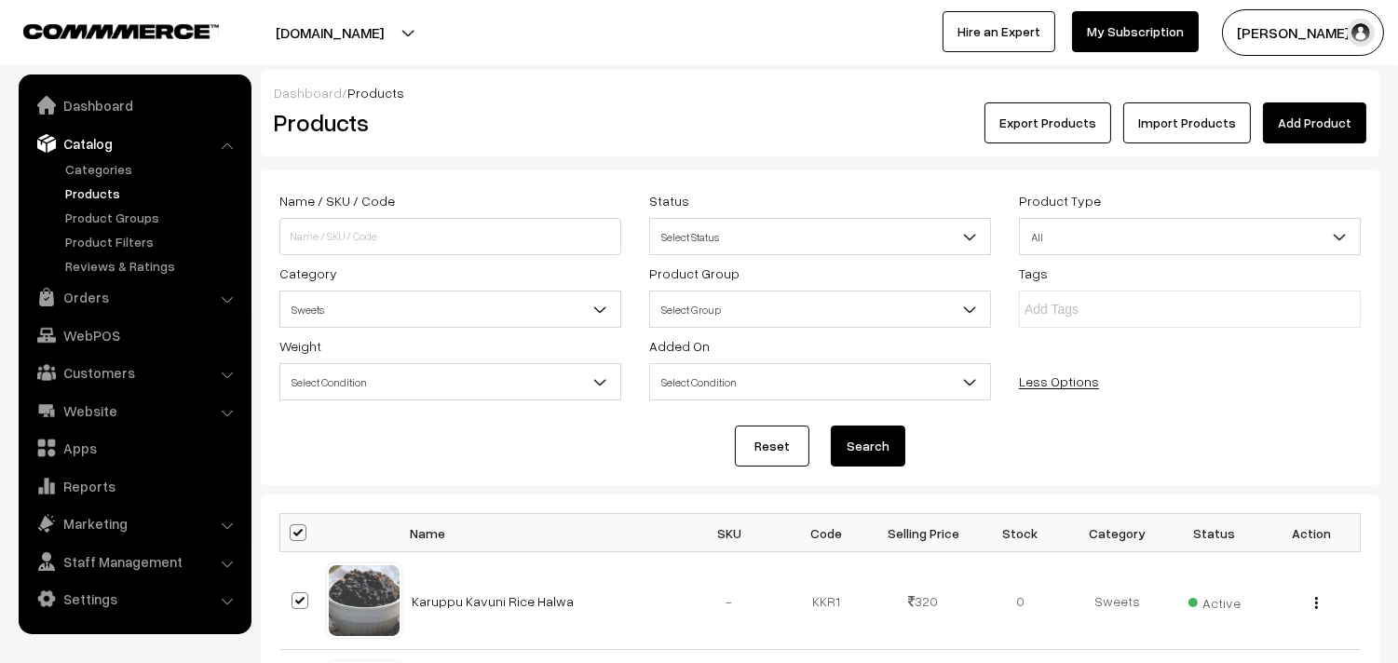
checkbox input "true"
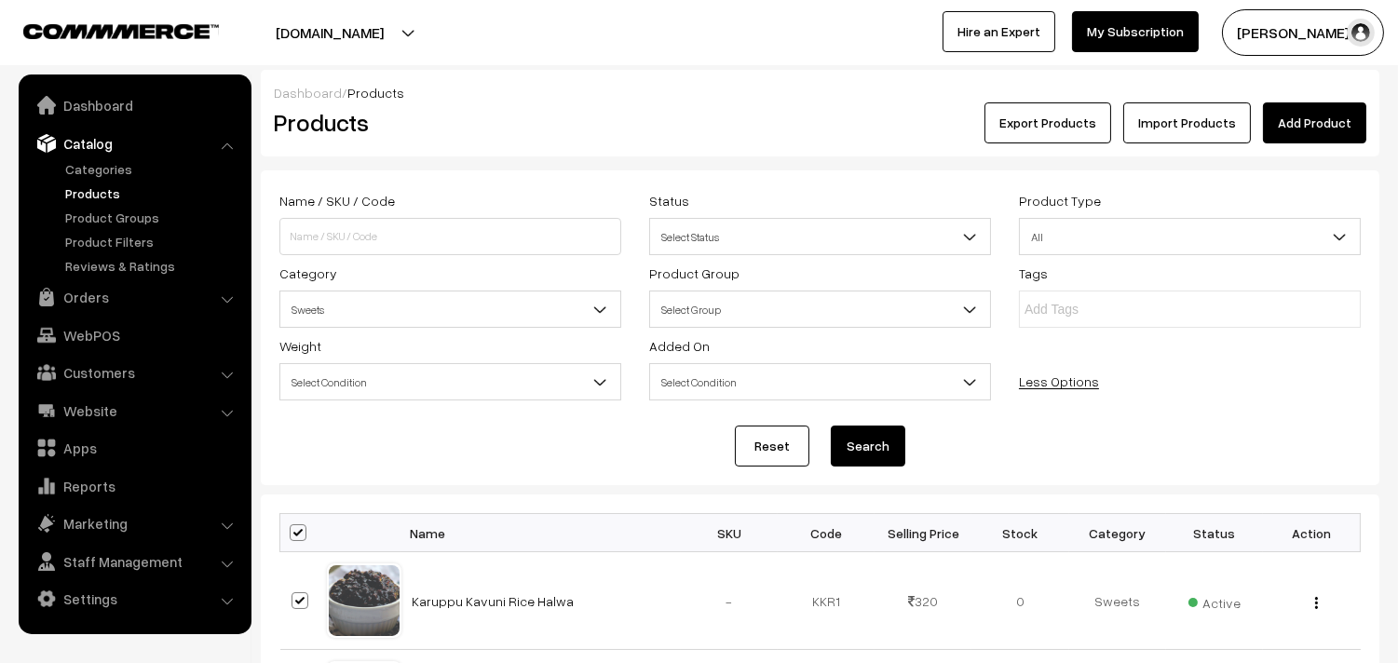
checkbox input "true"
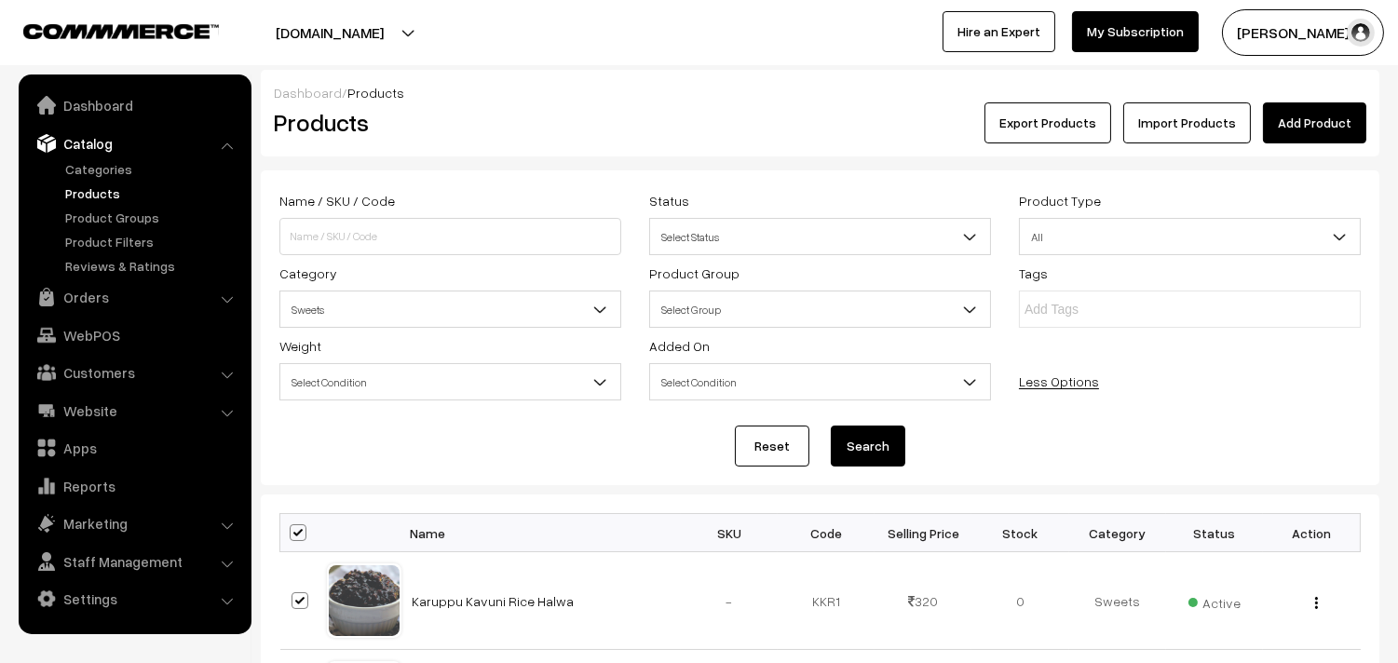
checkbox input "true"
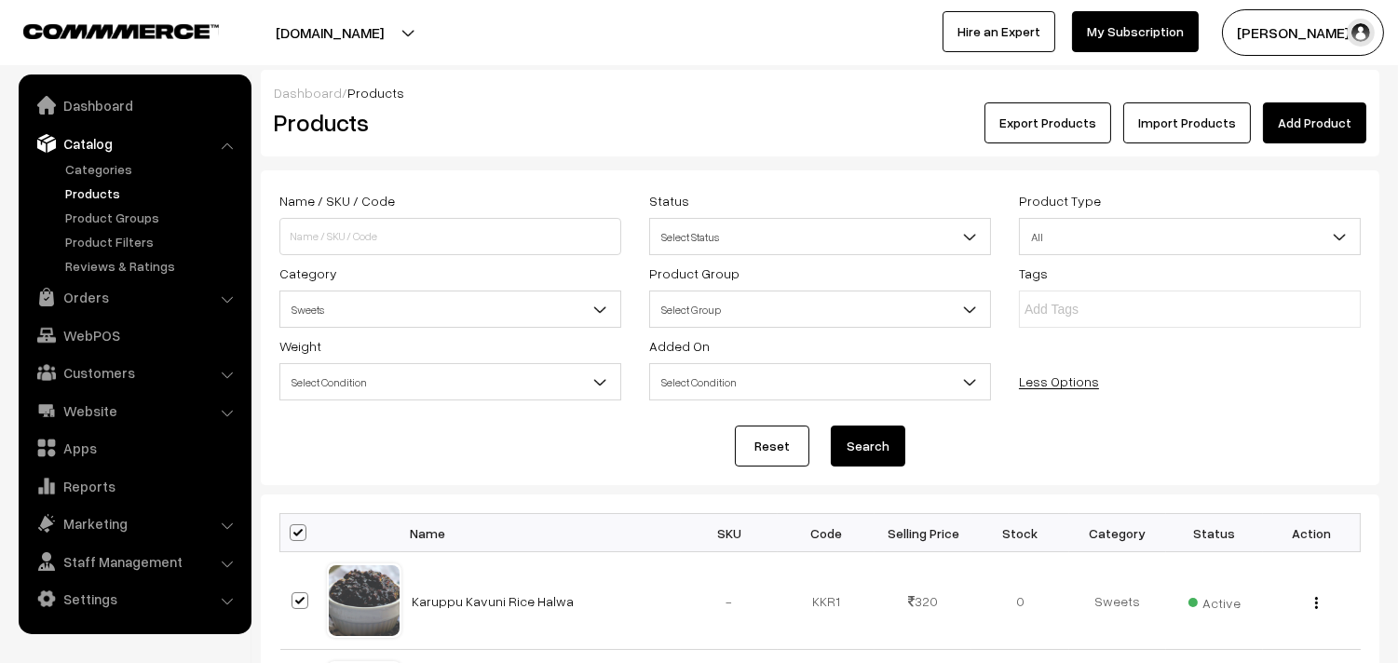
checkbox input "true"
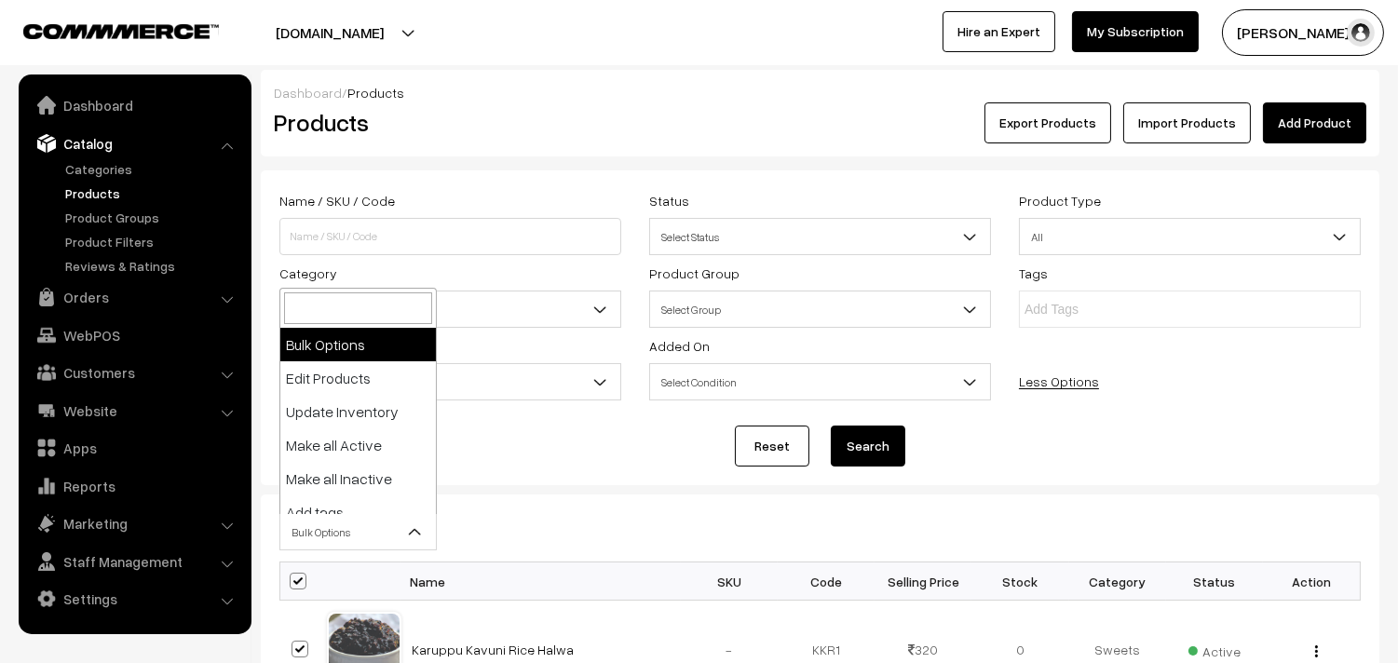
click at [332, 522] on span "Bulk Options" at bounding box center [358, 532] width 156 height 33
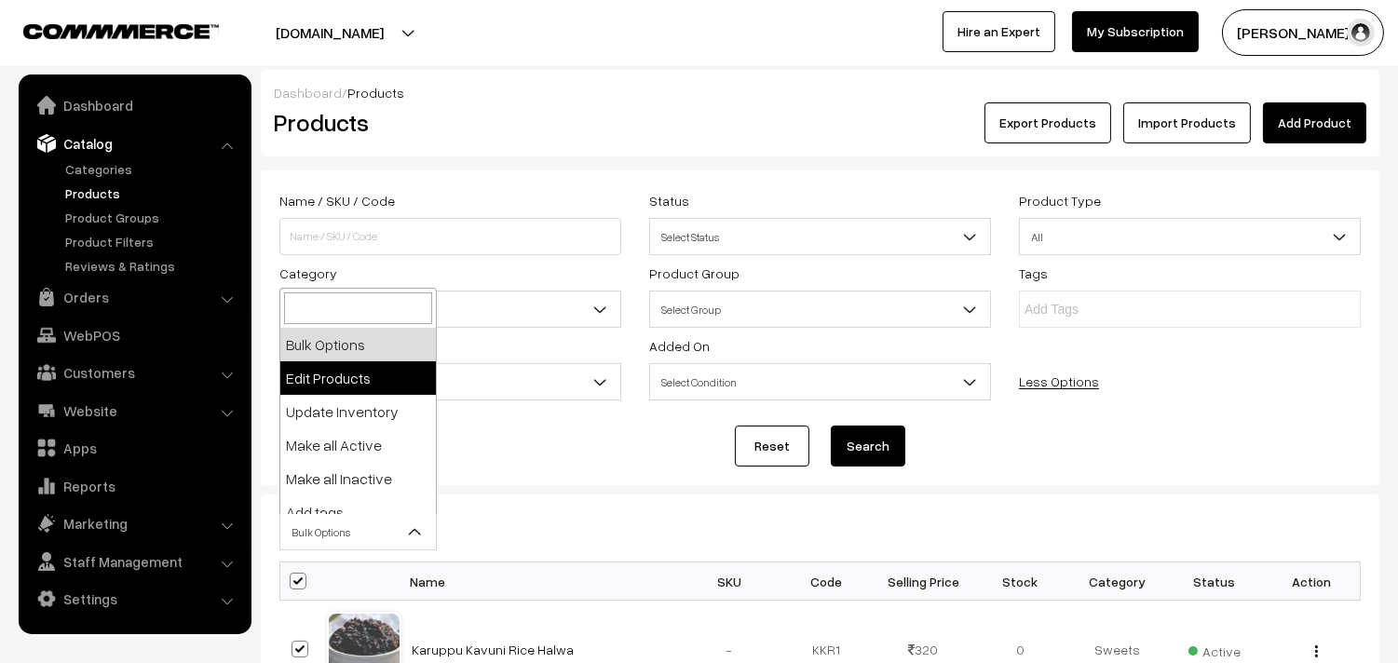
drag, startPoint x: 354, startPoint y: 340, endPoint x: 352, endPoint y: 377, distance: 37.3
select select "editProduct"
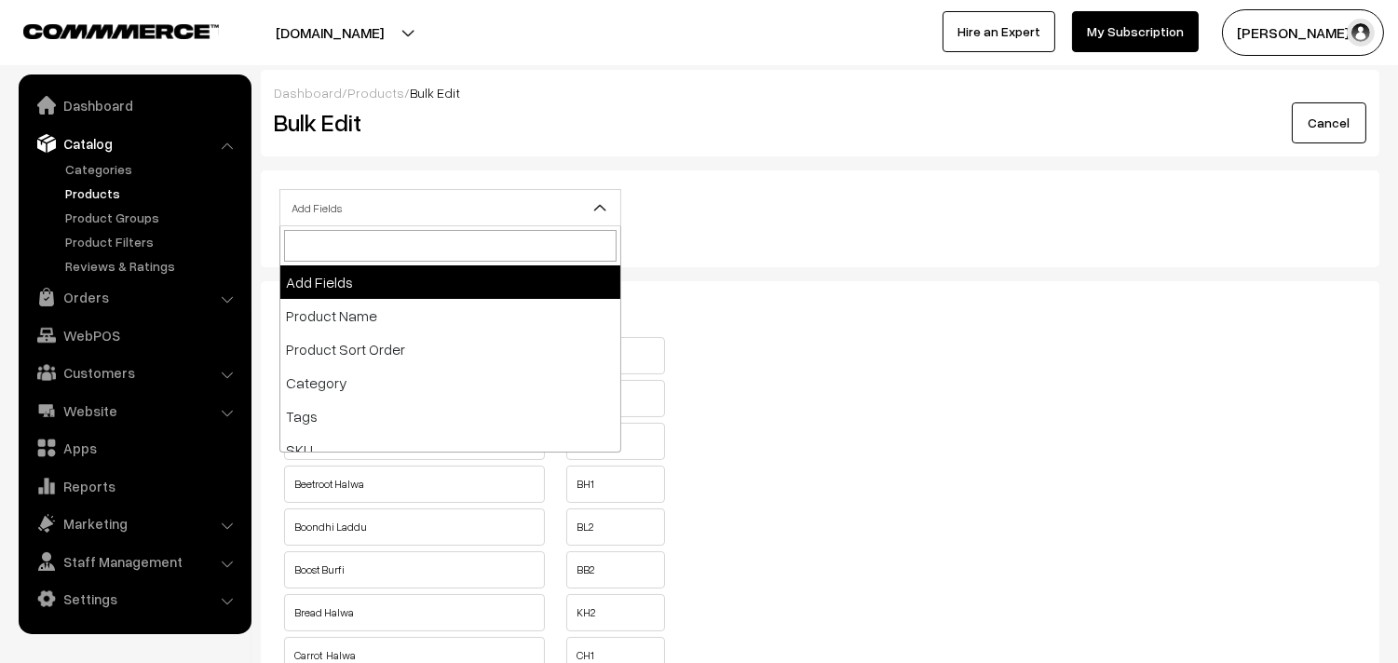
click at [441, 211] on span "Add Fields" at bounding box center [450, 208] width 340 height 33
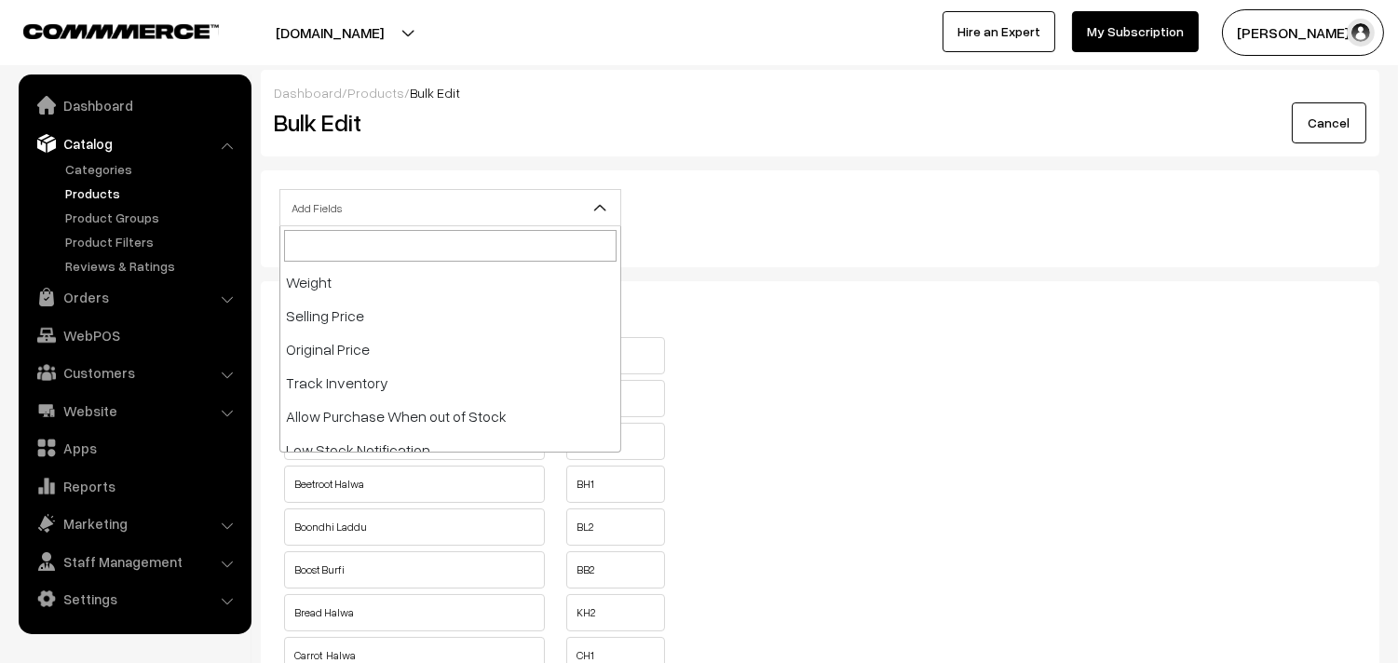
scroll to position [207, 0]
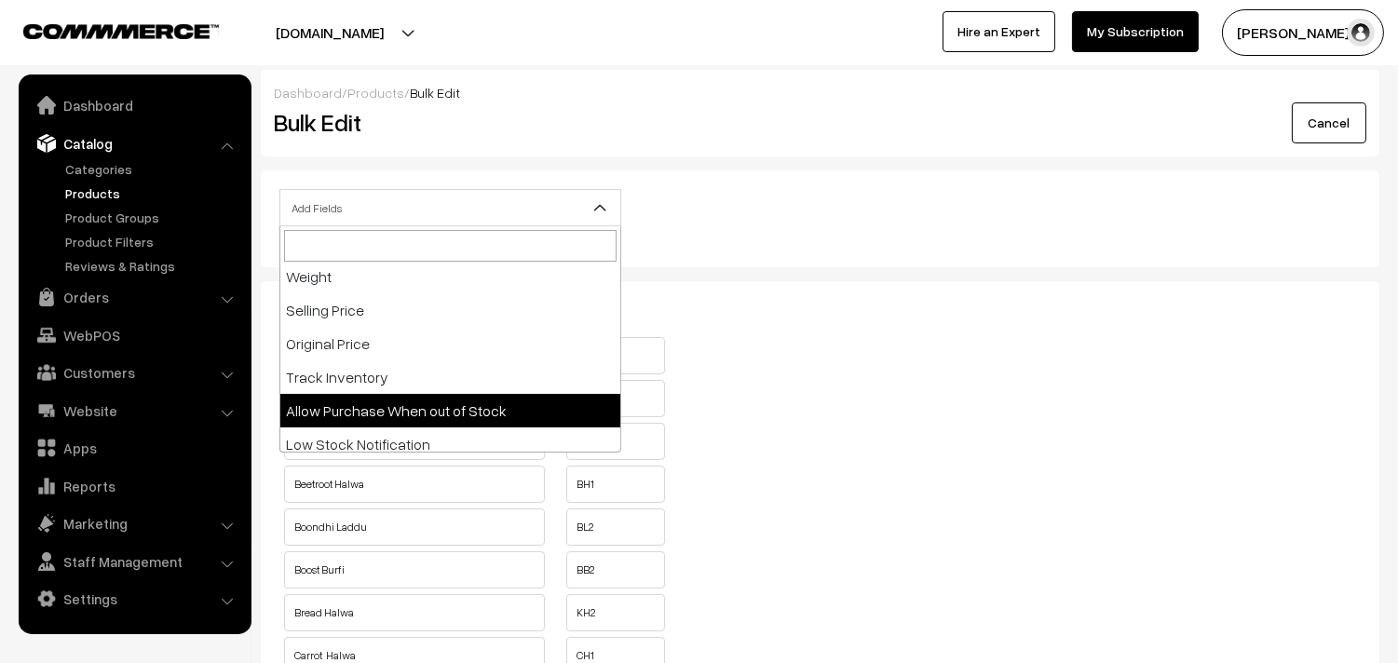
select select "allow-purchase"
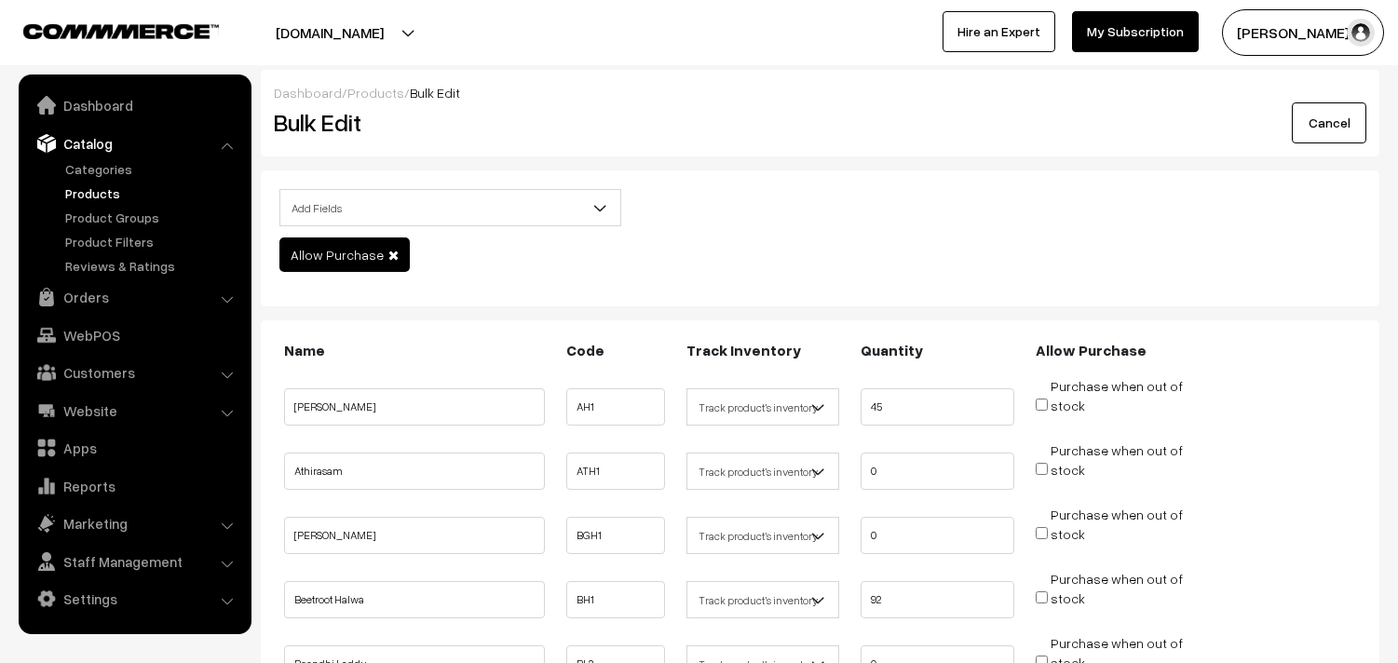
scroll to position [103, 0]
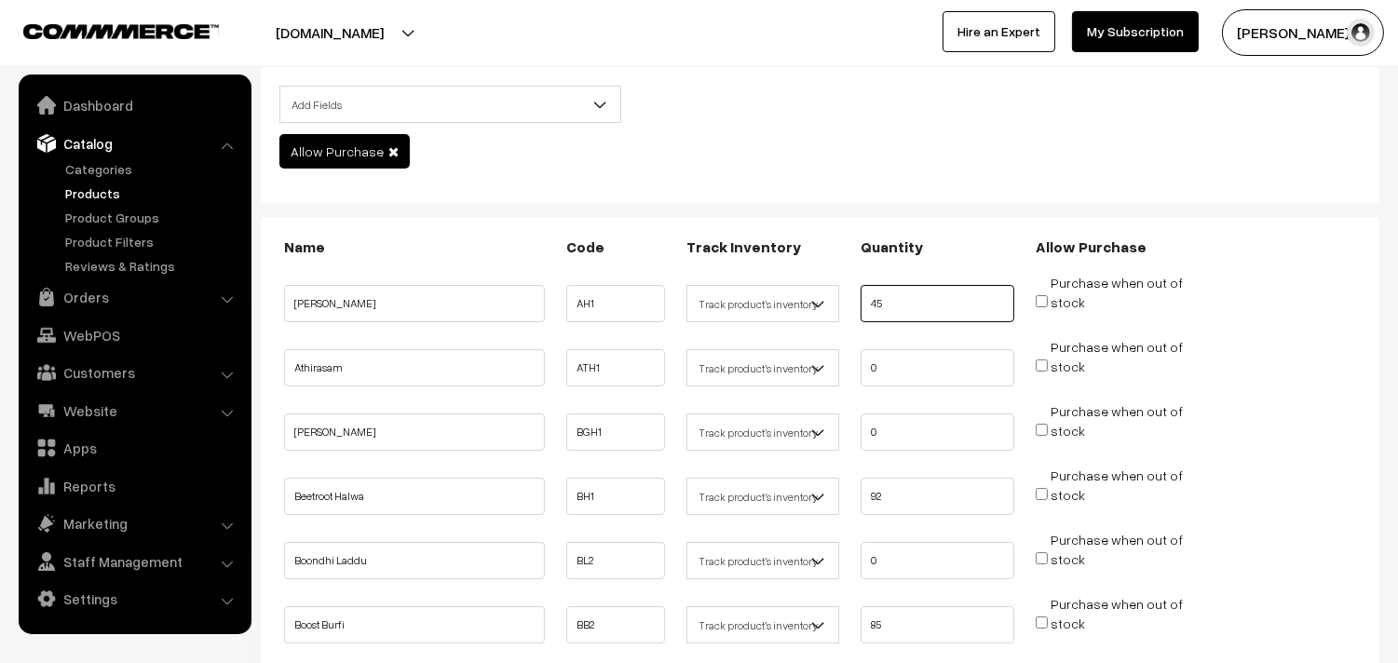
drag, startPoint x: 878, startPoint y: 300, endPoint x: 755, endPoint y: 300, distance: 122.9
click at [755, 300] on ul "Ashoka Halwa AH1 45 stock" at bounding box center [819, 297] width 1081 height 49
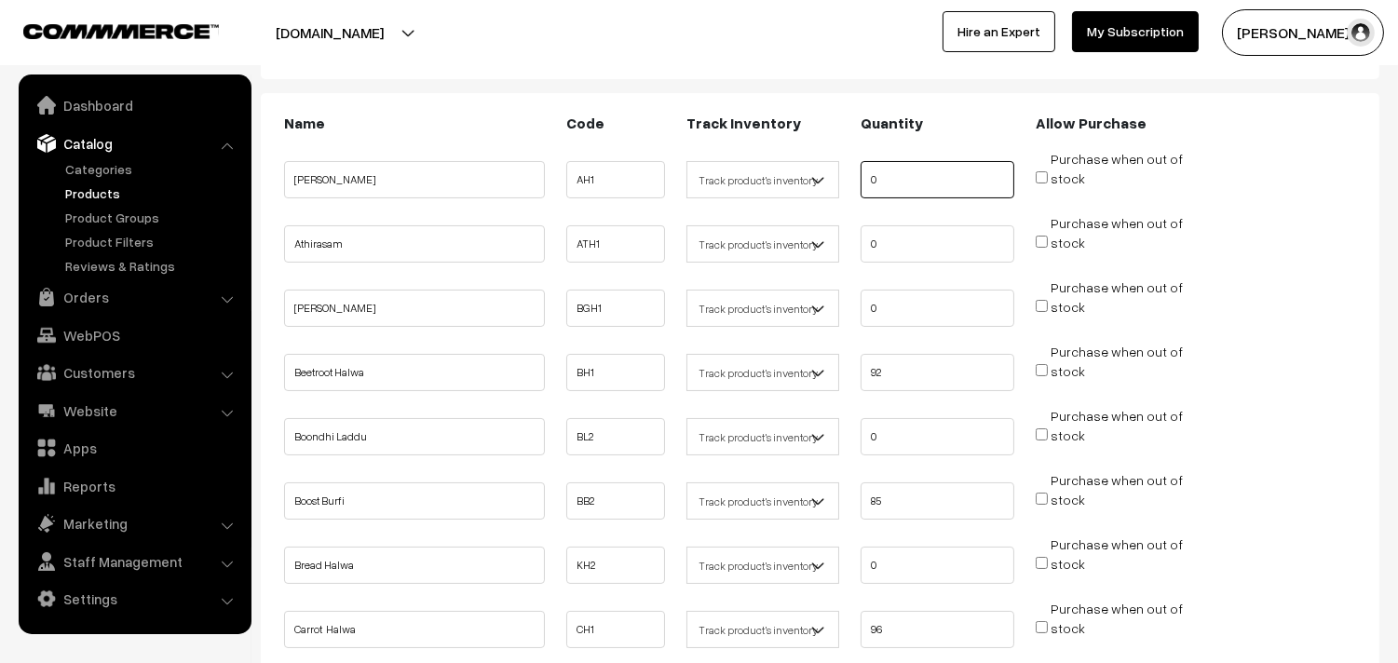
scroll to position [413, 0]
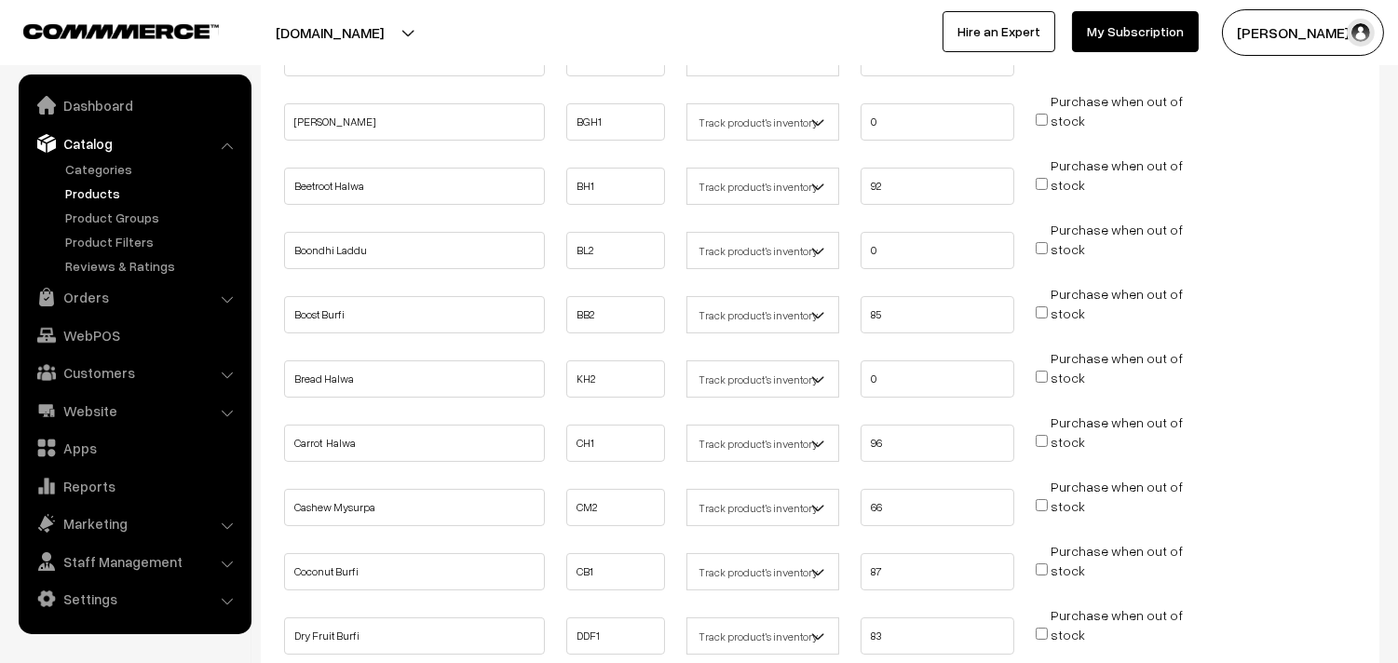
type input "0"
drag, startPoint x: 860, startPoint y: 310, endPoint x: 782, endPoint y: 309, distance: 77.3
click at [782, 309] on ul "Boost Burfi BB2 85 stock" at bounding box center [819, 308] width 1081 height 49
type input "0"
drag, startPoint x: 845, startPoint y: 443, endPoint x: 810, endPoint y: 447, distance: 34.7
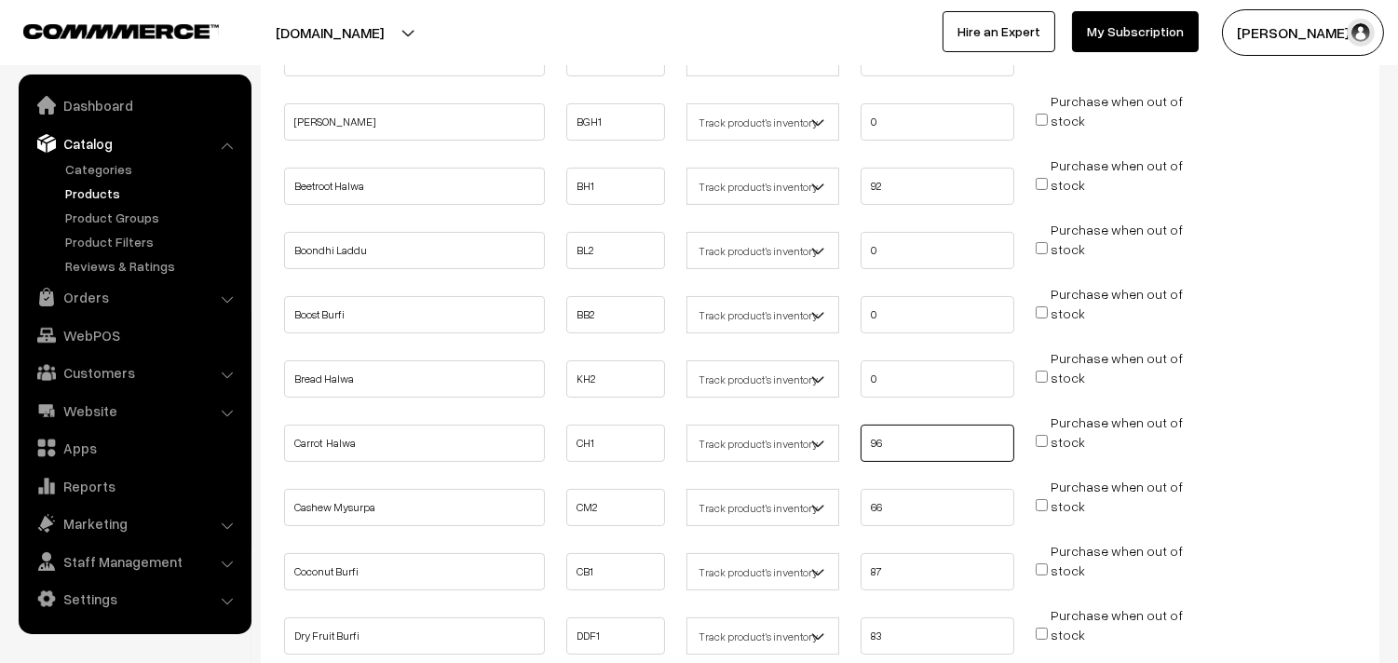
click at [802, 443] on ul "Carrot Halwa CH1 96 stock" at bounding box center [819, 437] width 1081 height 49
type input "0"
drag, startPoint x: 871, startPoint y: 513, endPoint x: 799, endPoint y: 508, distance: 71.9
click at [799, 508] on ul "Cashew Mysurpa CM2 66 stock" at bounding box center [819, 501] width 1081 height 49
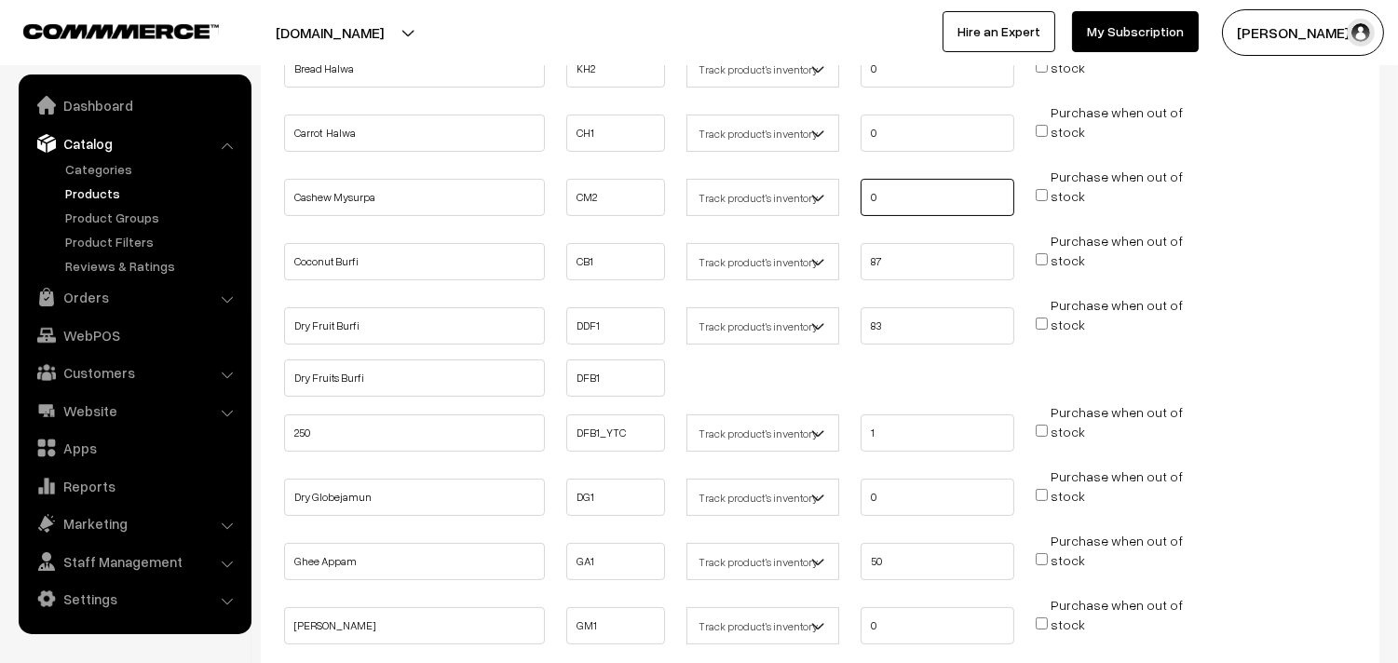
type input "0"
drag, startPoint x: 900, startPoint y: 318, endPoint x: 795, endPoint y: 319, distance: 104.3
click at [795, 320] on ul "Dry Fruit Burfi DDF1 83" at bounding box center [819, 319] width 1081 height 49
type input "0"
drag, startPoint x: 851, startPoint y: 265, endPoint x: 830, endPoint y: 268, distance: 21.6
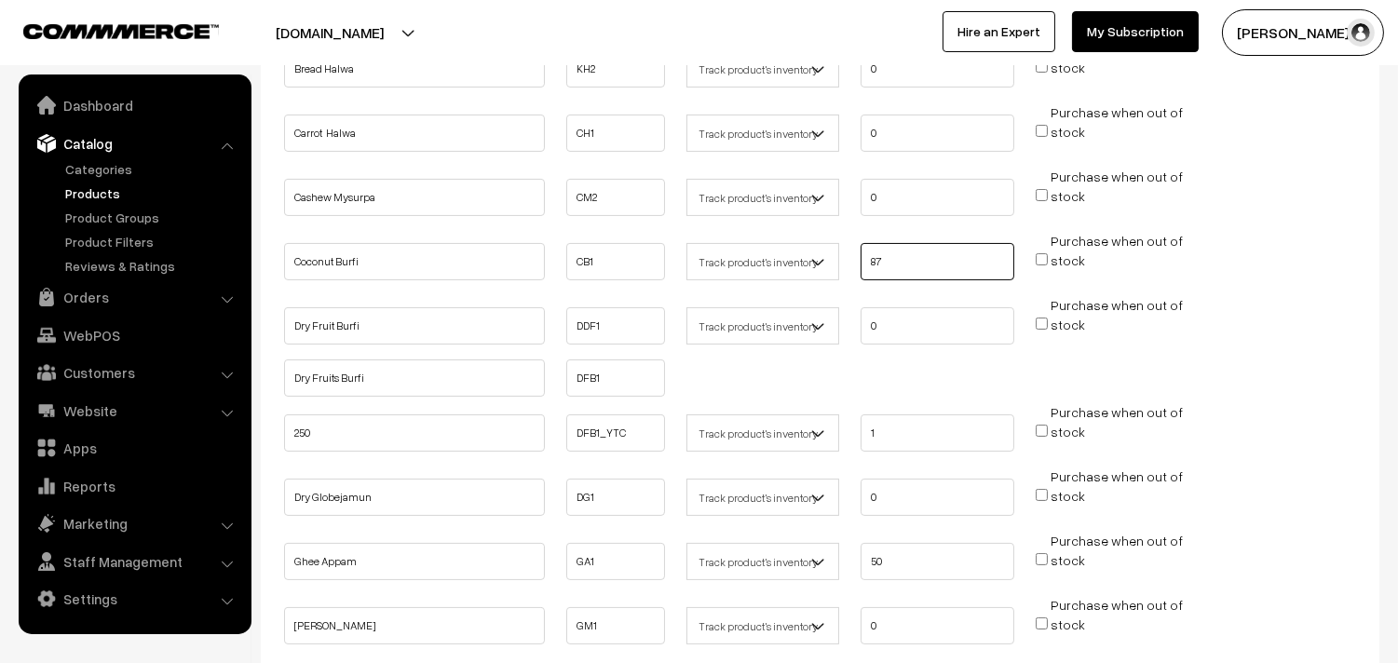
click at [830, 268] on ul "Coconut Burfi CB1 87 stock" at bounding box center [819, 255] width 1081 height 49
type input "0"
drag, startPoint x: 867, startPoint y: 562, endPoint x: 796, endPoint y: 559, distance: 70.9
click at [787, 560] on ul "Ghee Appam GA1 50 stock" at bounding box center [819, 555] width 1081 height 49
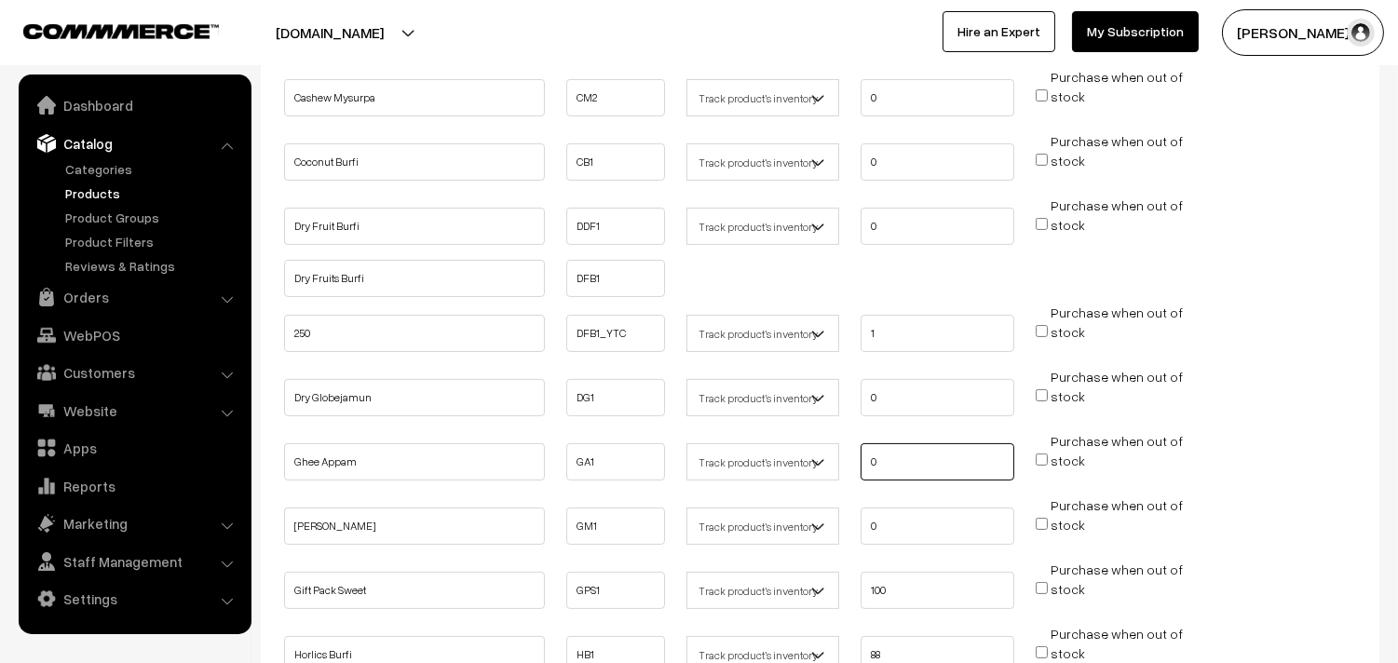
scroll to position [1035, 0]
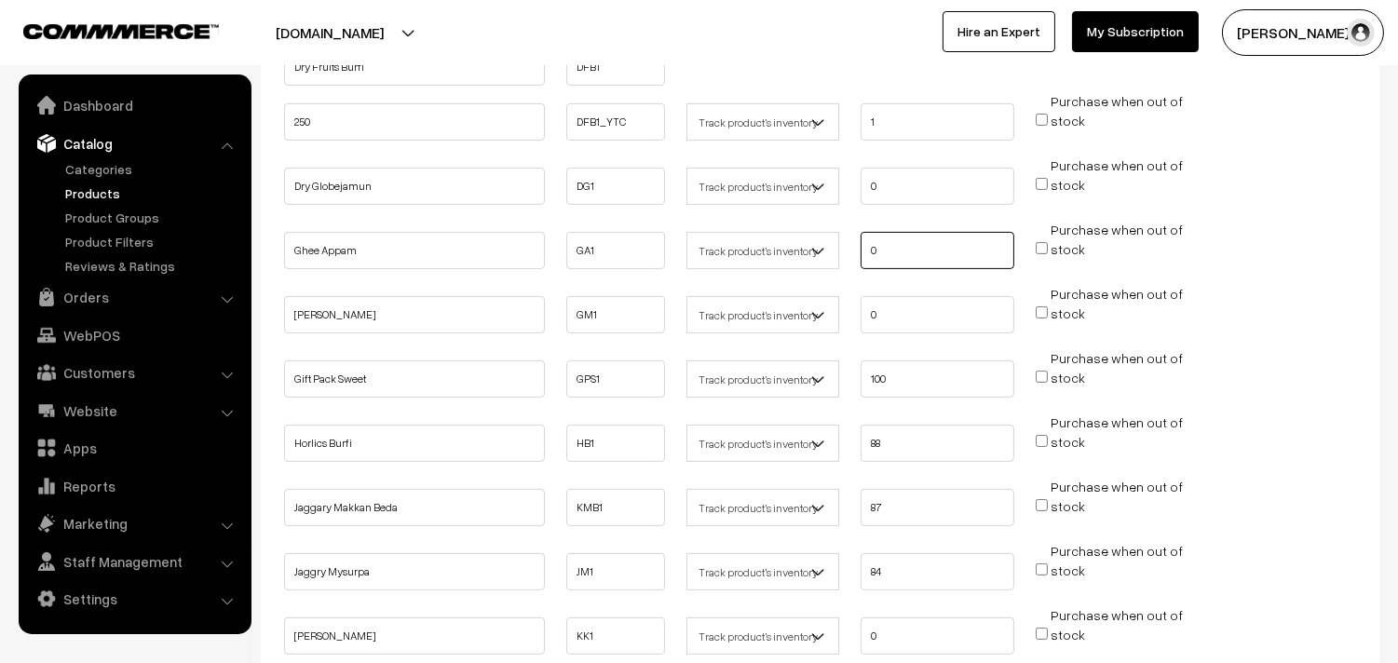
type input "0"
drag, startPoint x: 861, startPoint y: 360, endPoint x: 792, endPoint y: 360, distance: 69.8
click at [793, 360] on ul "Gift Pack Sweet GPS1 100" at bounding box center [819, 372] width 1081 height 49
type input "00"
drag, startPoint x: 914, startPoint y: 374, endPoint x: 806, endPoint y: 373, distance: 107.1
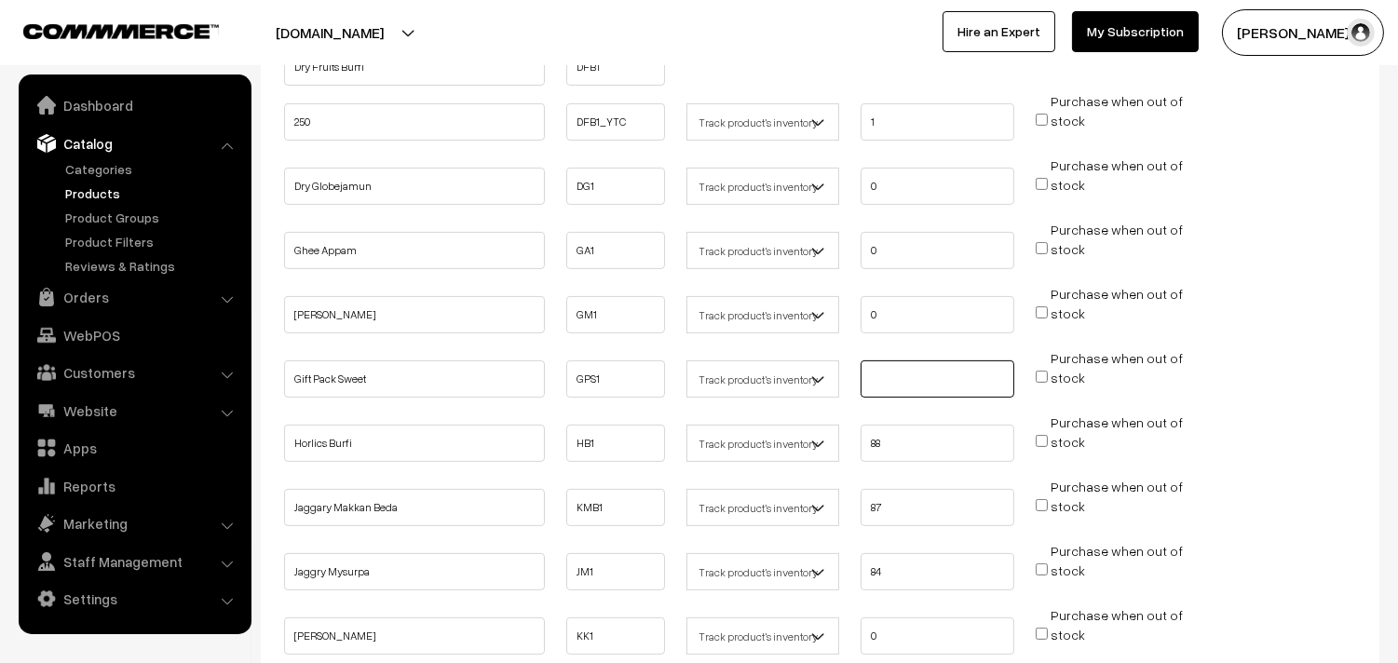
click at [806, 373] on ul "Gift Pack Sweet GPS1 stock" at bounding box center [819, 372] width 1081 height 49
type input "0"
drag, startPoint x: 897, startPoint y: 447, endPoint x: 818, endPoint y: 447, distance: 79.2
click at [818, 447] on ul "Horlics Burfi HB1 88 stock" at bounding box center [819, 437] width 1081 height 49
type input "0"
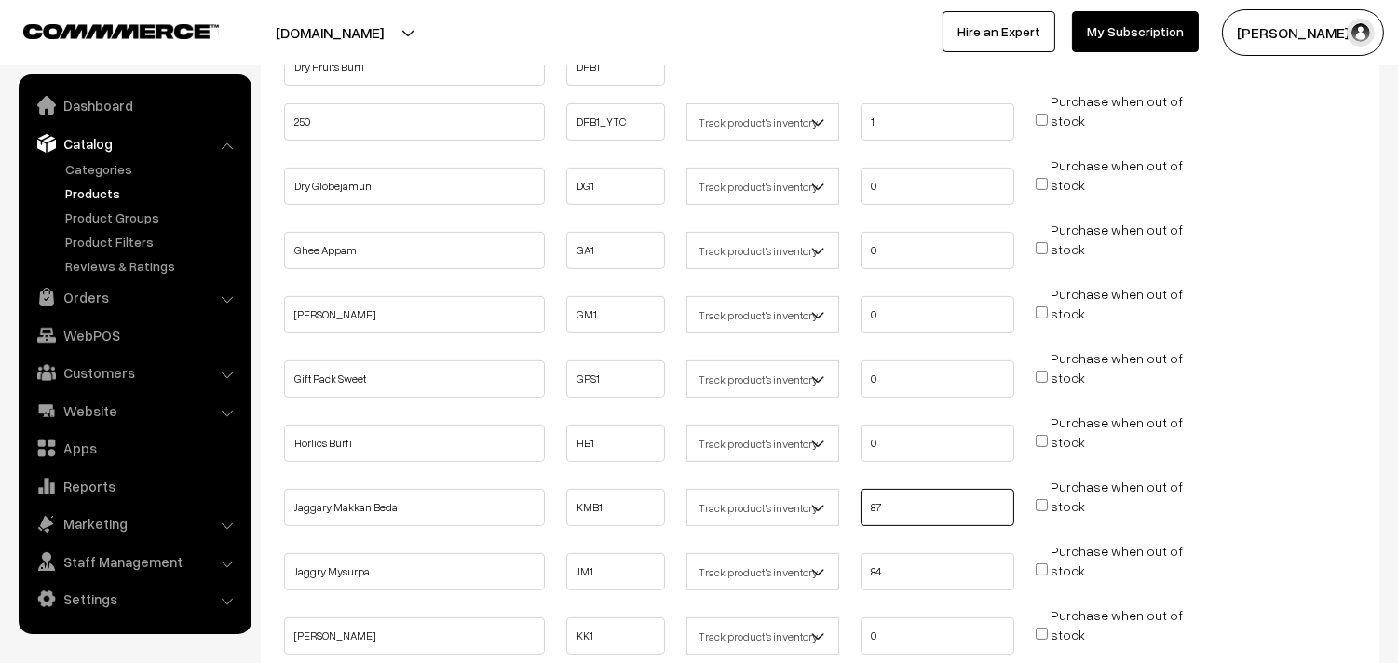
drag, startPoint x: 866, startPoint y: 500, endPoint x: 812, endPoint y: 500, distance: 54.0
click at [812, 500] on ul "Jaggary Makkan Beda KMB1 87" at bounding box center [819, 501] width 1081 height 49
type input "0"
click at [806, 564] on ul "Jaggry Mysurpa JM1 84 stock" at bounding box center [819, 565] width 1081 height 49
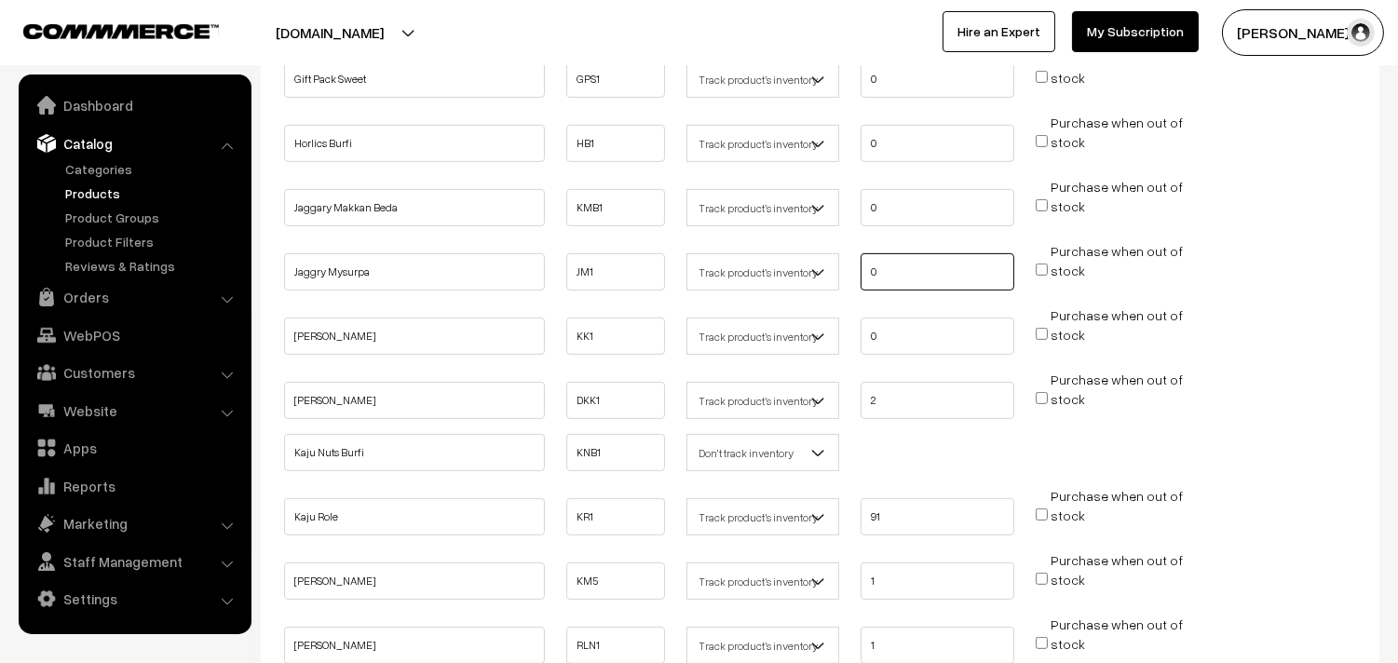
scroll to position [1345, 0]
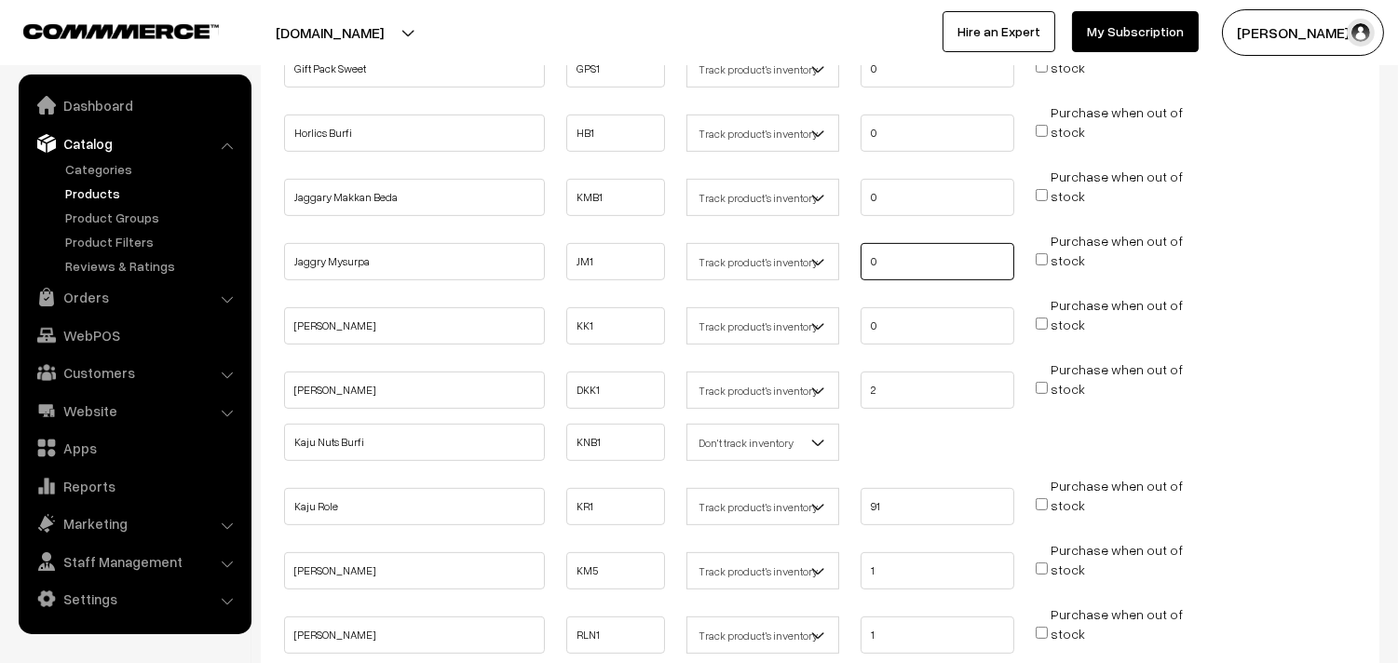
type input "0"
drag, startPoint x: 896, startPoint y: 374, endPoint x: 789, endPoint y: 379, distance: 107.2
click at [789, 379] on ul "Kaju Kathli DKK1 2 stock" at bounding box center [819, 383] width 1081 height 49
type input "0"
drag, startPoint x: 898, startPoint y: 489, endPoint x: 805, endPoint y: 497, distance: 93.5
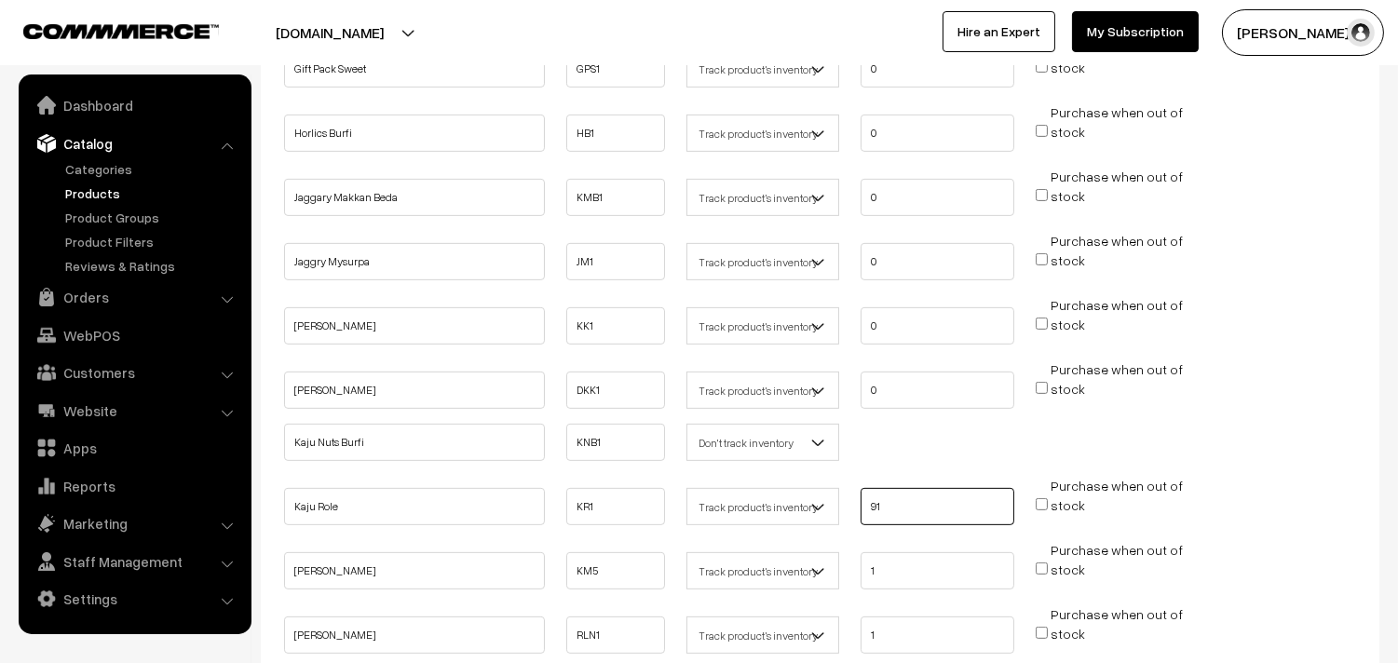
click at [805, 497] on ul "Kaju Role KR1 91 stock" at bounding box center [819, 500] width 1081 height 49
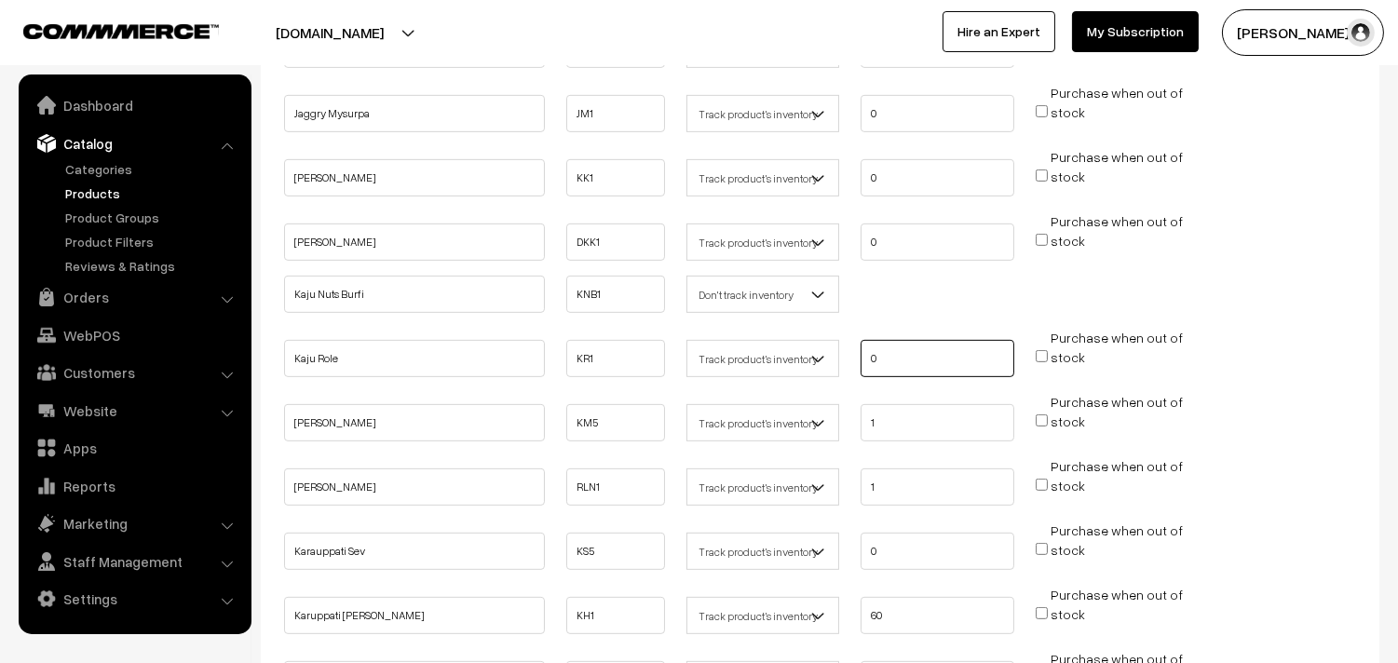
scroll to position [1655, 0]
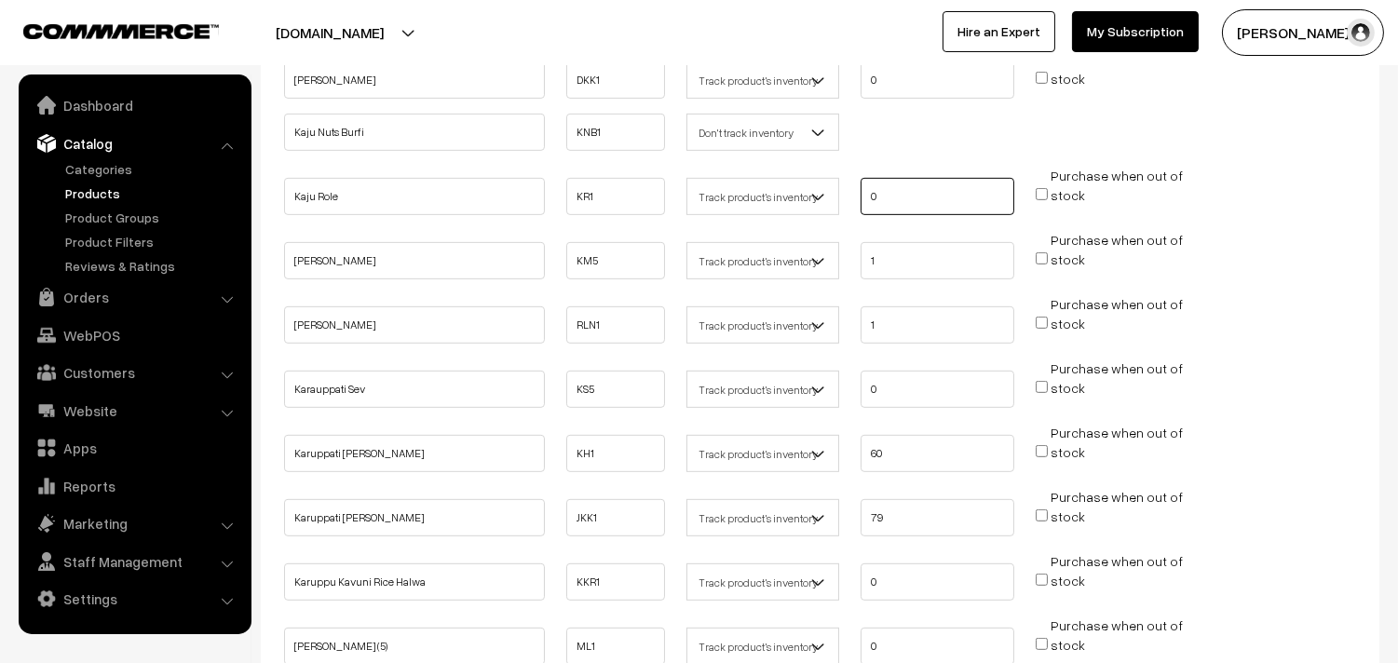
type input "0"
drag, startPoint x: 852, startPoint y: 436, endPoint x: 798, endPoint y: 447, distance: 55.2
click at [796, 436] on ul "Karuppati Ghee Halwa KH1 60" at bounding box center [819, 447] width 1081 height 49
type input "0"
drag, startPoint x: 901, startPoint y: 515, endPoint x: 810, endPoint y: 508, distance: 91.6
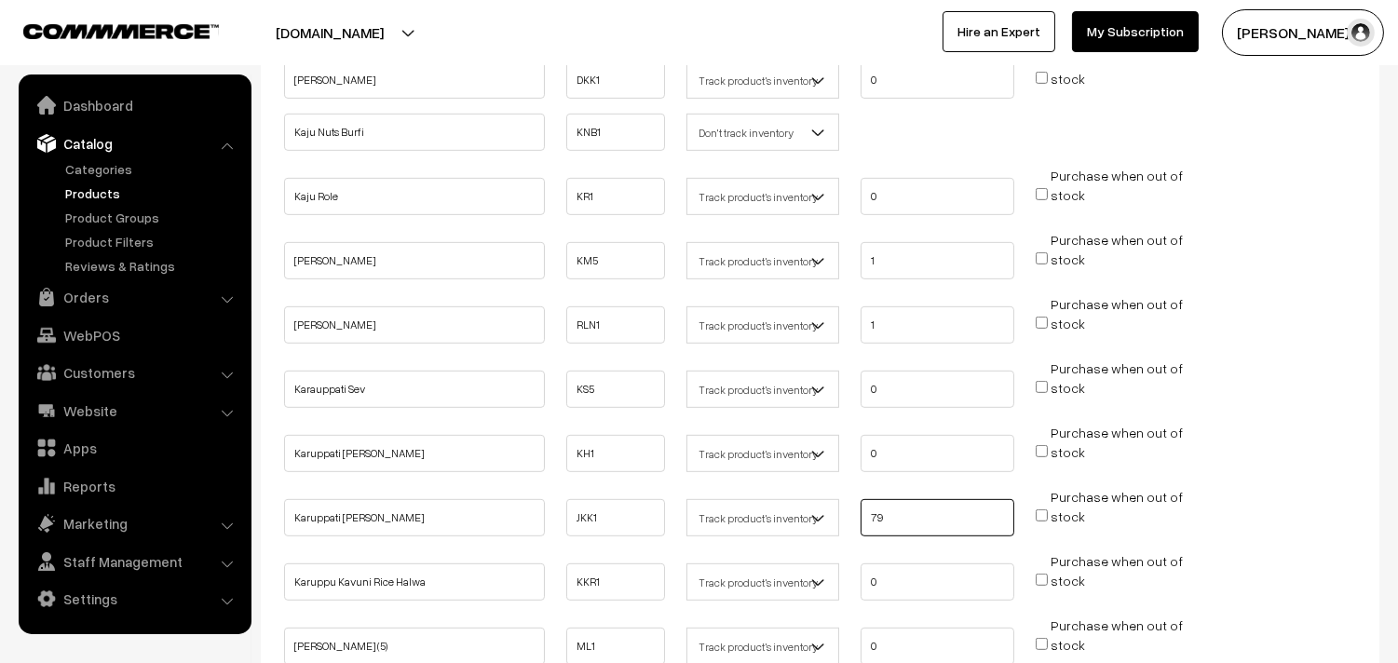
click at [810, 508] on ul "Karuppati Kaju Kathli JKK1" at bounding box center [819, 511] width 1081 height 49
type input "0"
click at [802, 566] on ul "Karuppu Kavuni Rice Halwa KKR1 Don't track inventory 0 stock" at bounding box center [819, 575] width 1081 height 49
drag, startPoint x: 797, startPoint y: 628, endPoint x: 786, endPoint y: 622, distance: 12.5
click at [773, 624] on ul "Maa Laddu (5) ML1 0 stock" at bounding box center [819, 640] width 1081 height 49
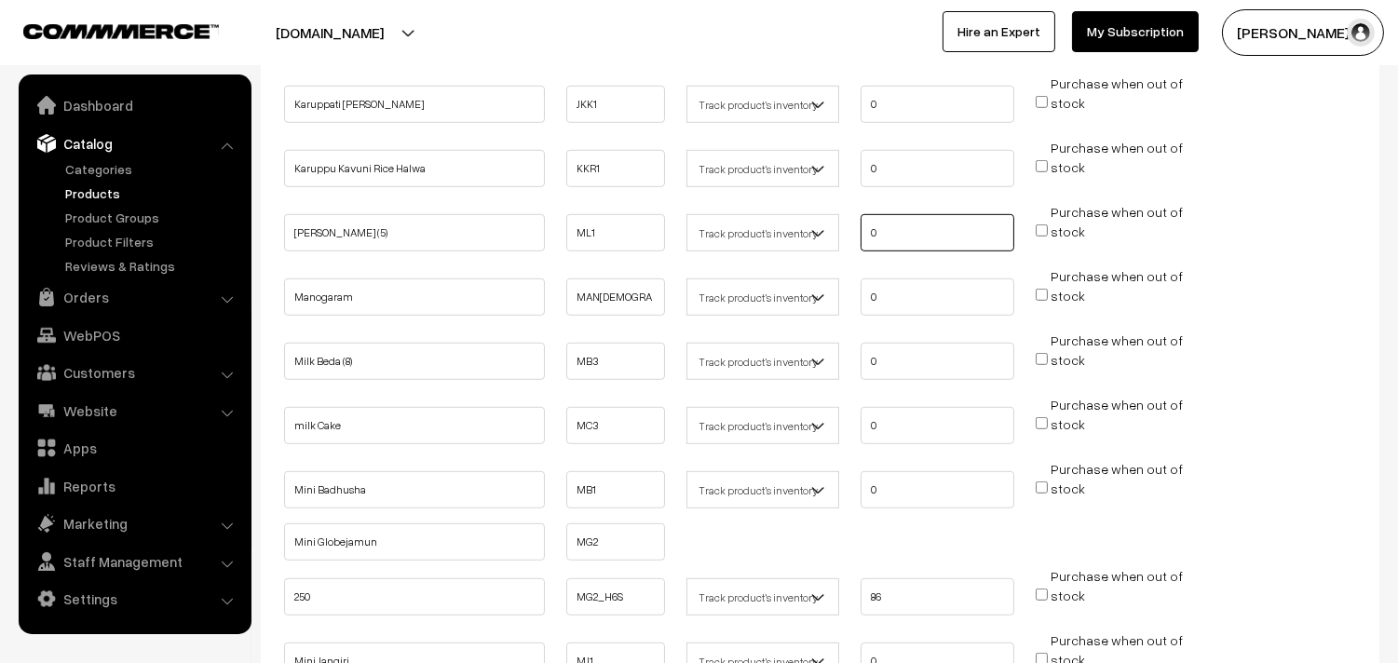
scroll to position [2069, 0]
drag, startPoint x: 818, startPoint y: 582, endPoint x: 778, endPoint y: 575, distance: 40.7
click at [778, 575] on ul "250 MG2_H6S 86 stock" at bounding box center [819, 589] width 1081 height 49
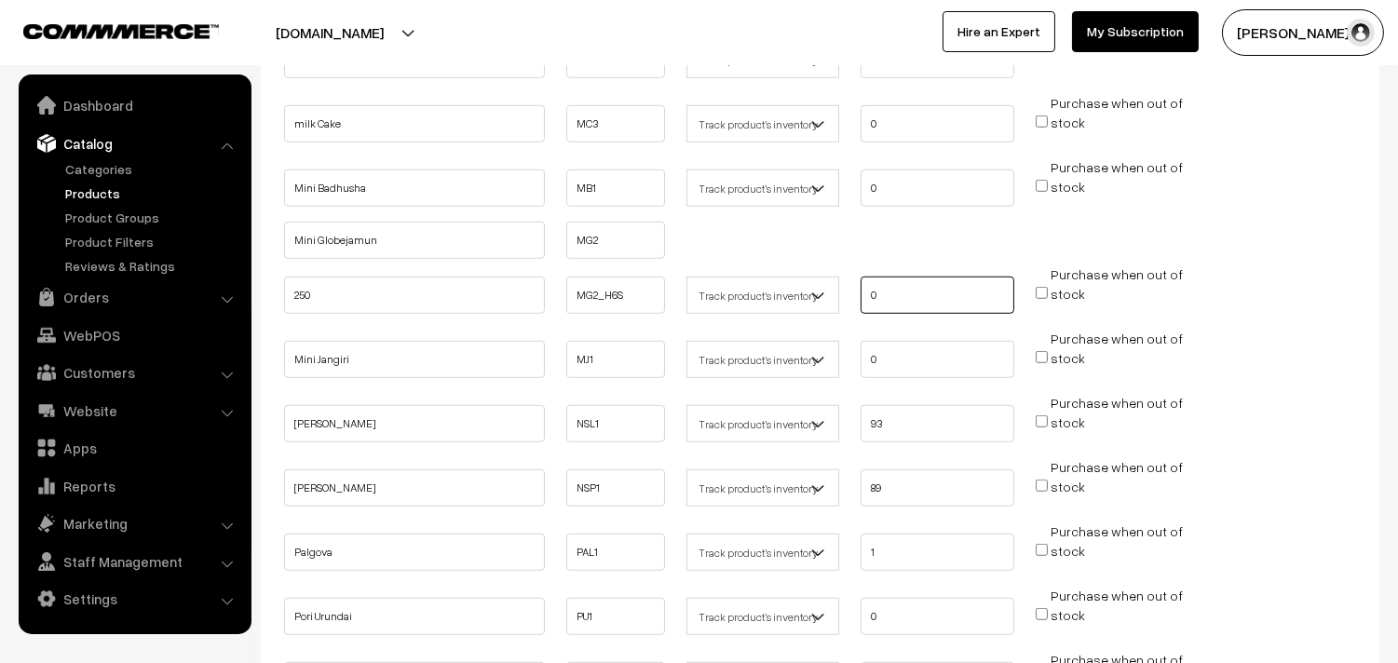
scroll to position [2379, 0]
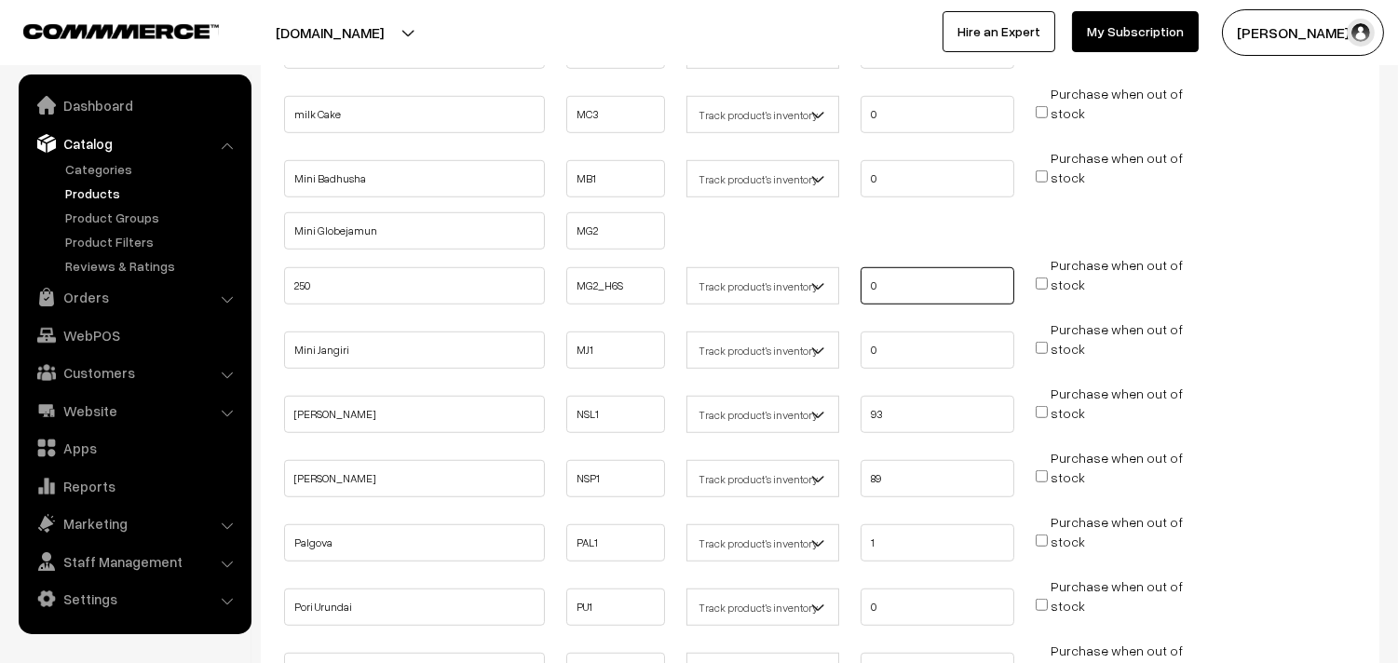
type input "0"
drag, startPoint x: 807, startPoint y: 400, endPoint x: 780, endPoint y: 403, distance: 27.2
click at [773, 400] on ul "Nattu Sarkara Laddu NSL1 93" at bounding box center [819, 408] width 1081 height 49
type input "0"
drag, startPoint x: 894, startPoint y: 454, endPoint x: 777, endPoint y: 452, distance: 117.4
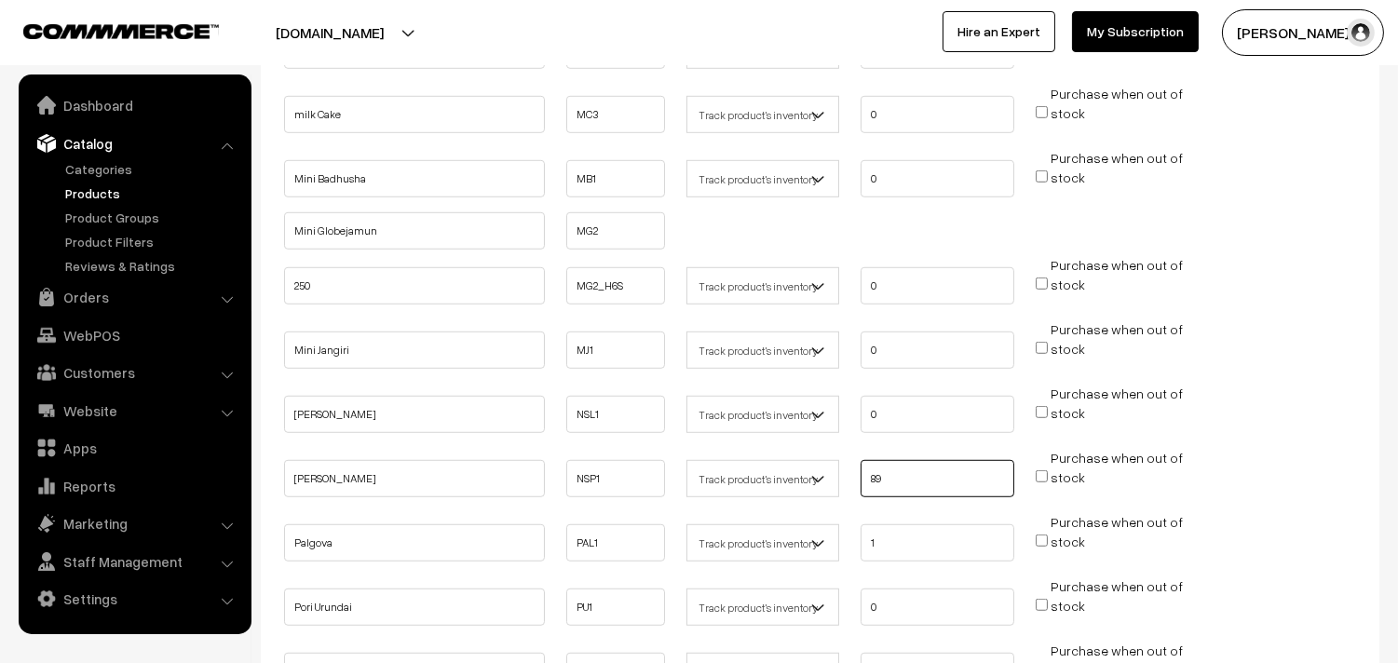
click at [777, 452] on ul "Nattu Sarkarai Palgova NSP1" at bounding box center [819, 472] width 1081 height 49
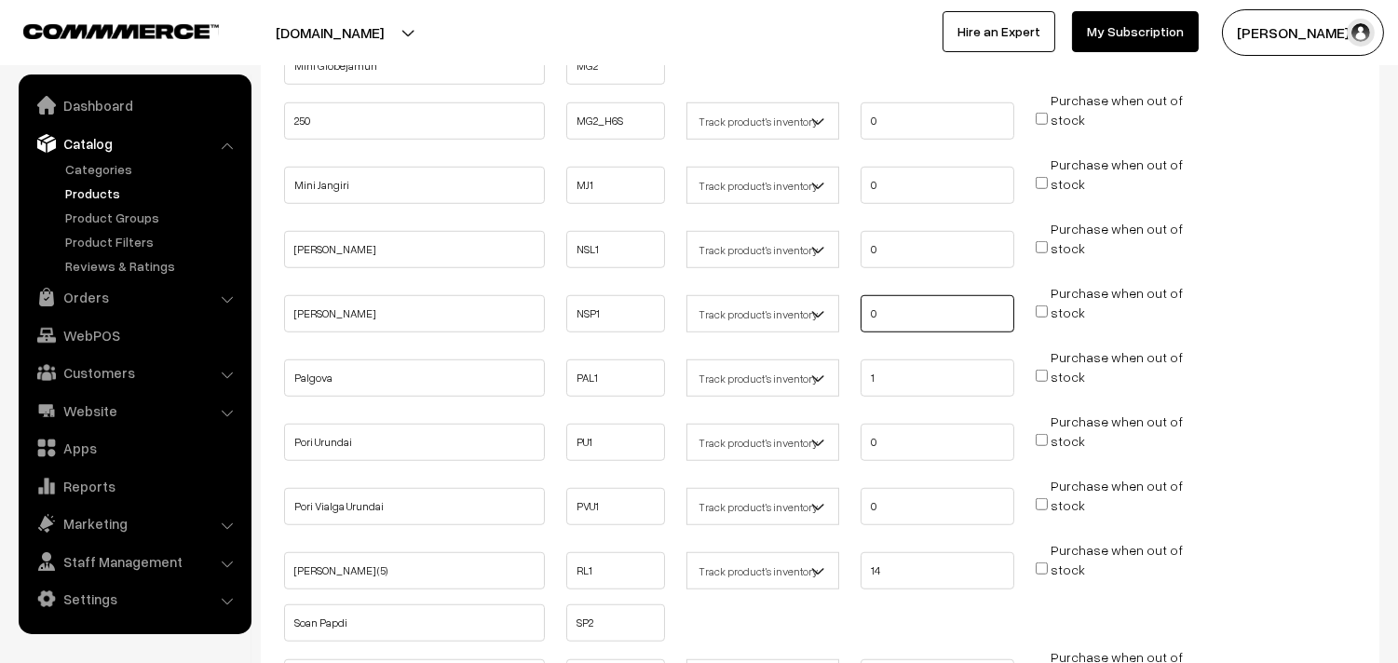
scroll to position [2794, 0]
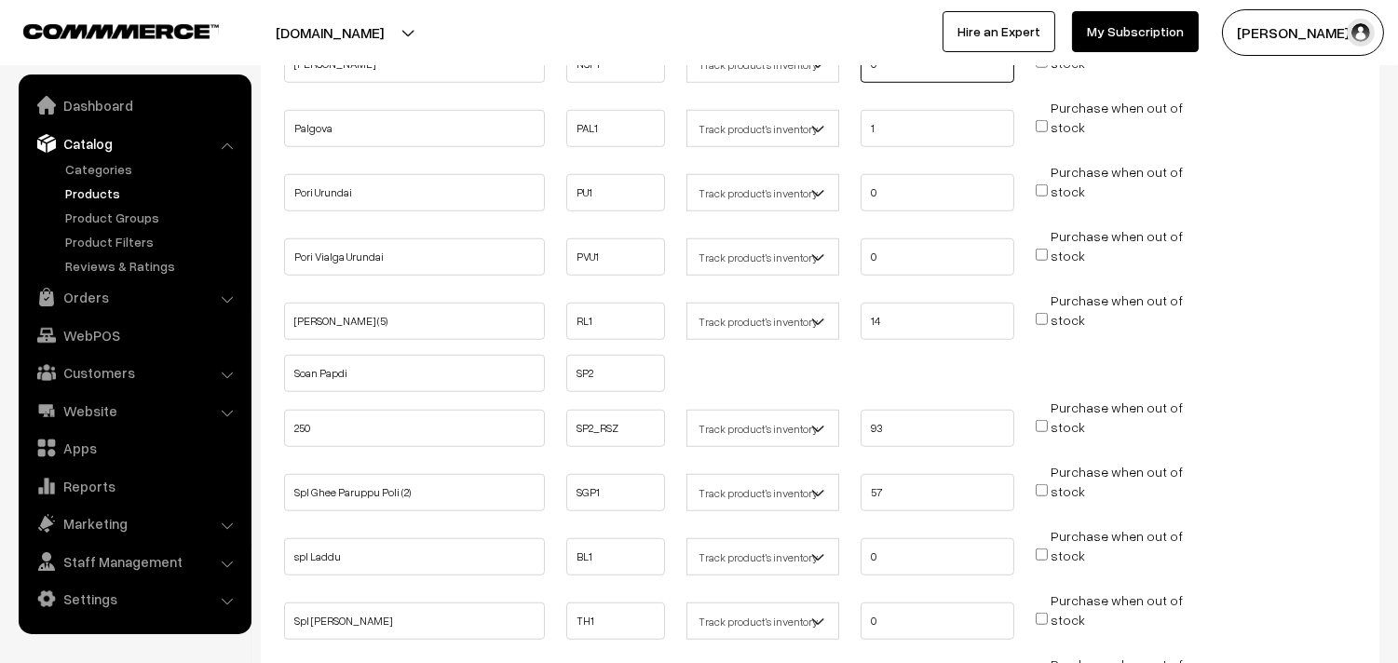
type input "0"
drag, startPoint x: 878, startPoint y: 416, endPoint x: 786, endPoint y: 420, distance: 92.3
click at [786, 416] on ul "250 SP2_RSZ 93 stock" at bounding box center [819, 422] width 1081 height 49
type input "0"
drag, startPoint x: 887, startPoint y: 467, endPoint x: 790, endPoint y: 467, distance: 96.9
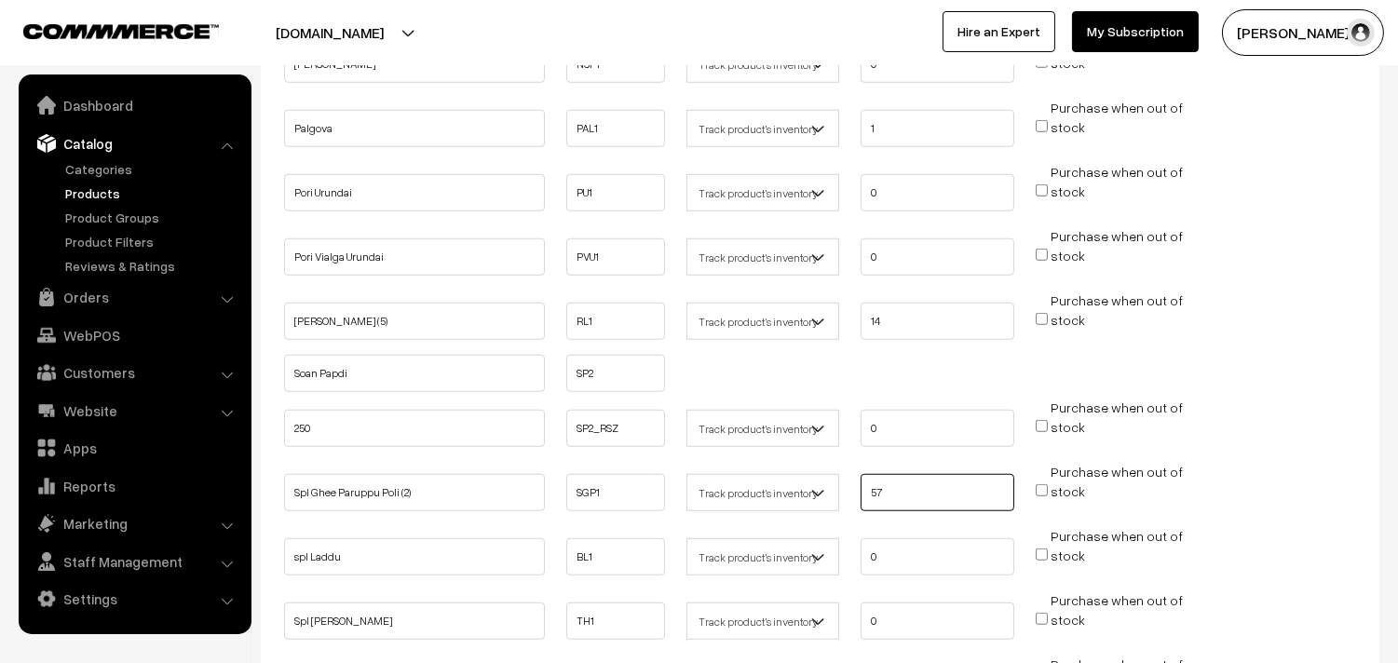
click at [790, 467] on ul "Spl Ghee Paruppu Poli (2) SGP1 Don't track inventory 57 stock" at bounding box center [819, 486] width 1081 height 49
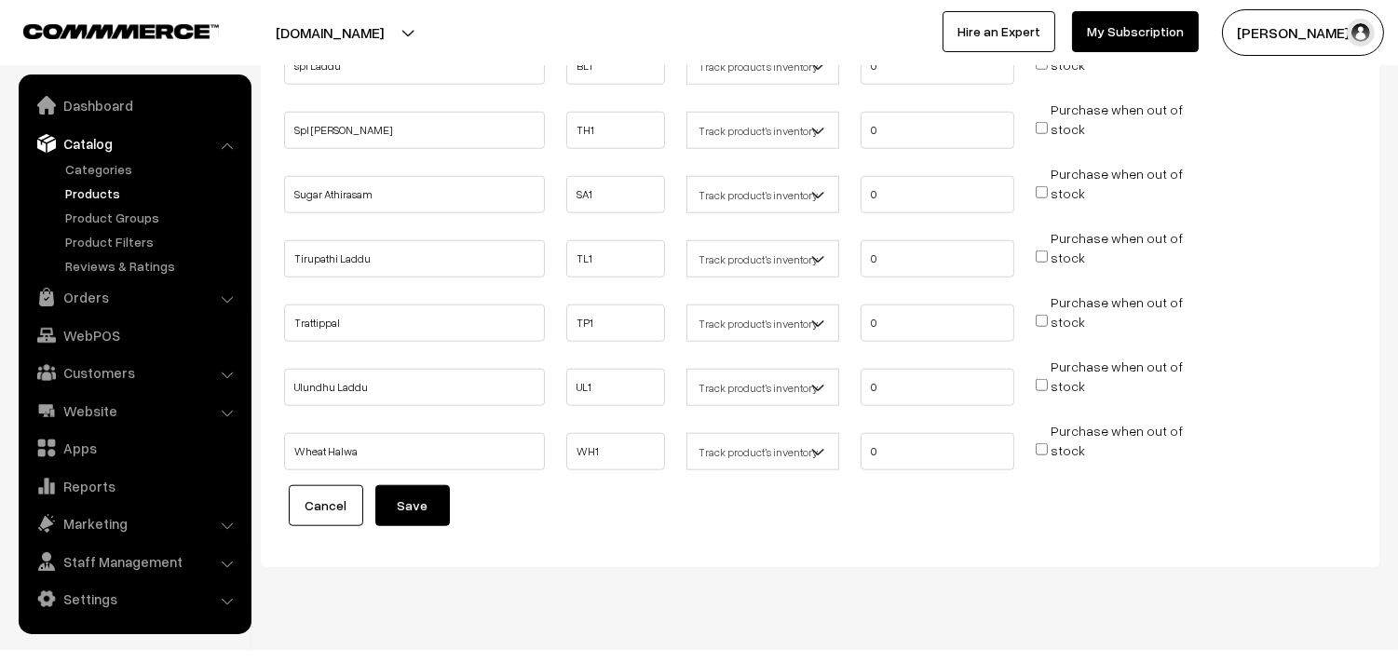
scroll to position [3290, 0]
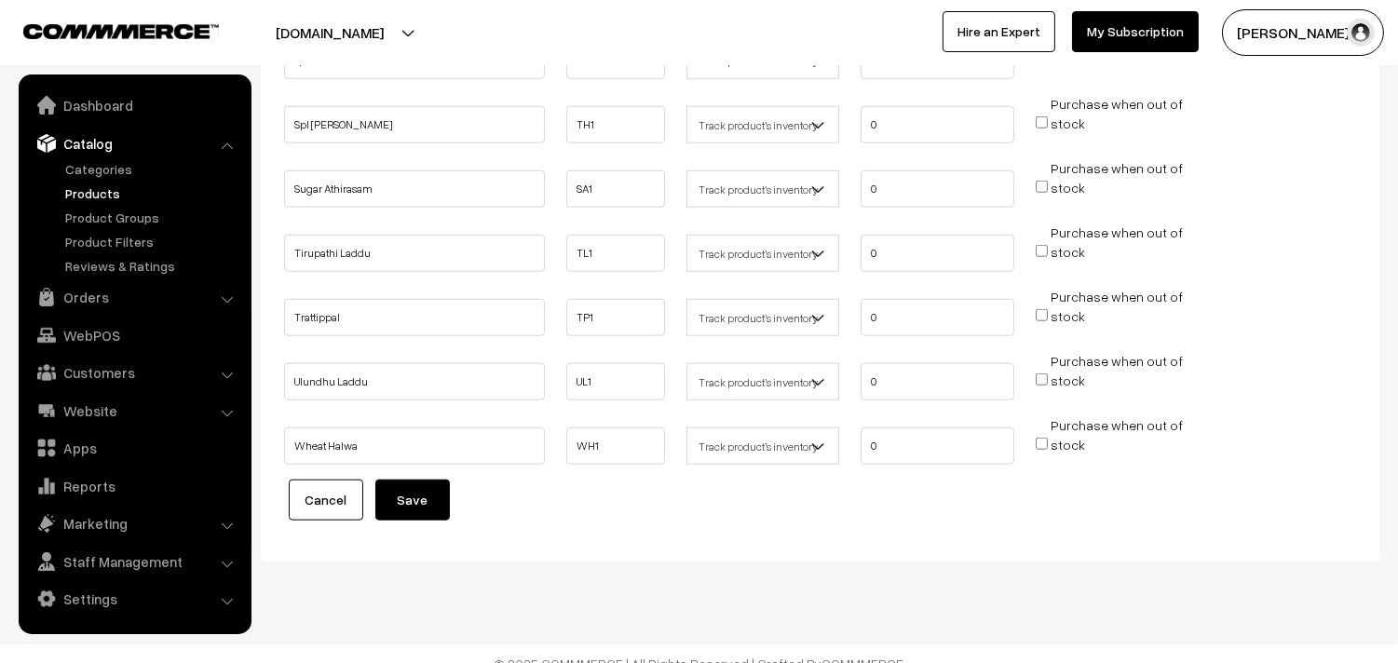
type input "0"
click at [420, 480] on button "Save" at bounding box center [412, 500] width 75 height 41
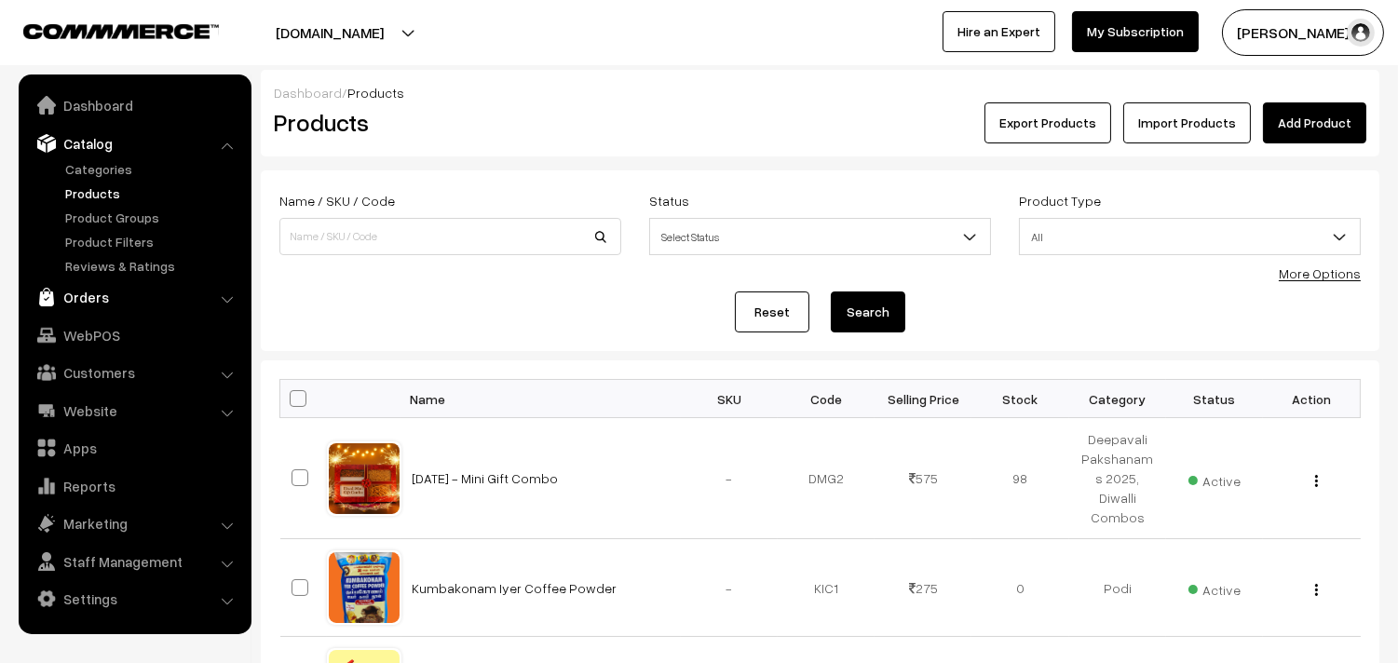
click at [94, 291] on link "Orders" at bounding box center [134, 297] width 222 height 34
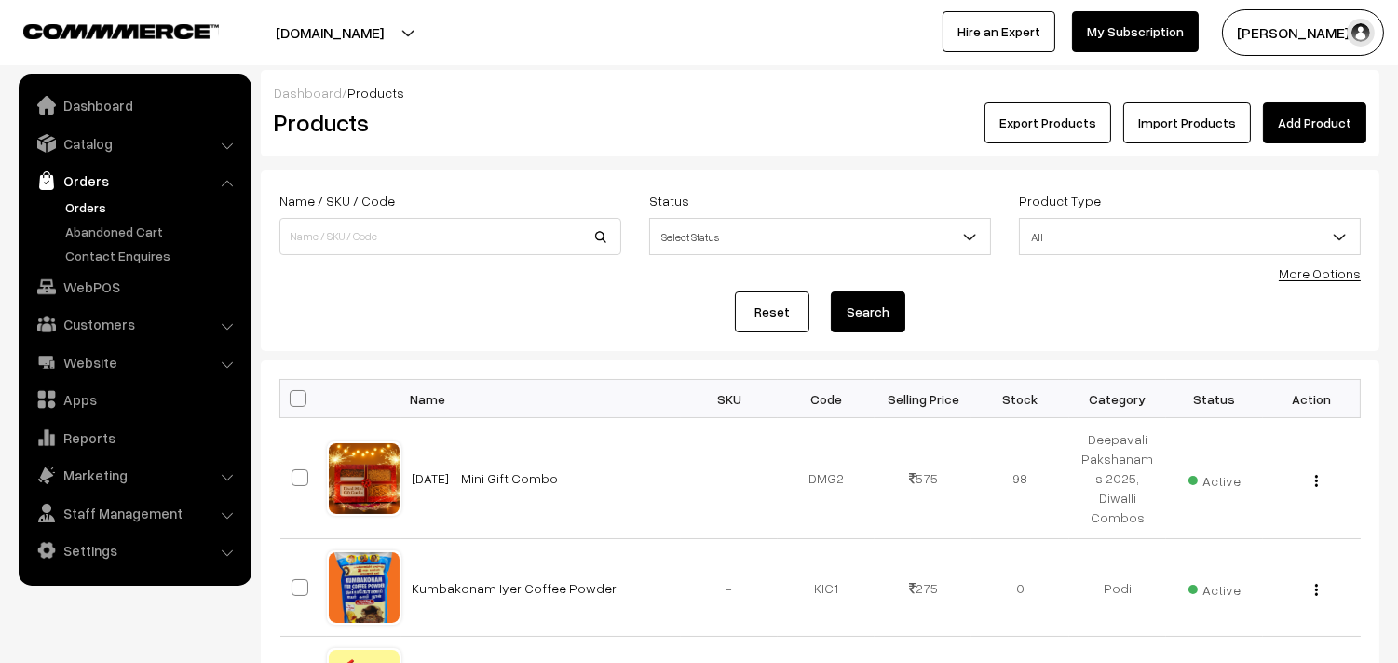
click at [78, 206] on link "Orders" at bounding box center [153, 207] width 184 height 20
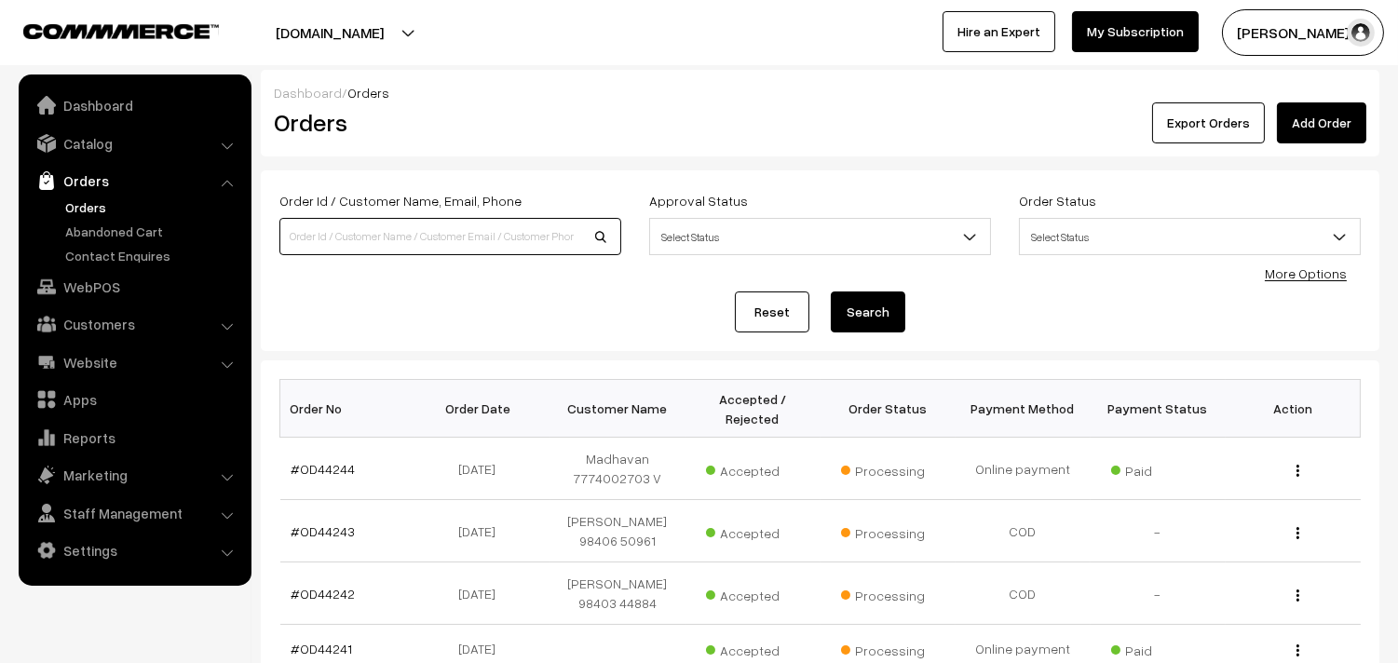
click at [400, 246] on input at bounding box center [450, 236] width 342 height 37
click at [401, 245] on input at bounding box center [450, 236] width 342 height 37
type input "44219"
click at [831, 291] on button "Search" at bounding box center [868, 311] width 75 height 41
click at [293, 237] on input "44219" at bounding box center [450, 236] width 342 height 37
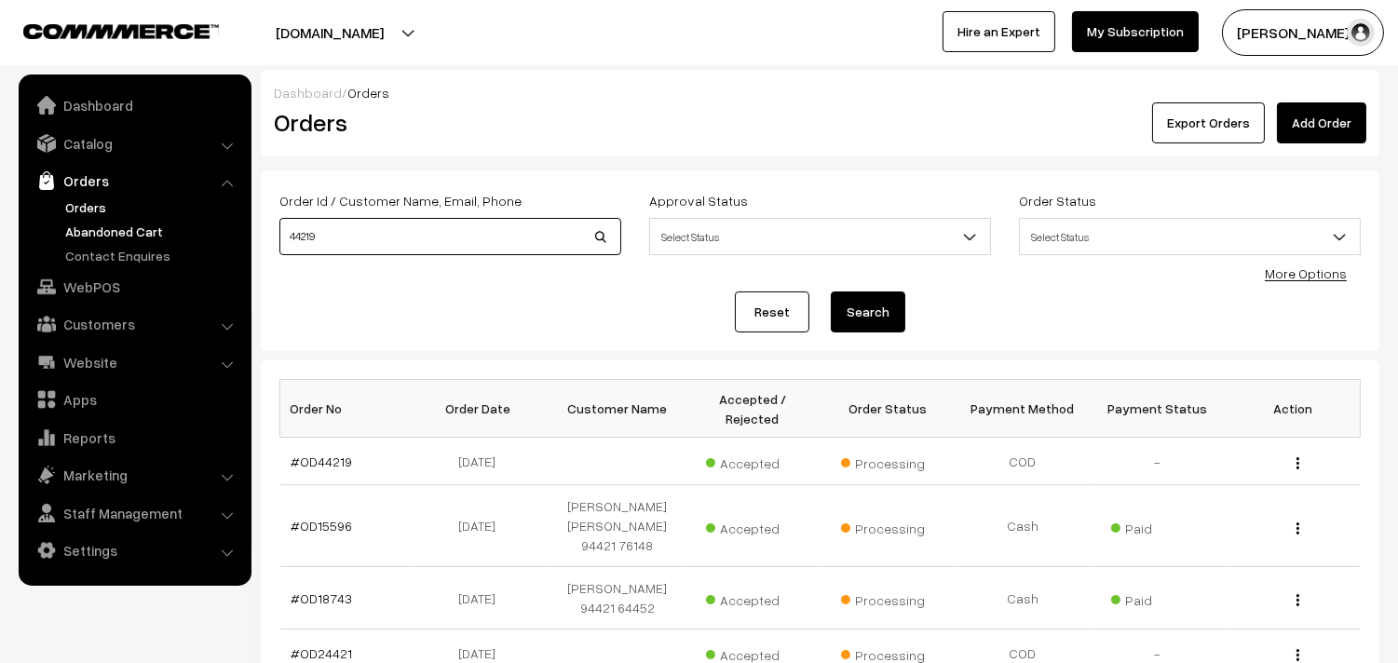
drag, startPoint x: 331, startPoint y: 243, endPoint x: 200, endPoint y: 224, distance: 131.7
click at [200, 224] on body "Thank you for showing interest. Our team will call you shortly. Close [DOMAIN_N…" at bounding box center [699, 630] width 1398 height 1260
type input "OD44219"
click at [831, 291] on button "Search" at bounding box center [868, 311] width 75 height 41
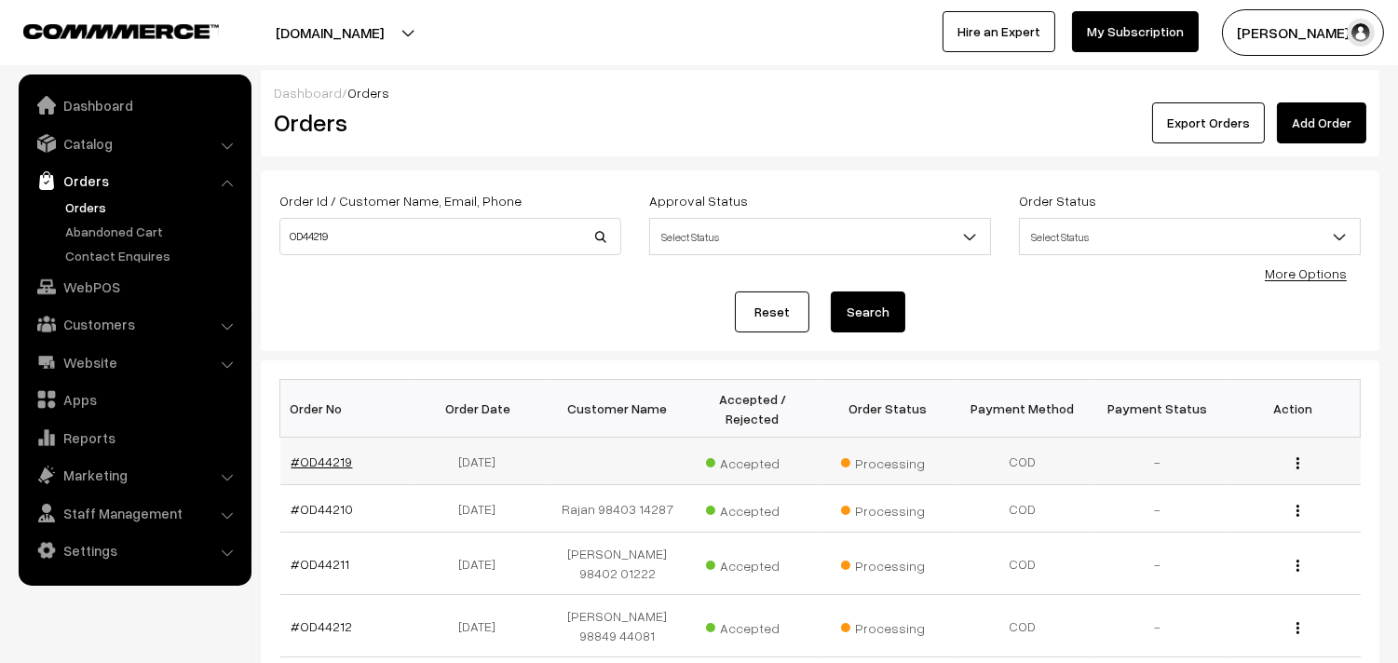
click at [327, 462] on link "#OD44219" at bounding box center [321, 462] width 61 height 16
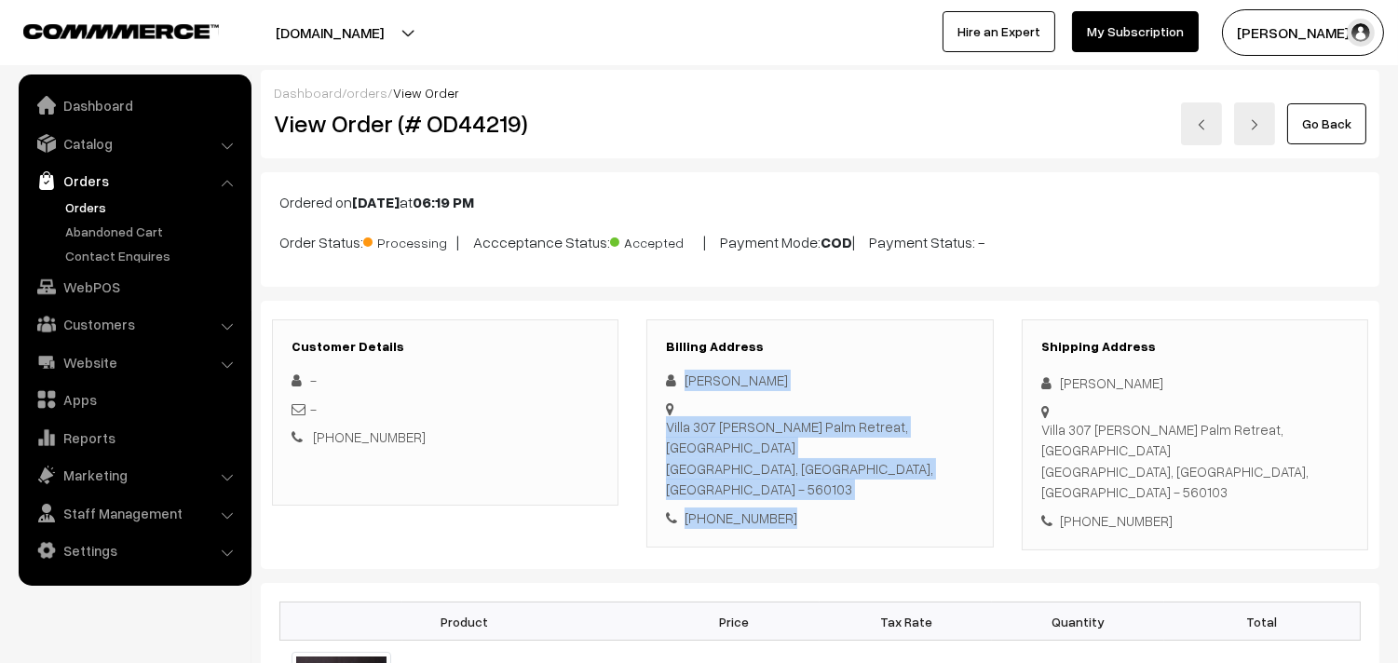
drag, startPoint x: 685, startPoint y: 374, endPoint x: 798, endPoint y: 448, distance: 134.6
click at [796, 448] on div "[PERSON_NAME] [STREET_ADDRESS][PERSON_NAME] [PHONE_NUMBER]" at bounding box center [819, 449] width 307 height 158
copy div "N S [PERSON_NAME][GEOGRAPHIC_DATA][STREET_ADDRESS][PERSON_NAME] - 560103 [PHONE…"
click at [95, 208] on link "Orders" at bounding box center [153, 207] width 184 height 20
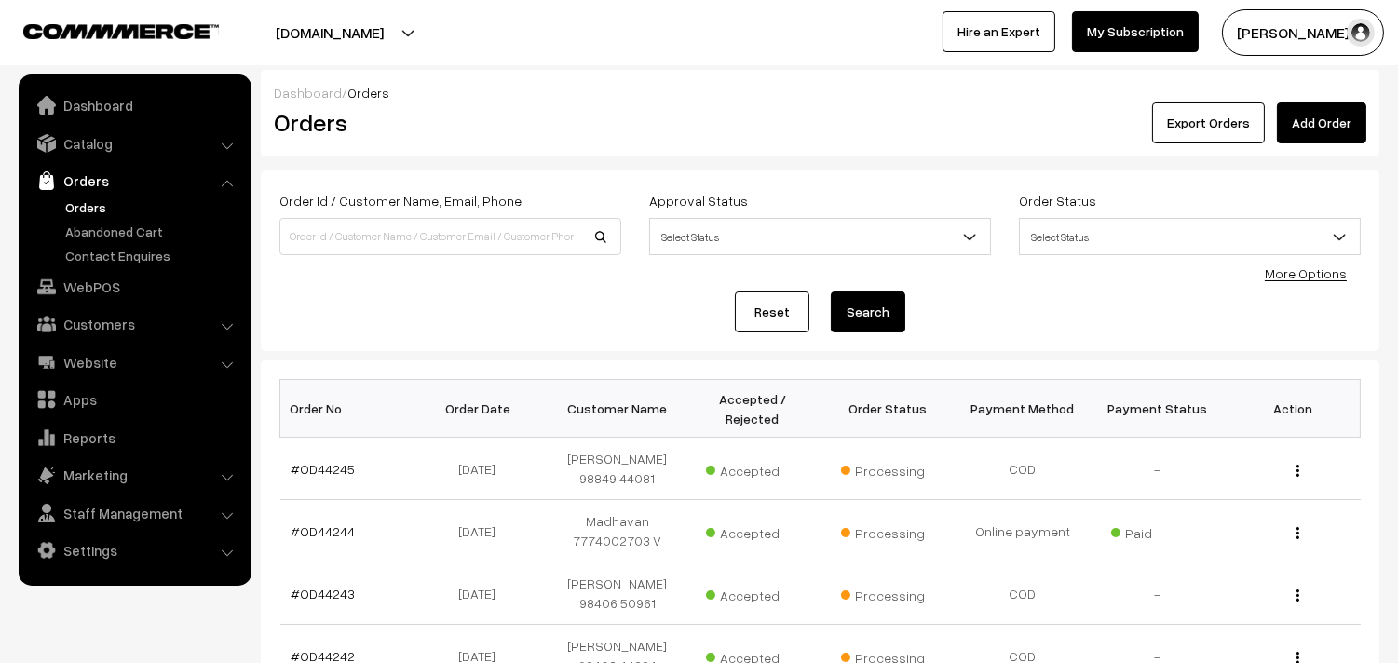
click at [98, 201] on link "Orders" at bounding box center [153, 207] width 184 height 20
click at [107, 211] on link "Orders" at bounding box center [153, 207] width 184 height 20
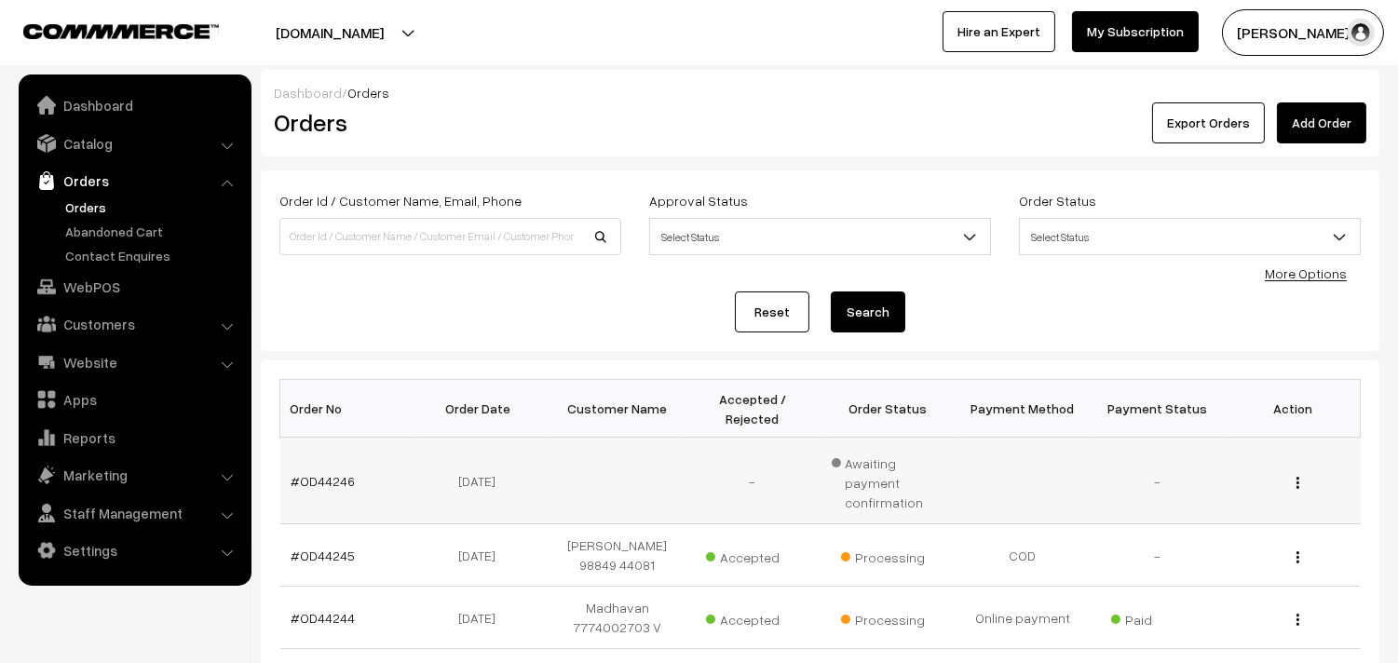
click at [351, 475] on td "#OD44246" at bounding box center [347, 481] width 135 height 87
click at [343, 473] on link "#OD44246" at bounding box center [323, 481] width 64 height 16
